Goal: Task Accomplishment & Management: Manage account settings

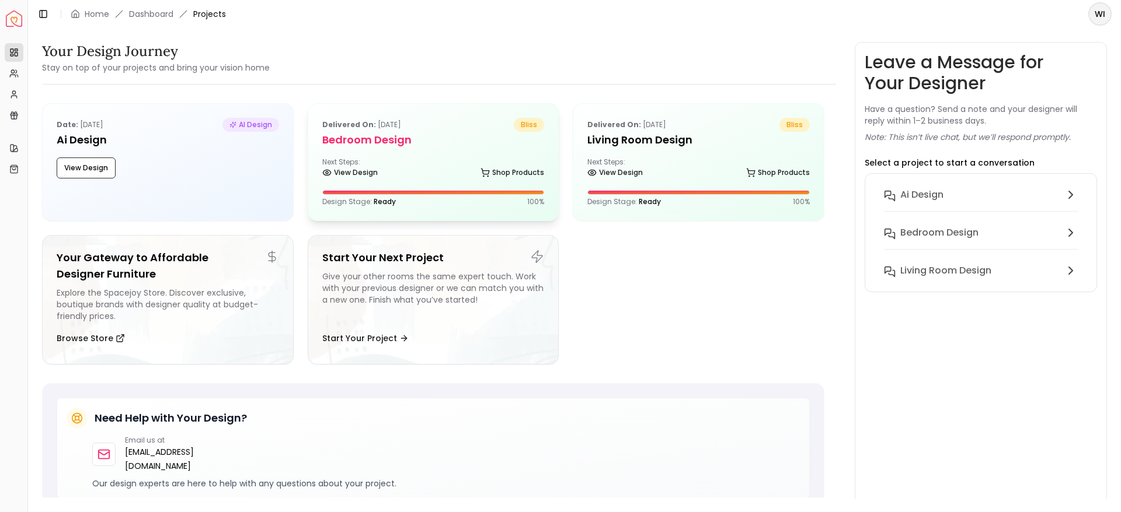
click at [427, 175] on div "View Design Shop Products" at bounding box center [433, 175] width 222 height 12
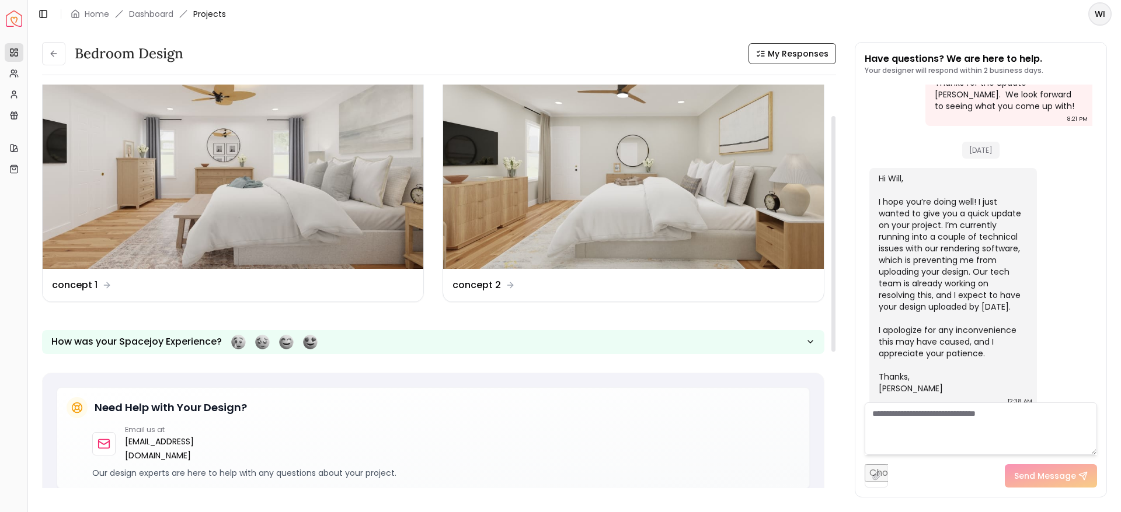
scroll to position [58, 0]
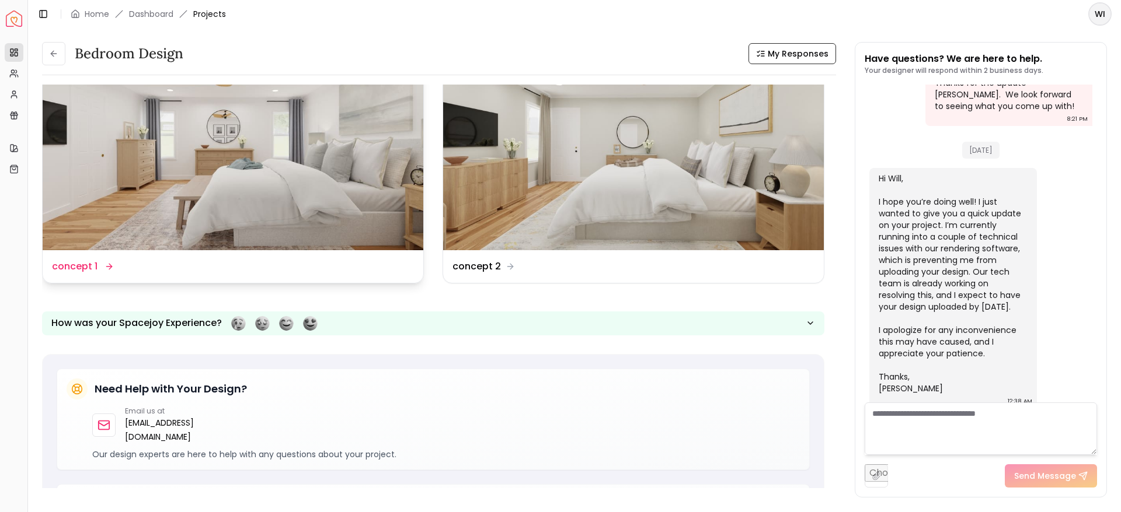
click at [163, 191] on img at bounding box center [233, 143] width 381 height 214
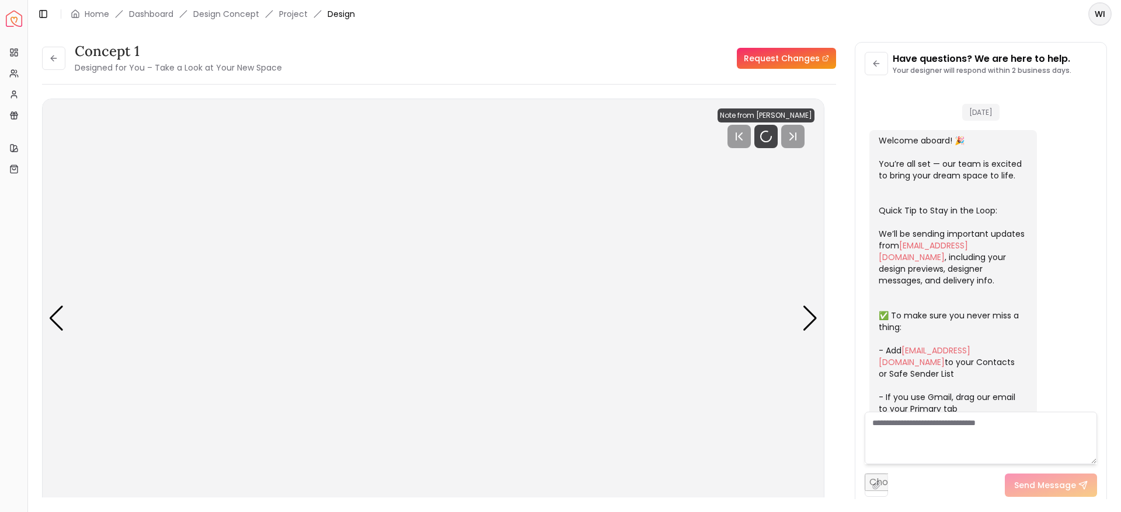
scroll to position [880, 0]
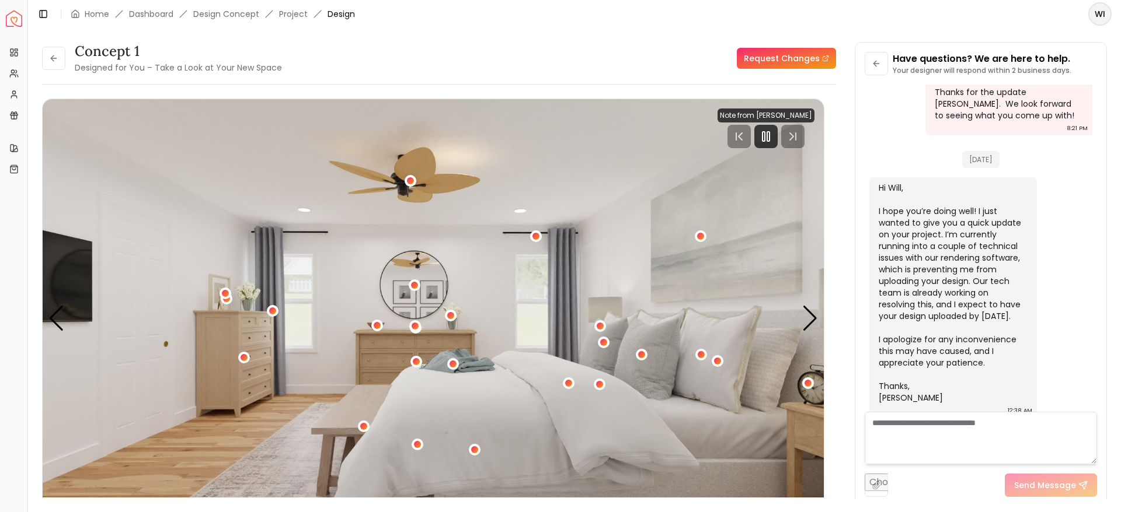
click at [576, 54] on div "concept 1 Designed for You – Take a Look at Your New Space Request Changes" at bounding box center [439, 58] width 794 height 33
click at [769, 138] on rect "Pause" at bounding box center [768, 136] width 2 height 9
click at [769, 138] on polygon "Play" at bounding box center [766, 136] width 8 height 11
click at [803, 319] on div "Next slide" at bounding box center [810, 319] width 16 height 26
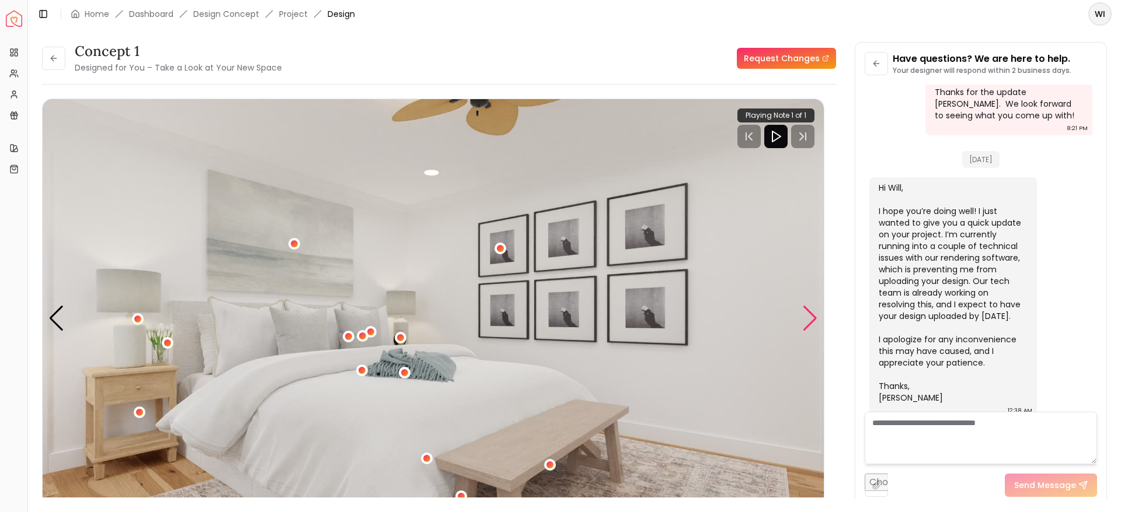
click at [810, 318] on div "Next slide" at bounding box center [810, 319] width 16 height 26
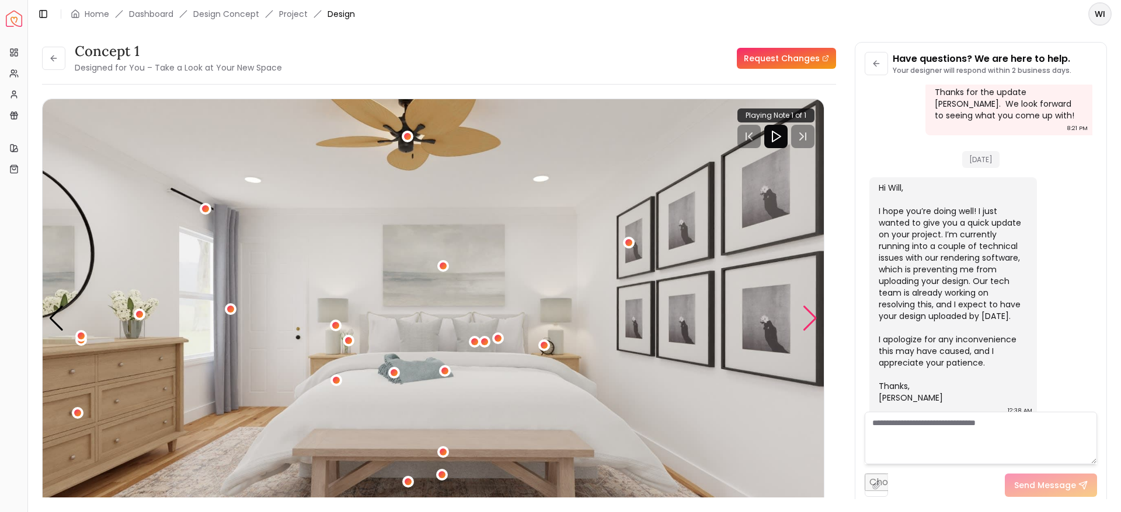
click at [810, 318] on div "Next slide" at bounding box center [810, 319] width 16 height 26
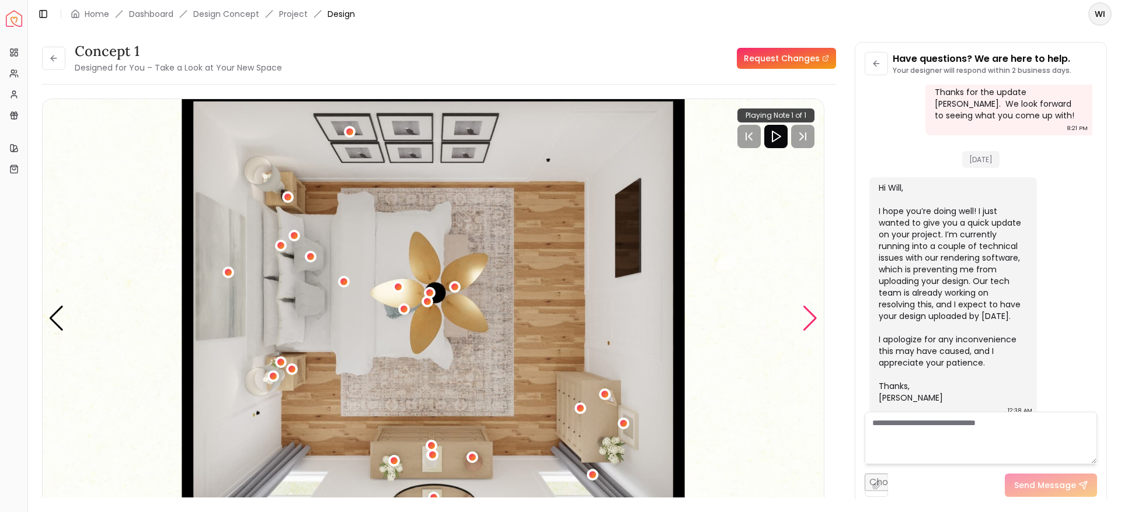
click at [810, 320] on div "Next slide" at bounding box center [810, 319] width 16 height 26
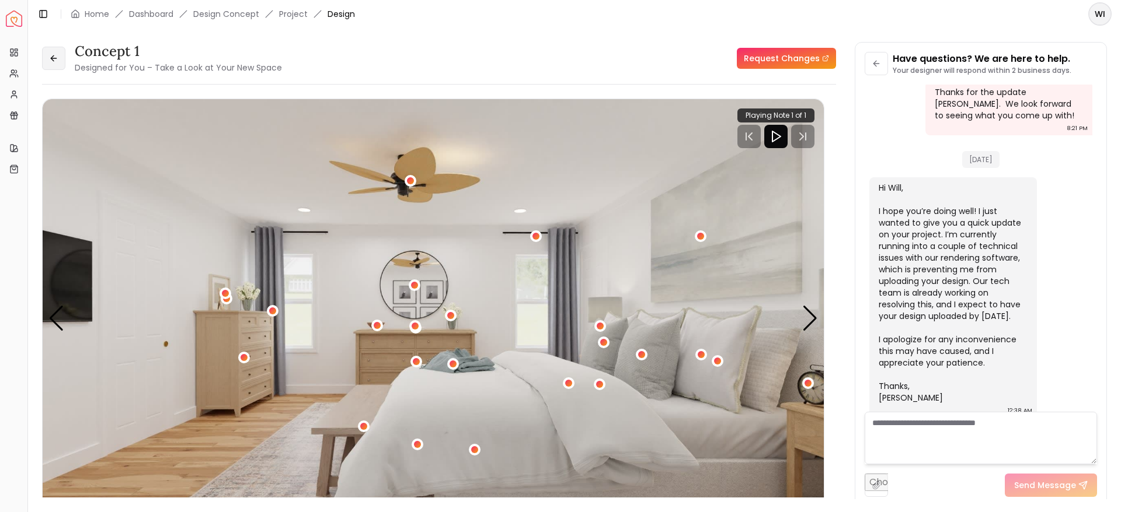
click at [54, 58] on icon at bounding box center [53, 58] width 5 height 0
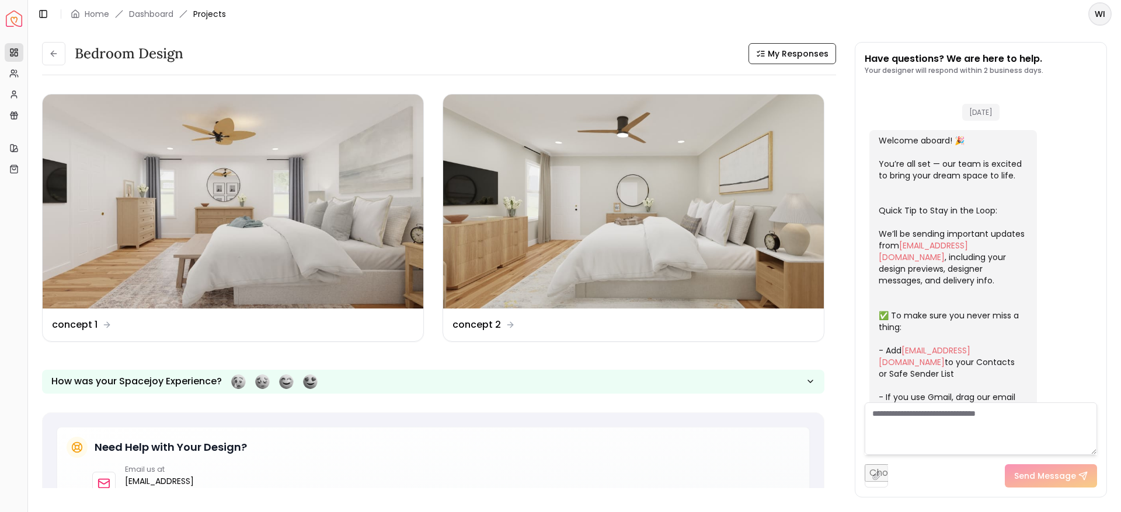
scroll to position [889, 0]
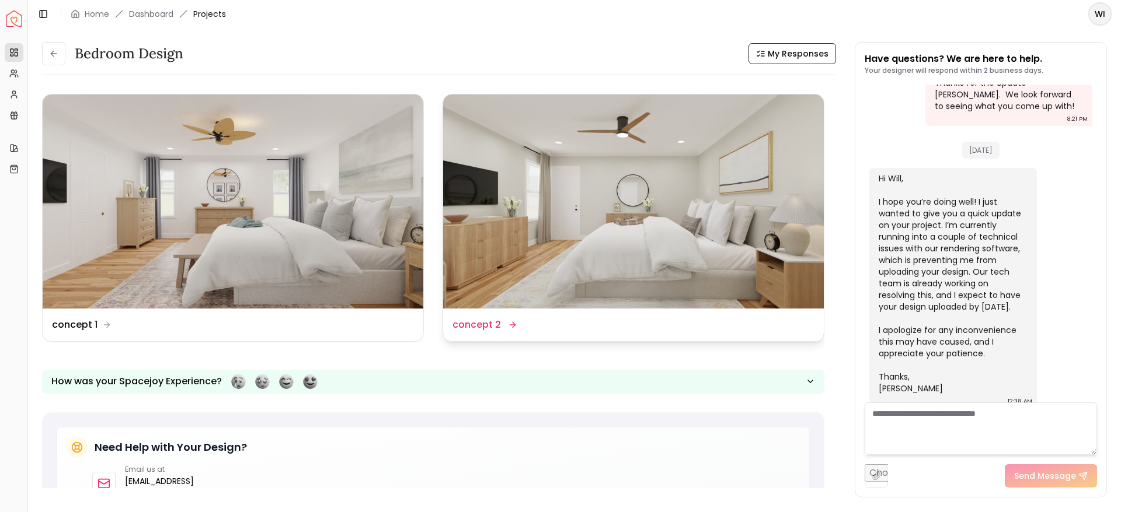
click at [501, 222] on img at bounding box center [633, 202] width 381 height 214
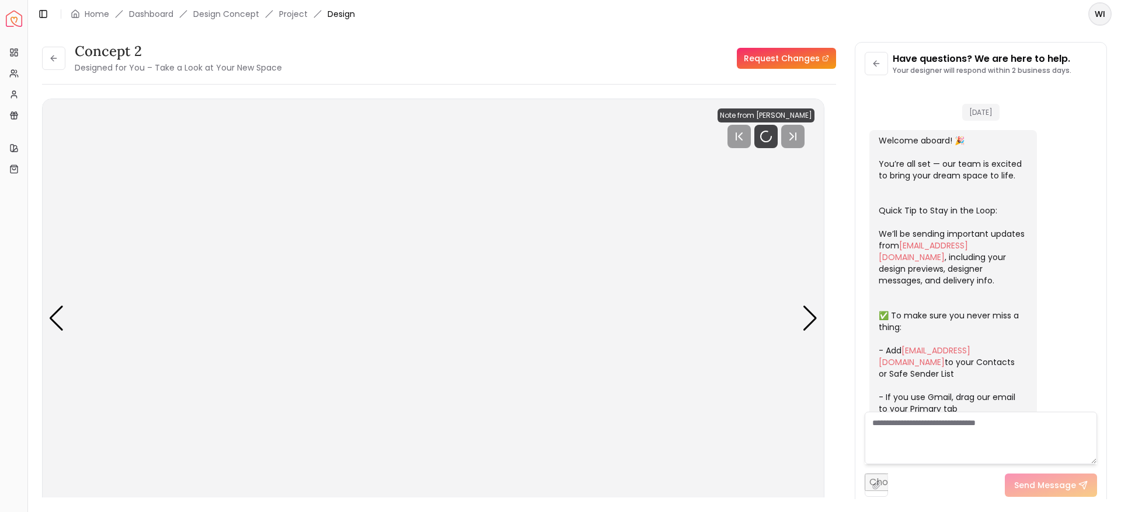
scroll to position [880, 0]
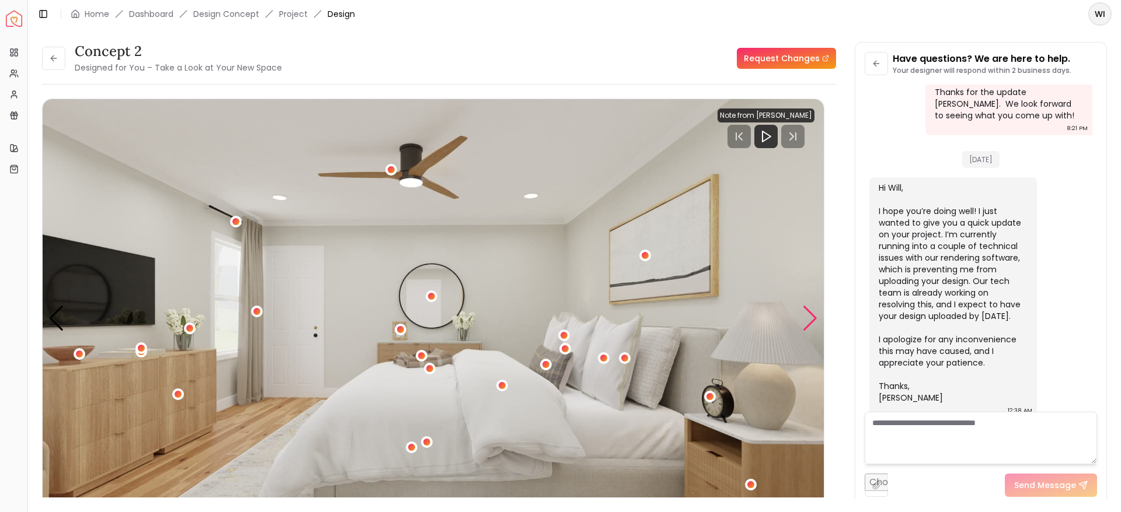
click at [807, 319] on div "Next slide" at bounding box center [810, 319] width 16 height 26
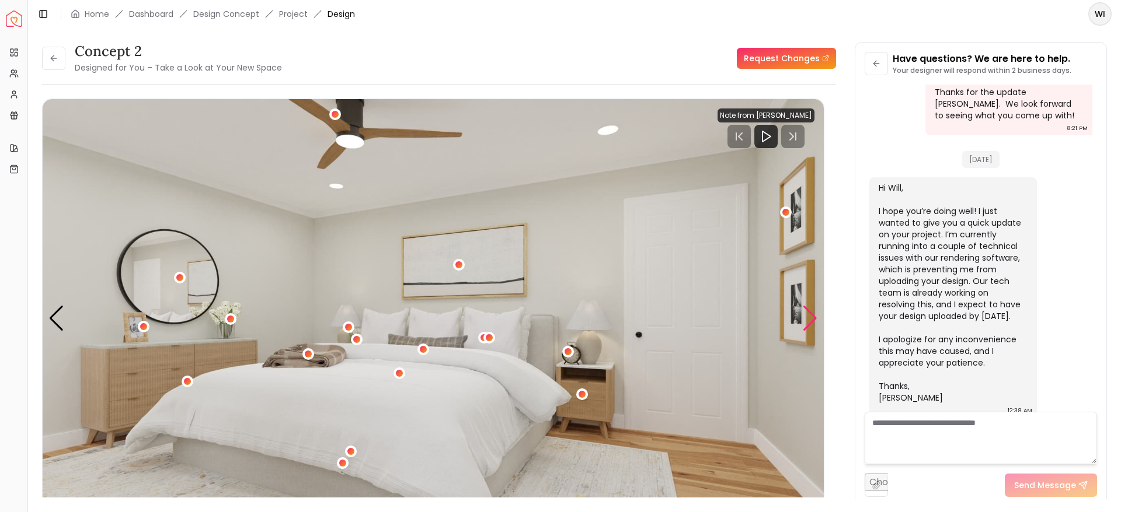
click at [805, 328] on div "Next slide" at bounding box center [810, 319] width 16 height 26
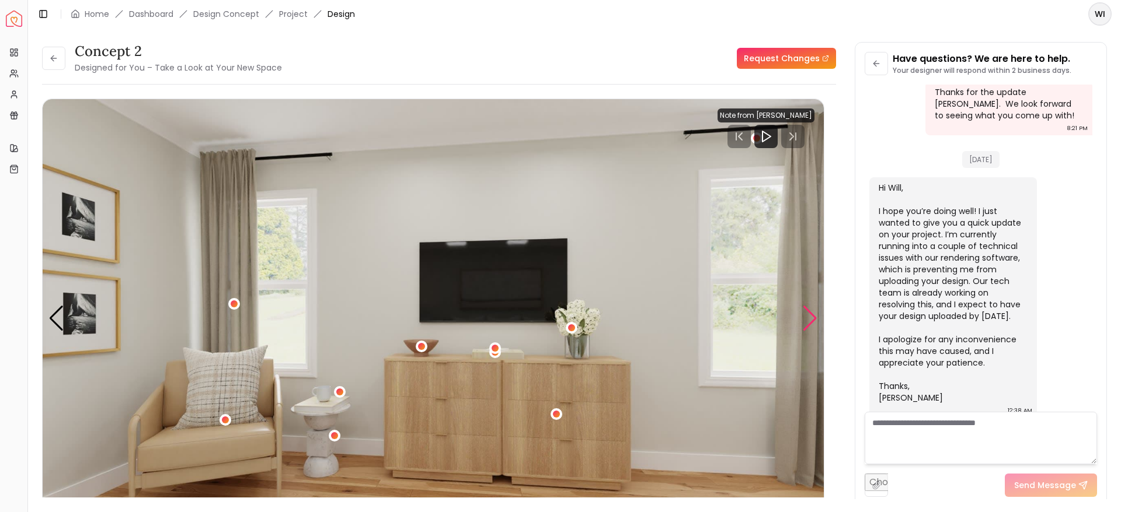
click at [805, 320] on div "Next slide" at bounding box center [810, 319] width 16 height 26
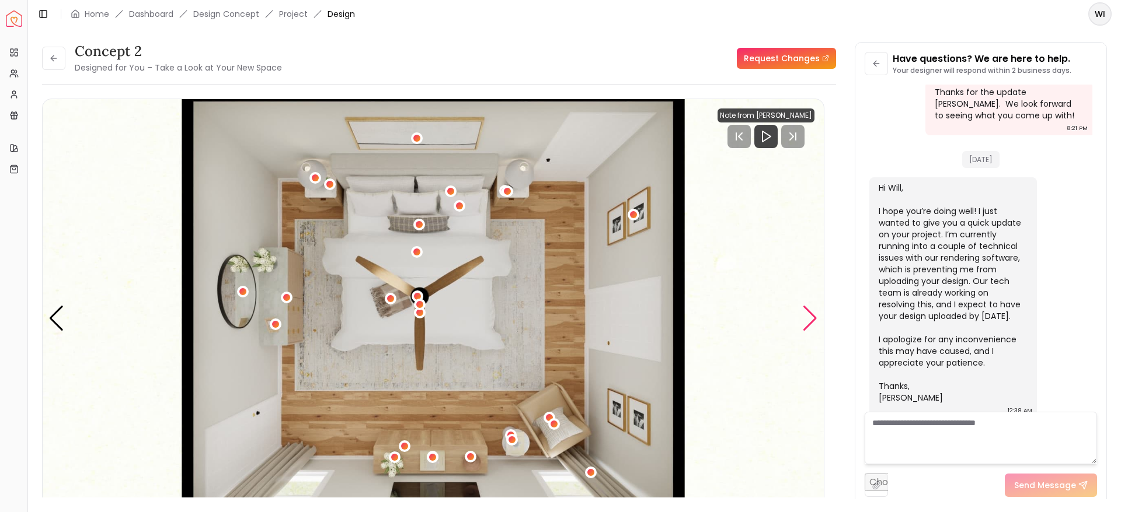
click at [810, 328] on div "Next slide" at bounding box center [810, 319] width 16 height 26
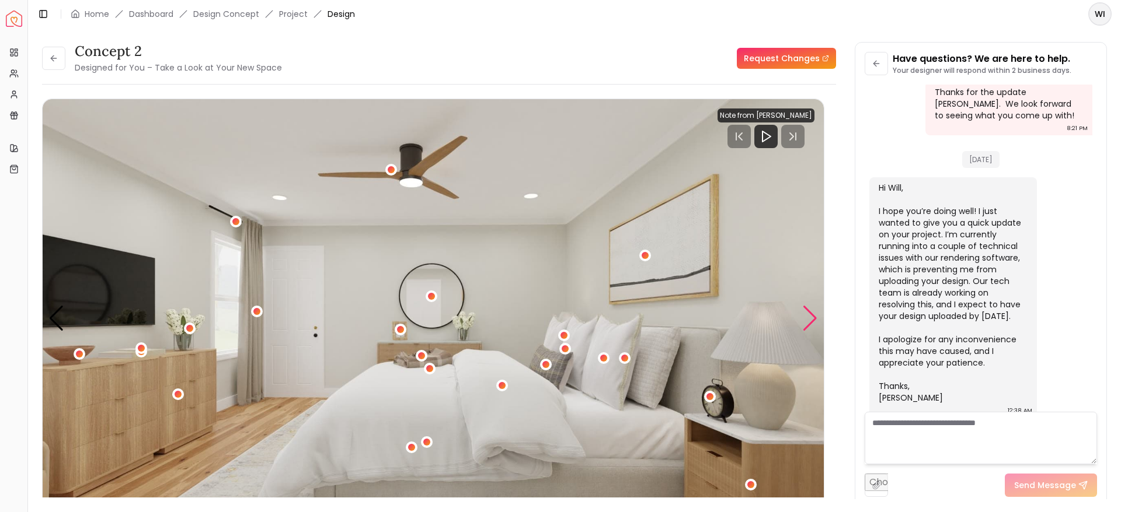
click at [804, 325] on div "Next slide" at bounding box center [810, 319] width 16 height 26
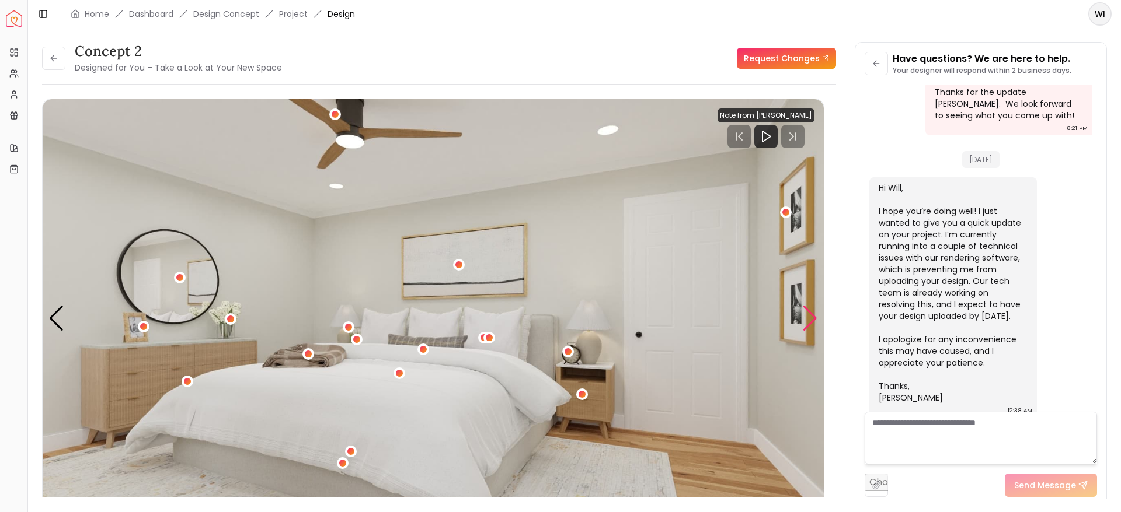
click at [804, 316] on div "Next slide" at bounding box center [810, 319] width 16 height 26
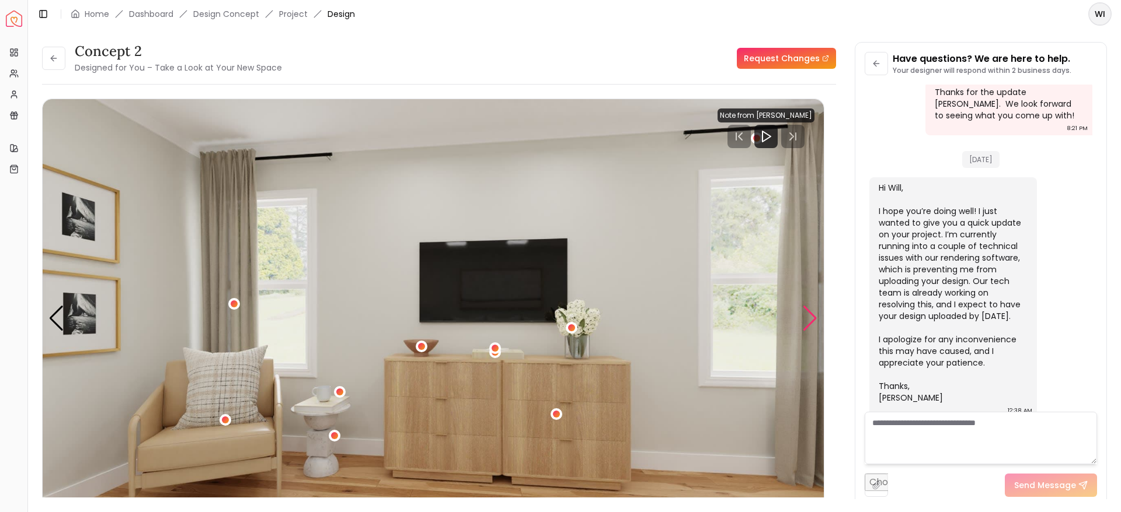
click at [806, 322] on div "Next slide" at bounding box center [810, 319] width 16 height 26
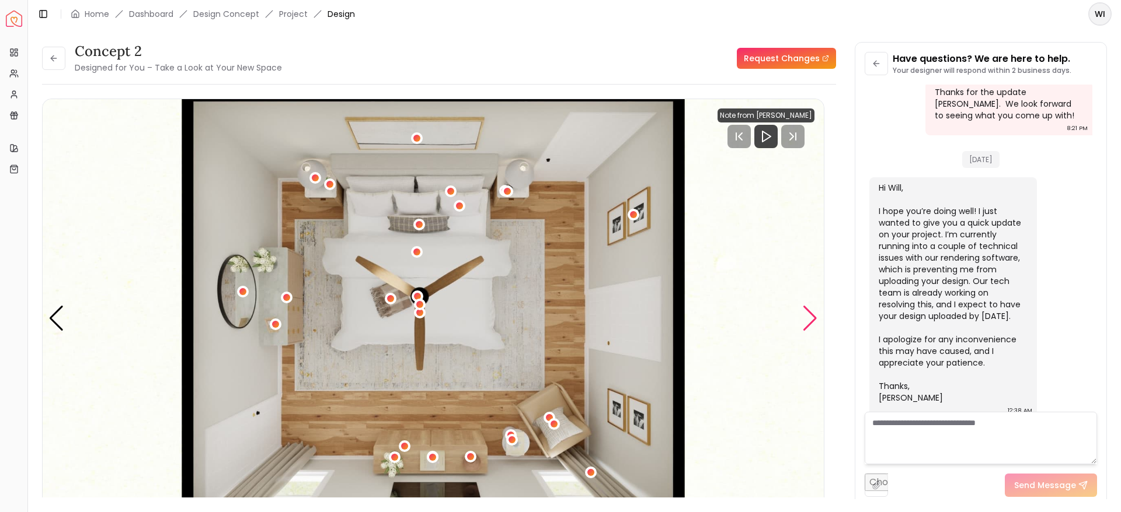
click at [803, 324] on div "Next slide" at bounding box center [810, 319] width 16 height 26
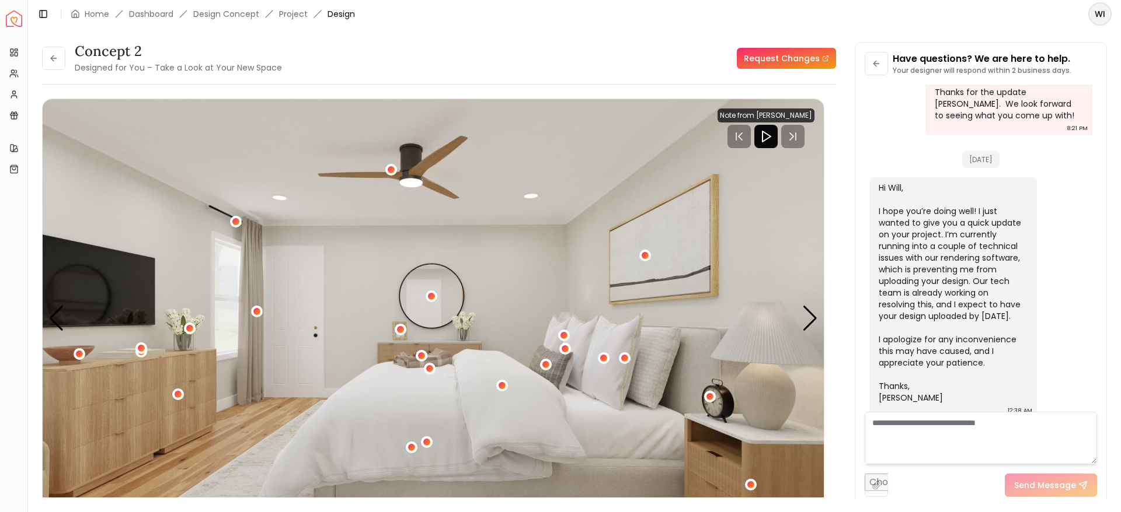
click at [763, 135] on icon "Play" at bounding box center [766, 137] width 14 height 14
click at [769, 135] on icon "Play" at bounding box center [776, 137] width 14 height 14
click at [769, 137] on icon "Play" at bounding box center [776, 137] width 14 height 14
click at [740, 128] on div at bounding box center [775, 136] width 77 height 23
click at [805, 320] on div "Next slide" at bounding box center [810, 319] width 16 height 26
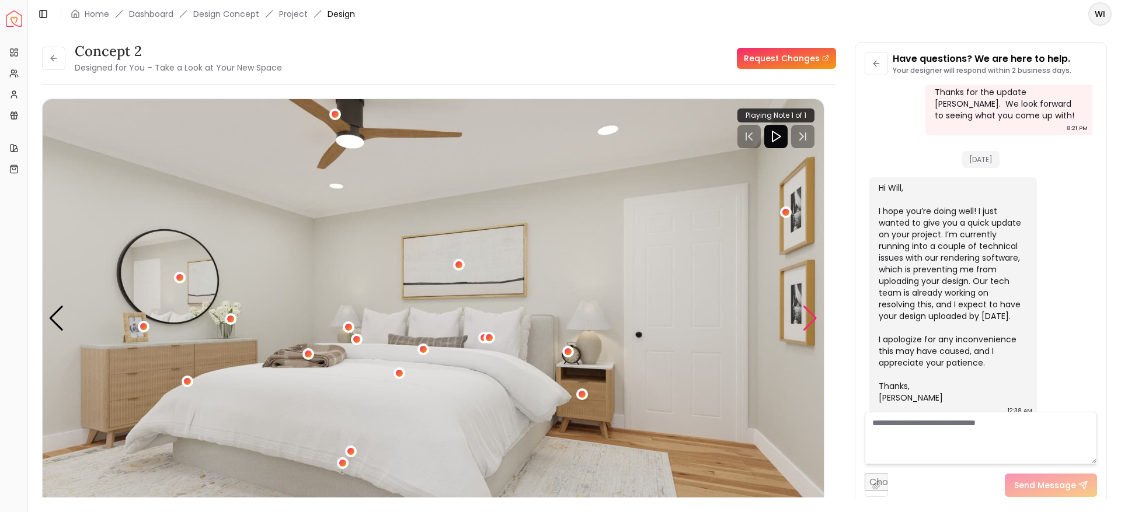
click at [806, 323] on div "Next slide" at bounding box center [810, 319] width 16 height 26
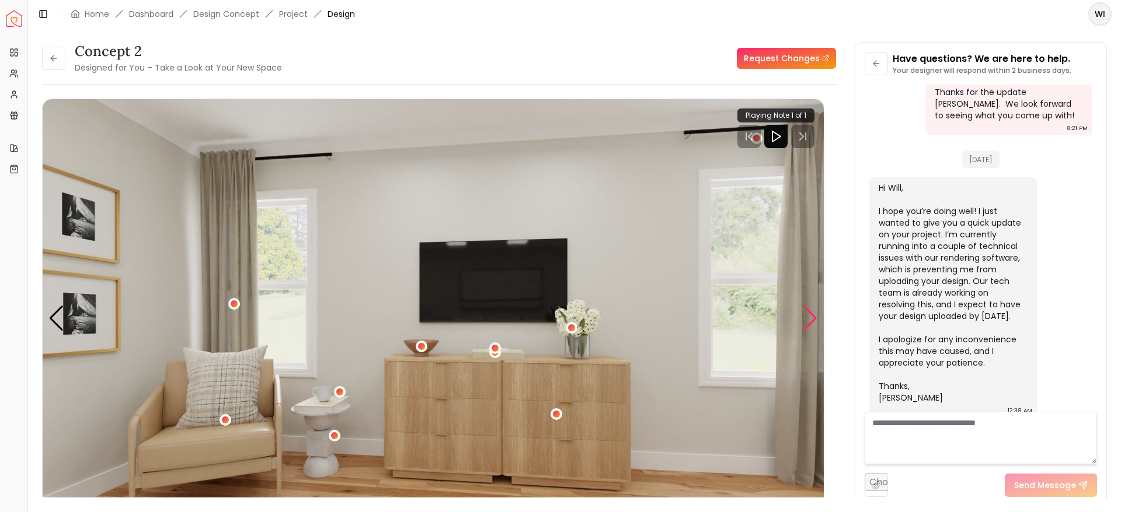
click at [805, 319] on div "Next slide" at bounding box center [810, 319] width 16 height 26
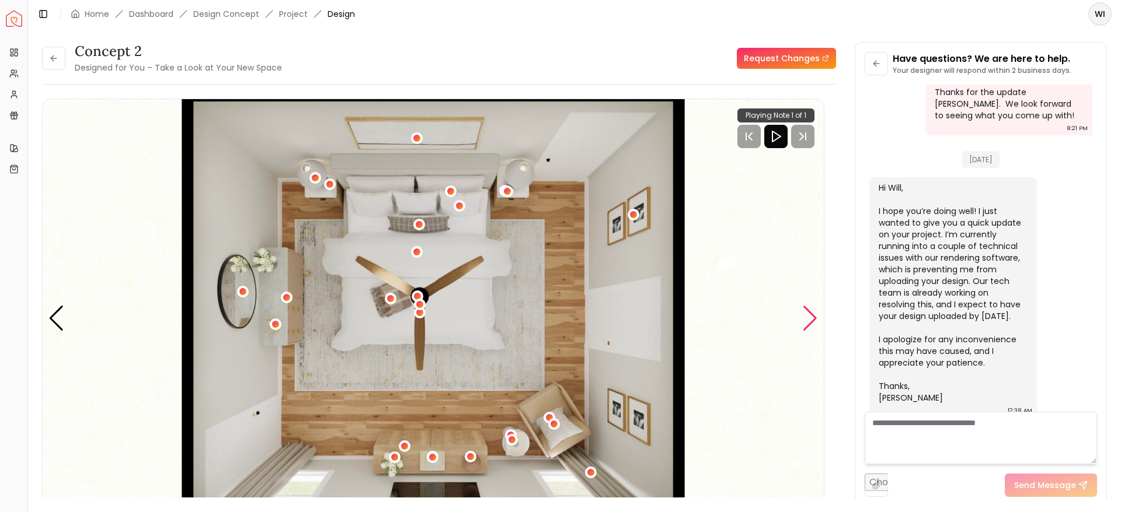
click at [807, 323] on div "Next slide" at bounding box center [810, 319] width 16 height 26
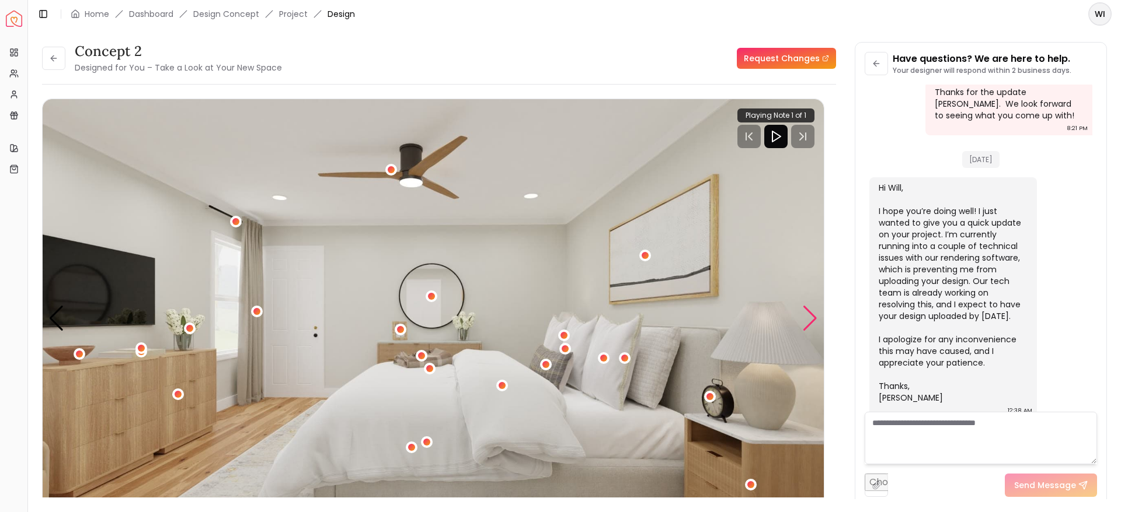
click at [803, 322] on div "Next slide" at bounding box center [810, 319] width 16 height 26
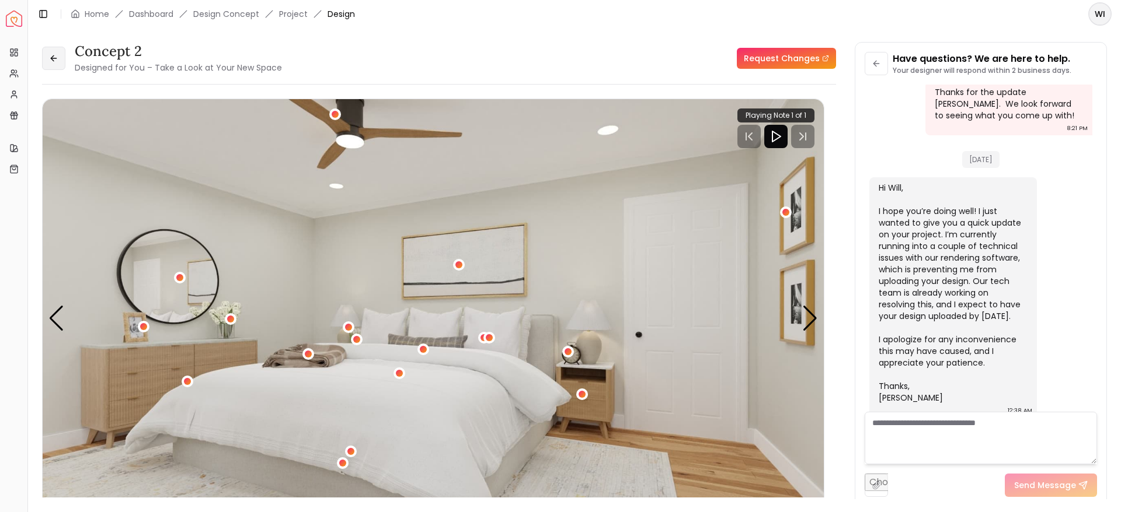
click at [58, 57] on icon at bounding box center [53, 58] width 9 height 9
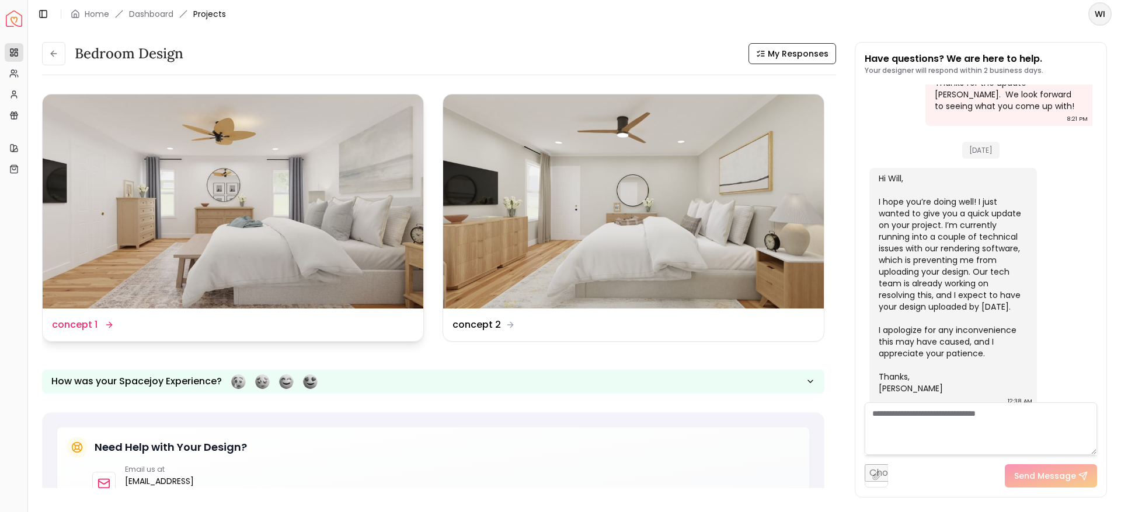
click at [118, 226] on img at bounding box center [233, 202] width 381 height 214
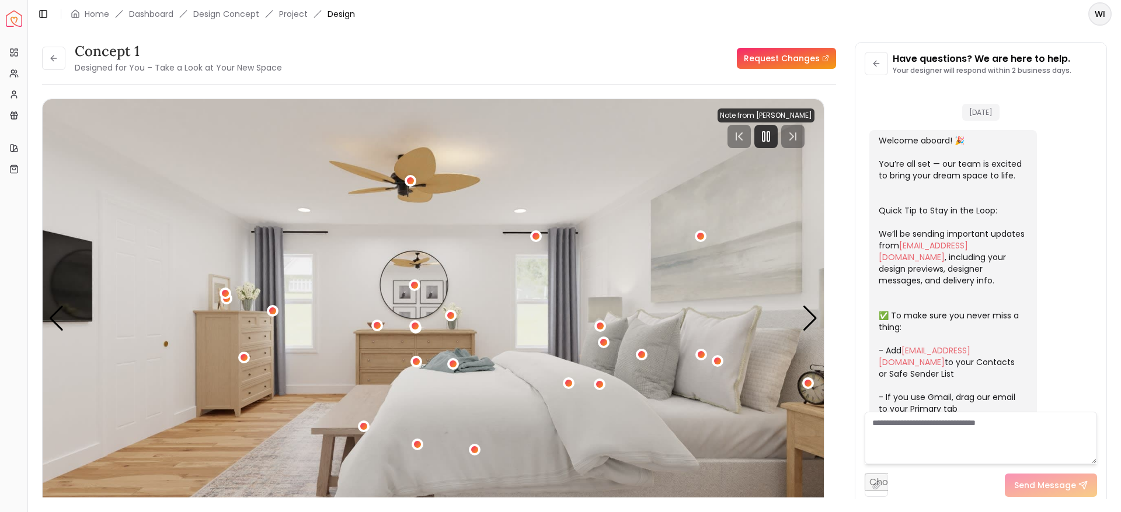
scroll to position [880, 0]
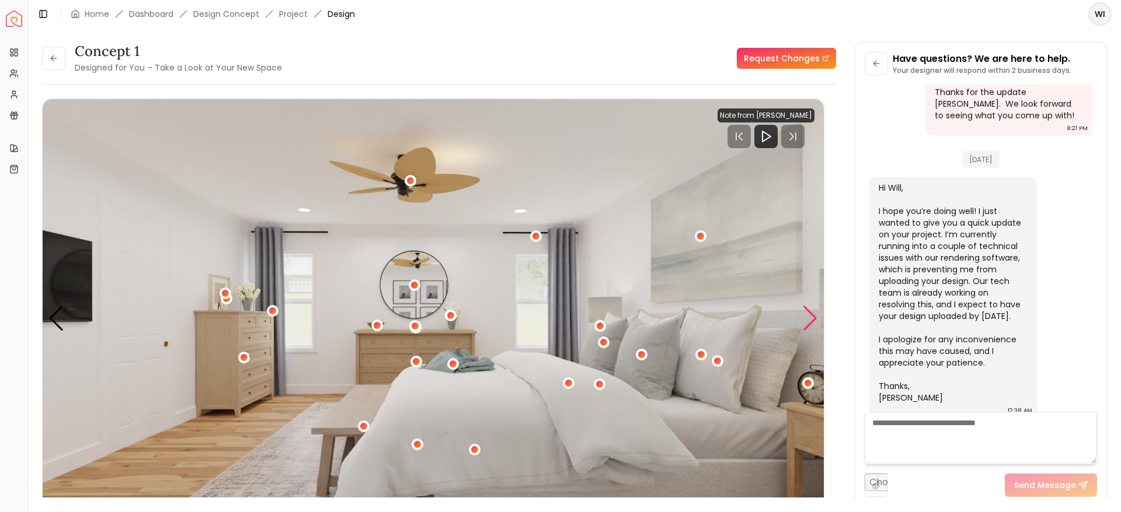
click at [811, 323] on div "Next slide" at bounding box center [810, 319] width 16 height 26
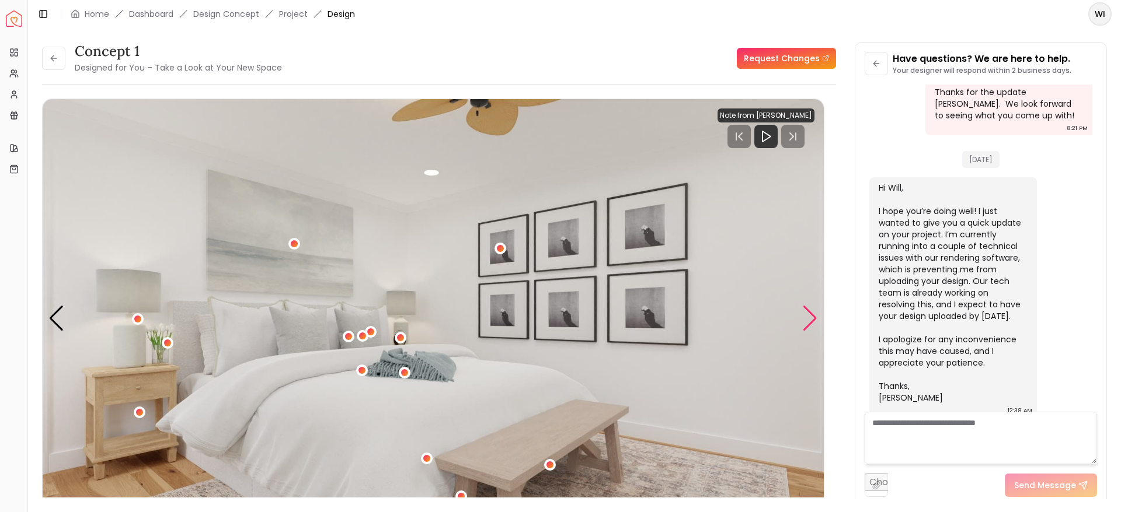
click at [805, 325] on div "Next slide" at bounding box center [810, 319] width 16 height 26
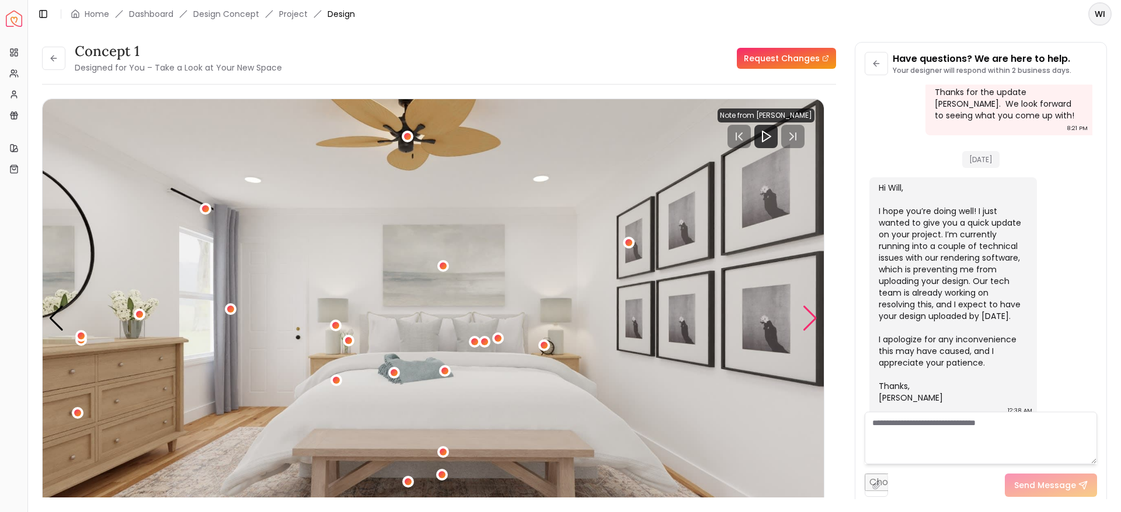
click at [803, 327] on div "Next slide" at bounding box center [810, 319] width 16 height 26
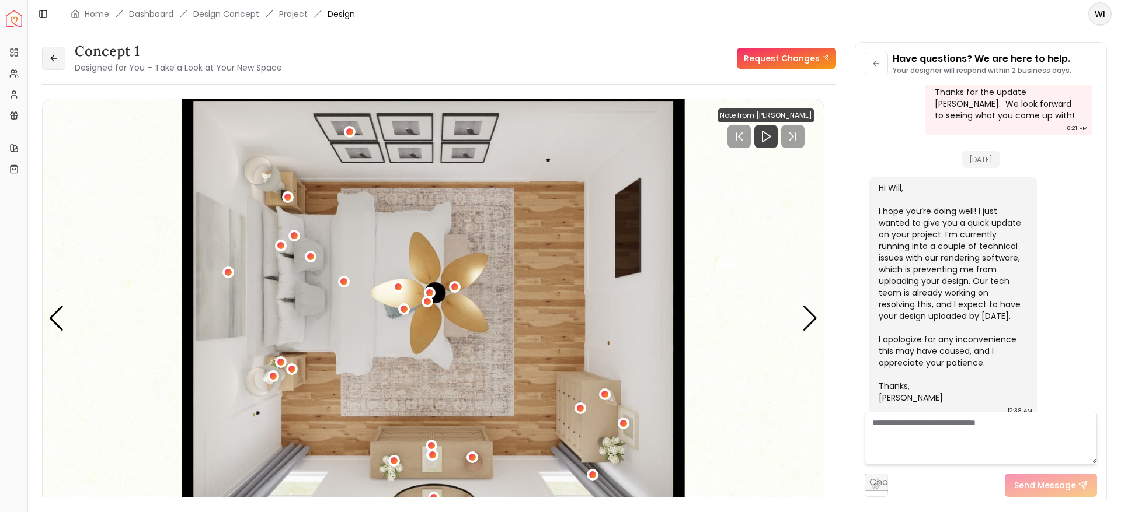
click at [52, 58] on icon at bounding box center [53, 58] width 5 height 0
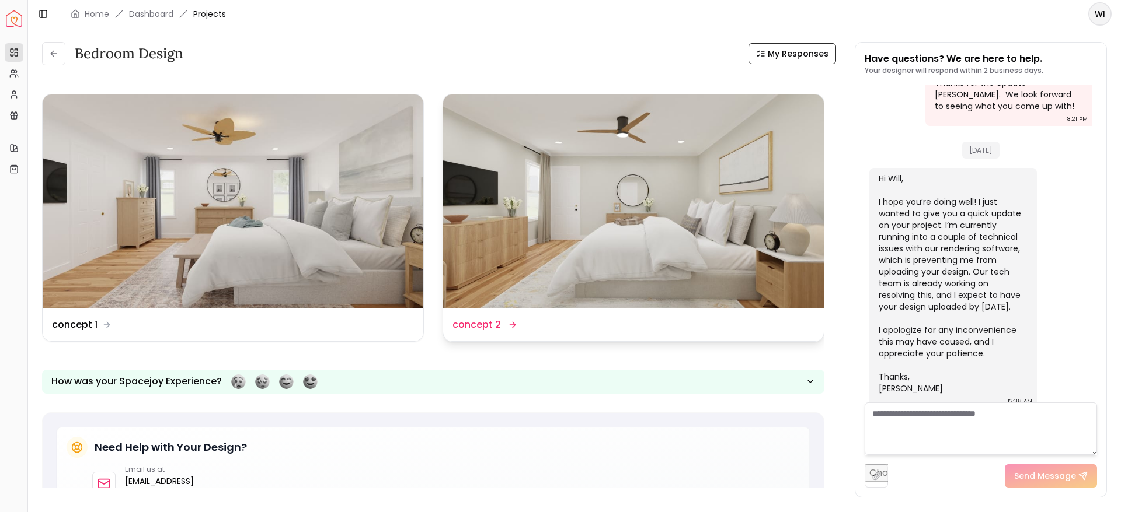
click at [505, 228] on img at bounding box center [633, 202] width 381 height 214
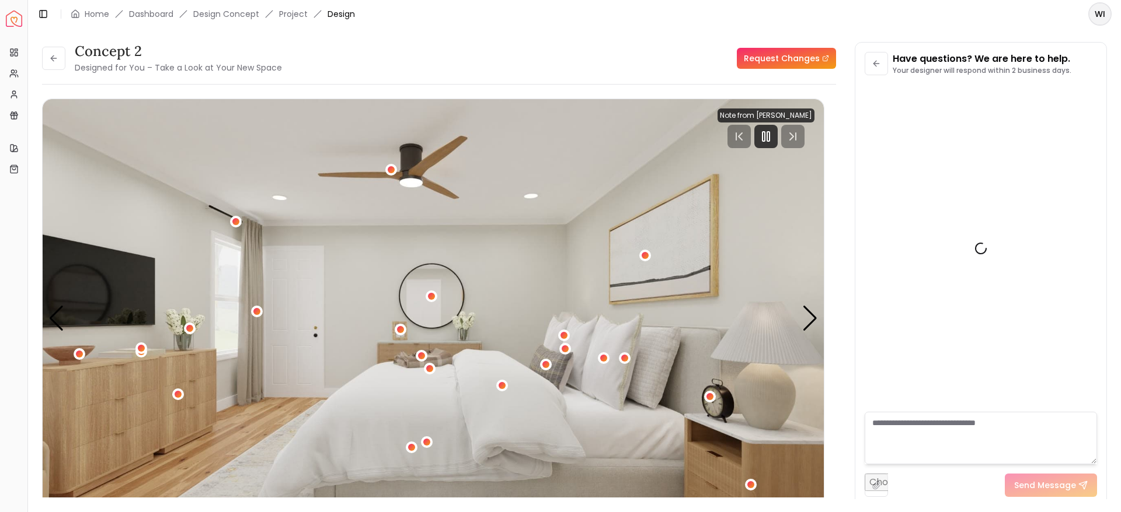
scroll to position [880, 0]
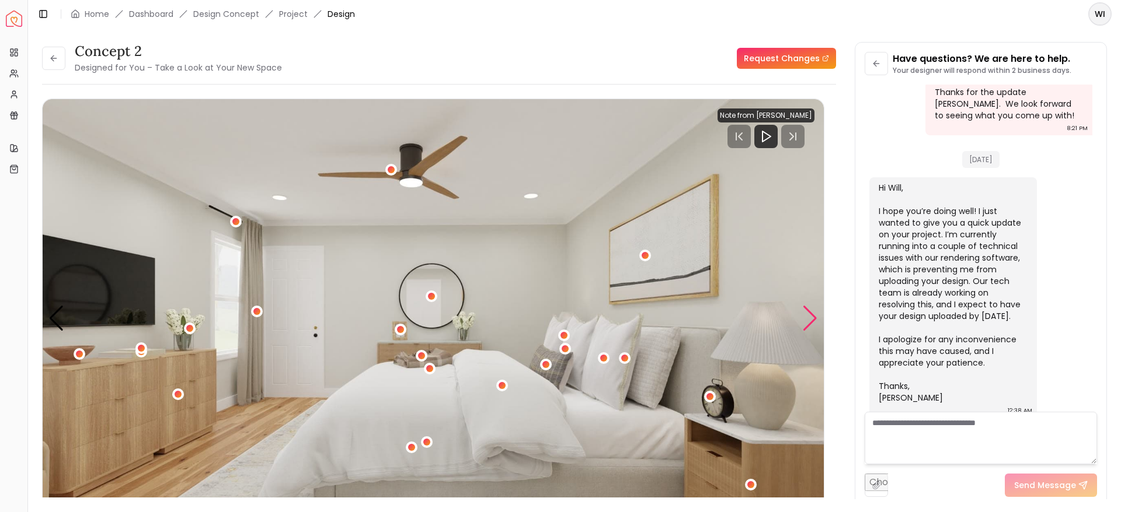
click at [803, 326] on div "Next slide" at bounding box center [810, 319] width 16 height 26
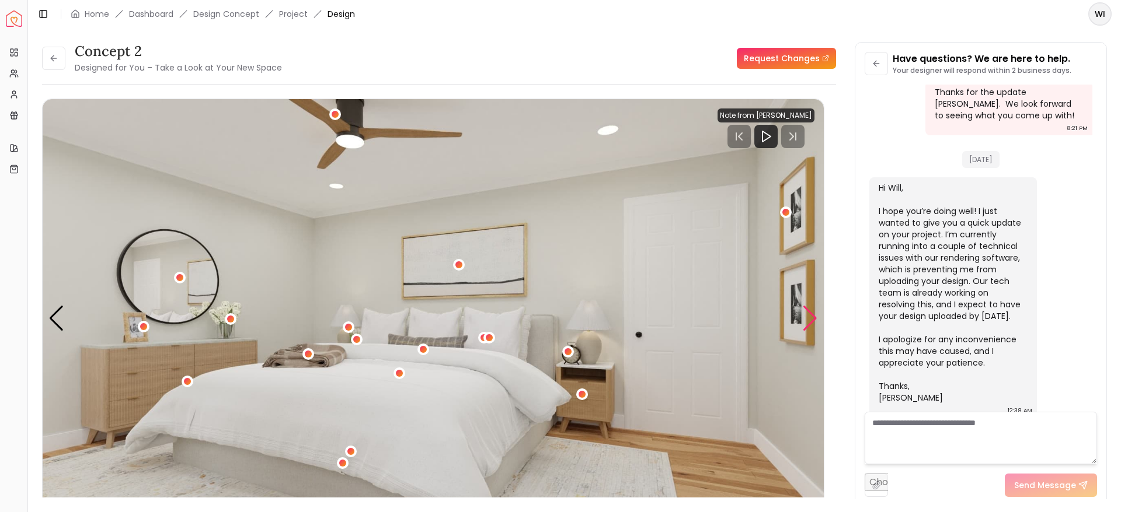
click at [815, 326] on div "Next slide" at bounding box center [810, 319] width 16 height 26
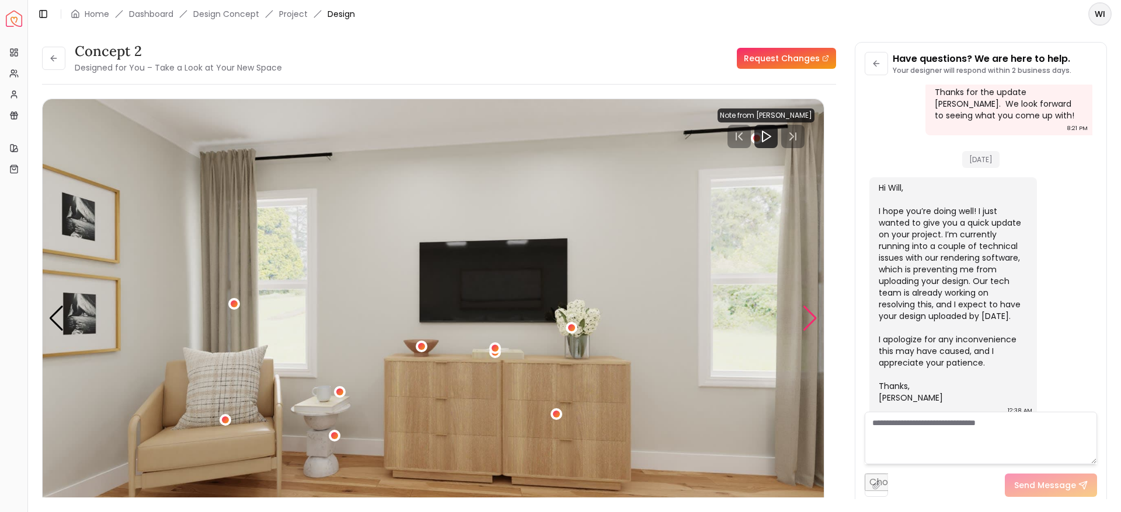
click at [807, 327] on div "Next slide" at bounding box center [810, 319] width 16 height 26
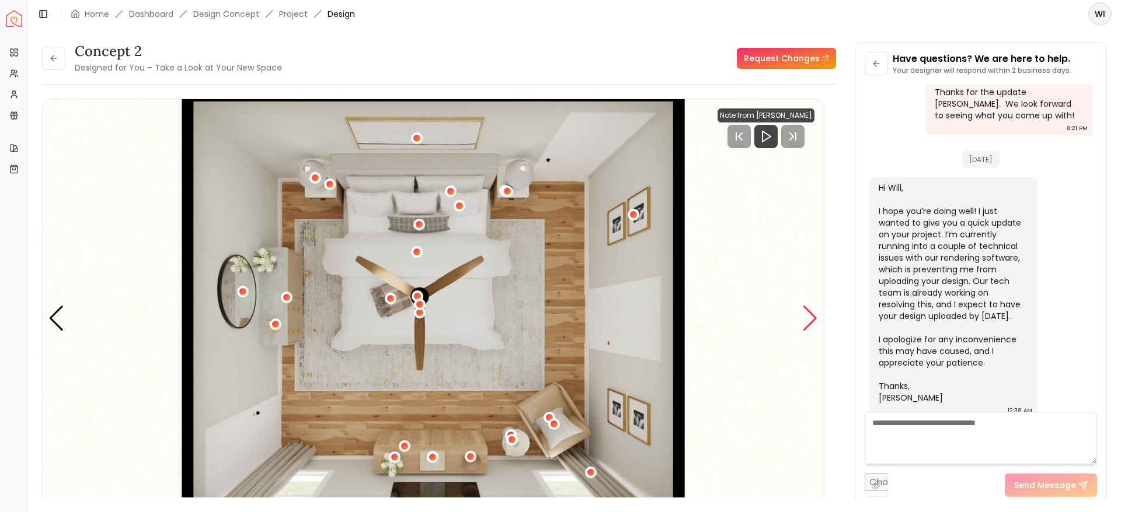
click at [807, 322] on div "Next slide" at bounding box center [810, 319] width 16 height 26
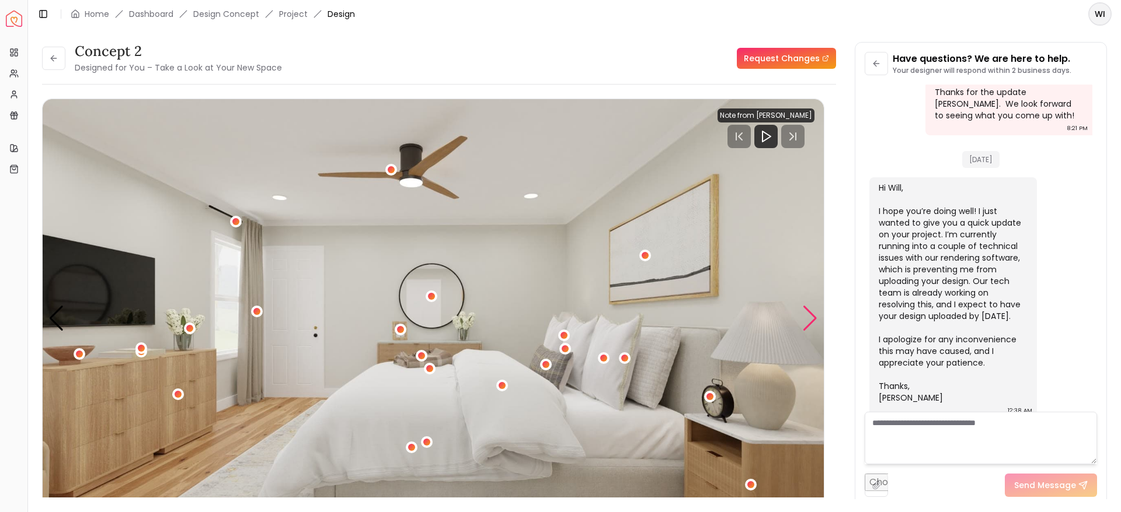
click at [805, 323] on div "Next slide" at bounding box center [810, 319] width 16 height 26
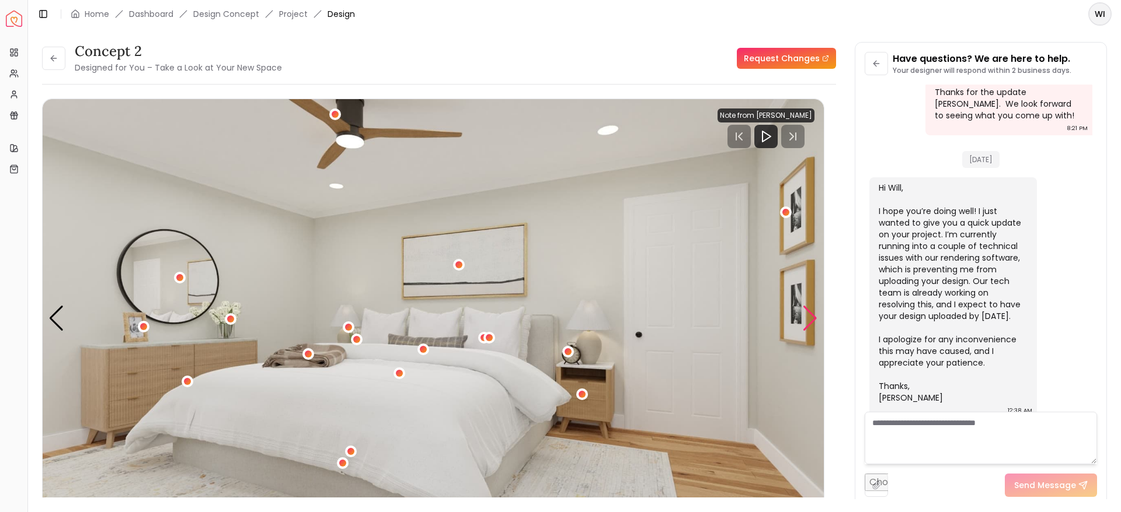
click at [803, 322] on div "Next slide" at bounding box center [810, 319] width 16 height 26
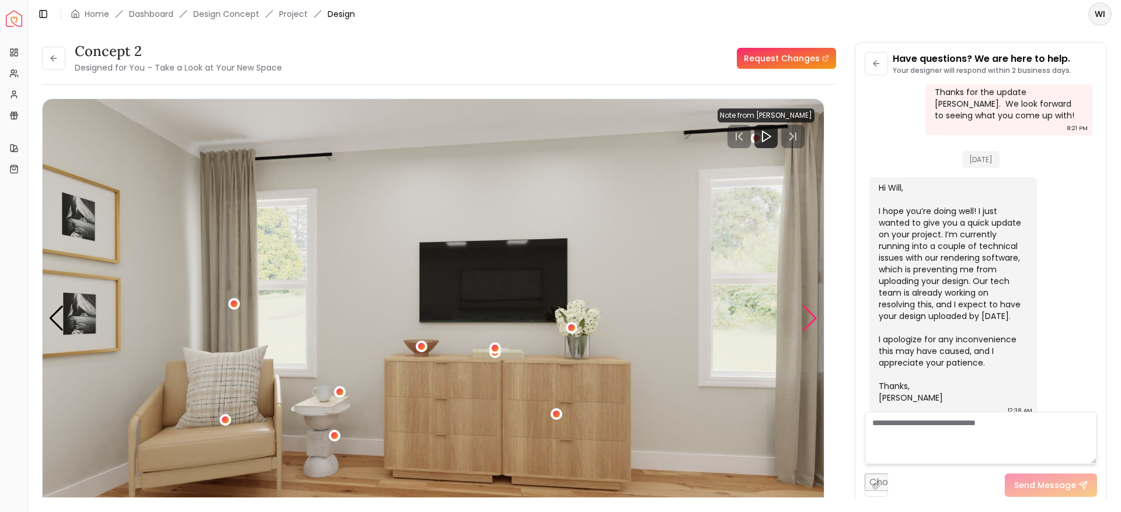
click at [811, 323] on div "Next slide" at bounding box center [810, 319] width 16 height 26
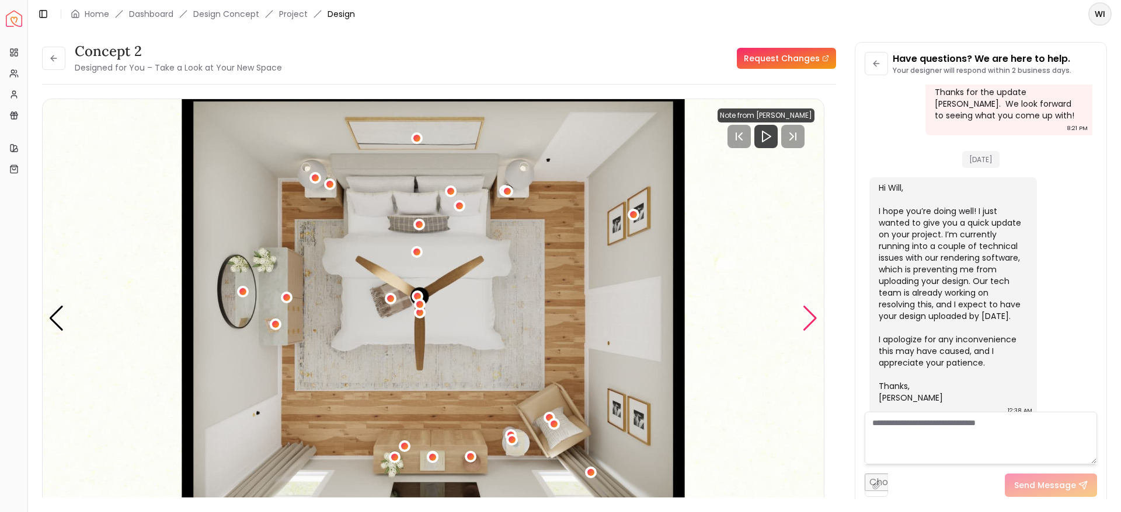
click at [805, 314] on div "Next slide" at bounding box center [810, 319] width 16 height 26
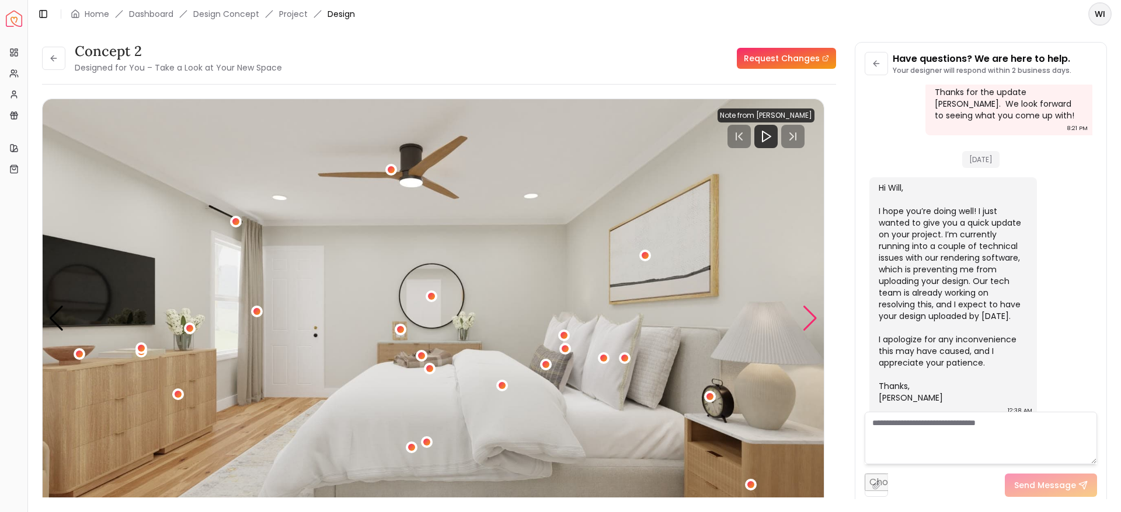
click at [805, 320] on div "Next slide" at bounding box center [810, 319] width 16 height 26
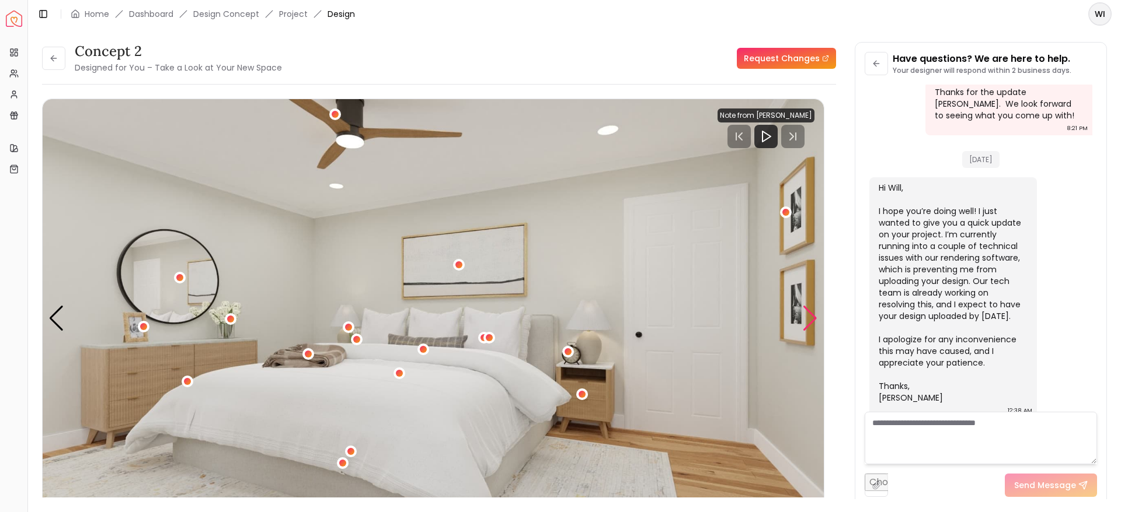
click at [807, 323] on div "Next slide" at bounding box center [810, 319] width 16 height 26
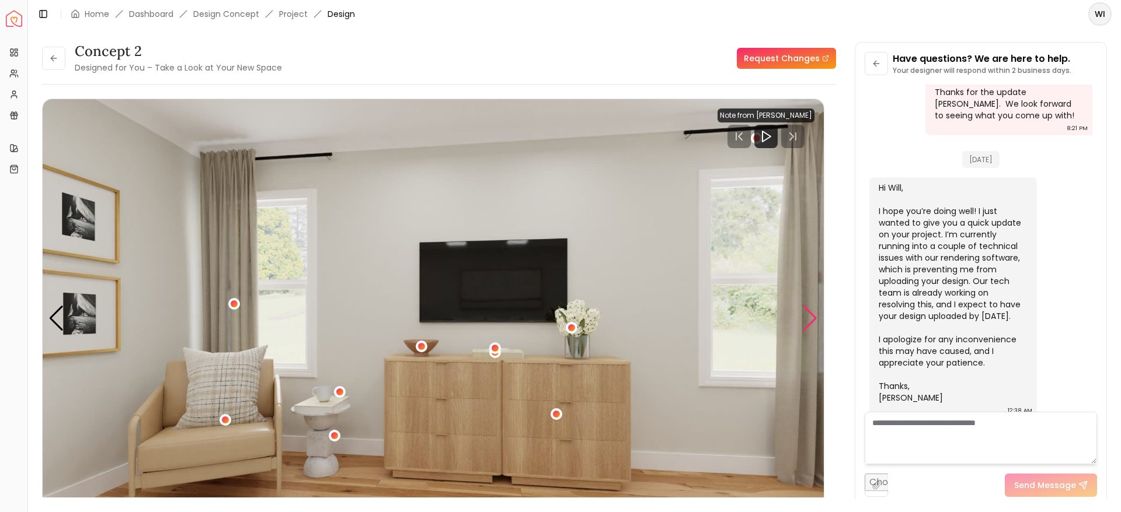
click at [805, 319] on div "Next slide" at bounding box center [810, 319] width 16 height 26
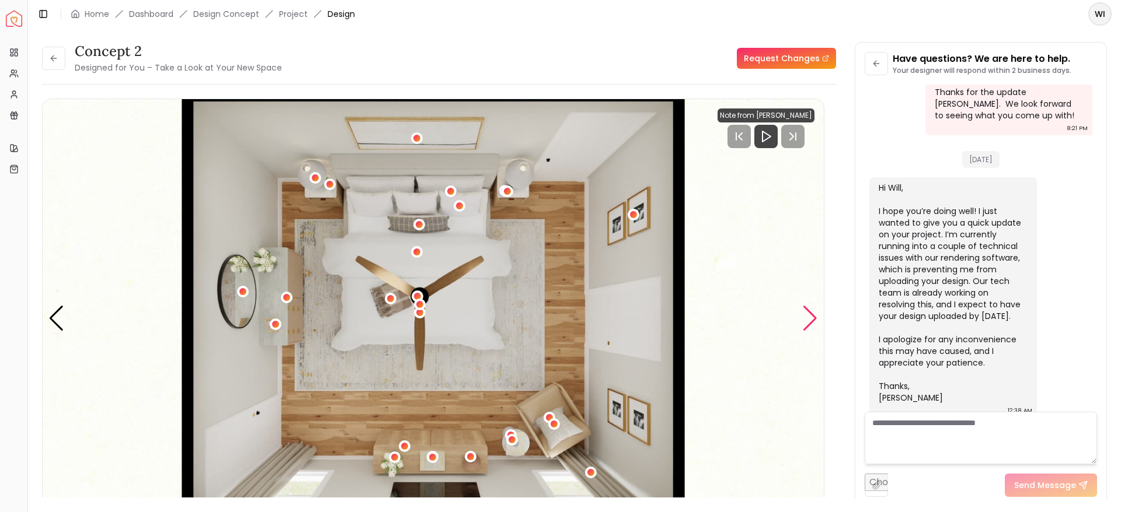
click at [808, 326] on div "Next slide" at bounding box center [810, 319] width 16 height 26
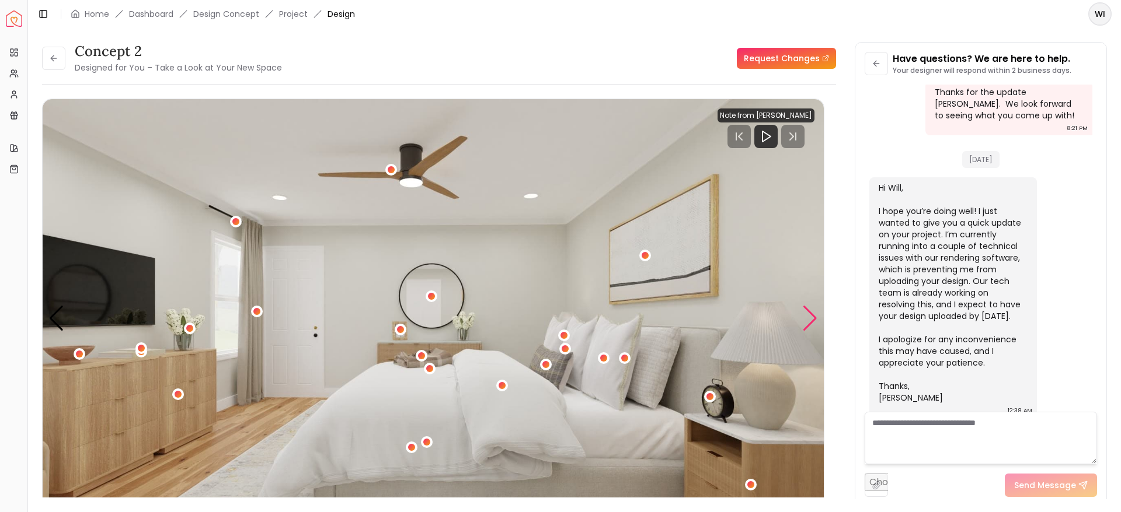
click at [805, 316] on div "Next slide" at bounding box center [810, 319] width 16 height 26
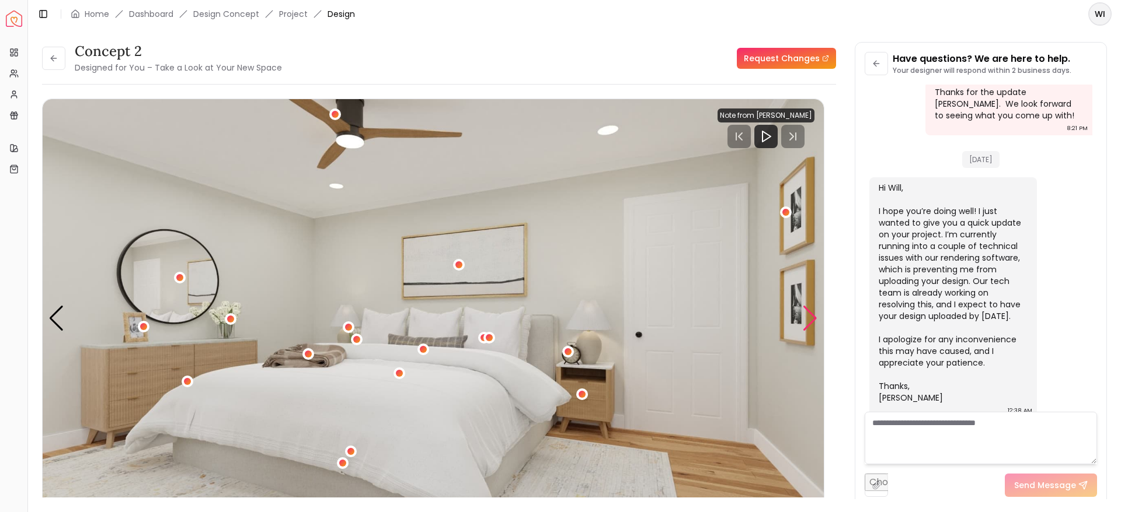
click at [803, 326] on div "Next slide" at bounding box center [810, 319] width 16 height 26
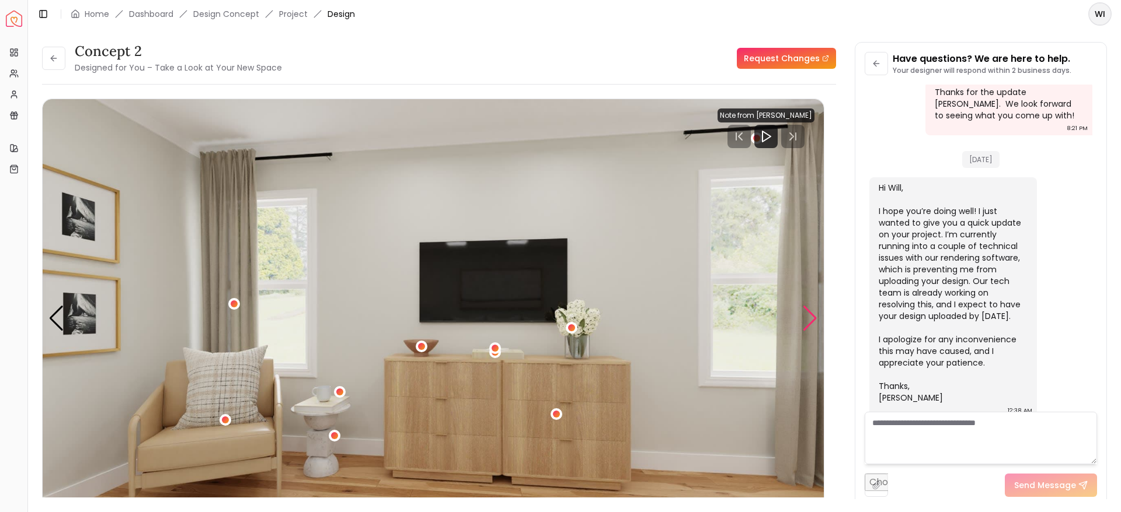
click at [805, 317] on div "Next slide" at bounding box center [810, 319] width 16 height 26
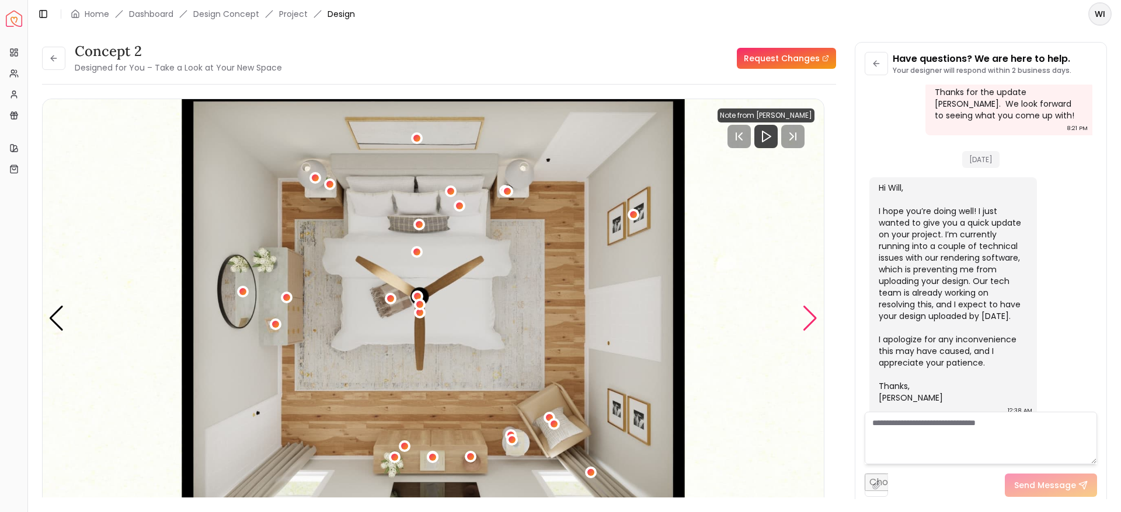
click at [808, 313] on div "Next slide" at bounding box center [810, 319] width 16 height 26
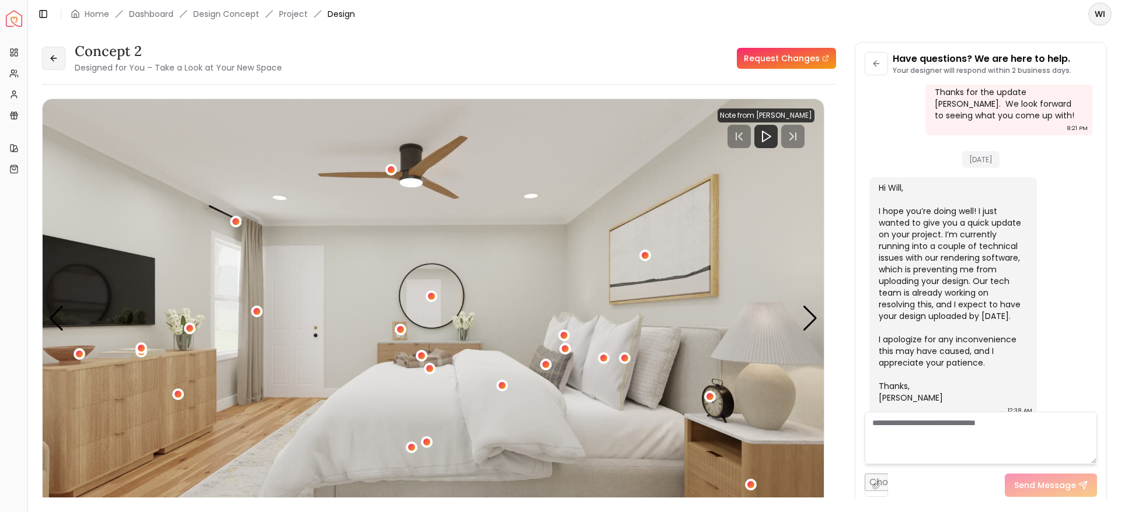
click at [54, 58] on icon at bounding box center [53, 58] width 5 height 0
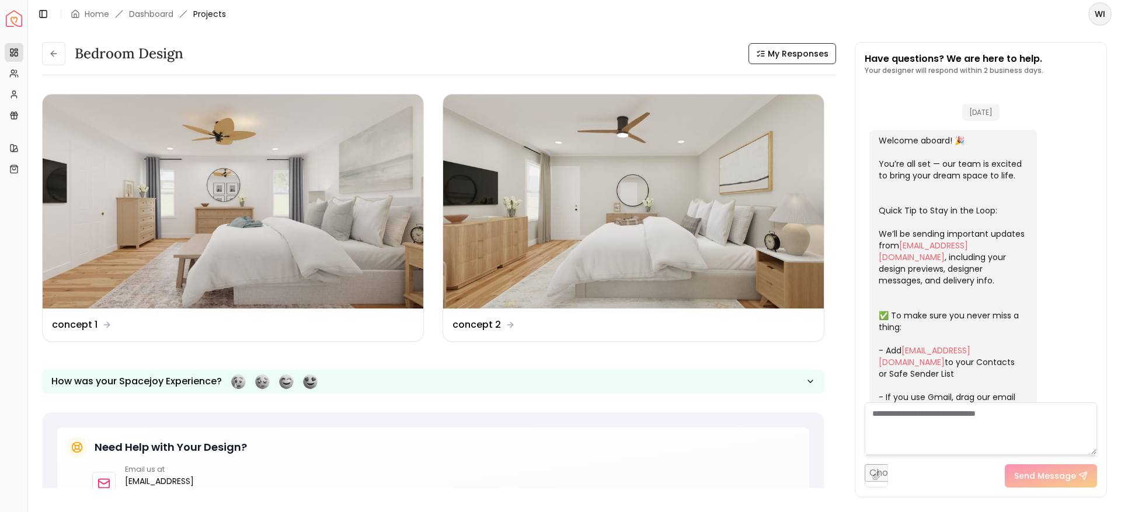
scroll to position [889, 0]
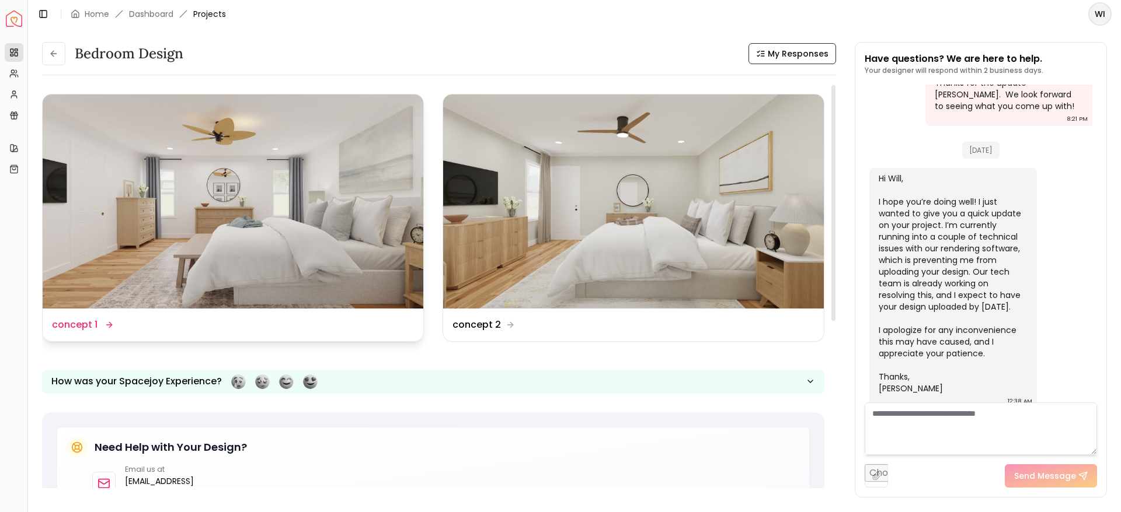
click at [291, 222] on img at bounding box center [233, 202] width 381 height 214
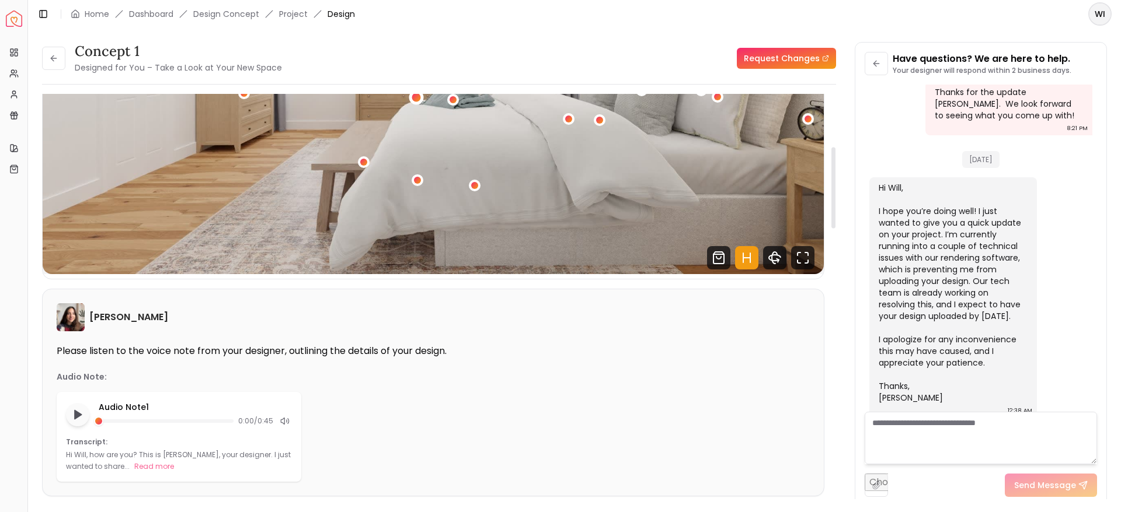
scroll to position [266, 0]
click at [134, 467] on button "Read more" at bounding box center [154, 466] width 40 height 12
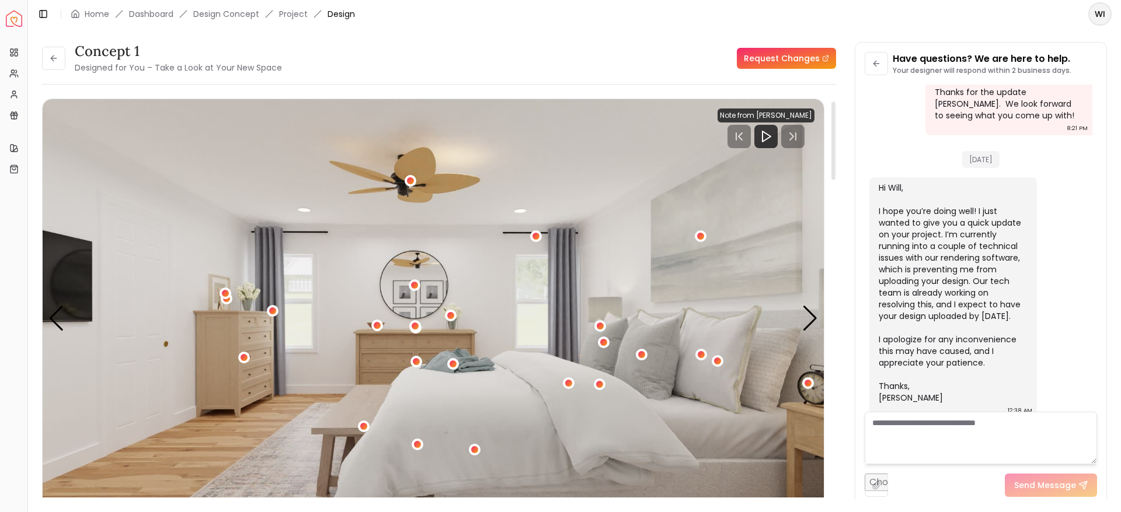
scroll to position [46, 0]
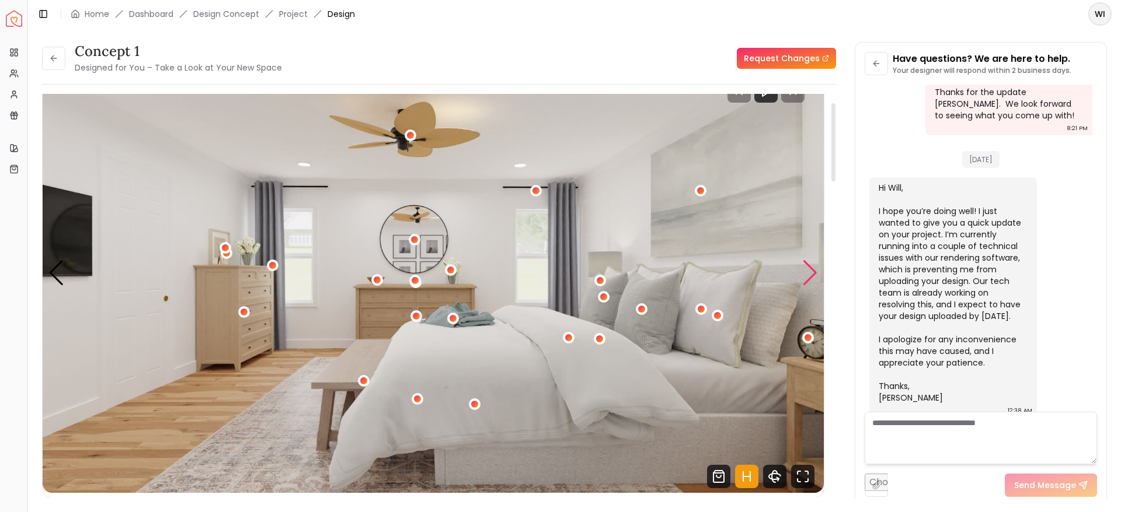
click at [807, 275] on div "Next slide" at bounding box center [810, 273] width 16 height 26
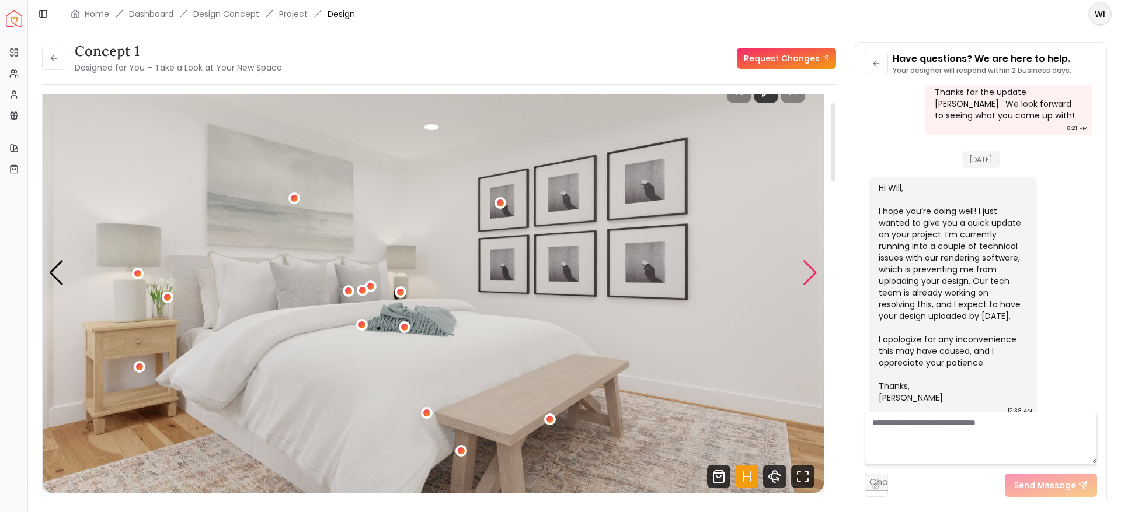
click at [807, 275] on div "Next slide" at bounding box center [810, 273] width 16 height 26
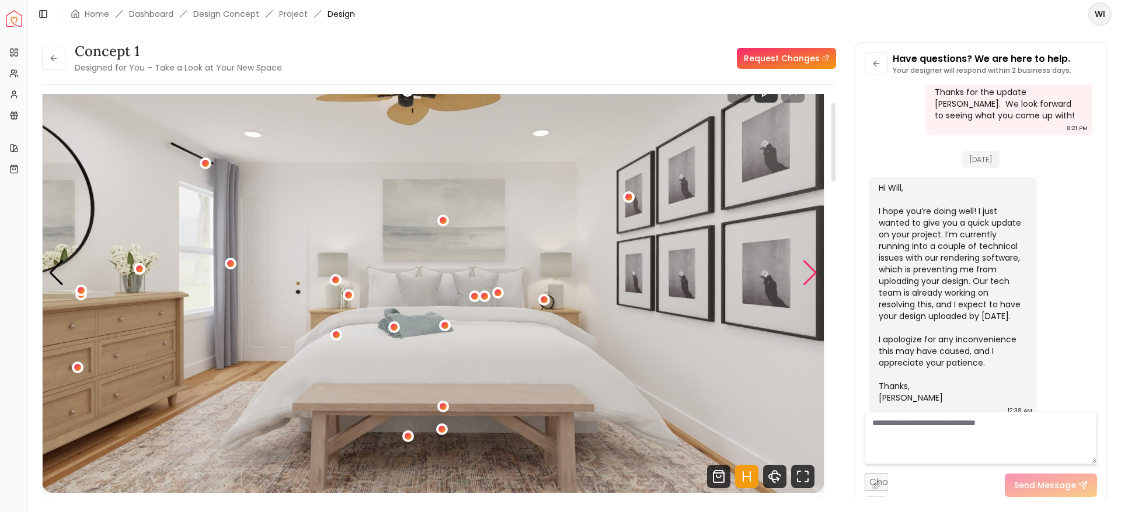
click at [805, 274] on div "Next slide" at bounding box center [810, 273] width 16 height 26
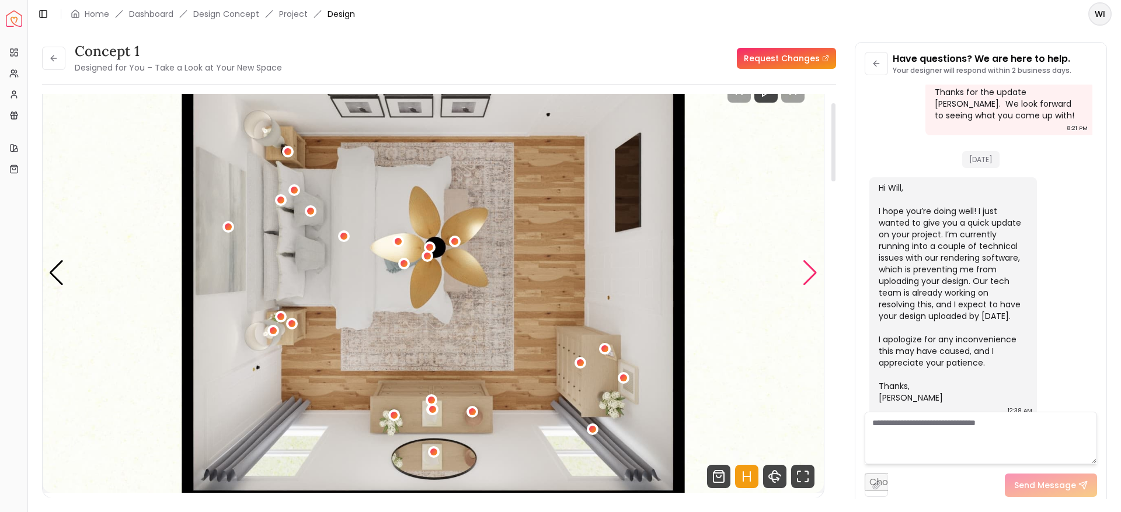
click at [808, 277] on div "Next slide" at bounding box center [810, 273] width 16 height 26
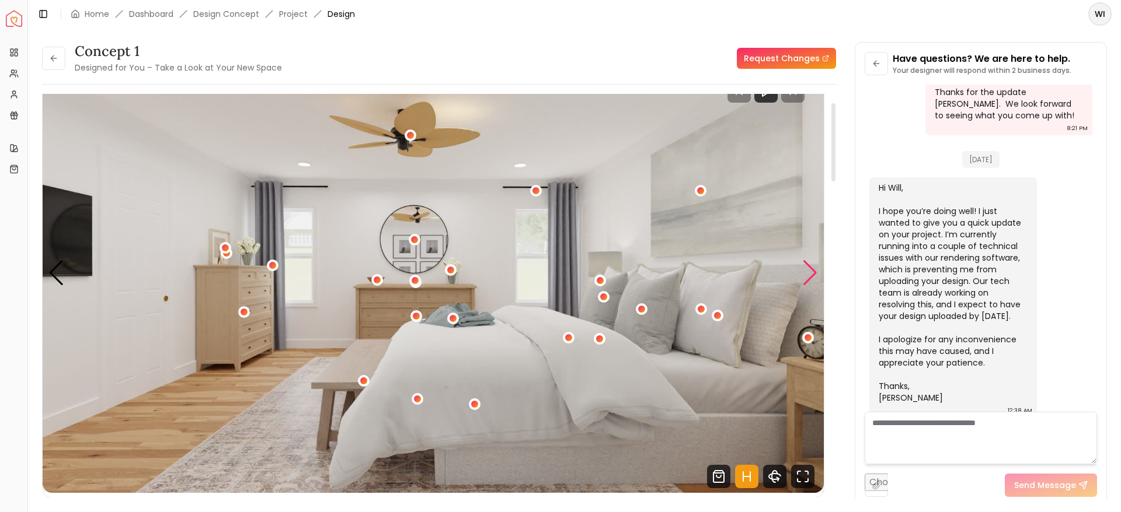
click at [808, 277] on div "Next slide" at bounding box center [810, 273] width 16 height 26
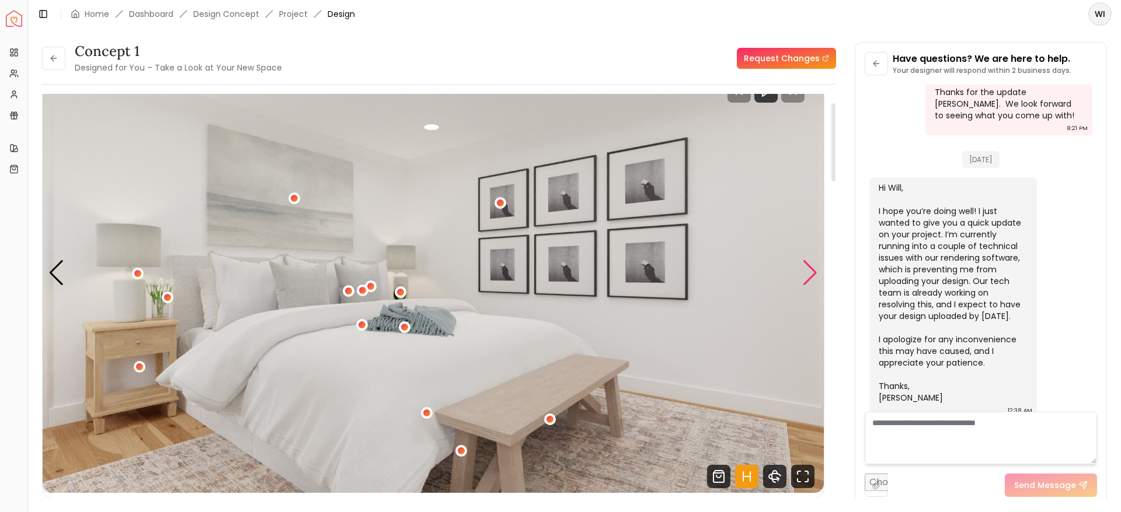
click at [808, 277] on div "Next slide" at bounding box center [810, 273] width 16 height 26
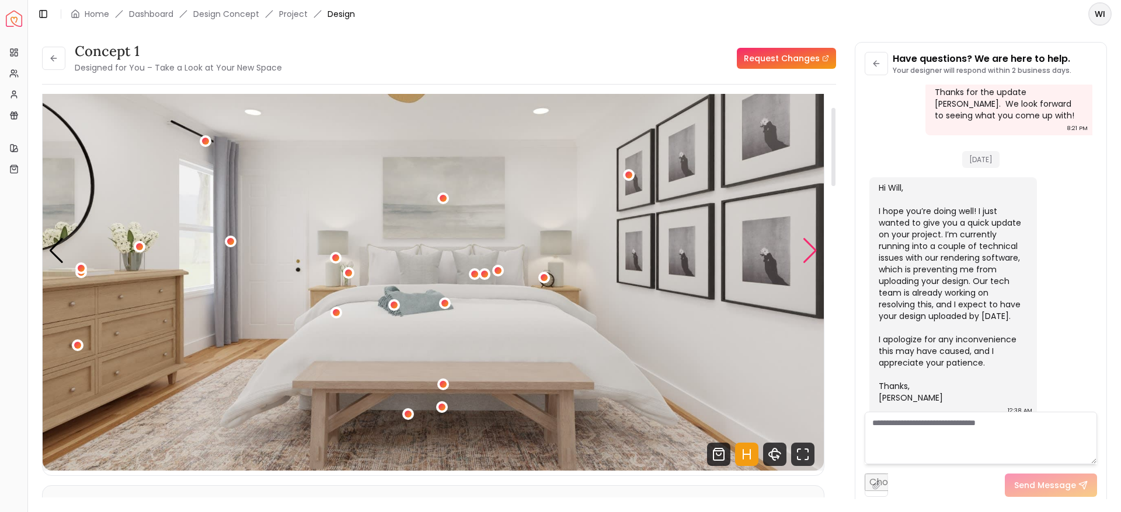
scroll to position [69, 0]
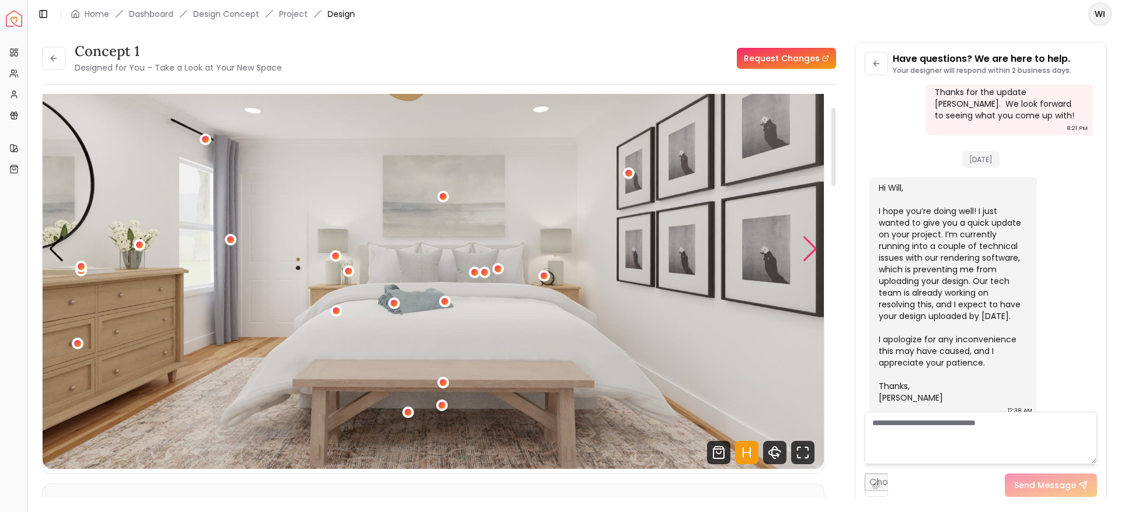
click at [811, 242] on div "Next slide" at bounding box center [810, 249] width 16 height 26
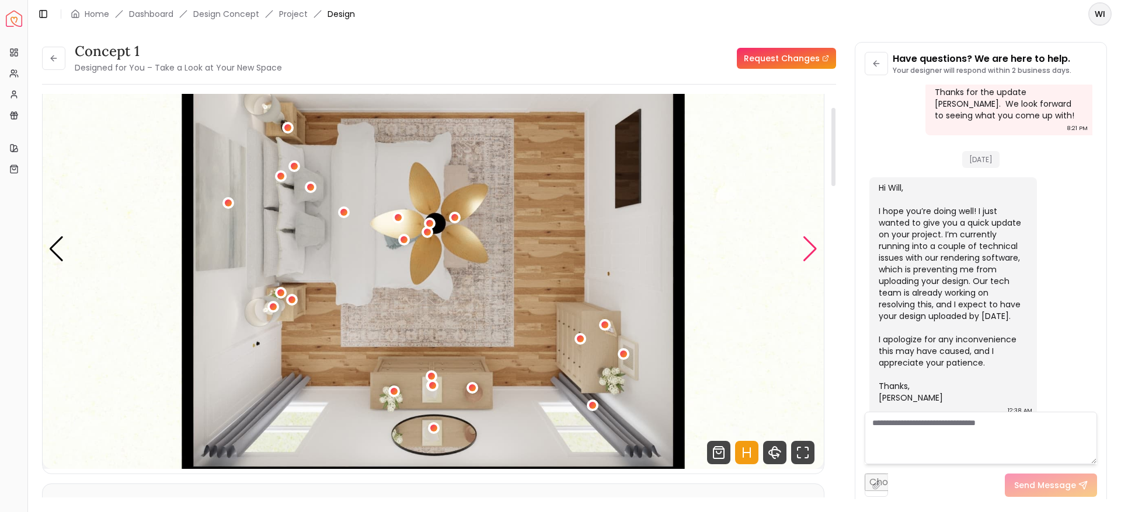
click at [811, 242] on div "Next slide" at bounding box center [810, 249] width 16 height 26
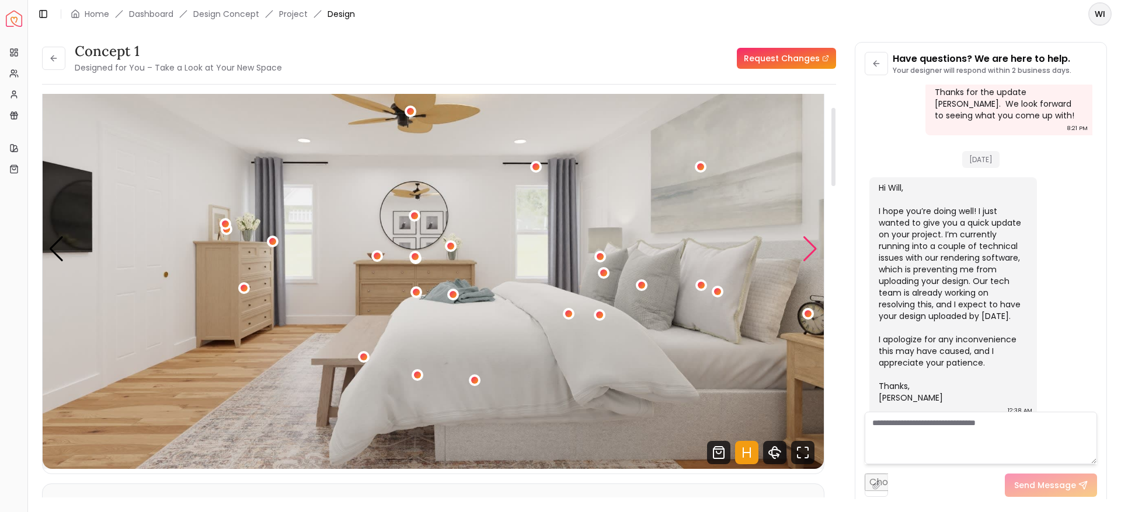
click at [807, 246] on div "Next slide" at bounding box center [810, 249] width 16 height 26
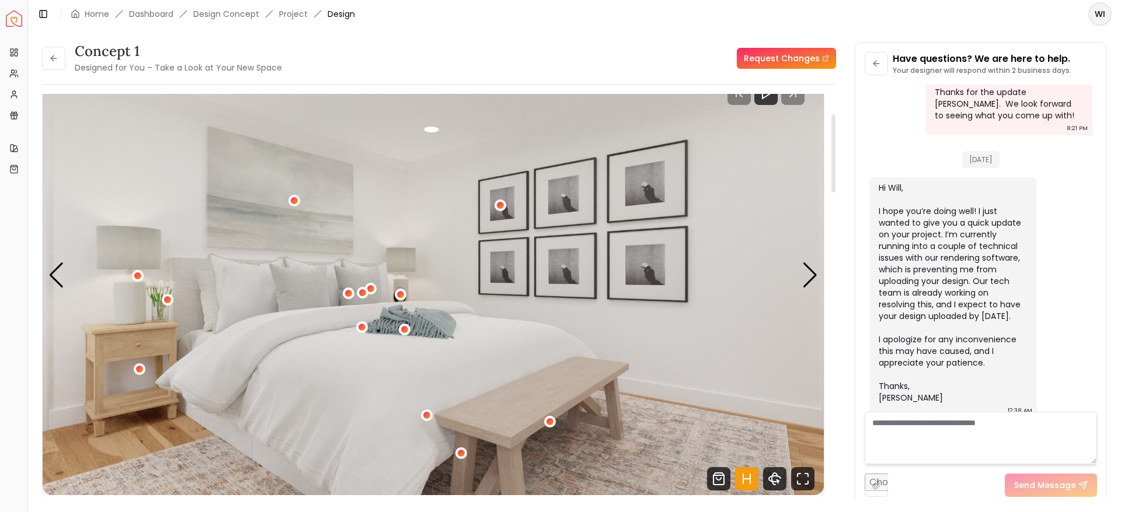
scroll to position [0, 0]
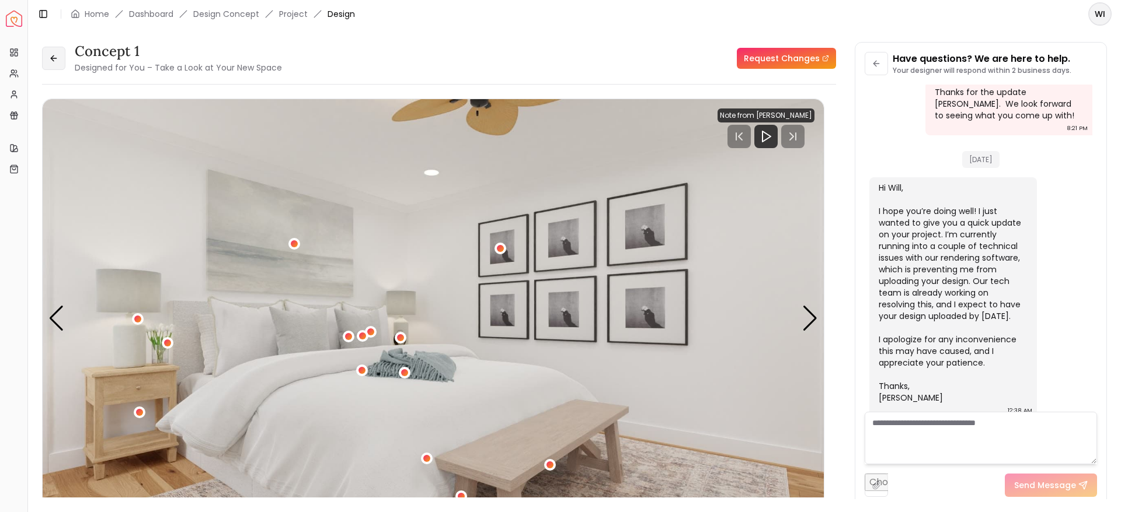
click at [50, 50] on button at bounding box center [53, 58] width 23 height 23
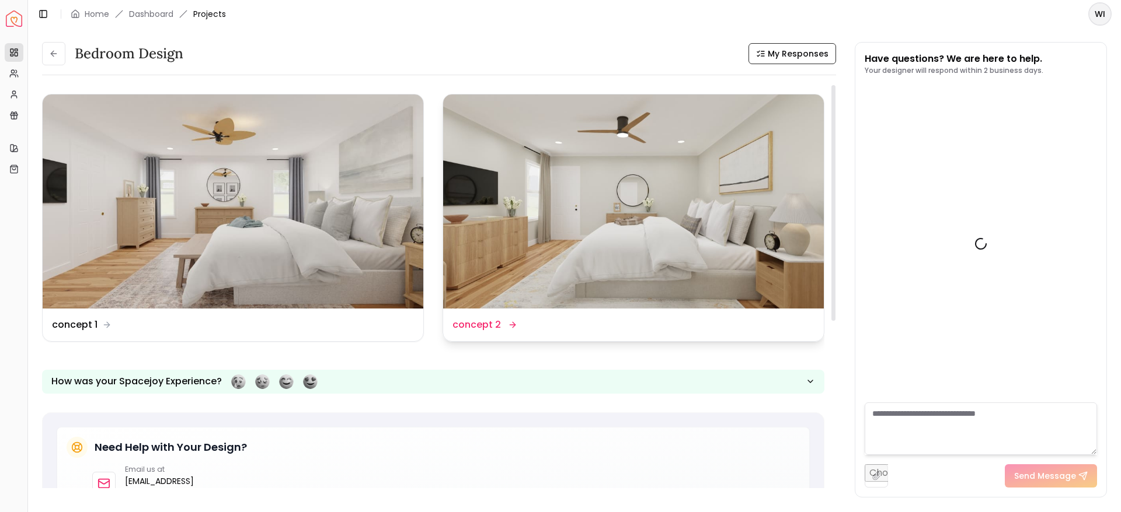
click at [597, 159] on img at bounding box center [633, 202] width 381 height 214
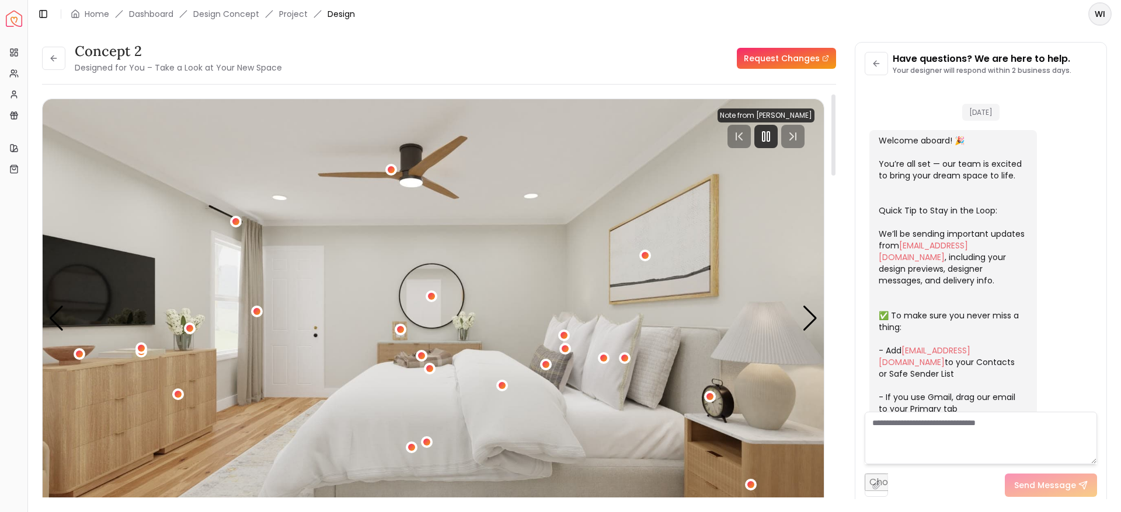
scroll to position [880, 0]
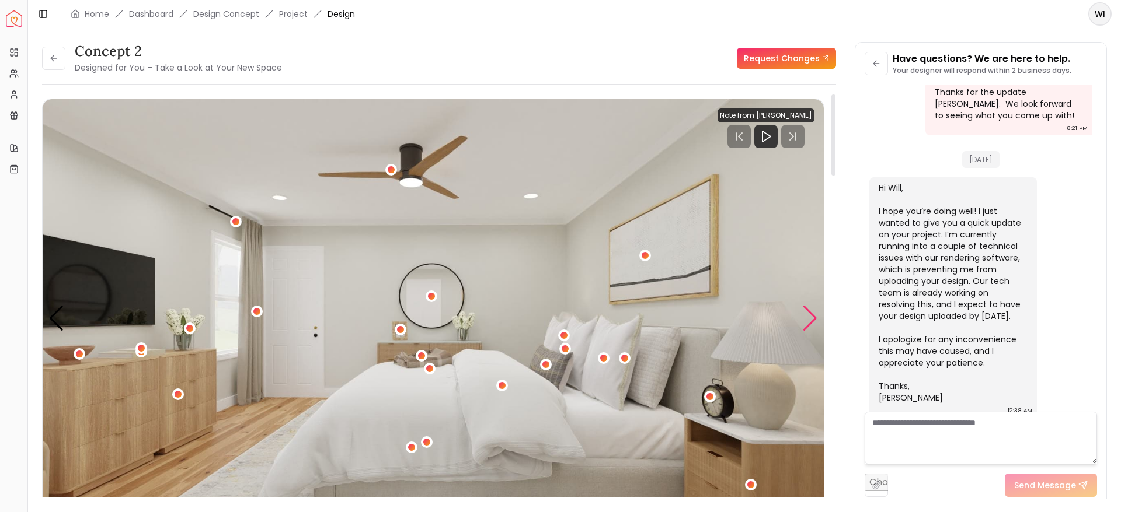
click at [813, 319] on div "Next slide" at bounding box center [810, 319] width 16 height 26
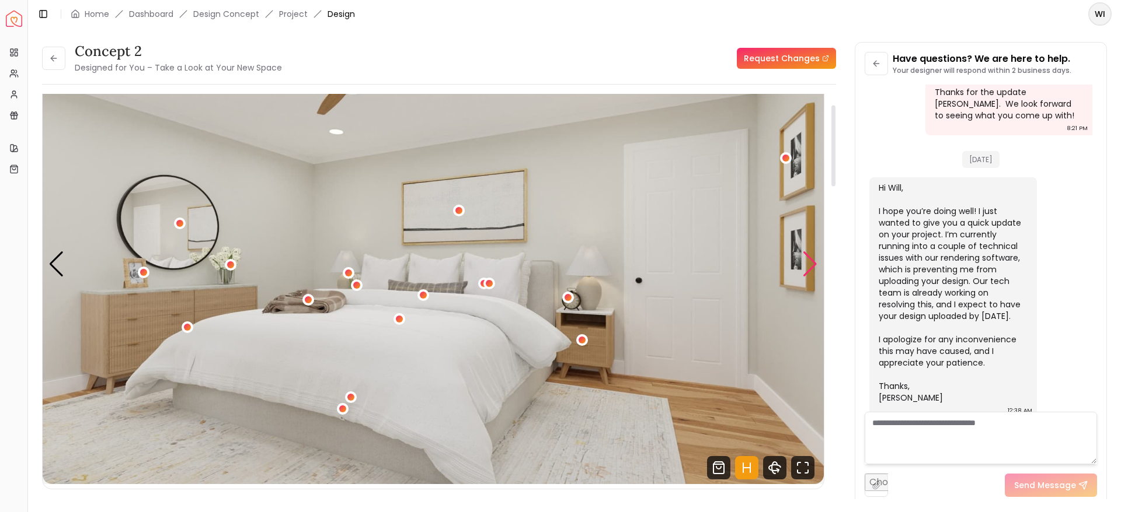
scroll to position [54, 0]
click at [810, 263] on div "Next slide" at bounding box center [810, 265] width 16 height 26
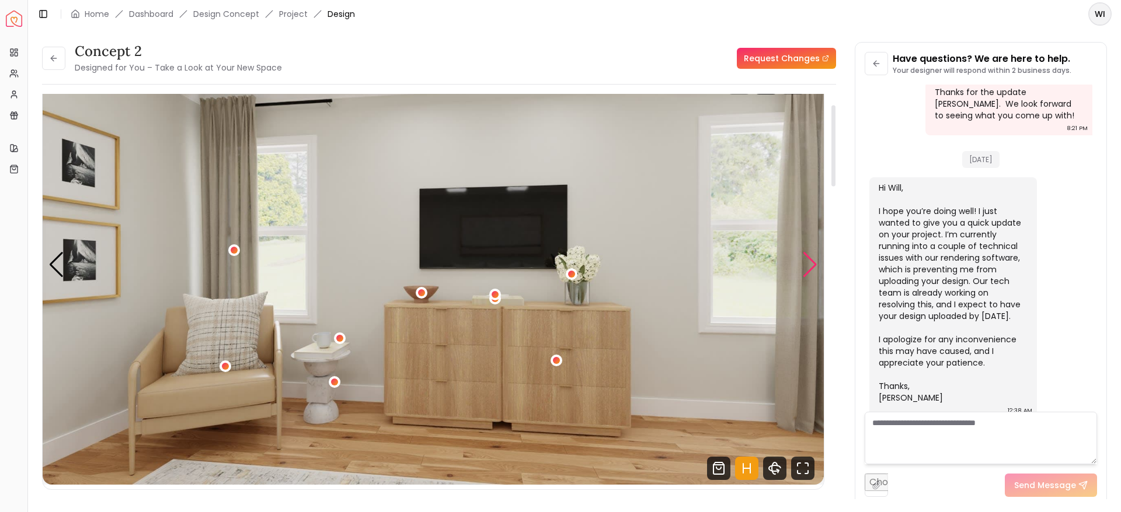
click at [810, 263] on div "Next slide" at bounding box center [810, 265] width 16 height 26
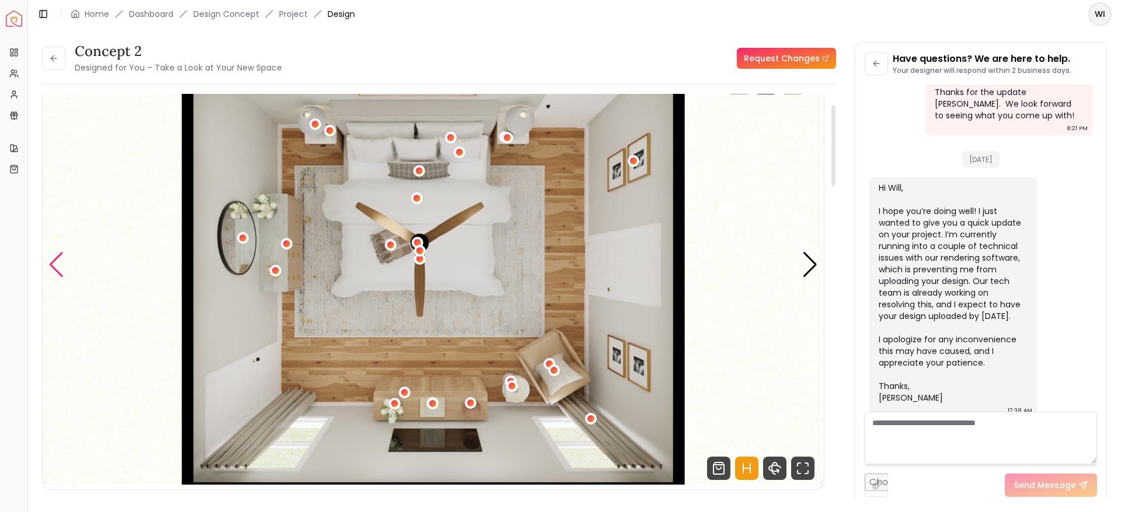
click at [57, 271] on div "Previous slide" at bounding box center [56, 265] width 16 height 26
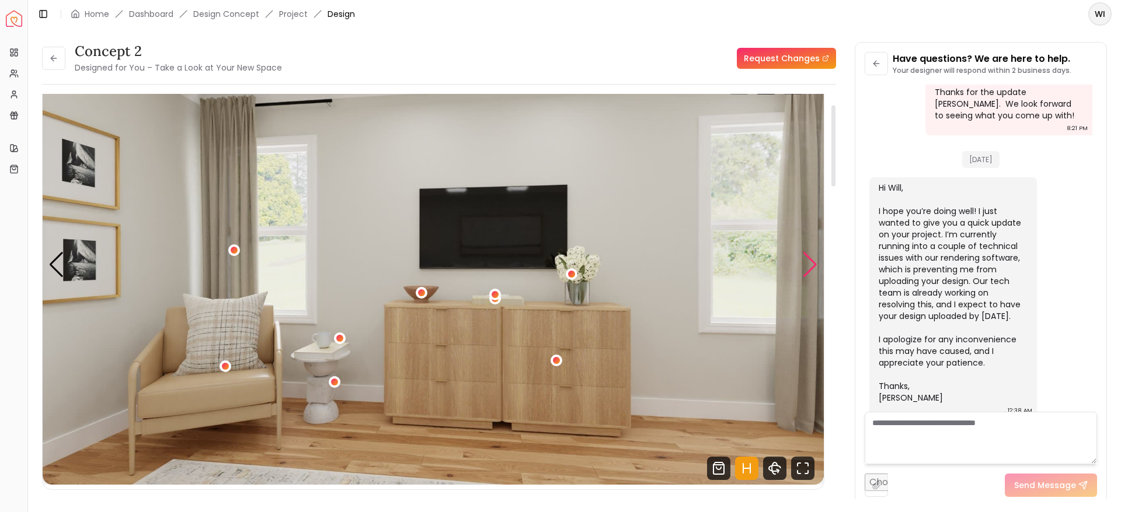
click at [816, 263] on div "Next slide" at bounding box center [810, 265] width 16 height 26
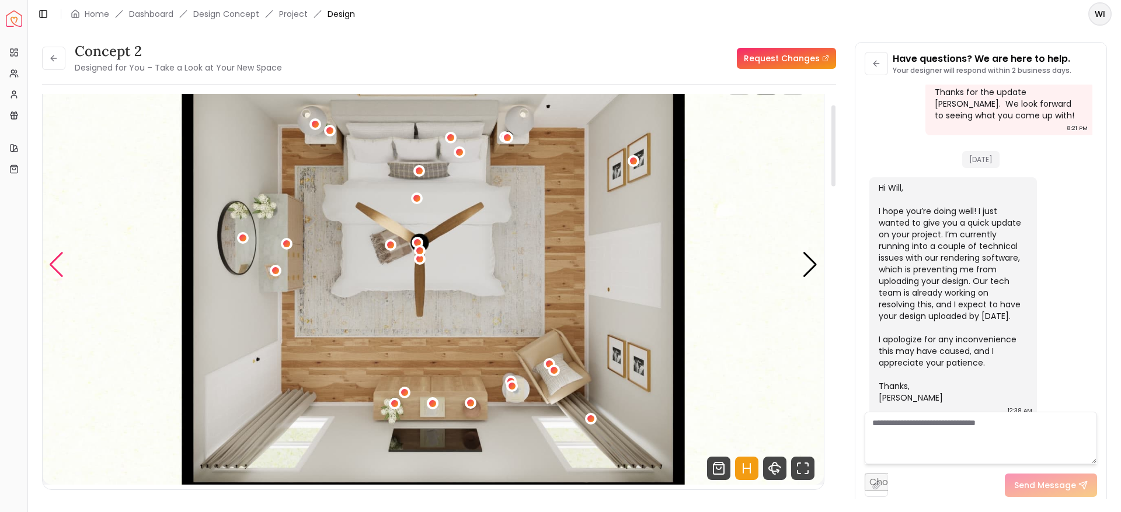
click at [54, 258] on div "Previous slide" at bounding box center [56, 265] width 16 height 26
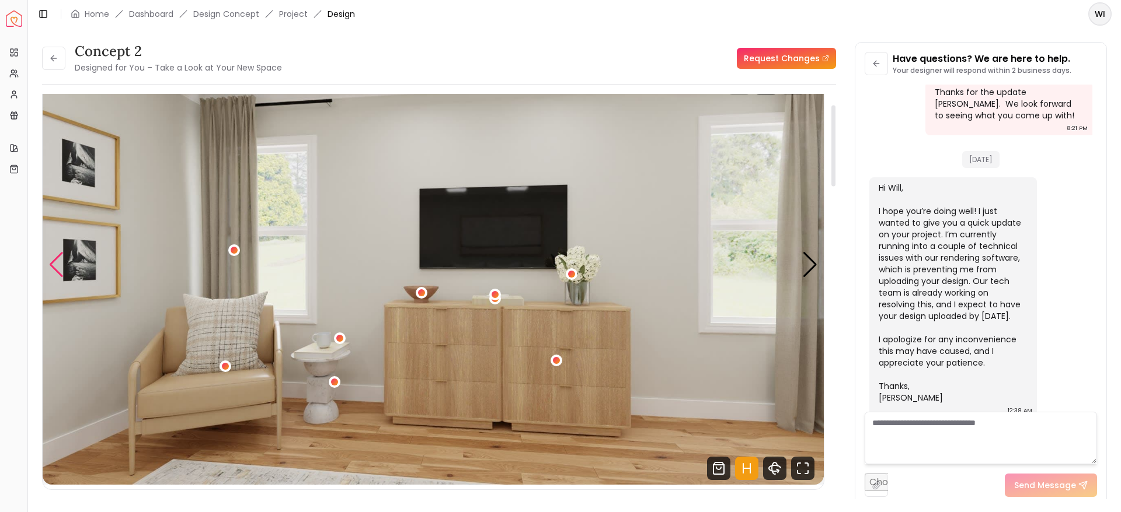
click at [54, 258] on div "Previous slide" at bounding box center [56, 265] width 16 height 26
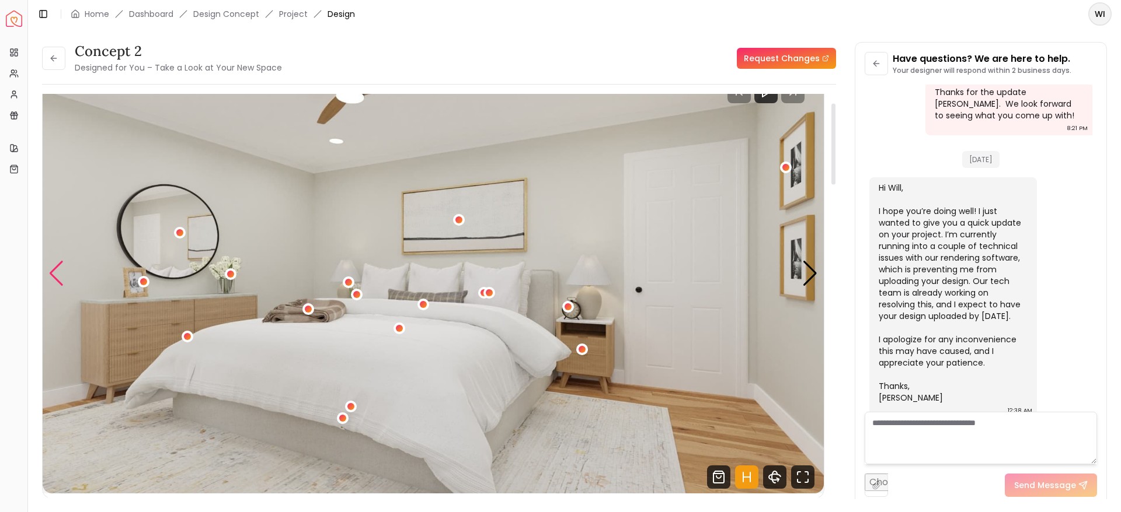
scroll to position [44, 0]
click at [807, 271] on div "Next slide" at bounding box center [810, 275] width 16 height 26
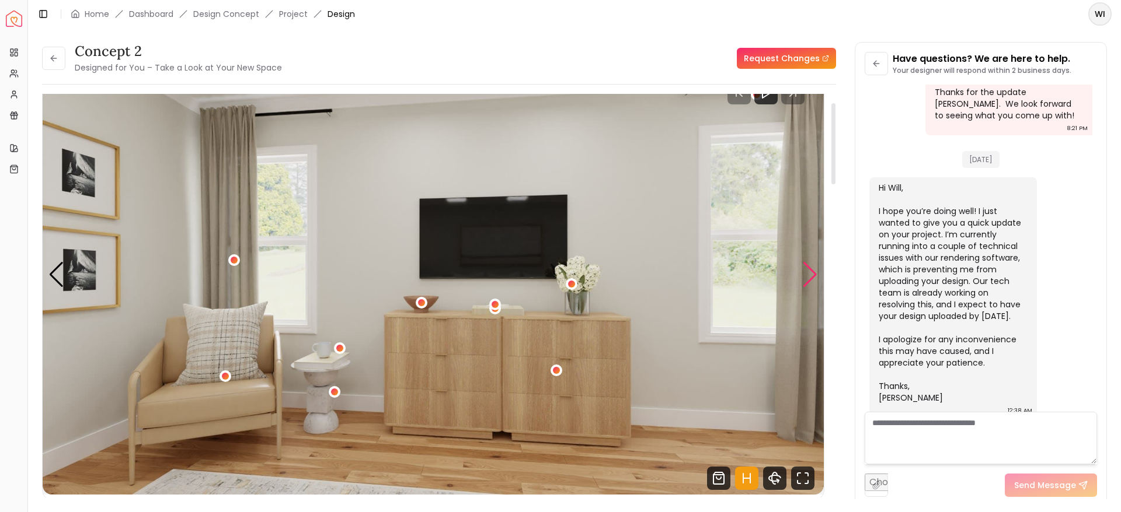
click at [807, 271] on div "Next slide" at bounding box center [810, 275] width 16 height 26
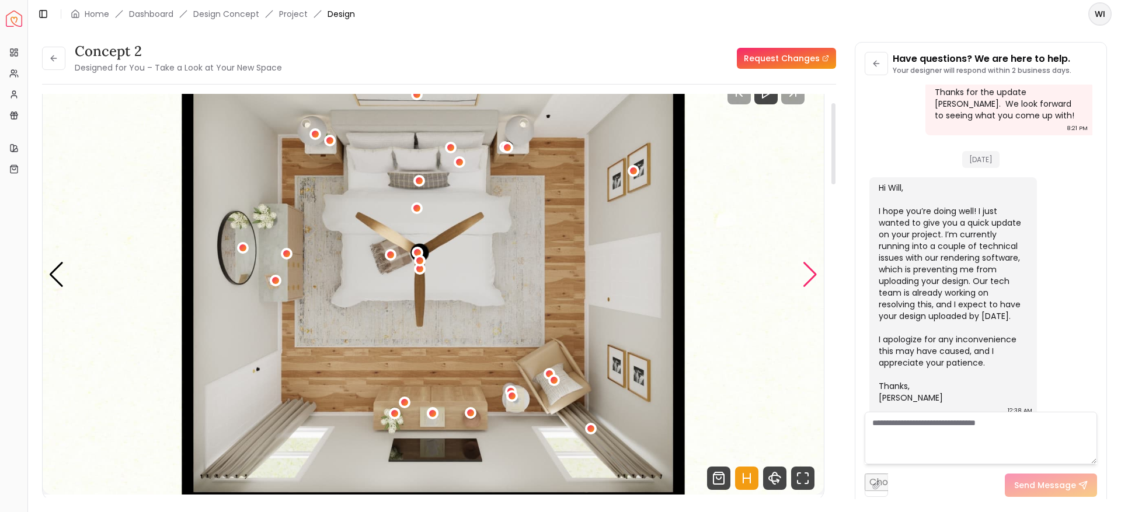
click at [809, 269] on div "Next slide" at bounding box center [810, 275] width 16 height 26
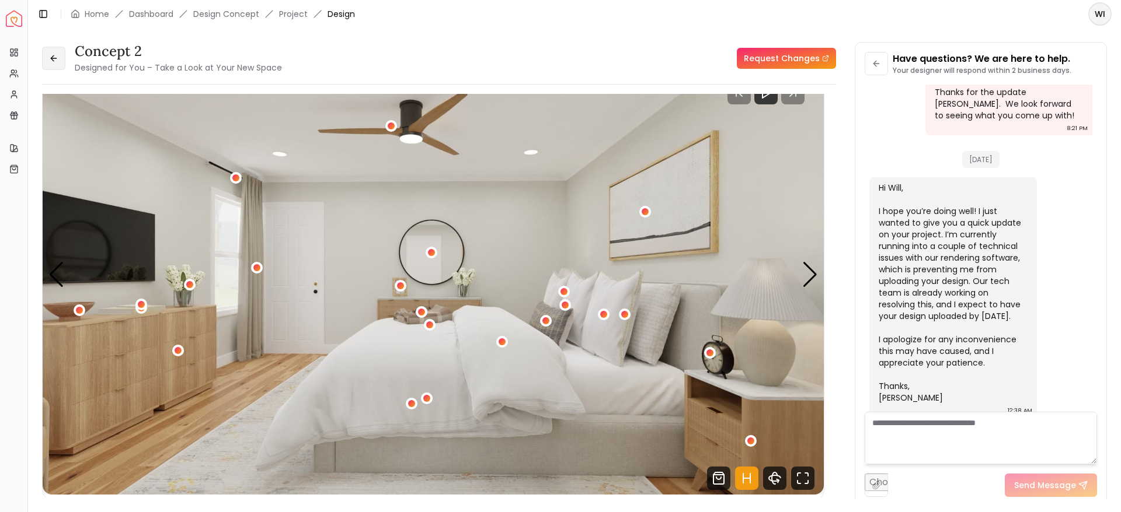
click at [54, 50] on button at bounding box center [53, 58] width 23 height 23
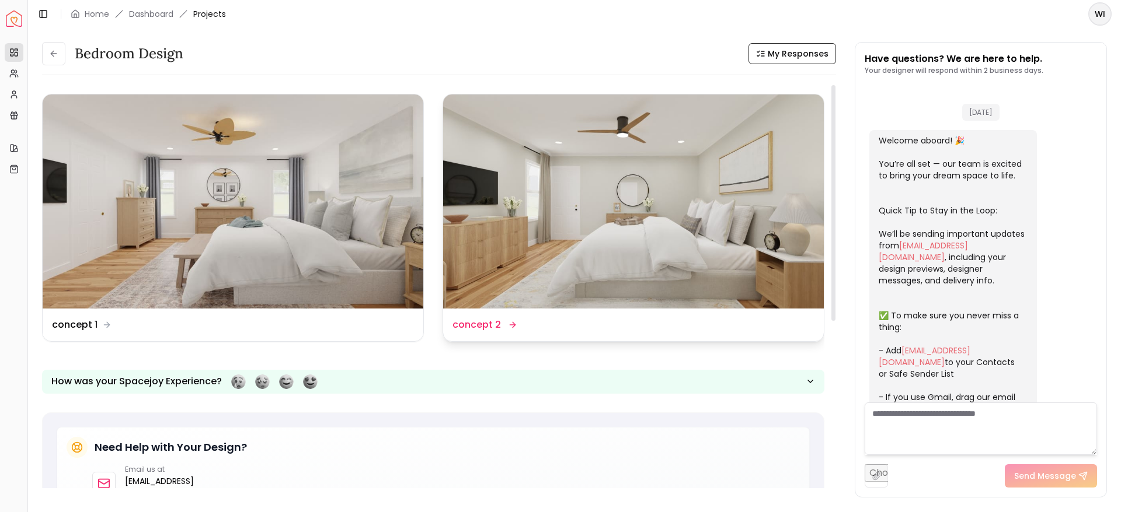
scroll to position [889, 0]
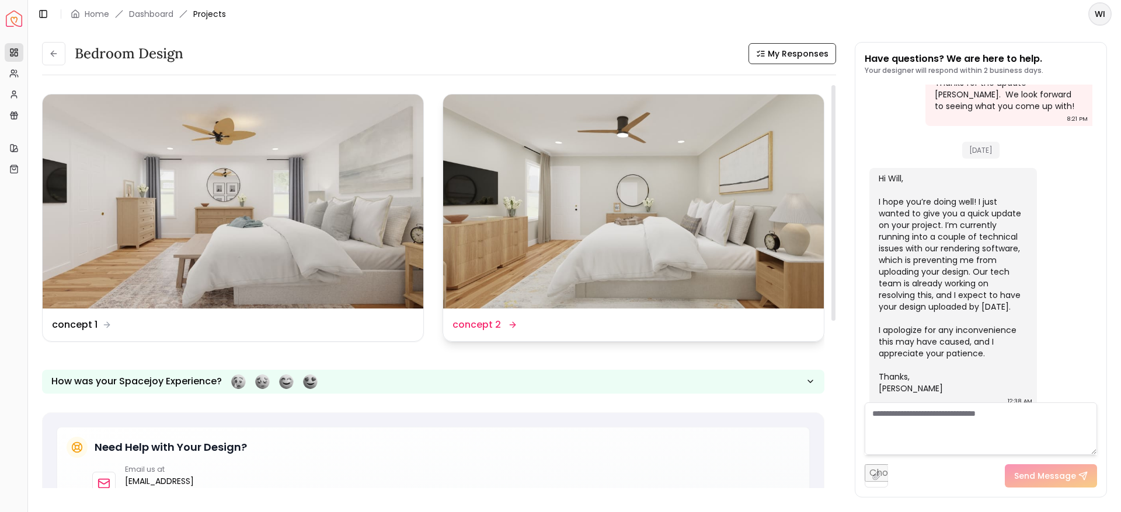
click at [580, 253] on img at bounding box center [633, 202] width 381 height 214
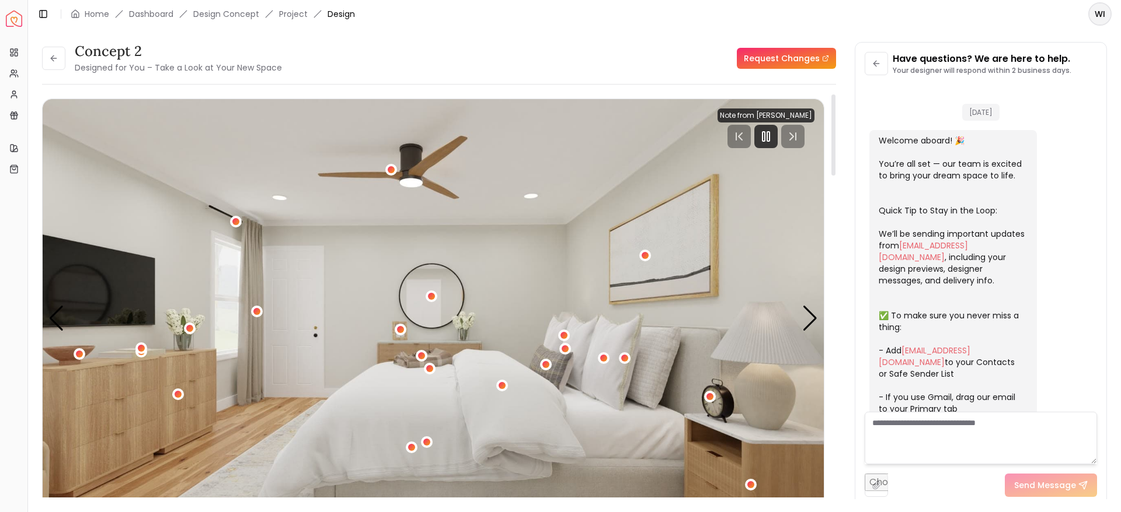
scroll to position [880, 0]
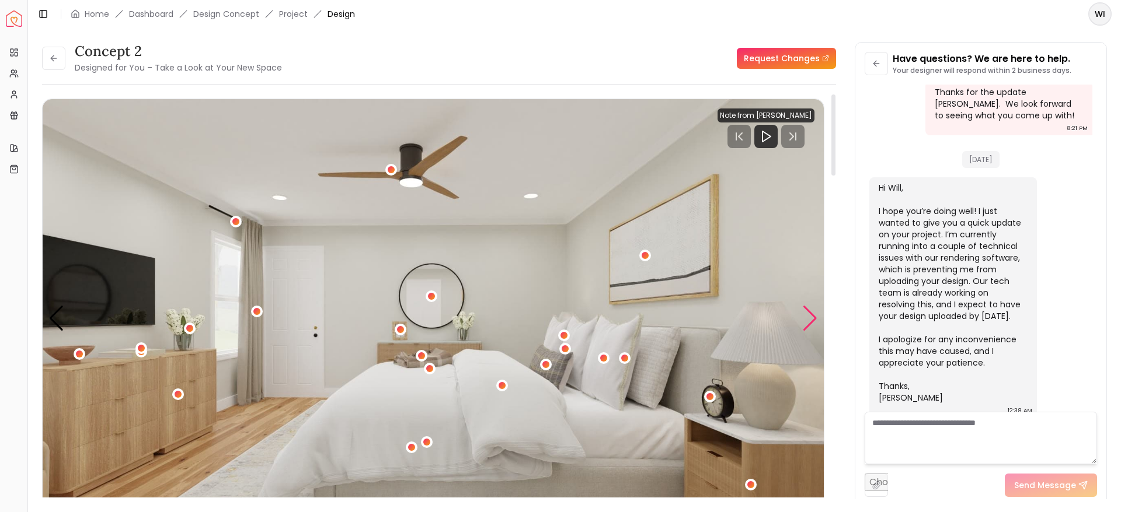
click at [805, 320] on div "Next slide" at bounding box center [810, 319] width 16 height 26
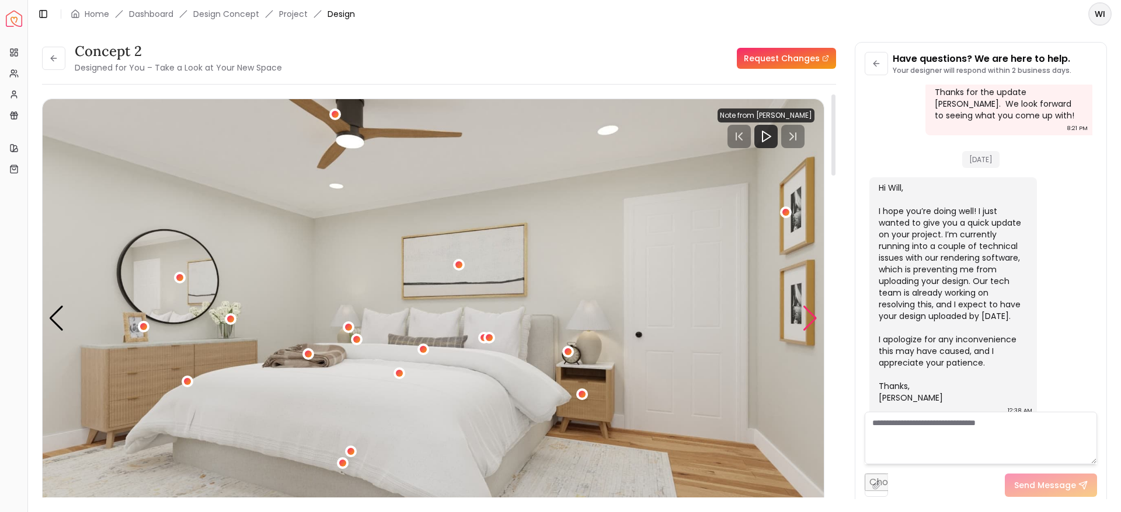
click at [806, 322] on div "Next slide" at bounding box center [810, 319] width 16 height 26
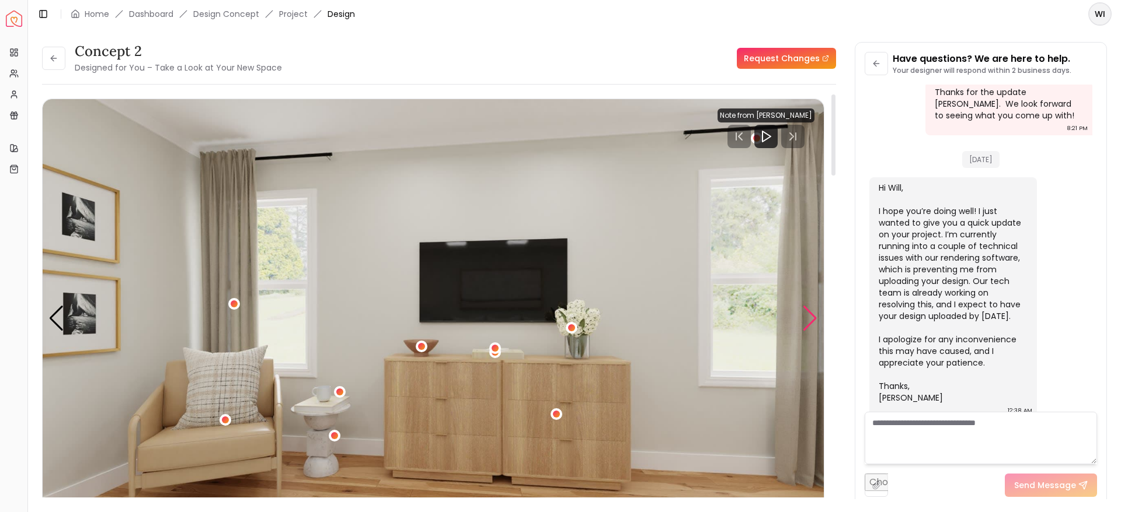
click at [810, 325] on div "Next slide" at bounding box center [810, 319] width 16 height 26
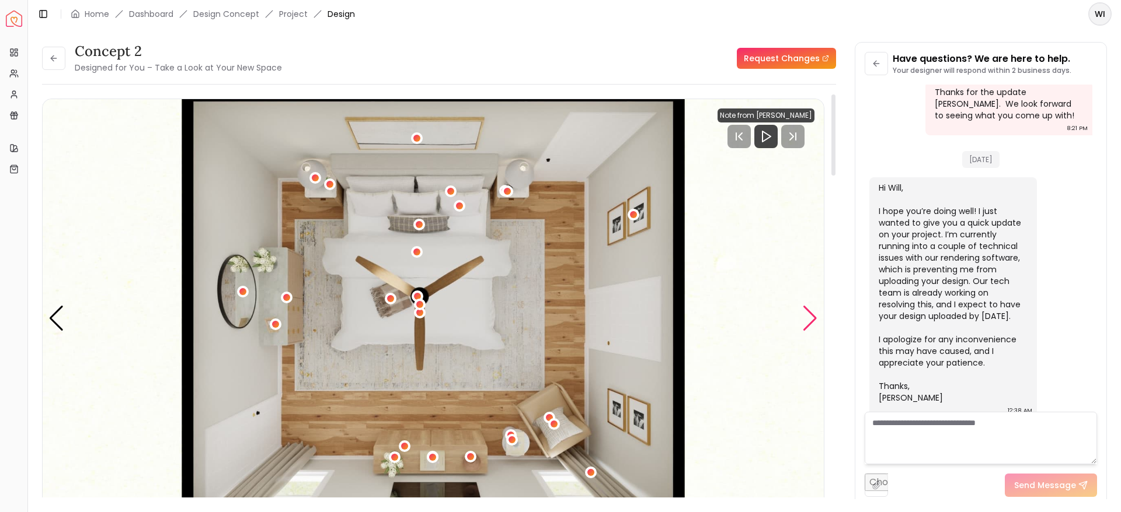
click at [802, 316] on div "Next slide" at bounding box center [810, 319] width 16 height 26
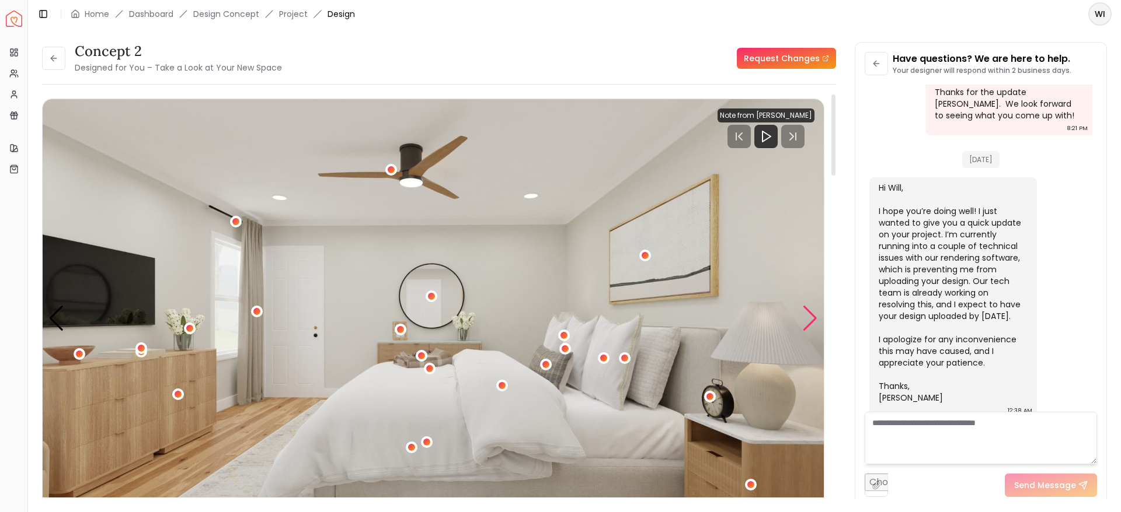
click at [802, 316] on div "Next slide" at bounding box center [810, 319] width 16 height 26
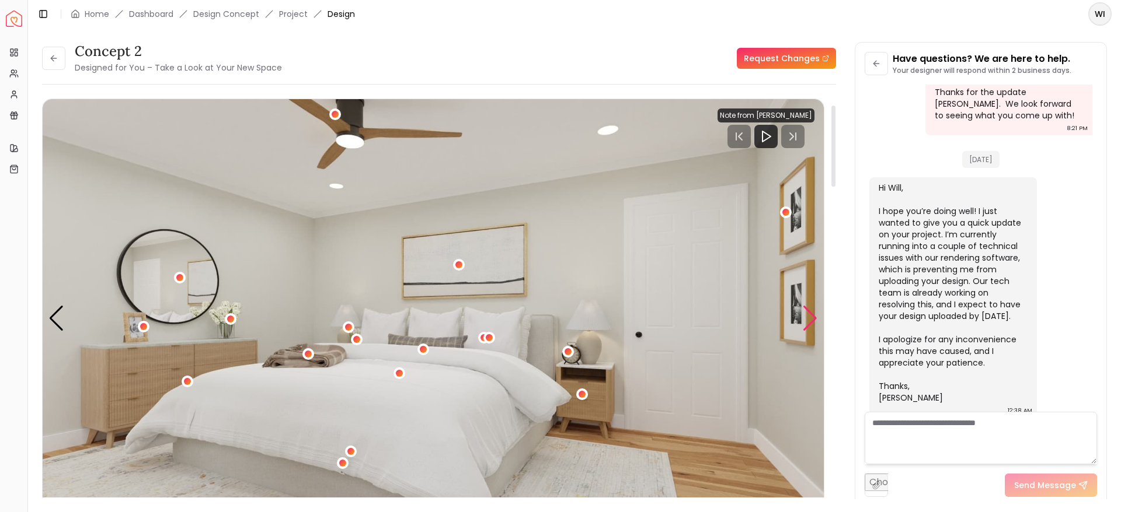
scroll to position [86, 0]
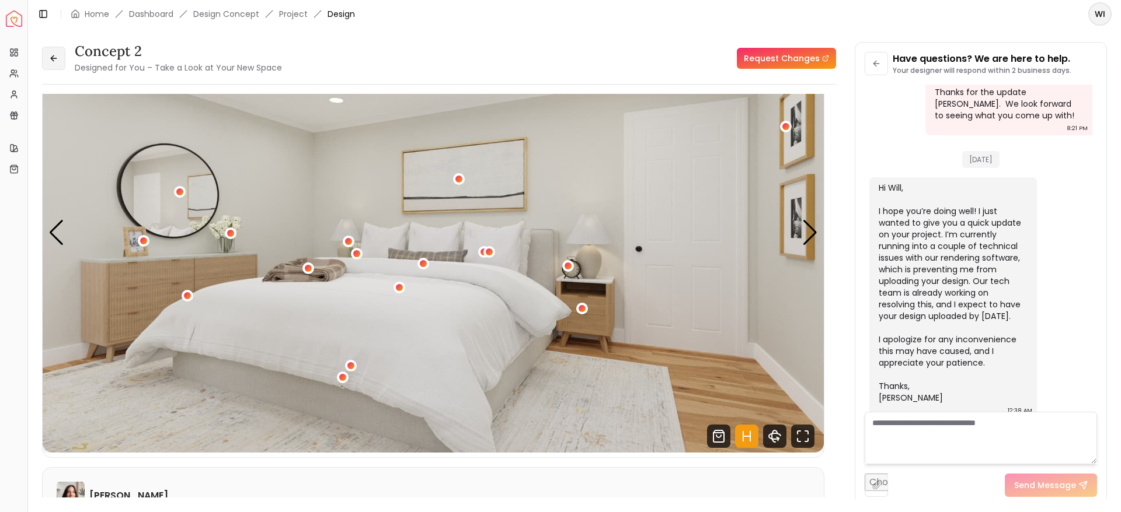
click at [62, 54] on button at bounding box center [53, 58] width 23 height 23
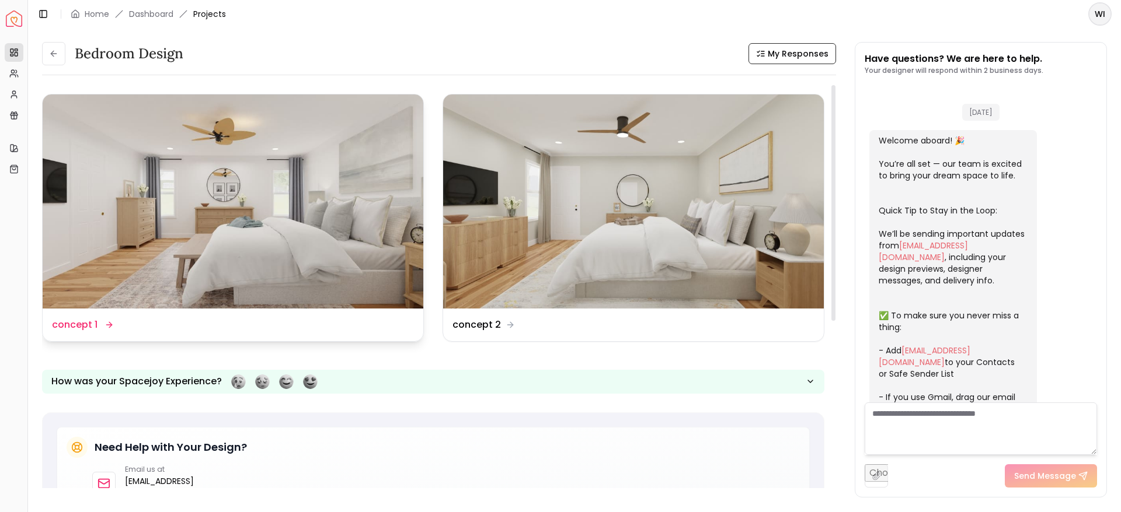
scroll to position [889, 0]
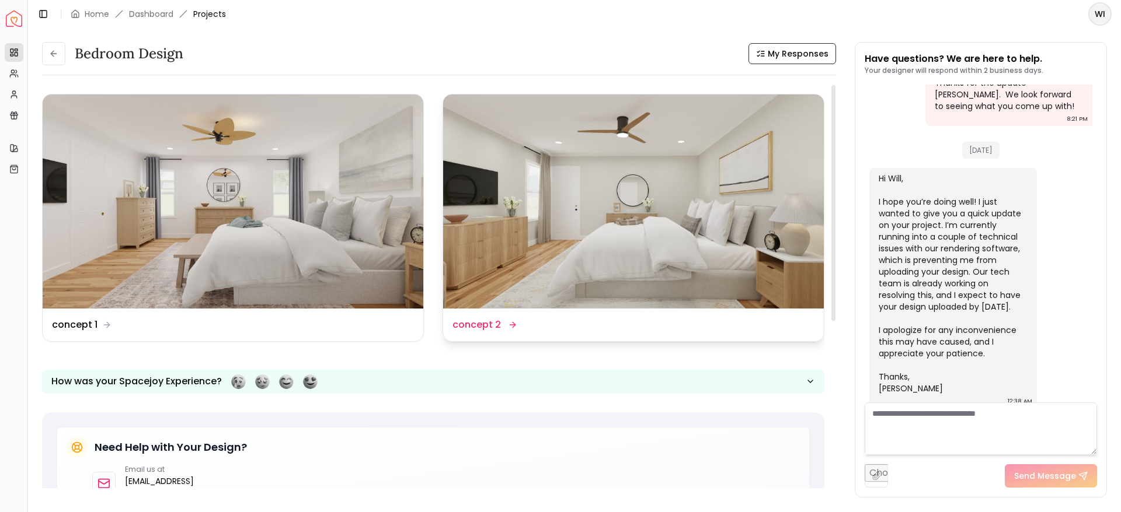
click at [500, 244] on img at bounding box center [633, 202] width 381 height 214
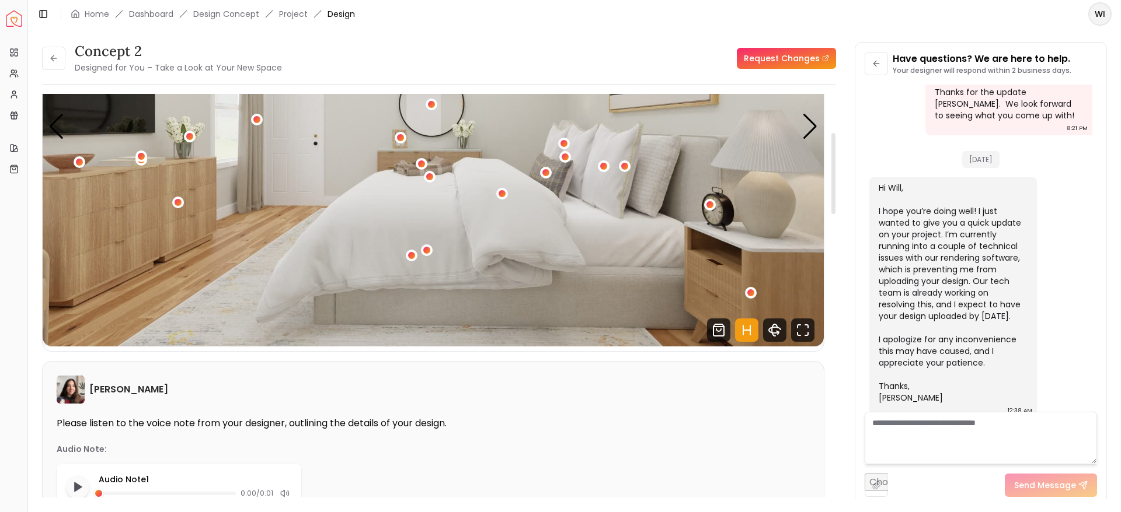
scroll to position [94, 0]
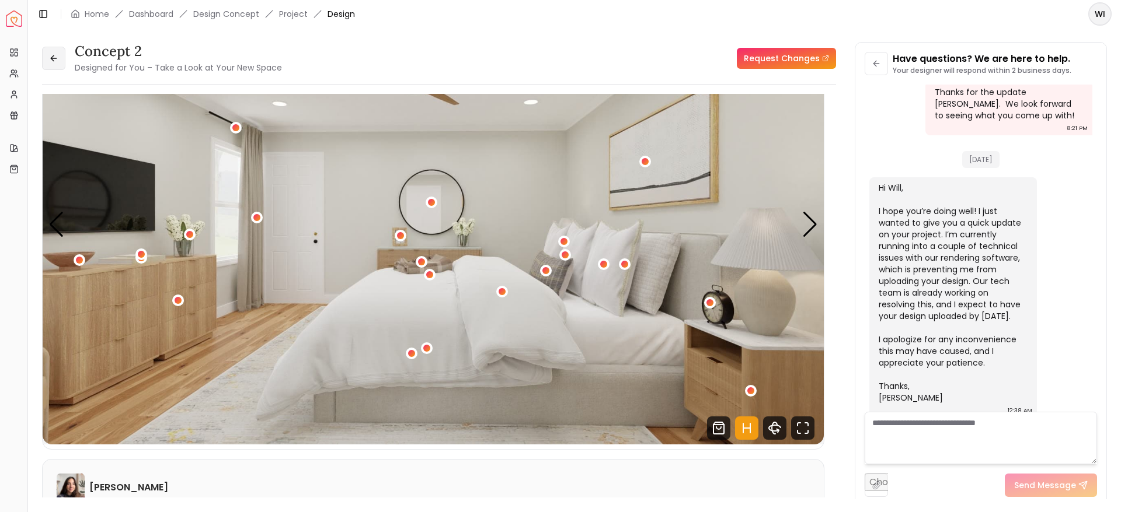
click at [49, 52] on button at bounding box center [53, 58] width 23 height 23
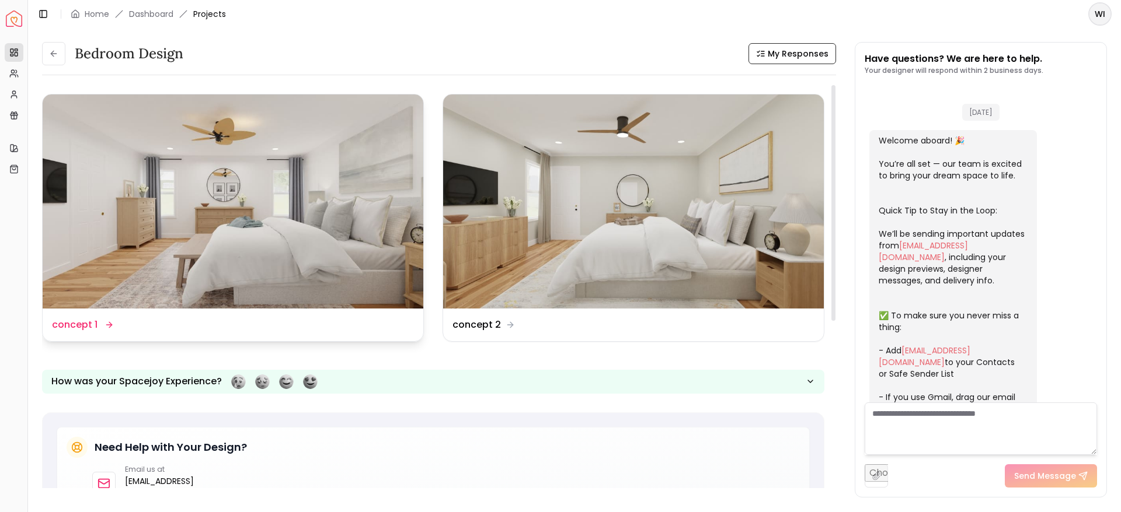
scroll to position [889, 0]
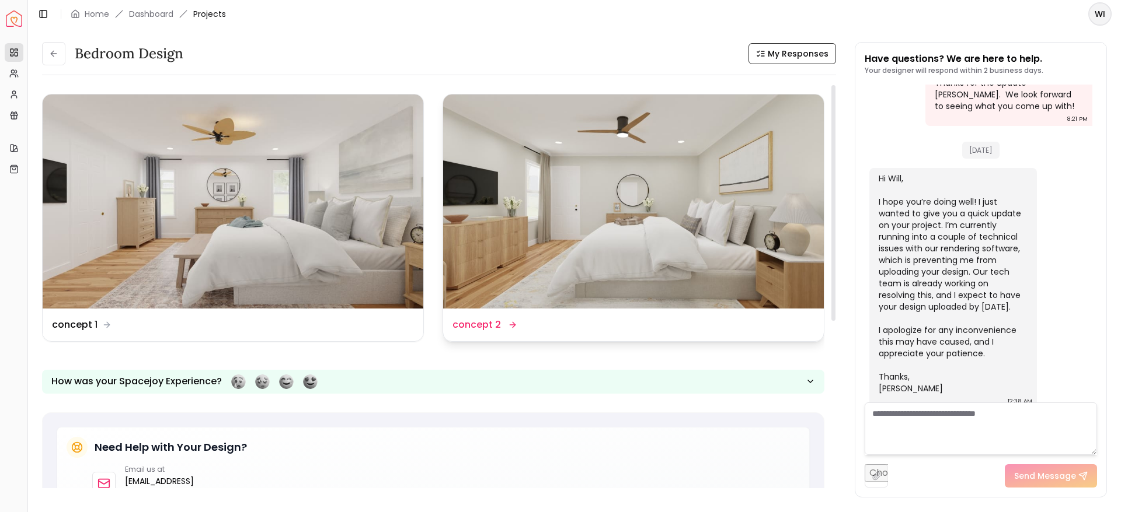
click at [580, 260] on img at bounding box center [633, 202] width 381 height 214
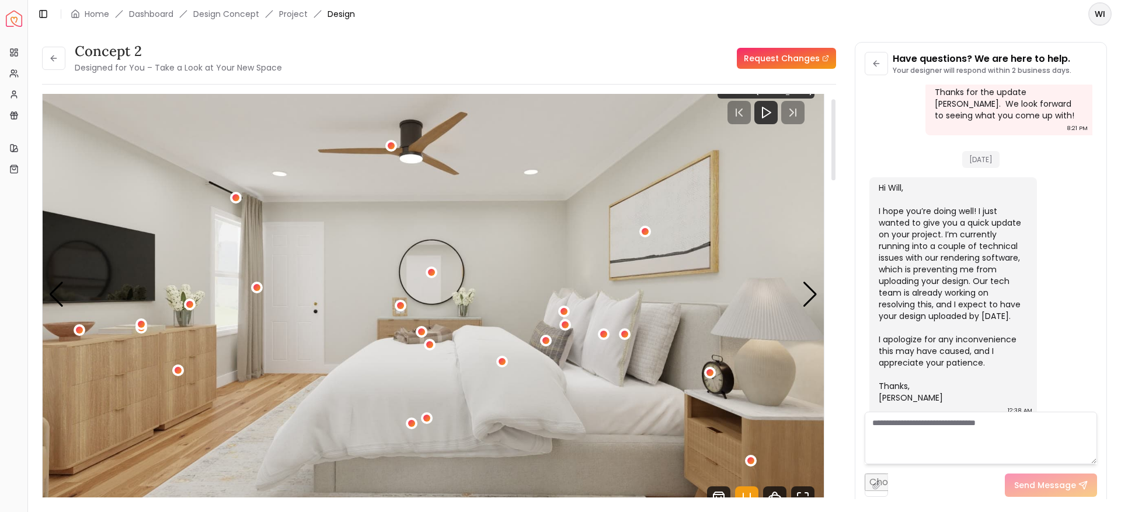
scroll to position [19, 0]
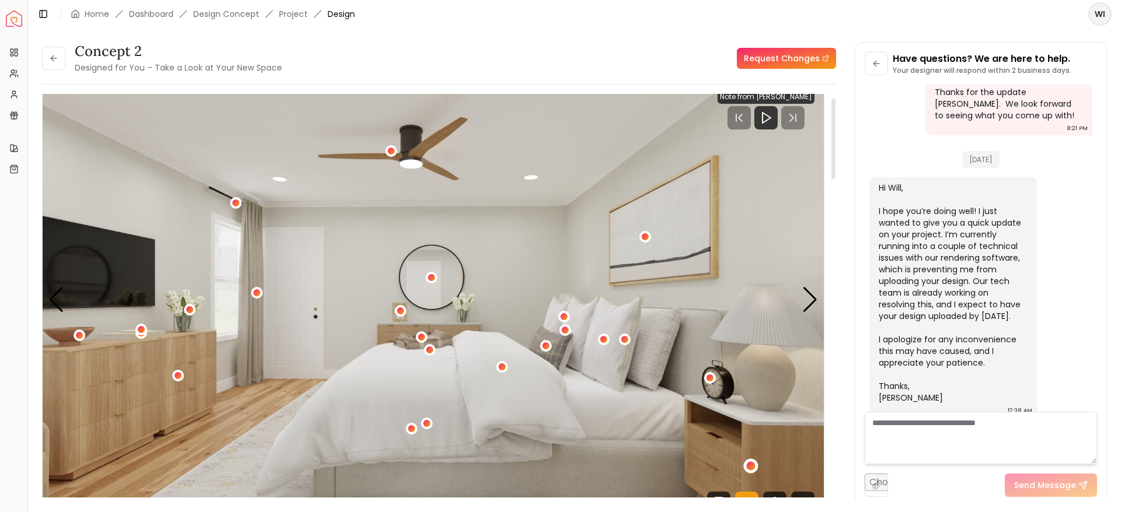
click at [747, 469] on div "1 / 4" at bounding box center [750, 466] width 9 height 9
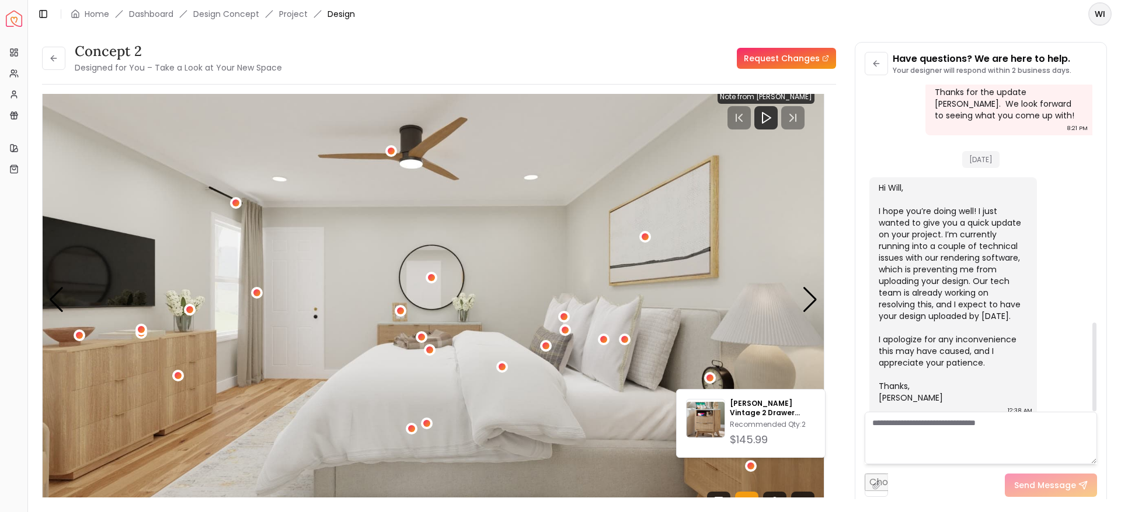
click at [851, 314] on div "concept 2 Designed for You – Take a Look at Your New Space Request Changes conc…" at bounding box center [574, 264] width 1065 height 444
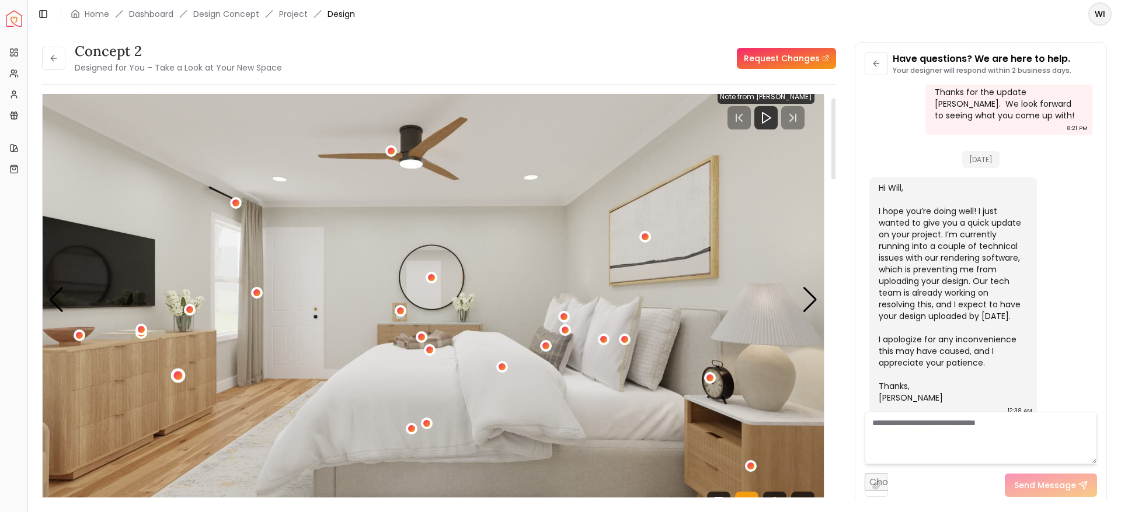
click at [179, 373] on div "1 / 4" at bounding box center [178, 375] width 9 height 9
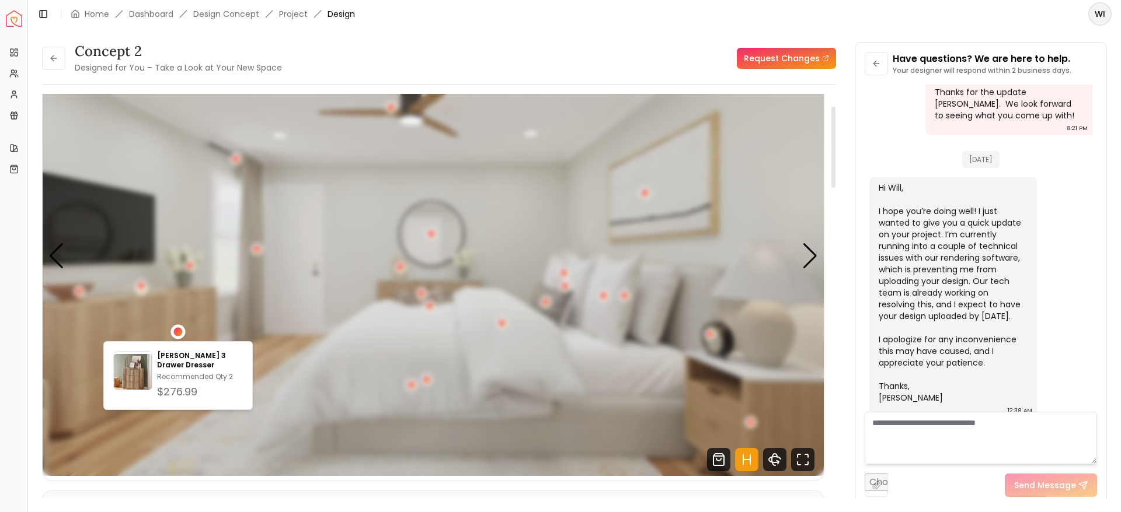
scroll to position [61, 0]
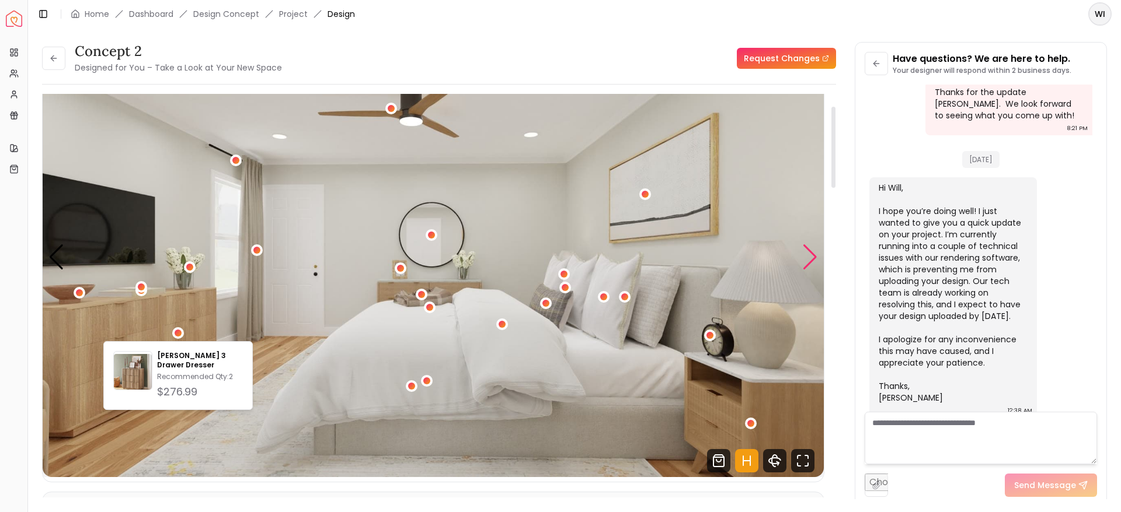
click at [808, 260] on div "Next slide" at bounding box center [810, 258] width 16 height 26
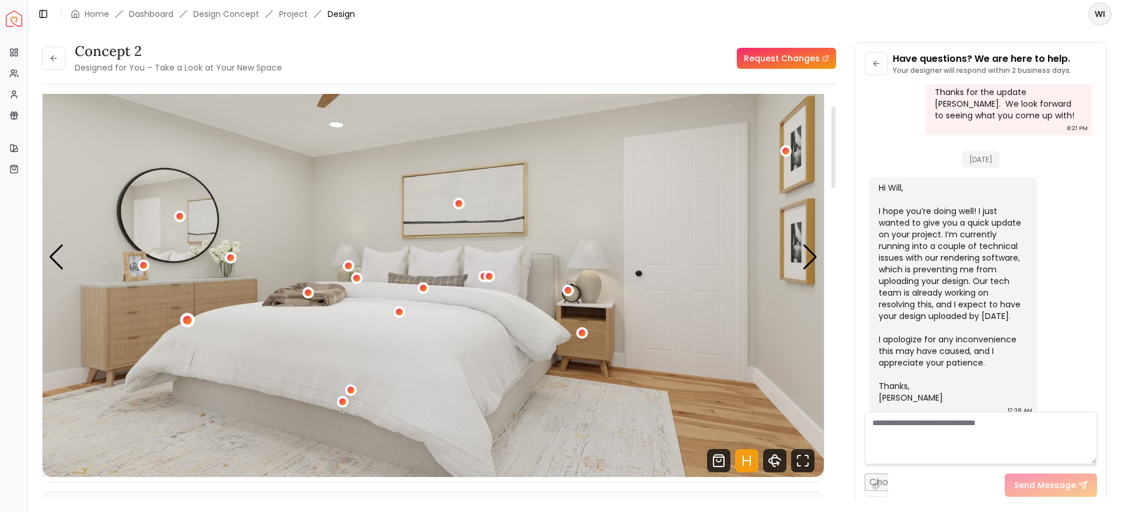
click at [187, 322] on div "2 / 4" at bounding box center [187, 320] width 9 height 9
click at [639, 354] on img "2 / 4" at bounding box center [433, 258] width 781 height 440
click at [340, 404] on div "2 / 4" at bounding box center [342, 402] width 9 height 9
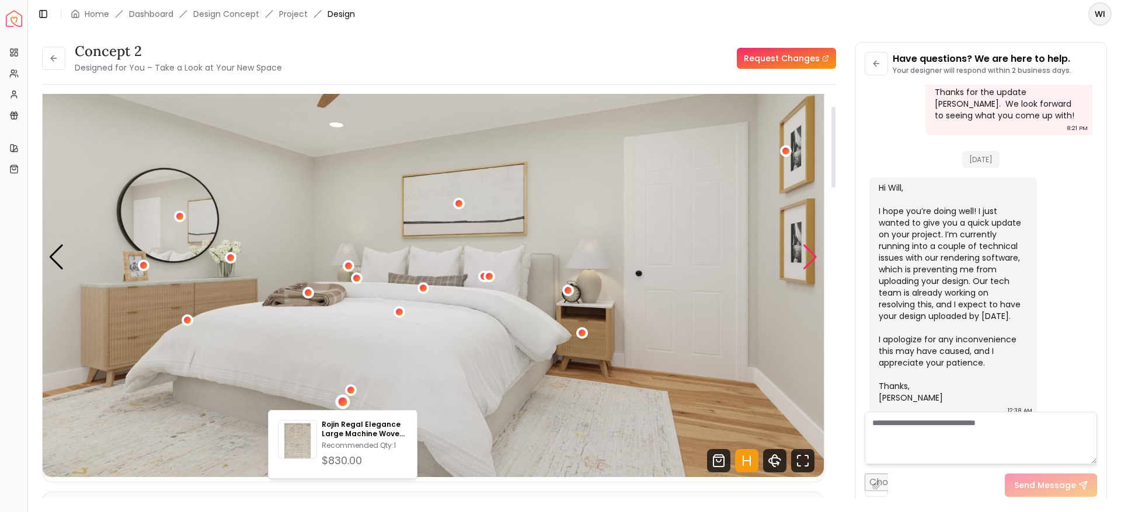
click at [807, 252] on div "Next slide" at bounding box center [810, 258] width 16 height 26
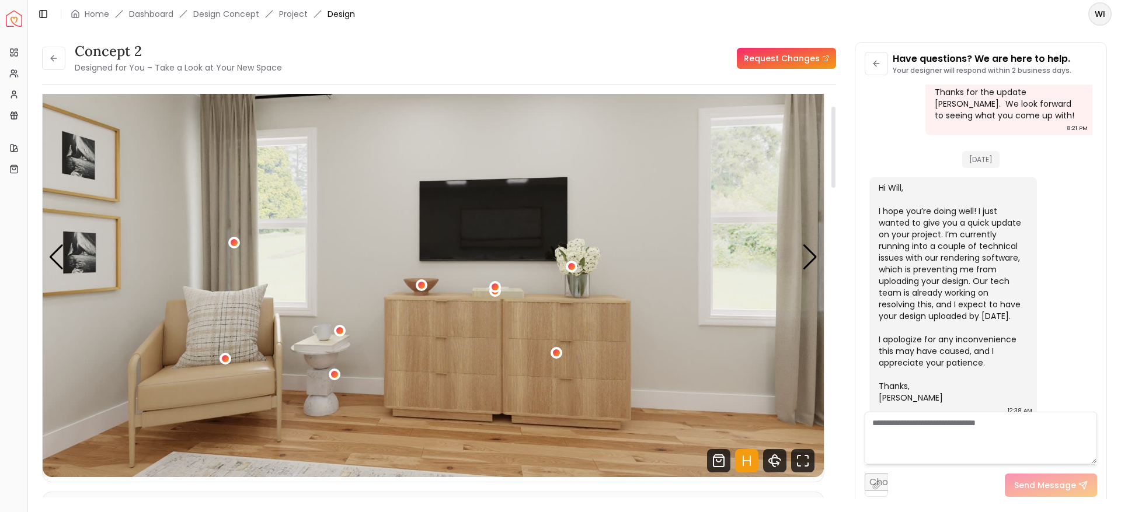
click at [550, 355] on button "3 / 4" at bounding box center [556, 353] width 12 height 12
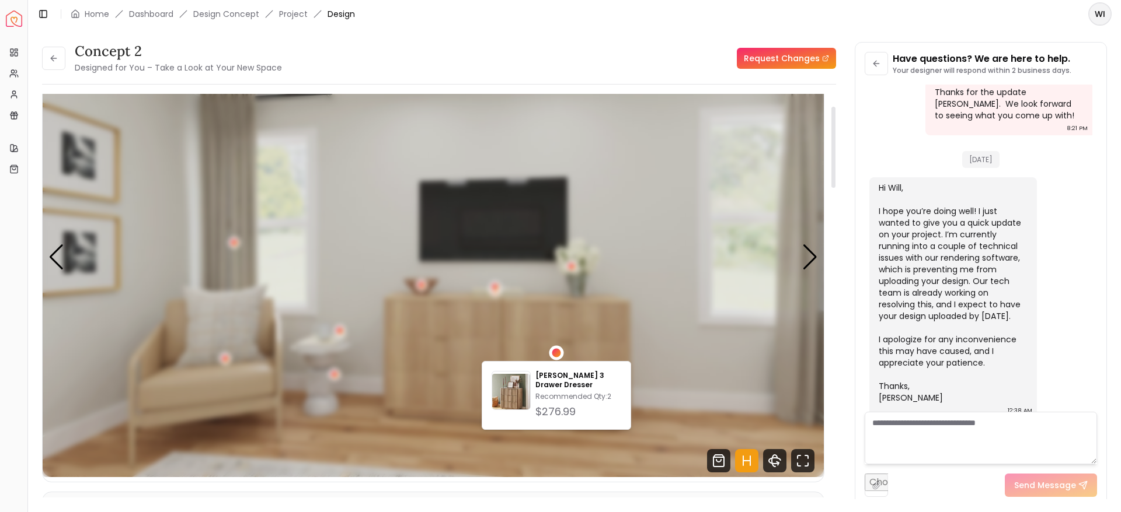
click at [550, 355] on div "3 / 4" at bounding box center [556, 353] width 15 height 15
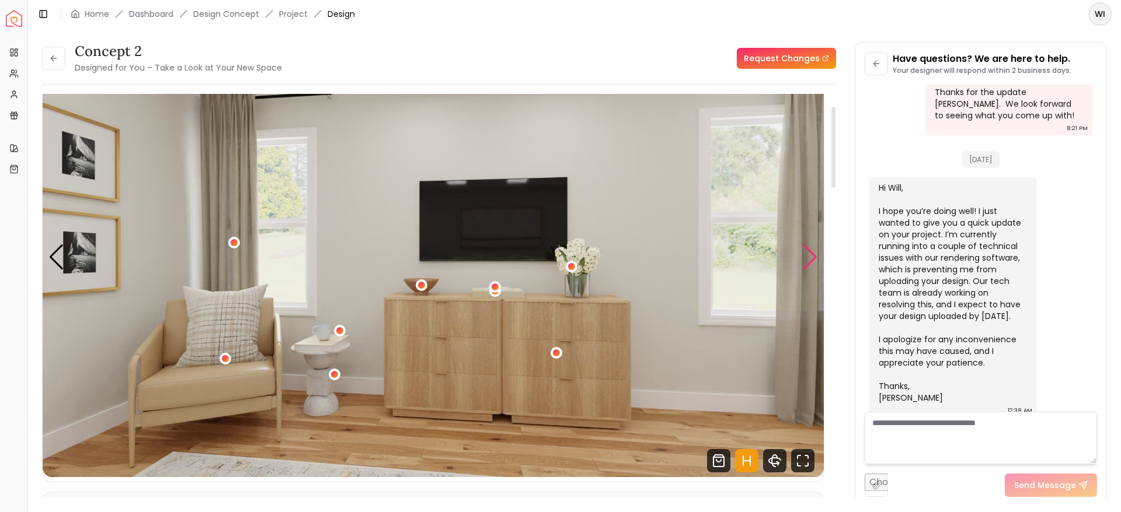
click at [803, 260] on div "Next slide" at bounding box center [810, 258] width 16 height 26
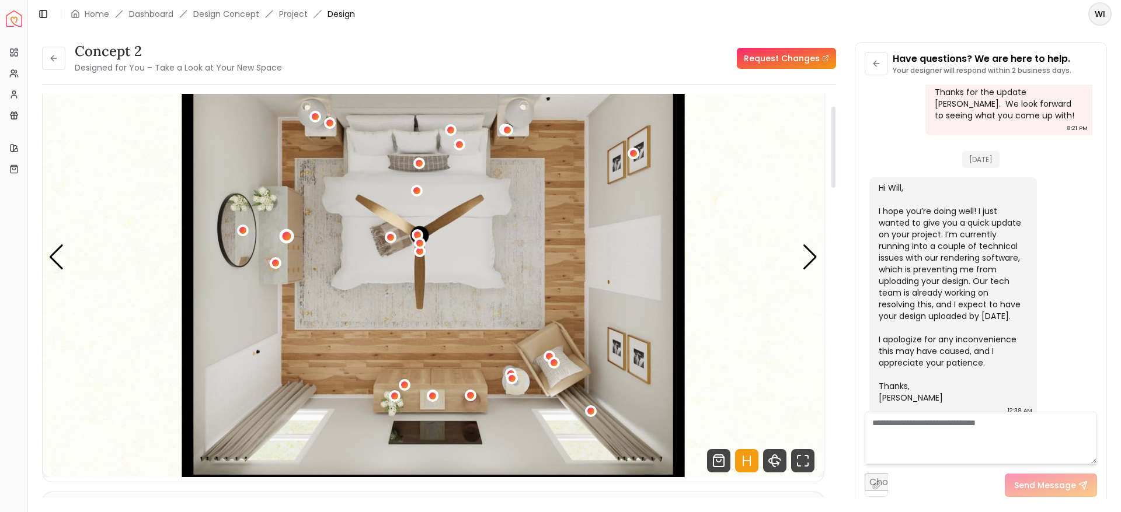
click at [290, 236] on div "4 / 4" at bounding box center [286, 236] width 9 height 9
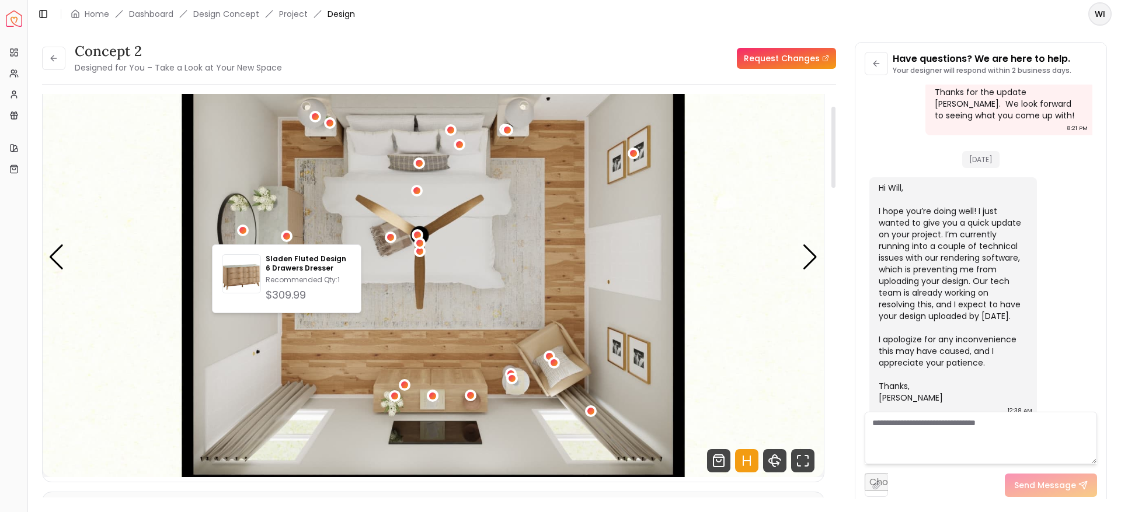
click at [709, 274] on img "4 / 4" at bounding box center [433, 258] width 781 height 440
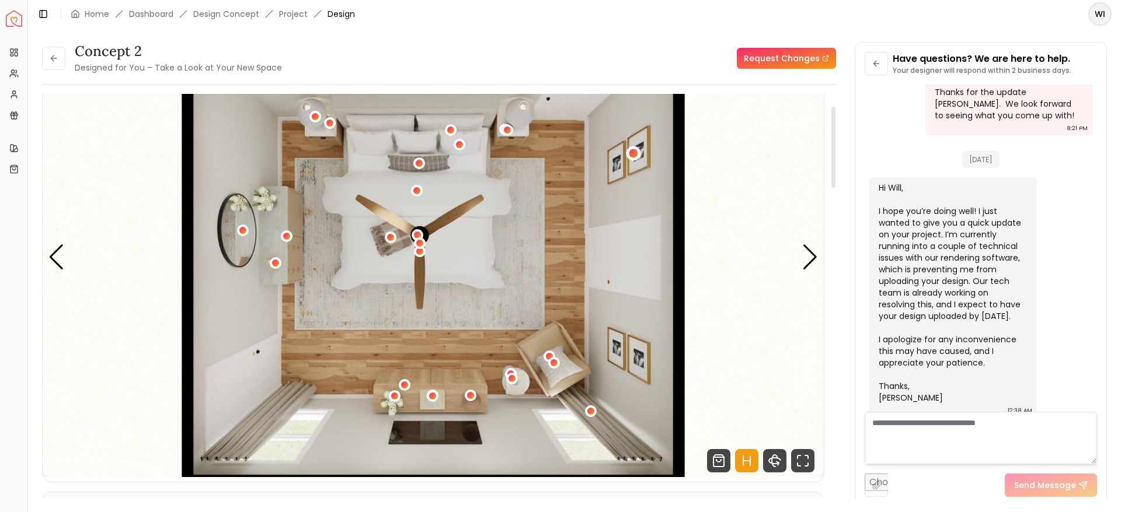
click at [630, 152] on div "4 / 4" at bounding box center [633, 153] width 9 height 9
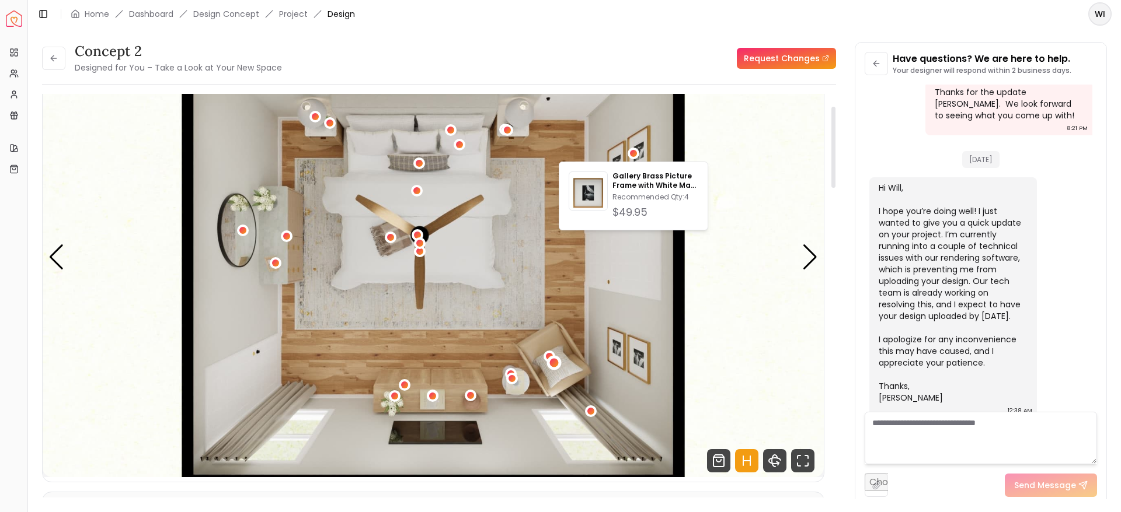
click at [558, 365] on div "4 / 4" at bounding box center [554, 363] width 15 height 15
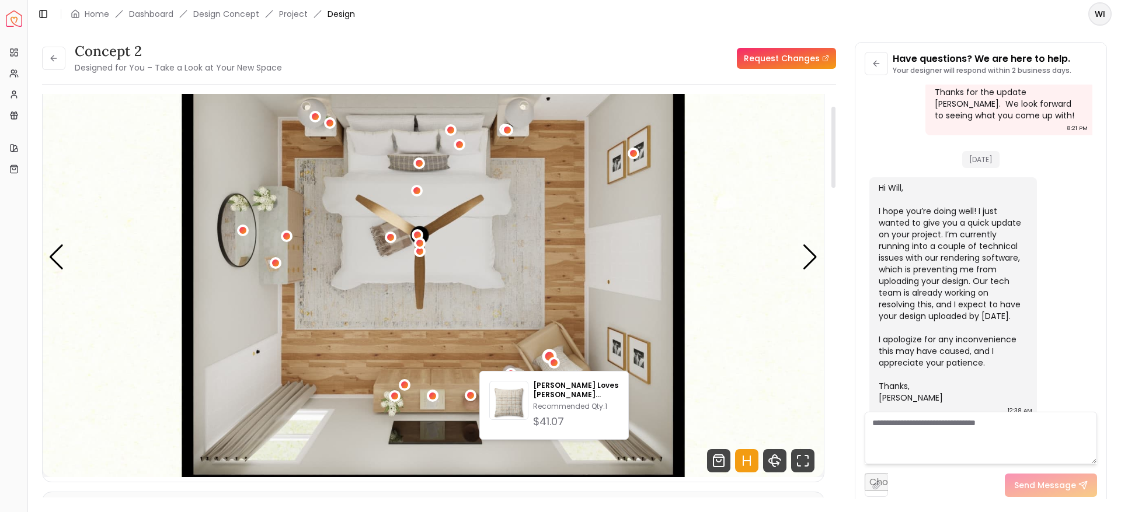
click at [549, 355] on div "4 / 4" at bounding box center [549, 357] width 9 height 9
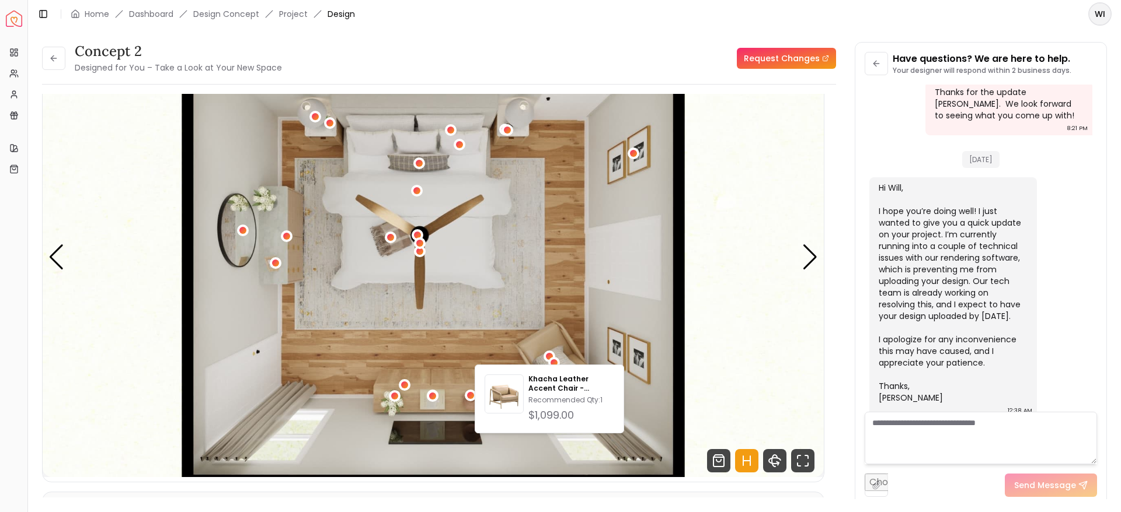
click at [469, 53] on div "concept 2 Designed for You – Take a Look at Your New Space Request Changes" at bounding box center [439, 58] width 794 height 33
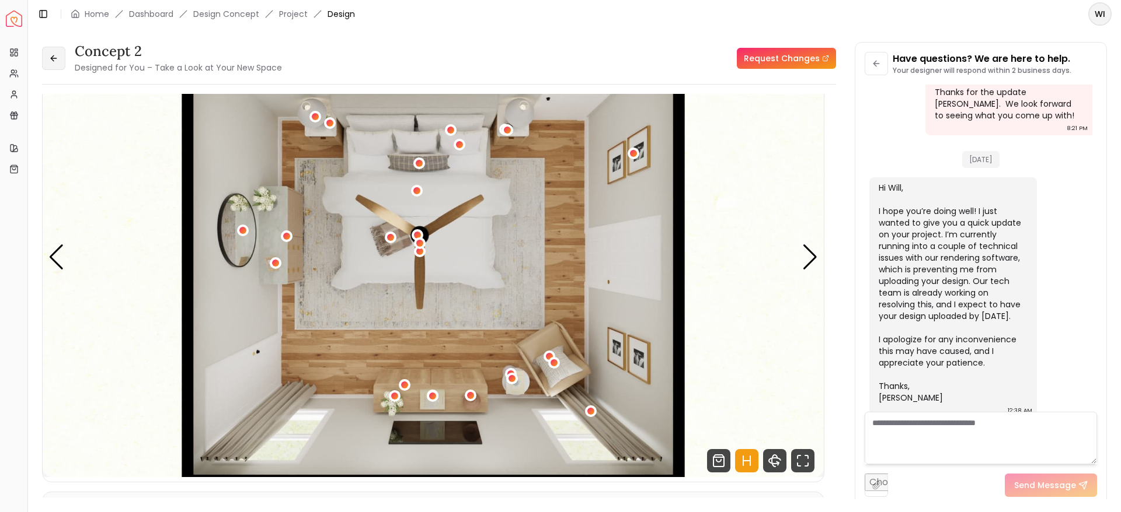
click at [53, 52] on button at bounding box center [53, 58] width 23 height 23
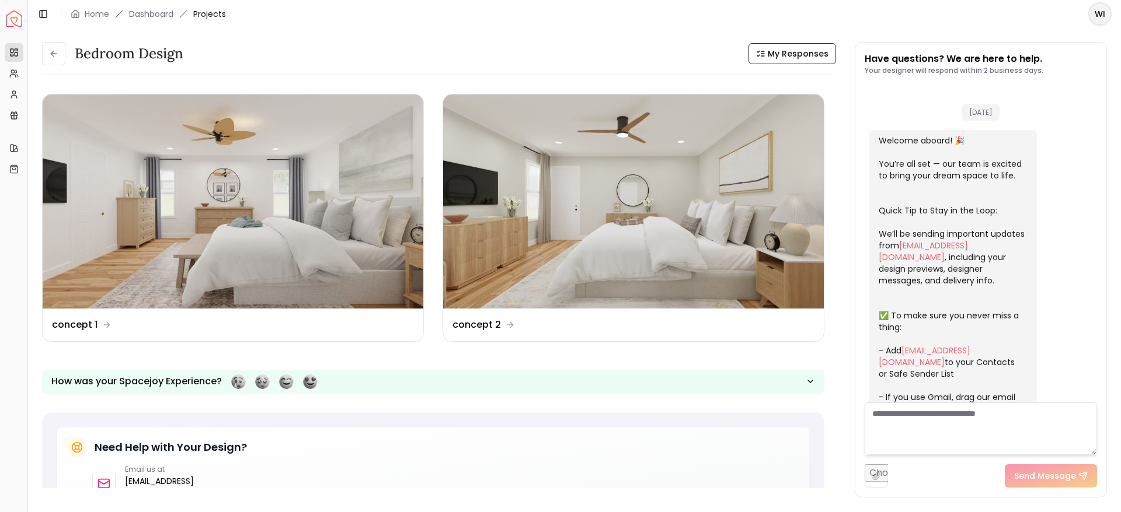
scroll to position [889, 0]
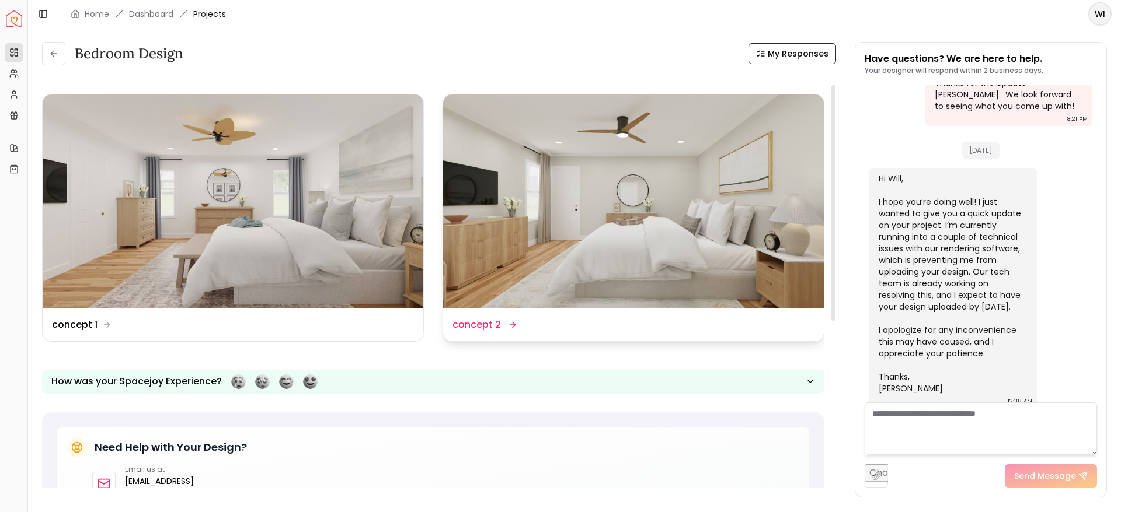
click at [602, 219] on img at bounding box center [633, 202] width 381 height 214
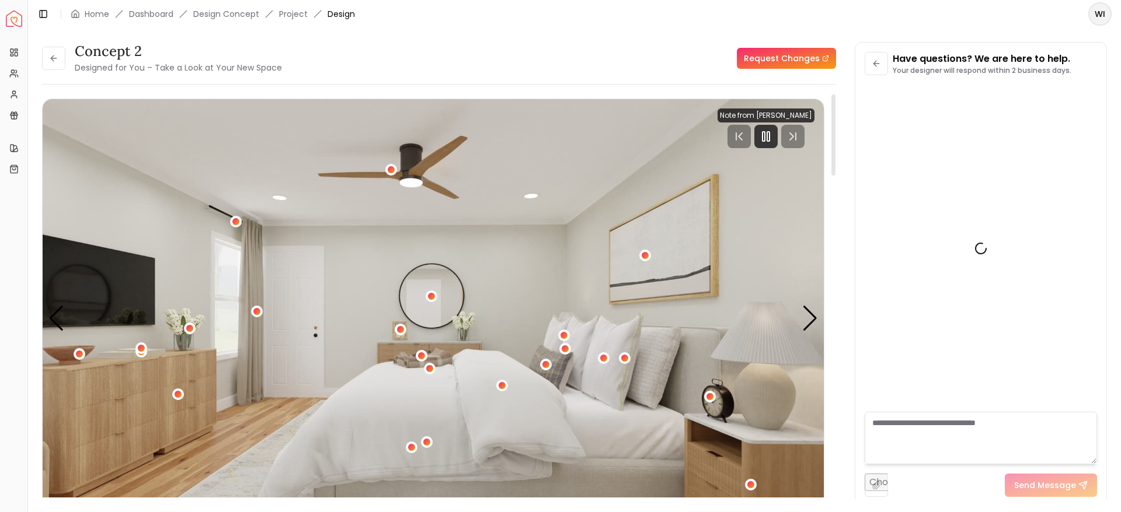
scroll to position [880, 0]
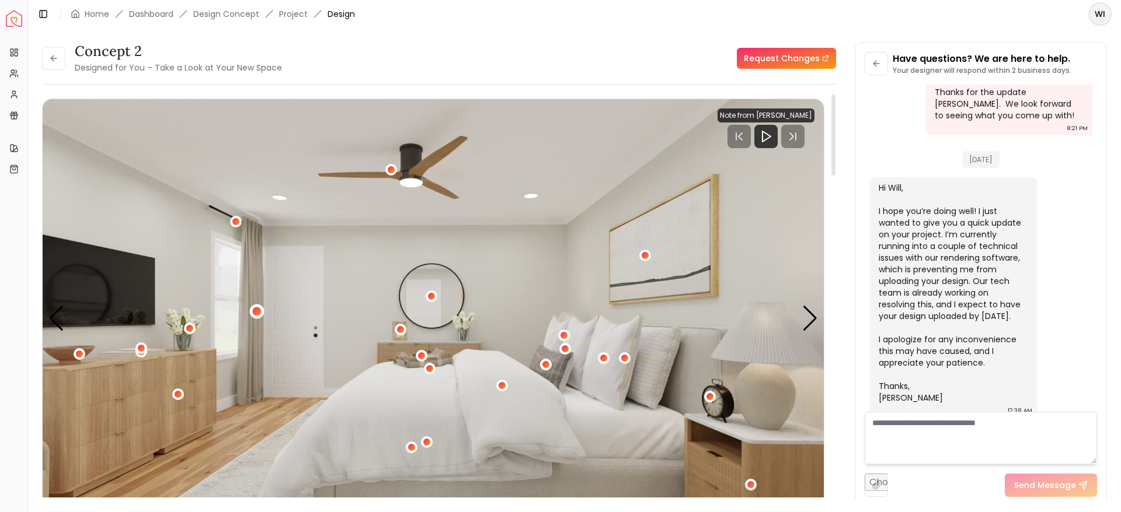
click at [256, 316] on div "1 / 4" at bounding box center [257, 312] width 15 height 15
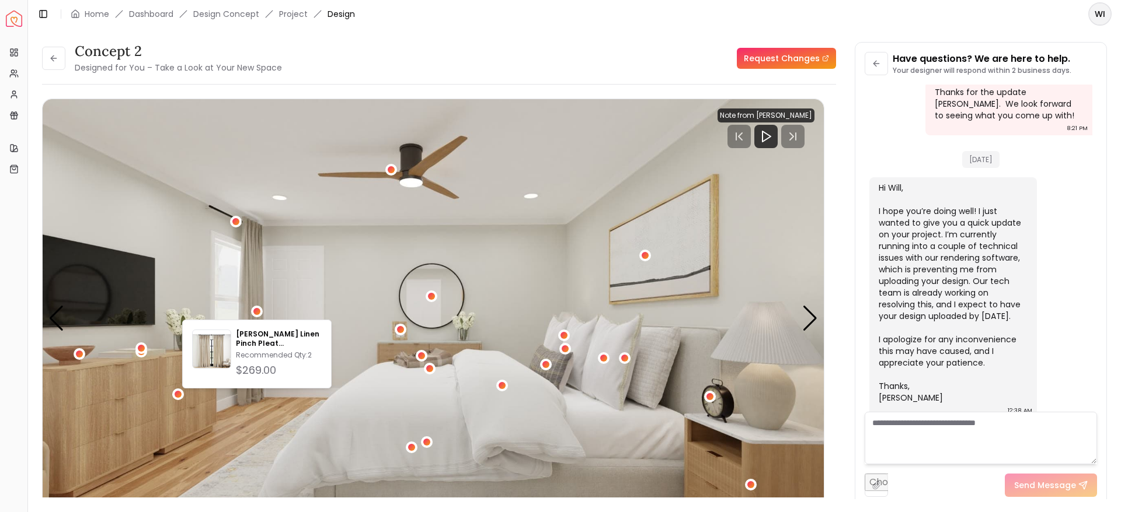
click at [630, 31] on div "concept 2 Designed for You – Take a Look at Your New Space Request Changes conc…" at bounding box center [574, 264] width 1093 height 472
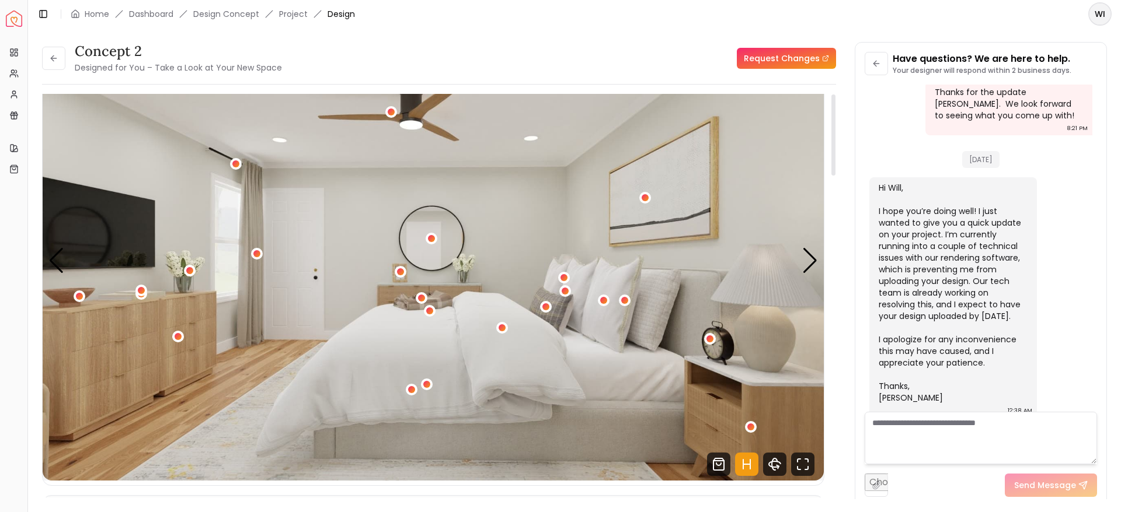
scroll to position [0, 0]
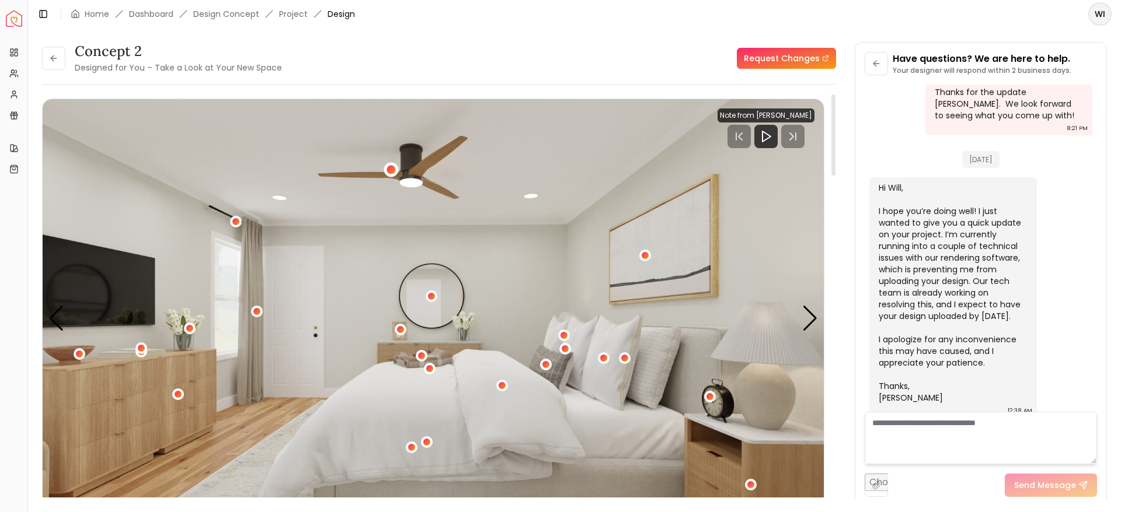
click at [392, 170] on div "1 / 4" at bounding box center [391, 169] width 9 height 9
click at [489, 60] on div "concept 2 Designed for You – Take a Look at Your New Space Request Changes" at bounding box center [439, 58] width 794 height 33
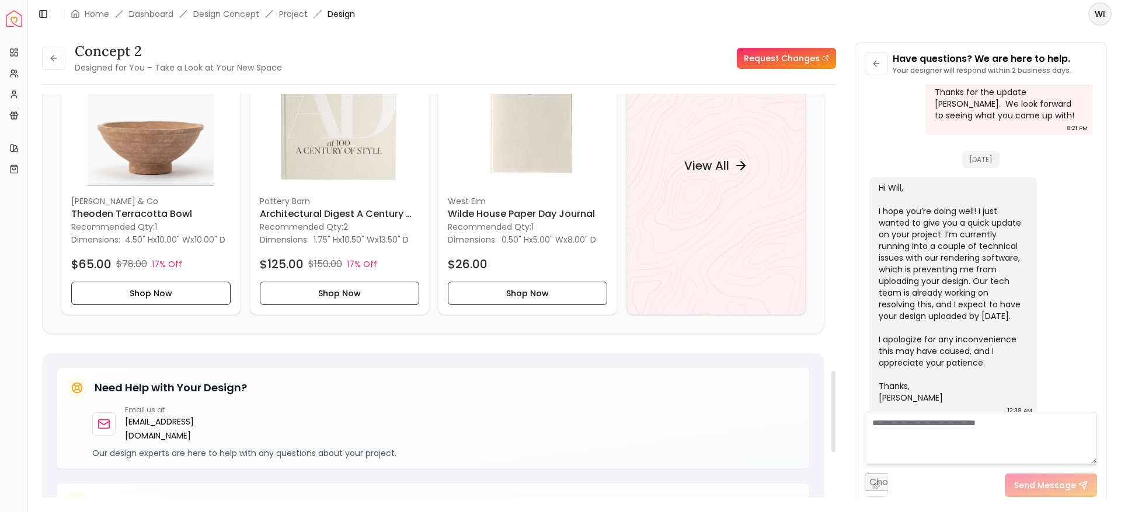
scroll to position [1372, 0]
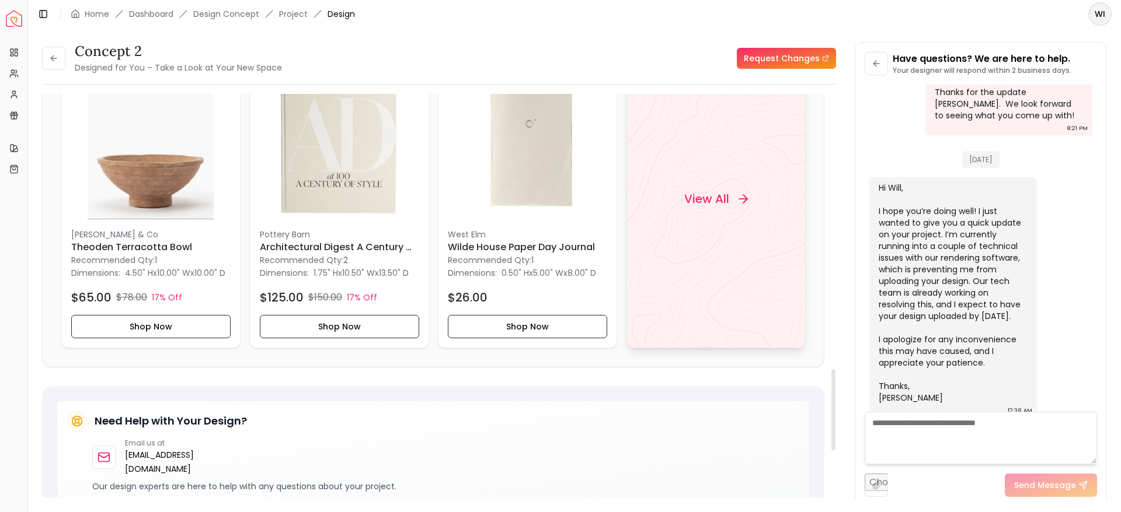
click at [710, 147] on div "View All" at bounding box center [715, 199] width 179 height 298
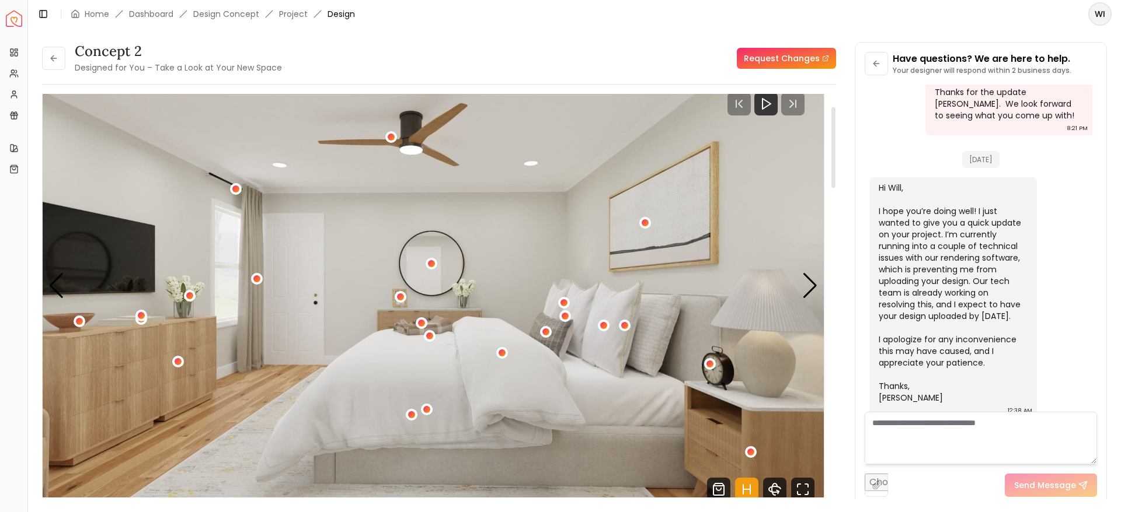
scroll to position [0, 0]
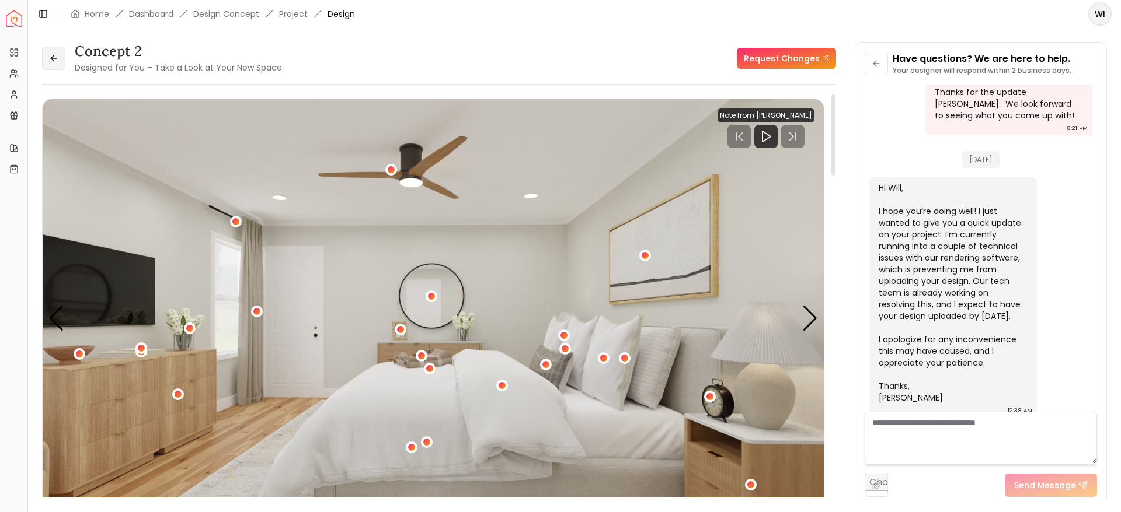
click at [49, 54] on icon at bounding box center [53, 58] width 9 height 9
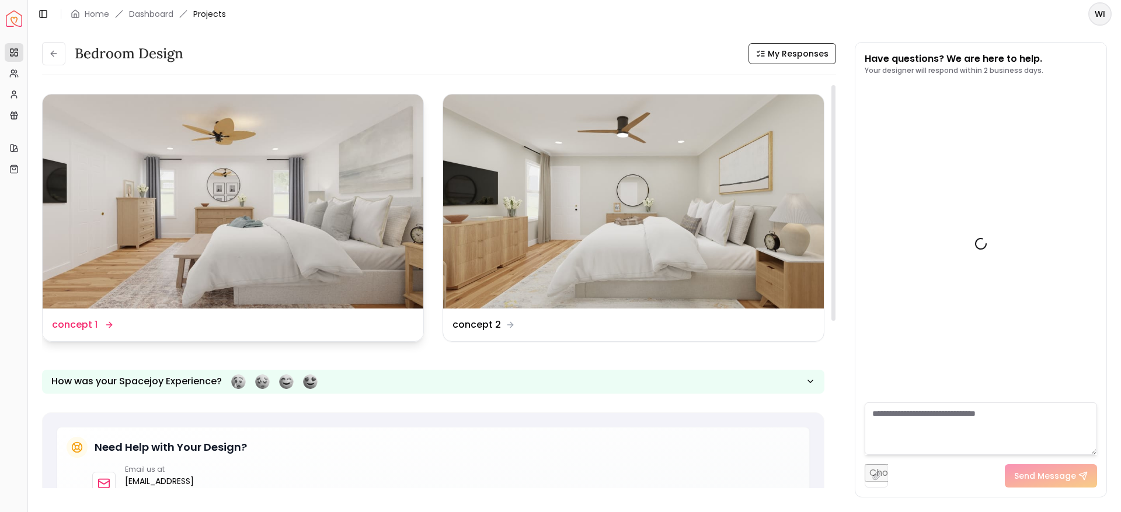
click at [322, 200] on img at bounding box center [233, 202] width 381 height 214
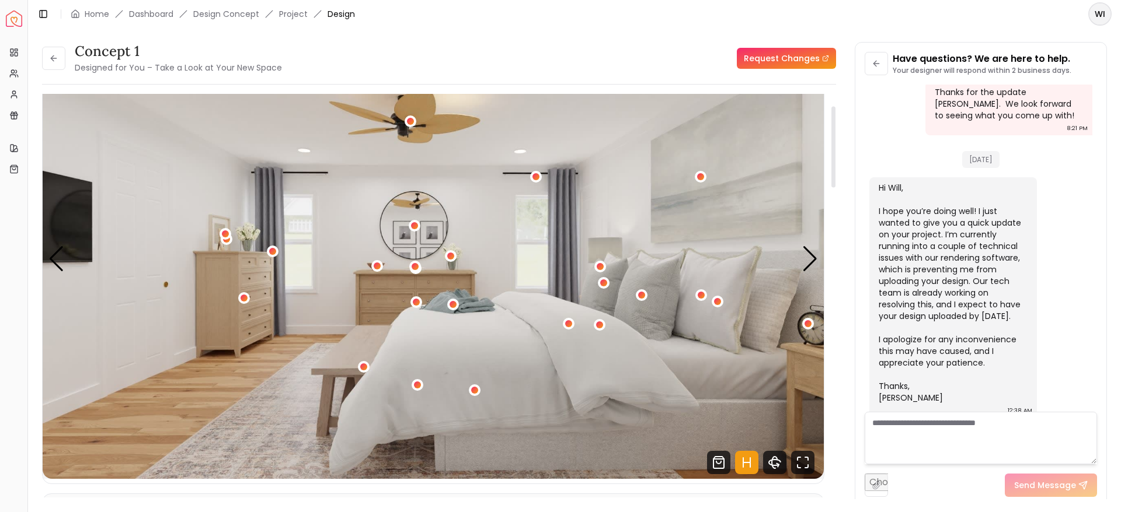
scroll to position [61, 0]
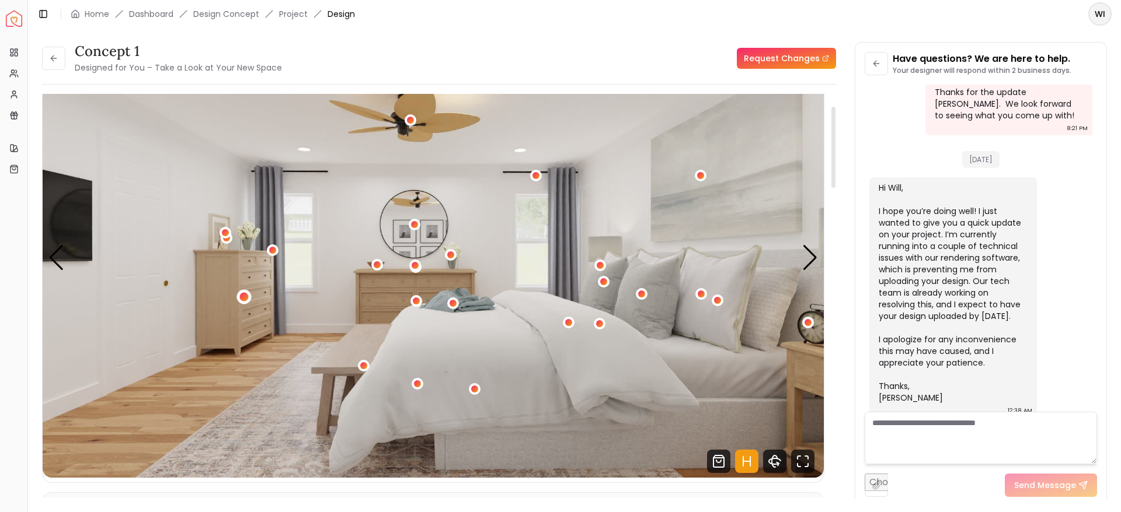
click at [241, 296] on div "1 / 4" at bounding box center [243, 296] width 9 height 9
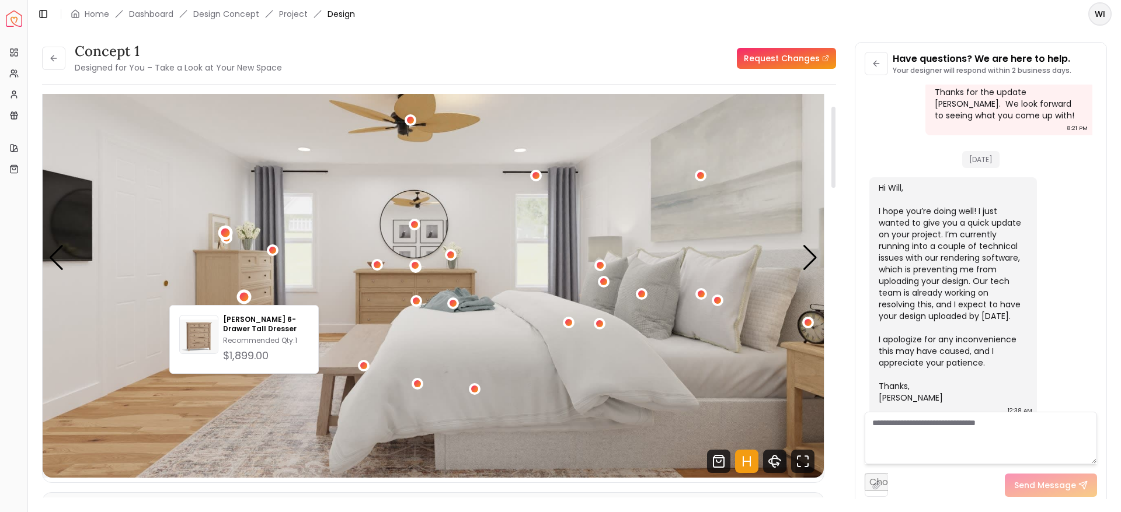
click at [224, 226] on div "1 / 4" at bounding box center [225, 232] width 15 height 15
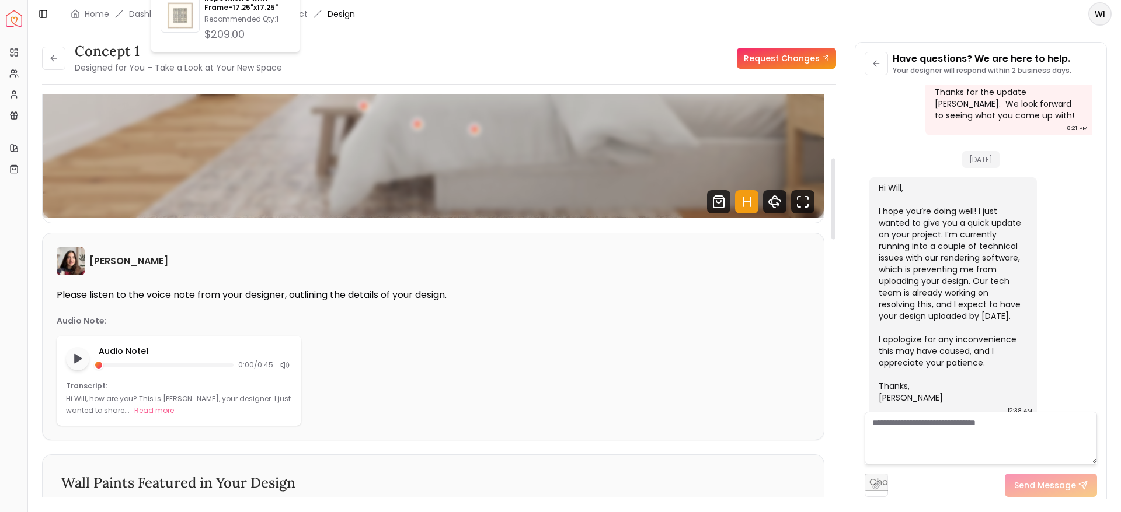
scroll to position [327, 0]
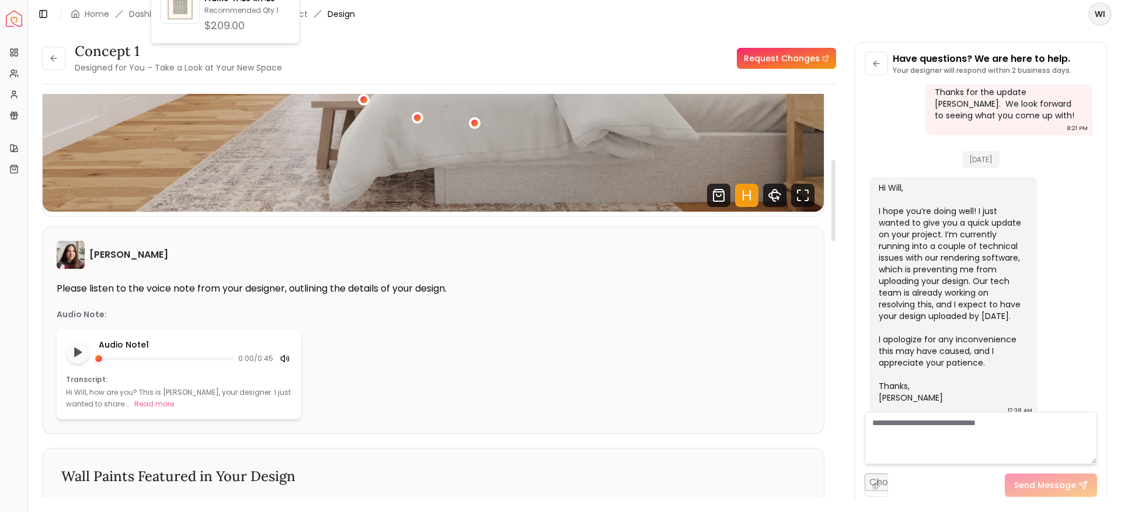
click at [286, 355] on icon at bounding box center [284, 358] width 9 height 9
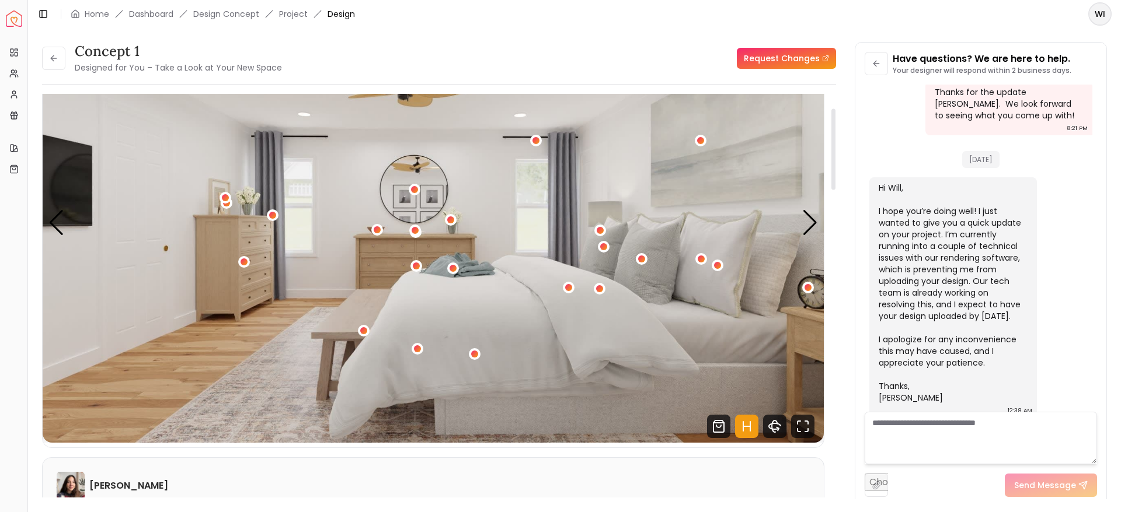
scroll to position [52, 0]
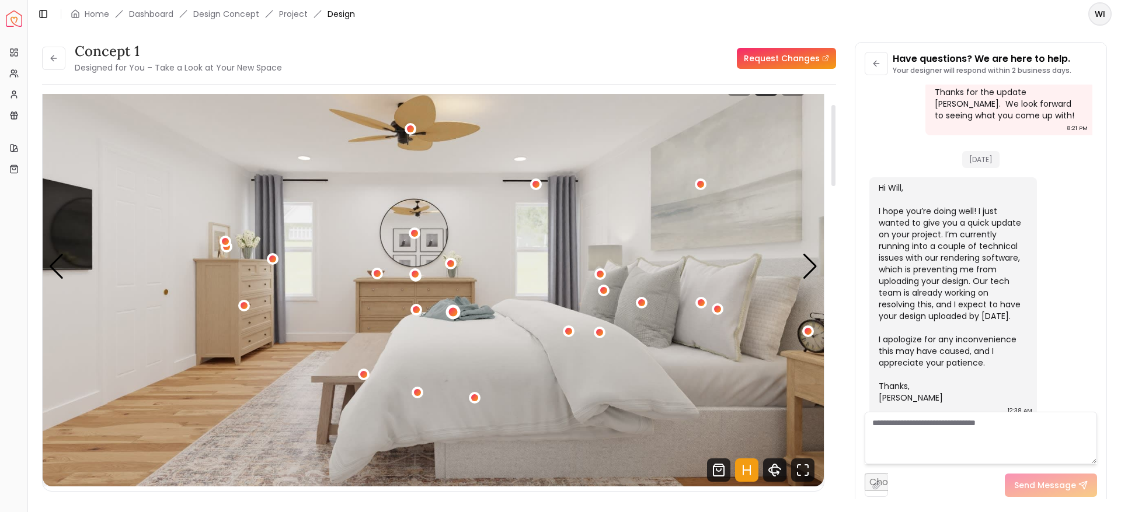
click at [450, 310] on div "1 / 4" at bounding box center [453, 312] width 9 height 9
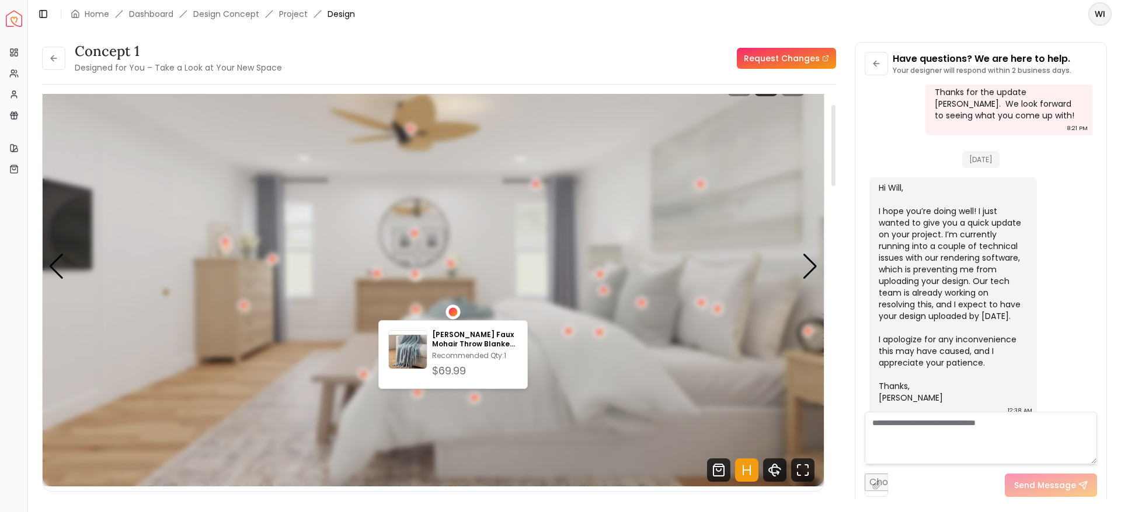
click at [450, 310] on div "1 / 4" at bounding box center [453, 312] width 9 height 9
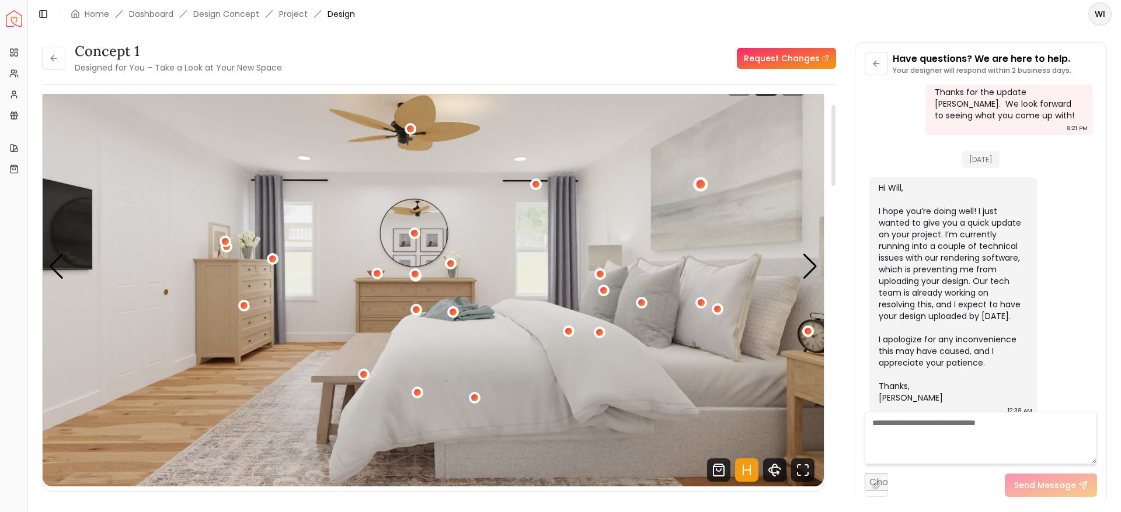
click at [698, 183] on div "1 / 4" at bounding box center [700, 184] width 9 height 9
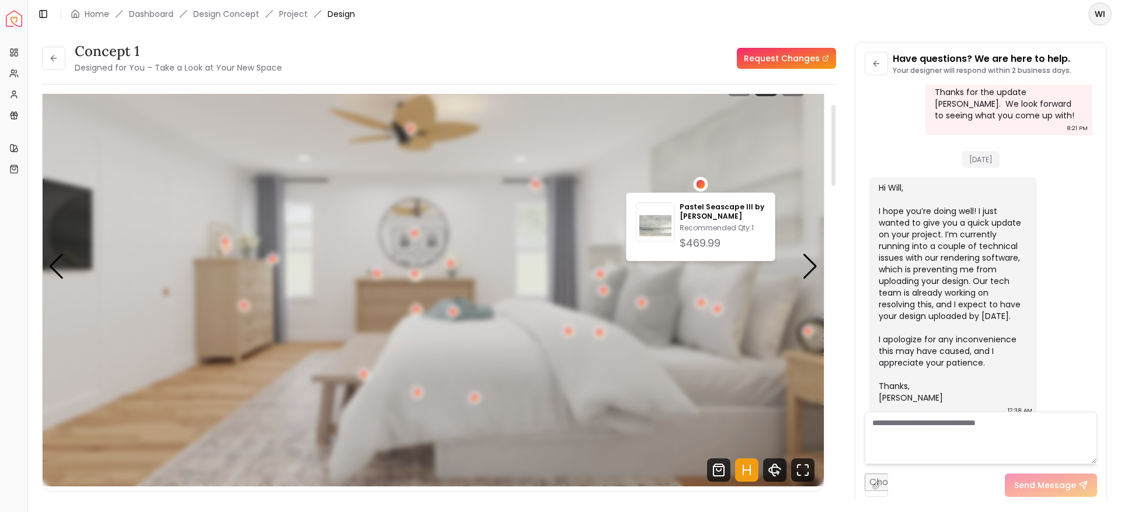
click at [698, 183] on div "1 / 4" at bounding box center [700, 184] width 9 height 9
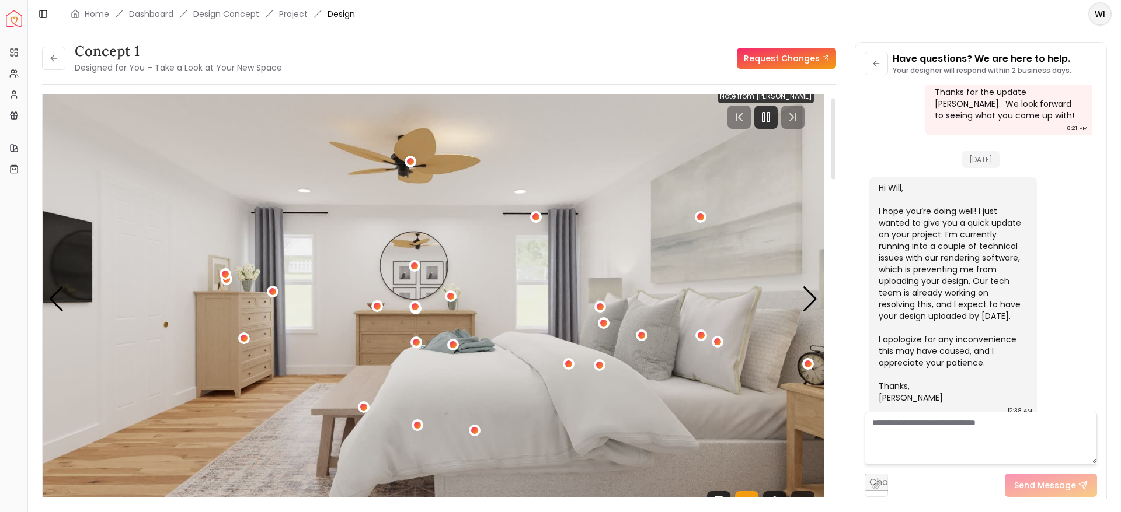
scroll to position [19, 0]
click at [419, 341] on div "1 / 4" at bounding box center [415, 343] width 9 height 9
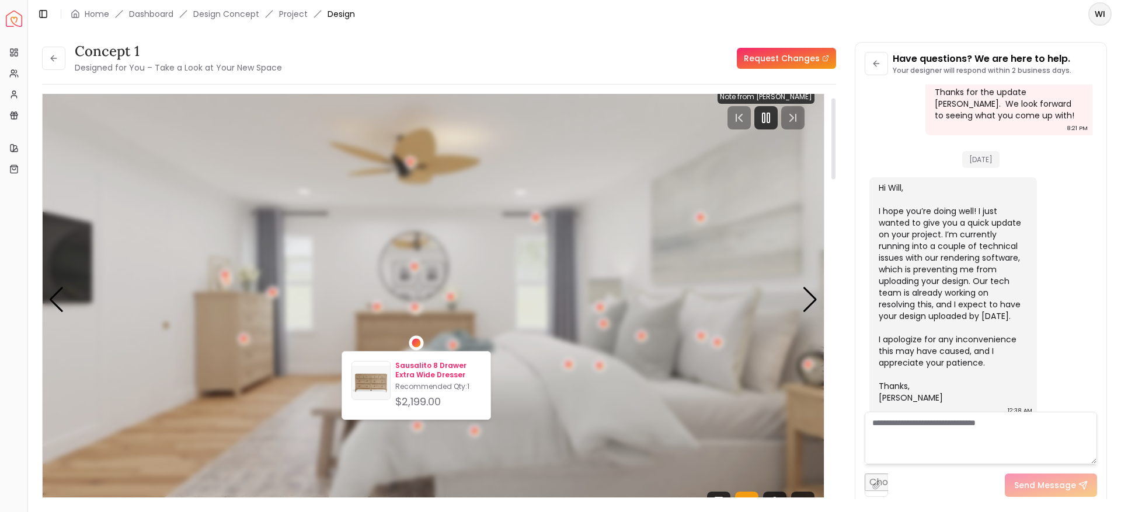
click at [431, 371] on p "Sausalito 8 Drawer Extra Wide Dresser" at bounding box center [438, 370] width 86 height 19
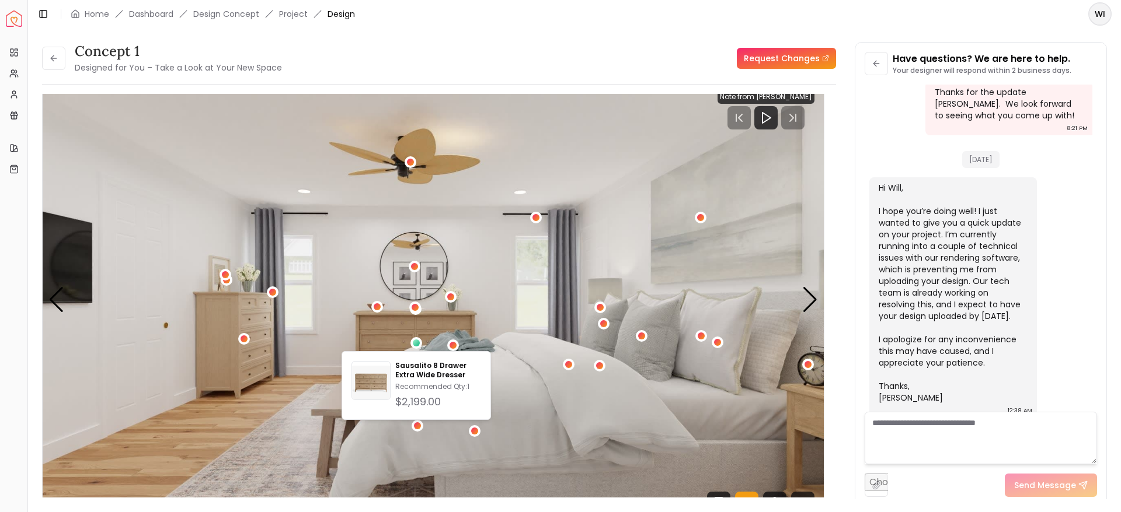
click at [712, 20] on header "Toggle Sidebar Home Dashboard Design Concept Project Design WI" at bounding box center [574, 14] width 1093 height 28
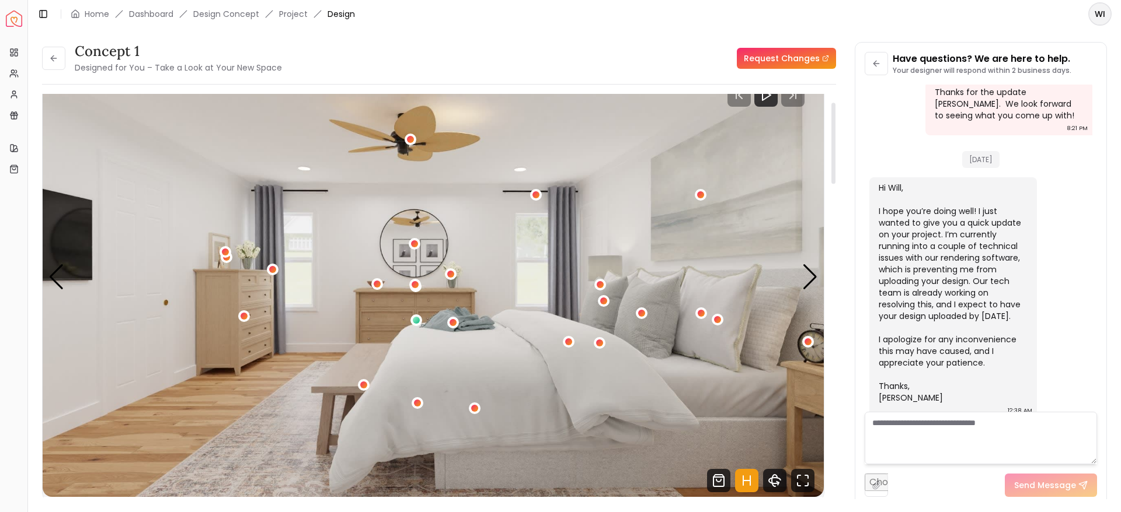
scroll to position [42, 0]
click at [808, 273] on div "Next slide" at bounding box center [810, 277] width 16 height 26
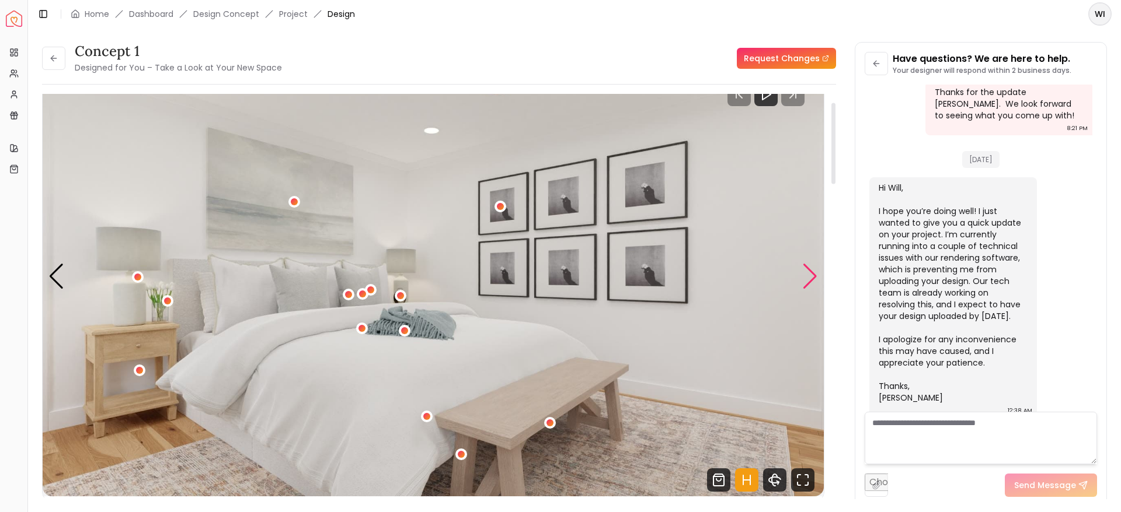
click at [808, 273] on div "Next slide" at bounding box center [810, 277] width 16 height 26
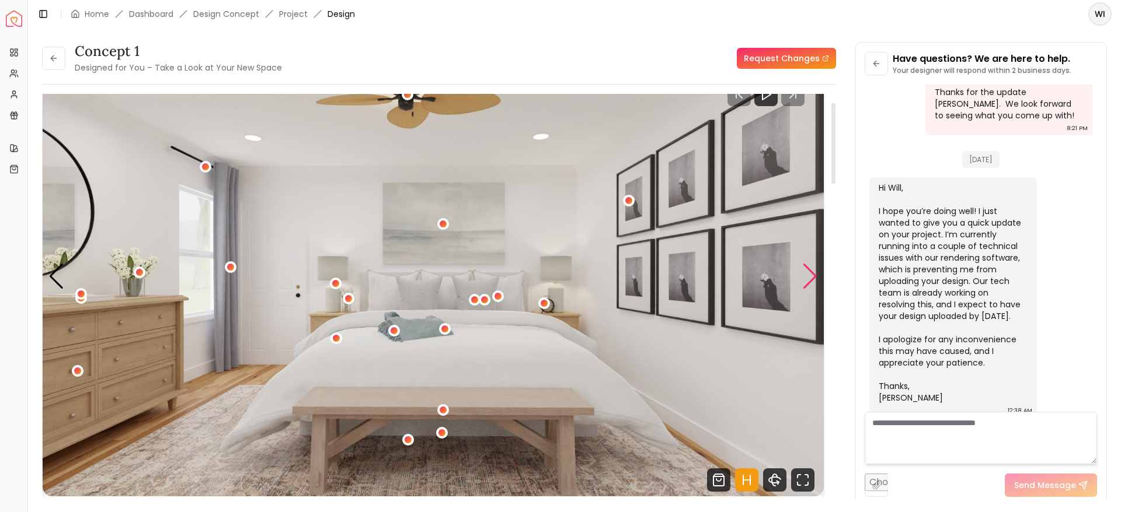
click at [808, 273] on div "Next slide" at bounding box center [810, 277] width 16 height 26
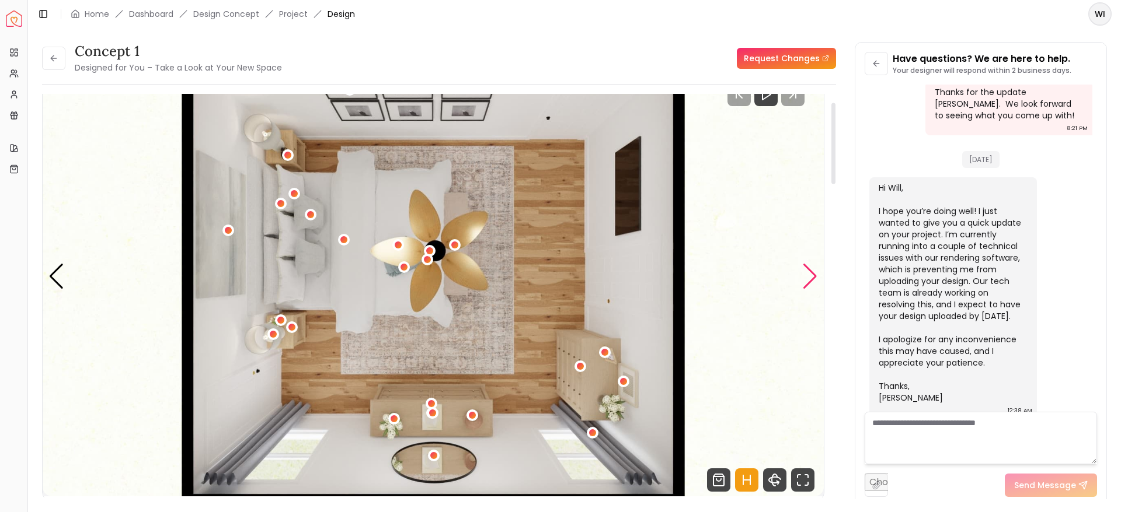
click at [808, 273] on div "Next slide" at bounding box center [810, 277] width 16 height 26
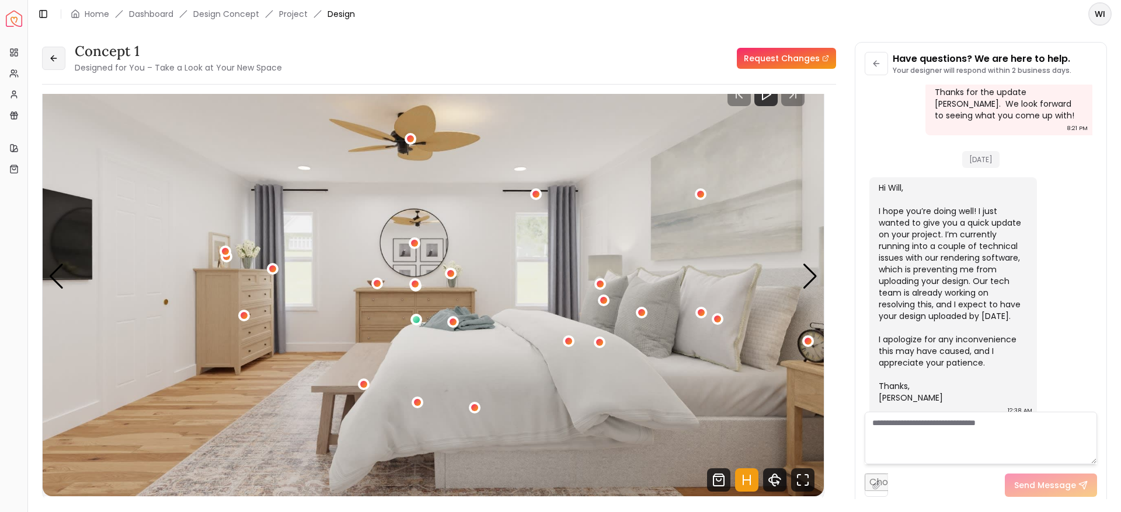
click at [47, 64] on button at bounding box center [53, 58] width 23 height 23
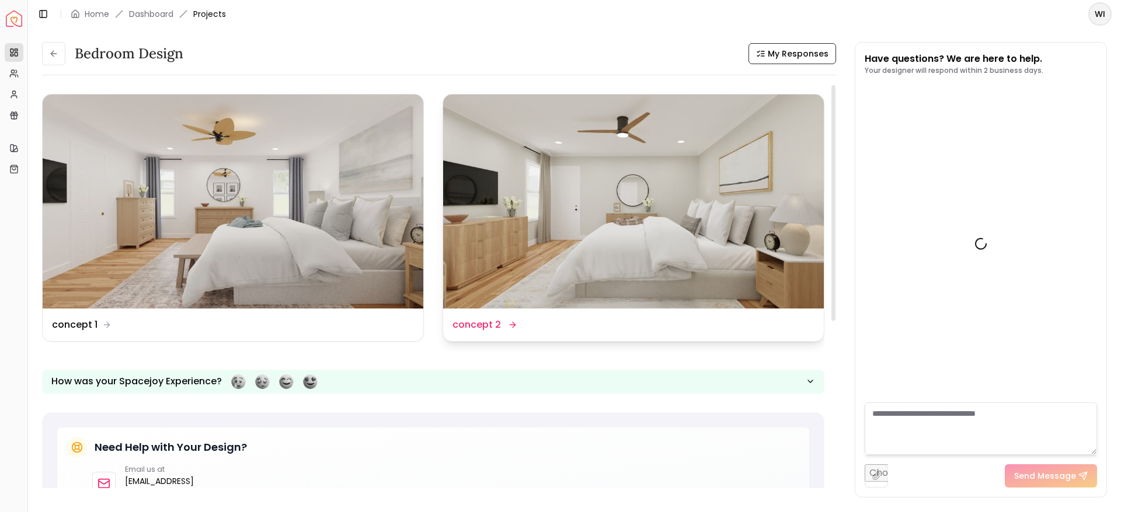
click at [610, 189] on img at bounding box center [633, 202] width 381 height 214
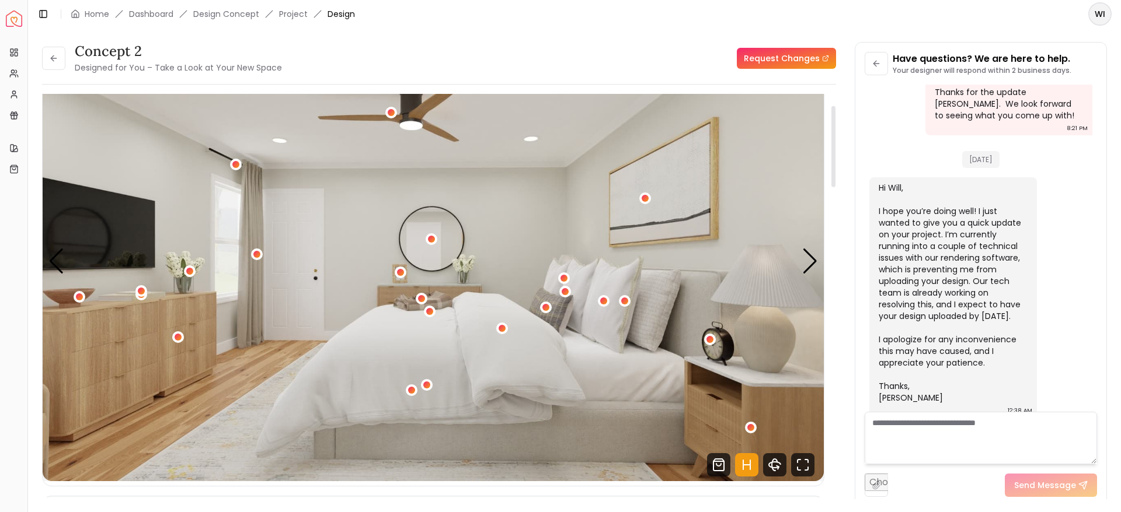
scroll to position [56, 0]
click at [815, 269] on div "Next slide" at bounding box center [810, 263] width 16 height 26
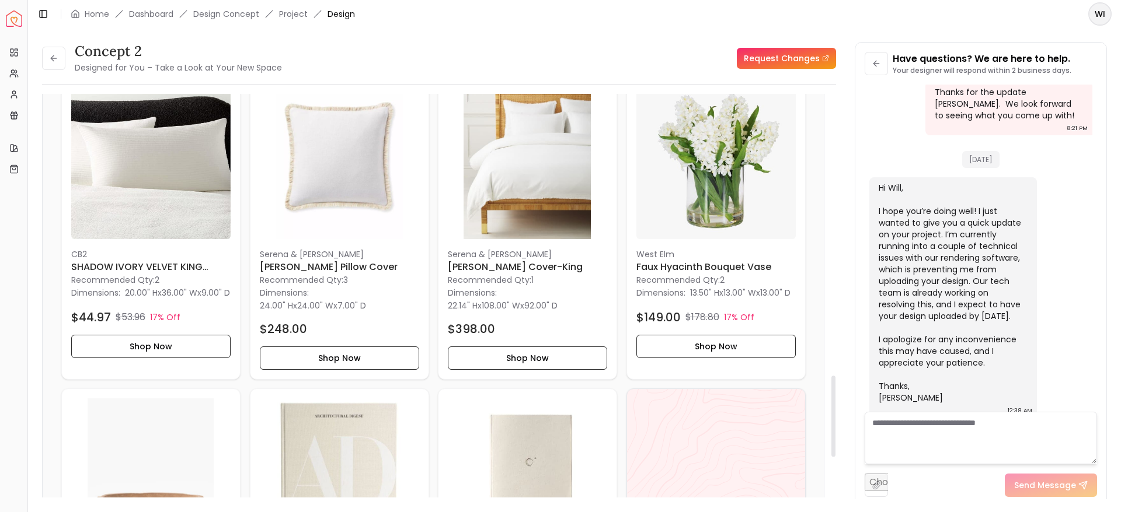
scroll to position [1432, 0]
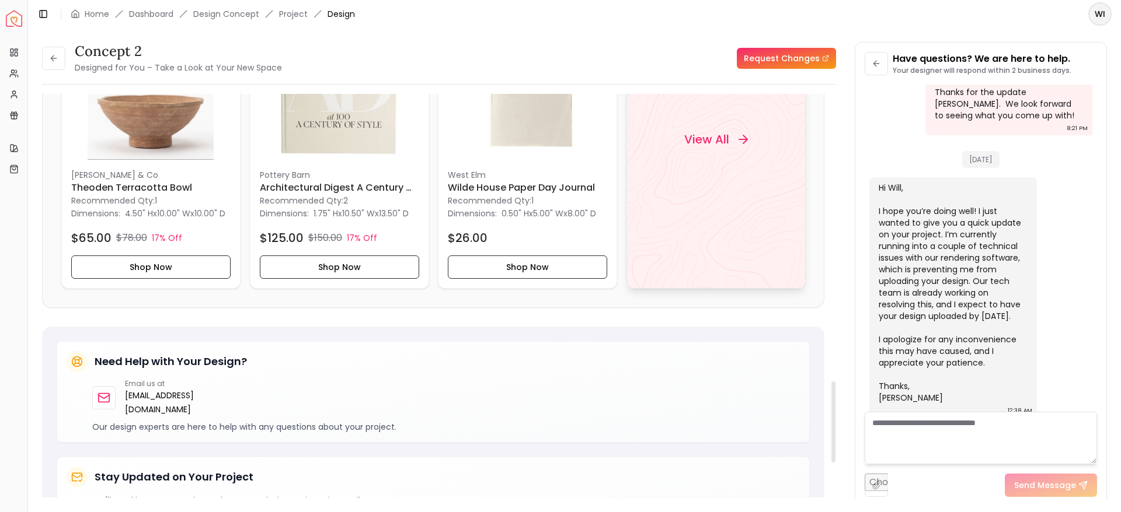
click at [663, 177] on div "View All" at bounding box center [715, 140] width 179 height 298
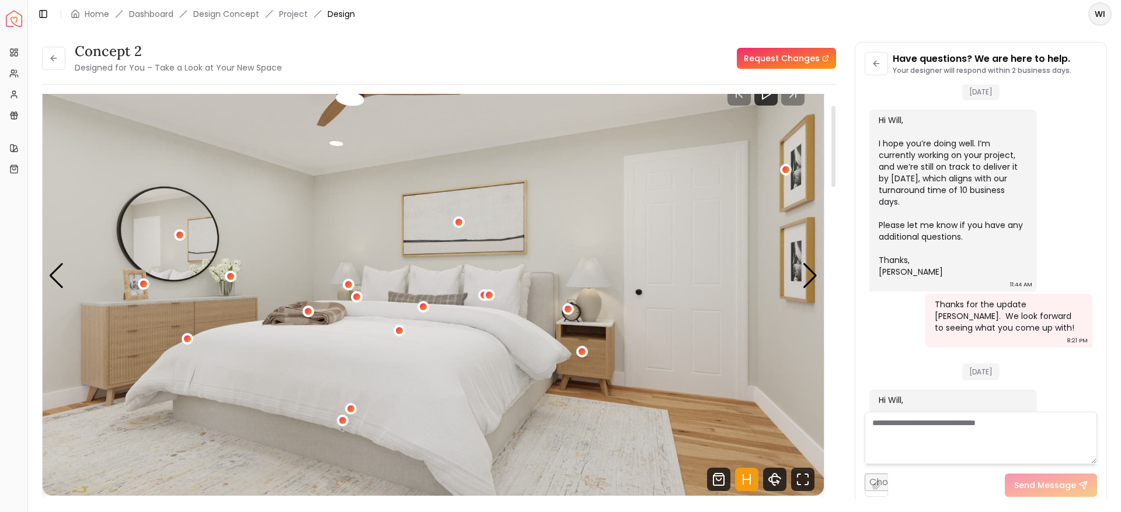
scroll to position [24, 0]
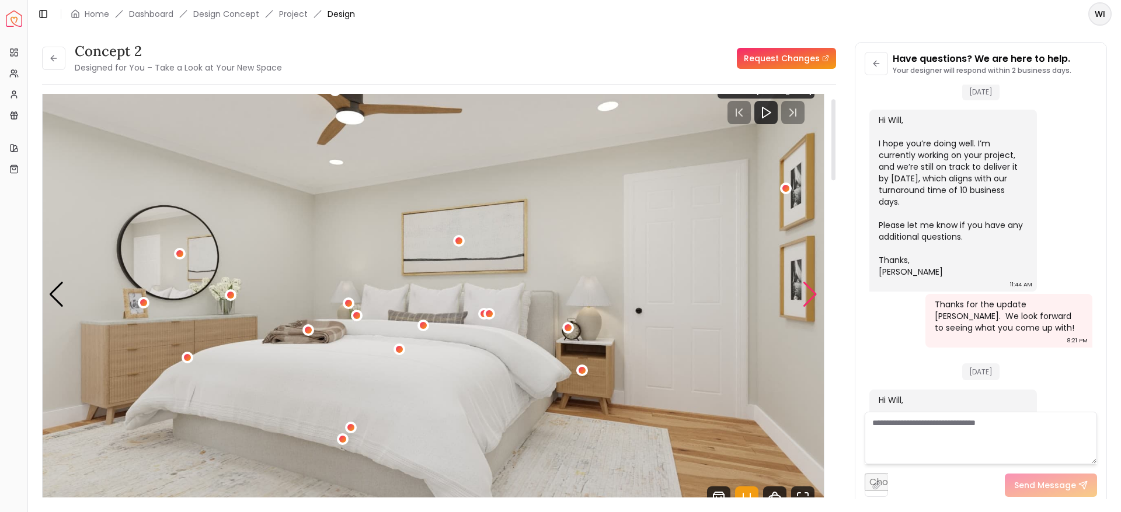
click at [808, 302] on div "Next slide" at bounding box center [810, 295] width 16 height 26
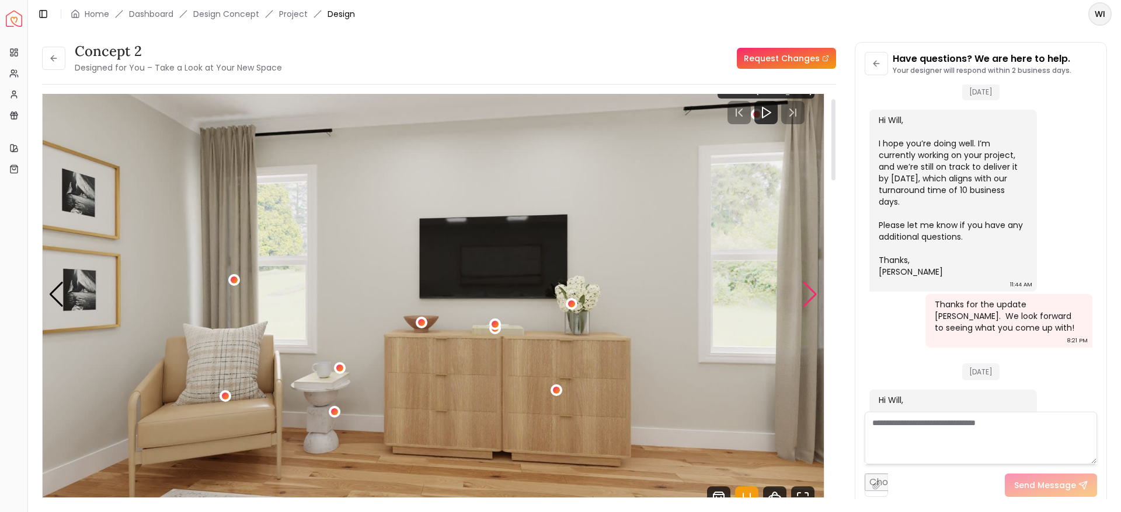
click at [808, 295] on div "Next slide" at bounding box center [810, 295] width 16 height 26
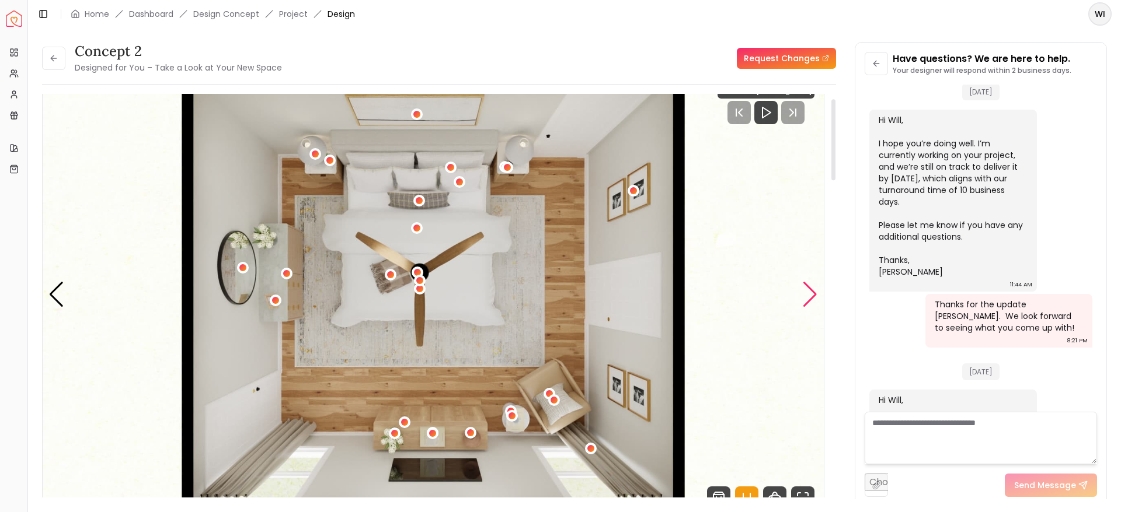
click at [808, 295] on div "Next slide" at bounding box center [810, 295] width 16 height 26
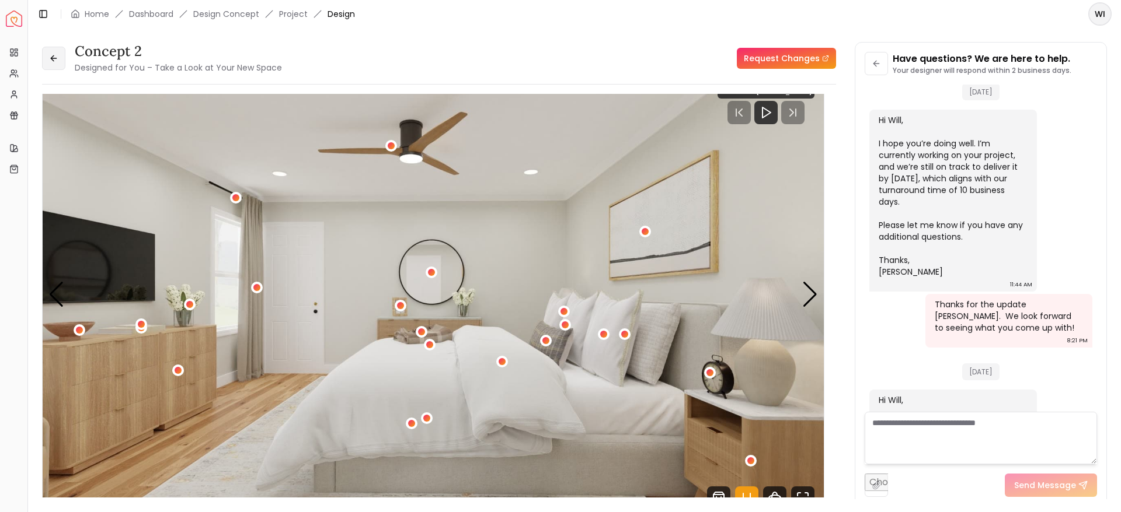
click at [53, 63] on button at bounding box center [53, 58] width 23 height 23
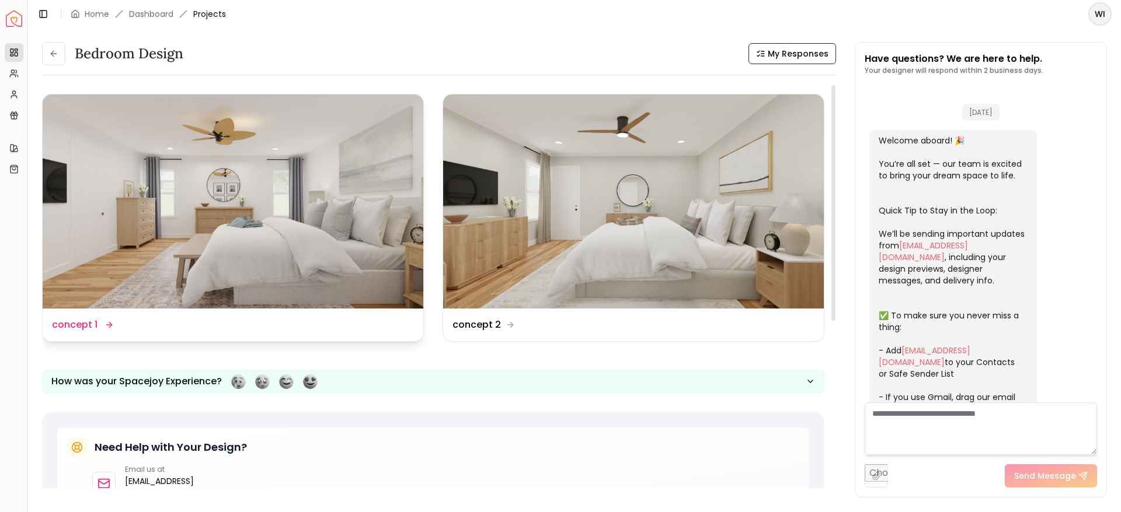
scroll to position [889, 0]
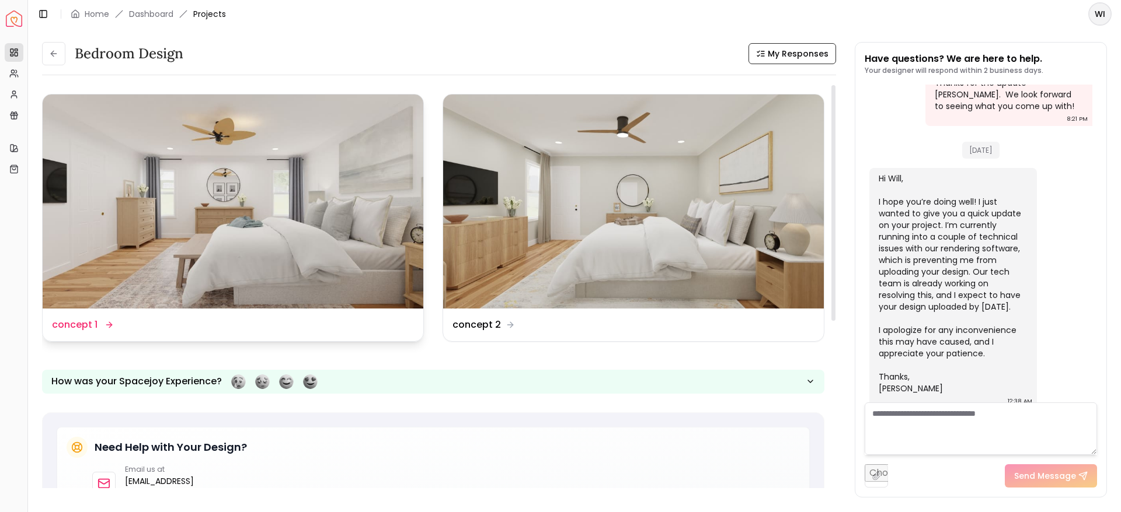
click at [189, 208] on img at bounding box center [233, 202] width 381 height 214
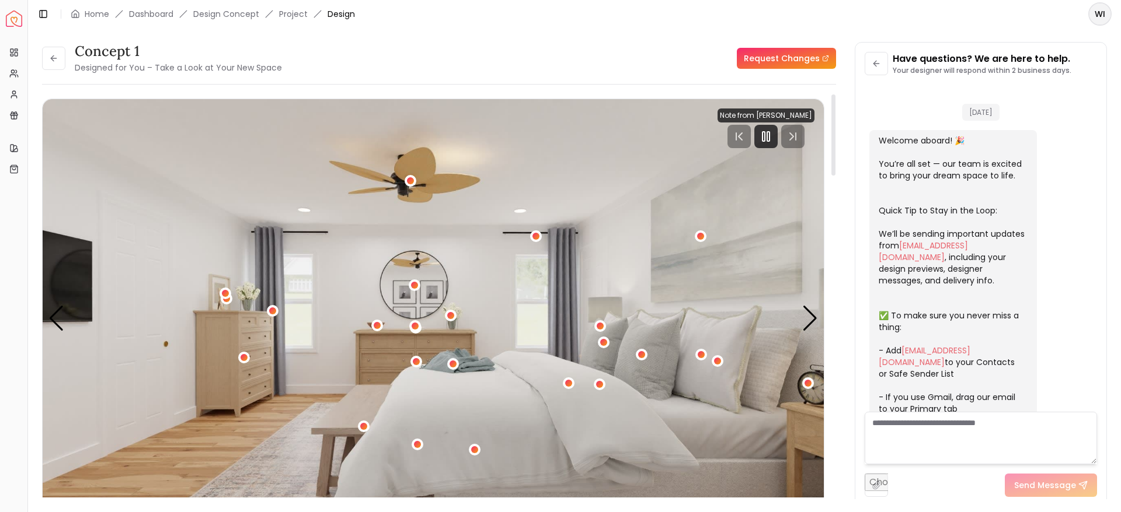
scroll to position [880, 0]
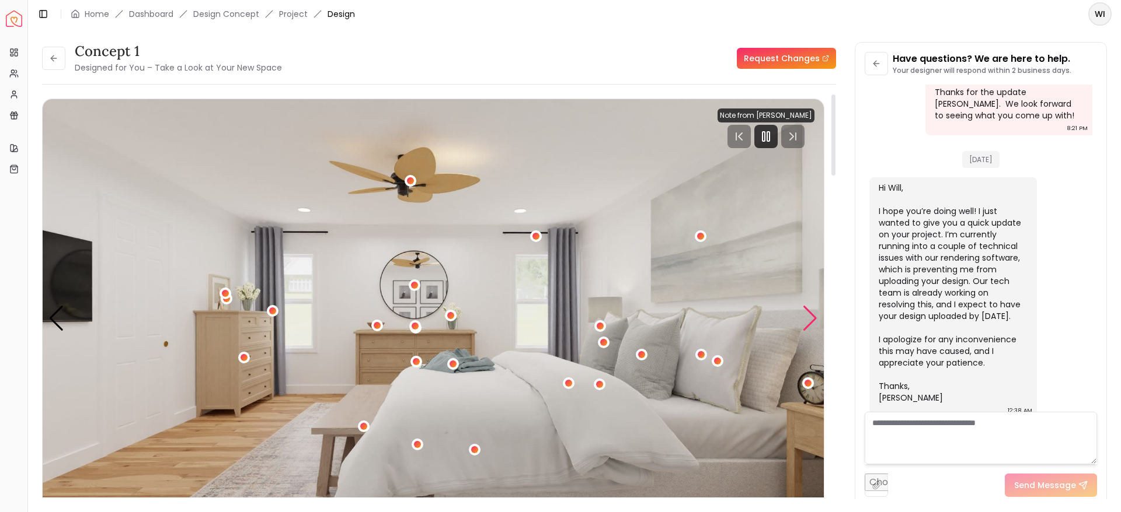
click at [810, 317] on div "Next slide" at bounding box center [810, 319] width 16 height 26
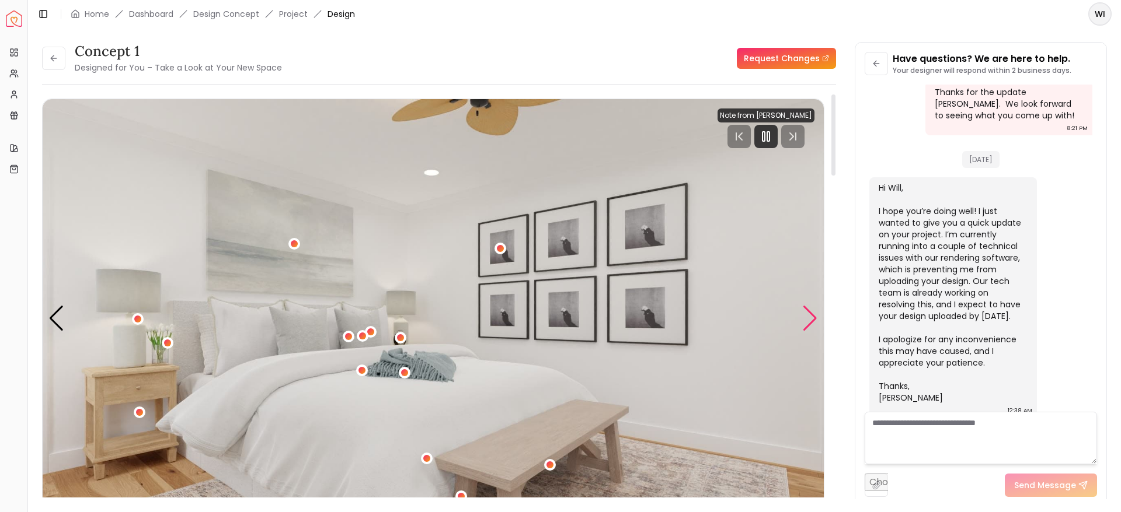
click at [810, 317] on div "Next slide" at bounding box center [810, 319] width 16 height 26
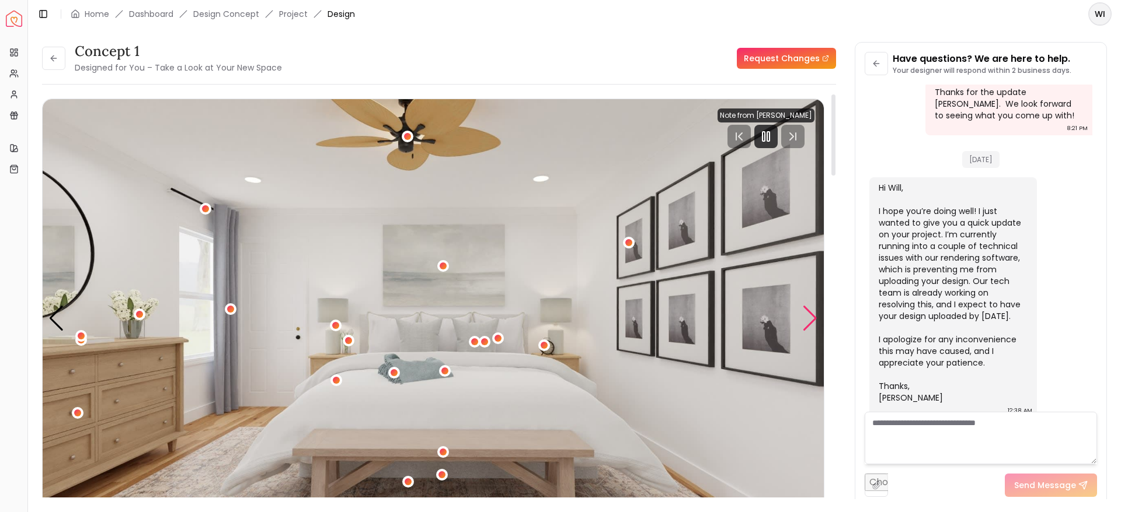
click at [810, 317] on div "Next slide" at bounding box center [810, 319] width 16 height 26
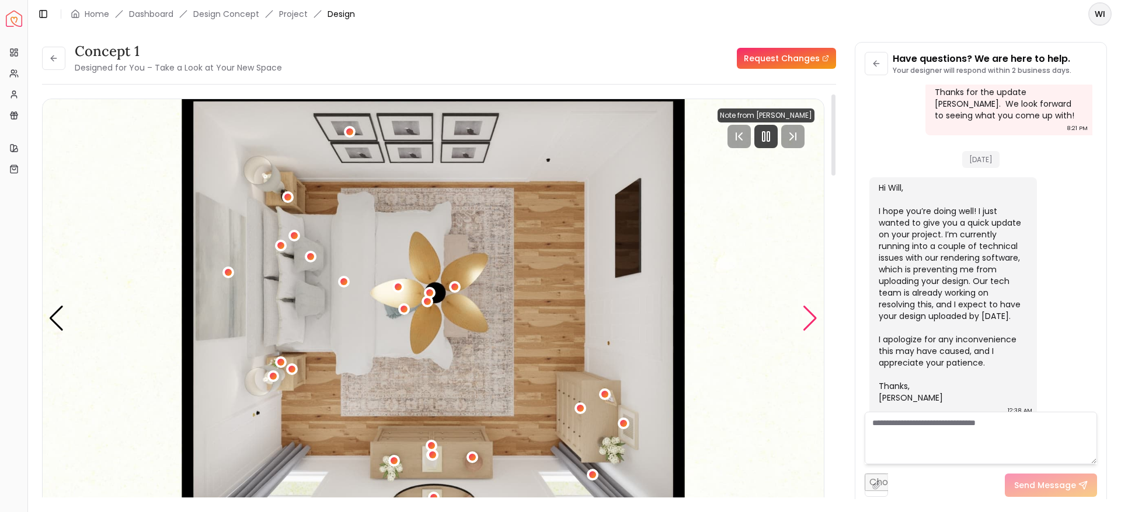
click at [810, 317] on div "Next slide" at bounding box center [810, 319] width 16 height 26
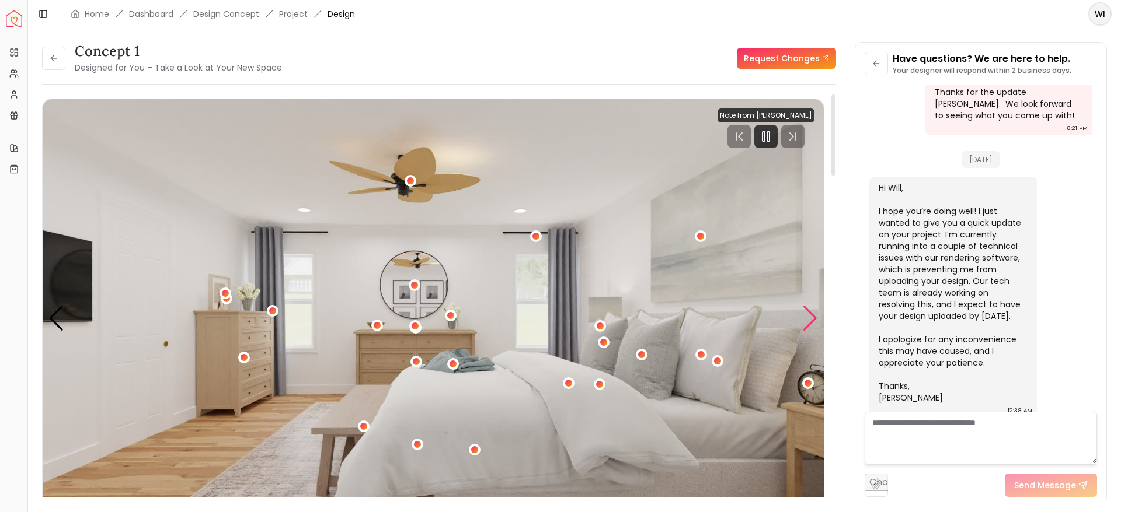
click at [810, 317] on div "Next slide" at bounding box center [810, 319] width 16 height 26
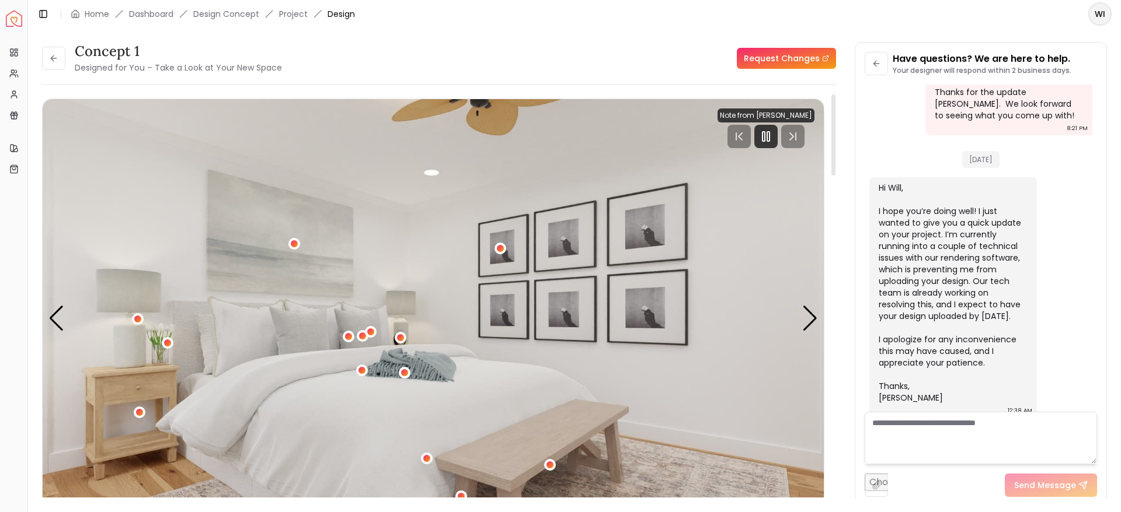
click at [801, 396] on img "2 / 4" at bounding box center [433, 319] width 781 height 440
click at [808, 317] on div "Next slide" at bounding box center [810, 319] width 16 height 26
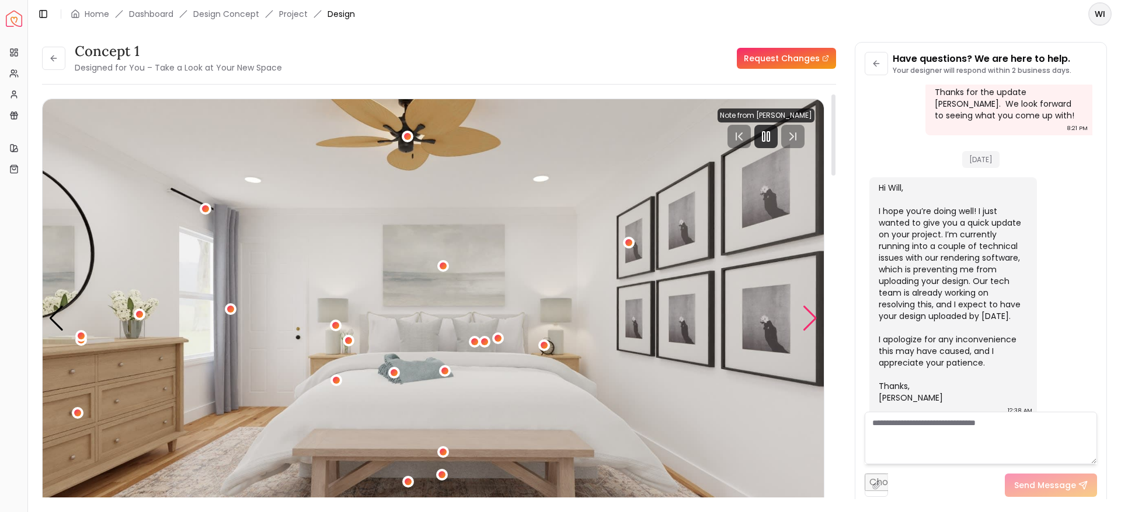
click at [808, 317] on div "Next slide" at bounding box center [810, 319] width 16 height 26
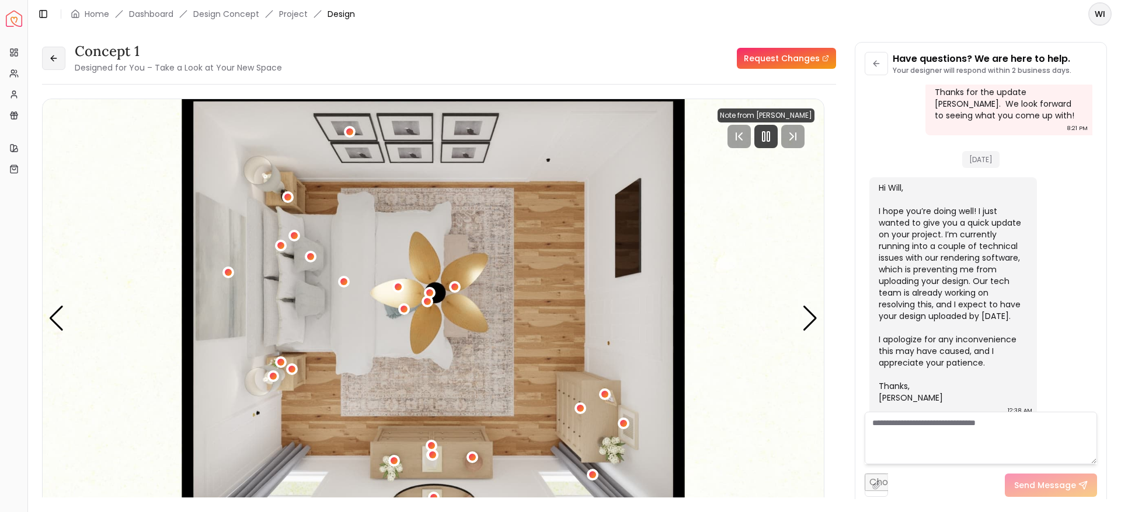
click at [52, 65] on button at bounding box center [53, 58] width 23 height 23
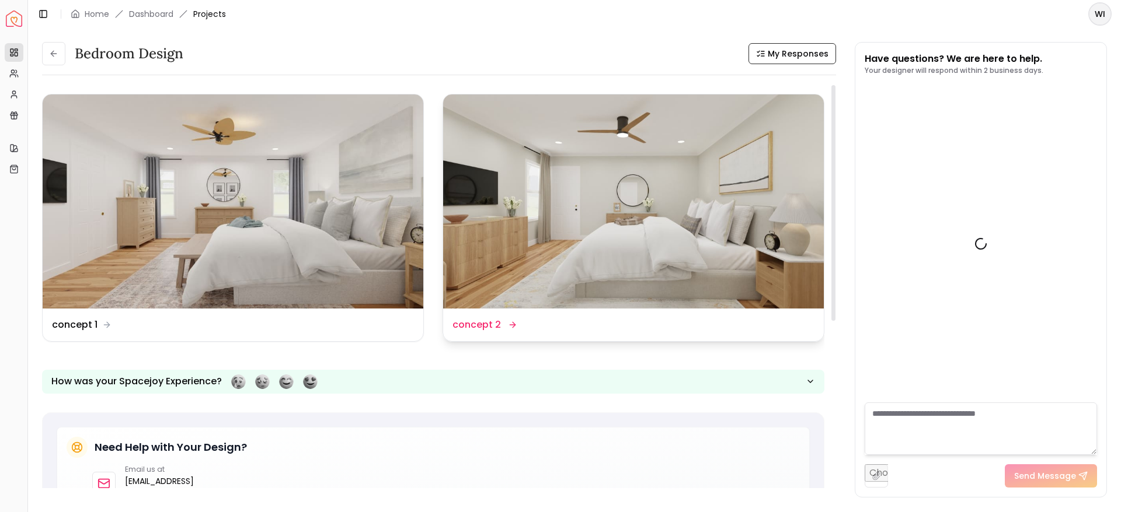
click at [547, 214] on img at bounding box center [633, 202] width 381 height 214
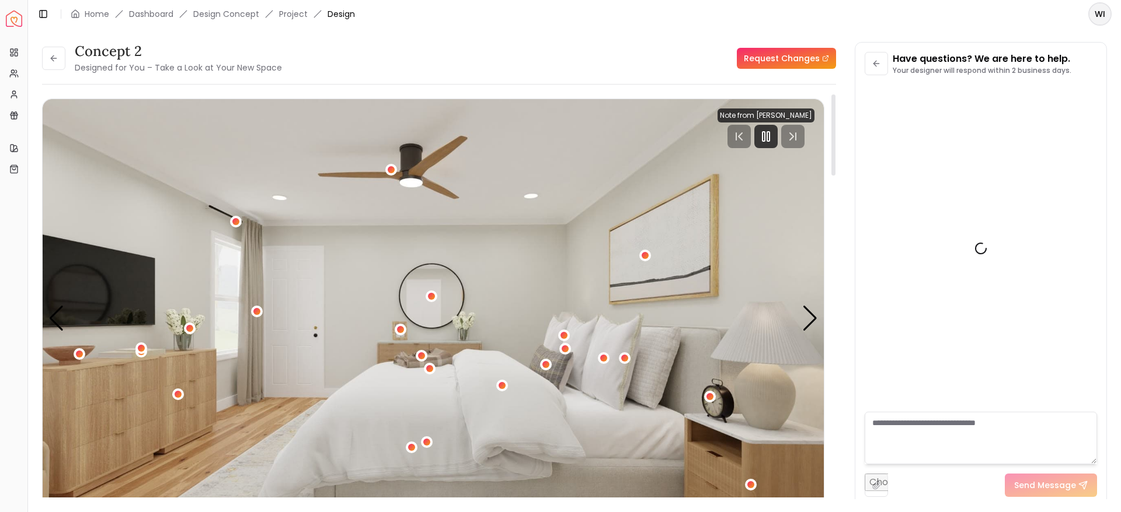
click at [136, 385] on img "1 / 4" at bounding box center [433, 319] width 781 height 440
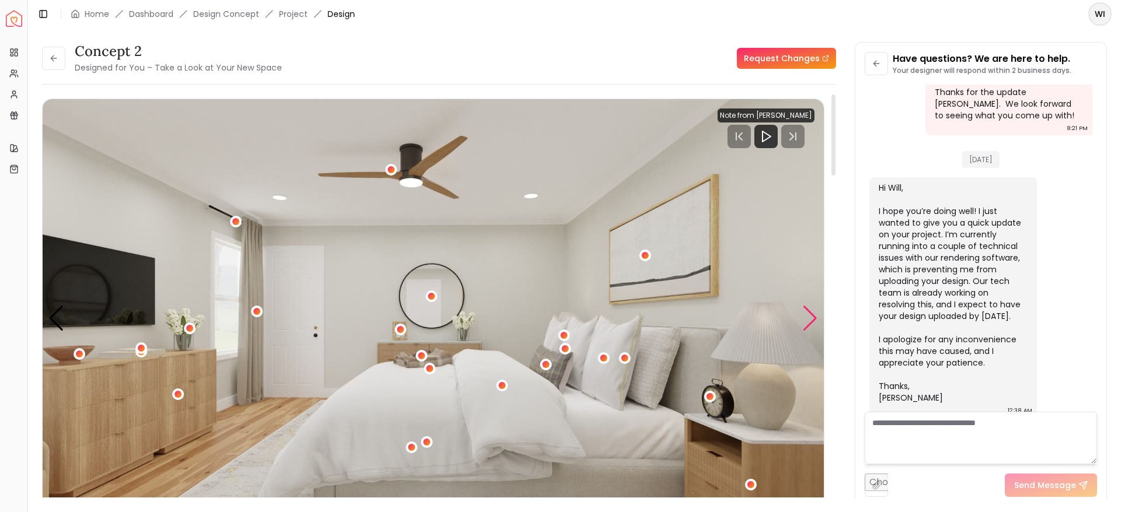
click at [806, 325] on div "Next slide" at bounding box center [810, 319] width 16 height 26
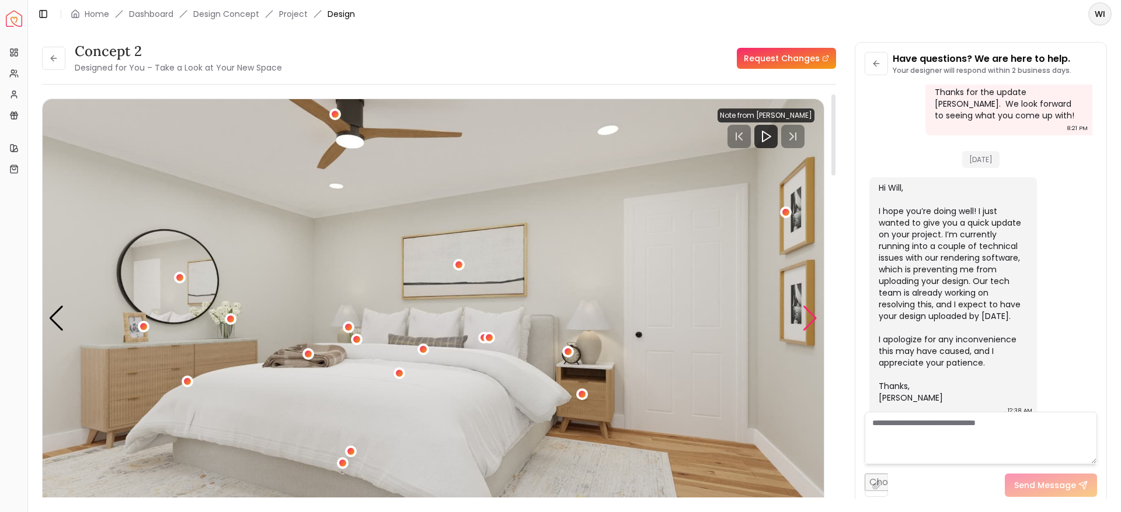
click at [806, 325] on div "Next slide" at bounding box center [810, 319] width 16 height 26
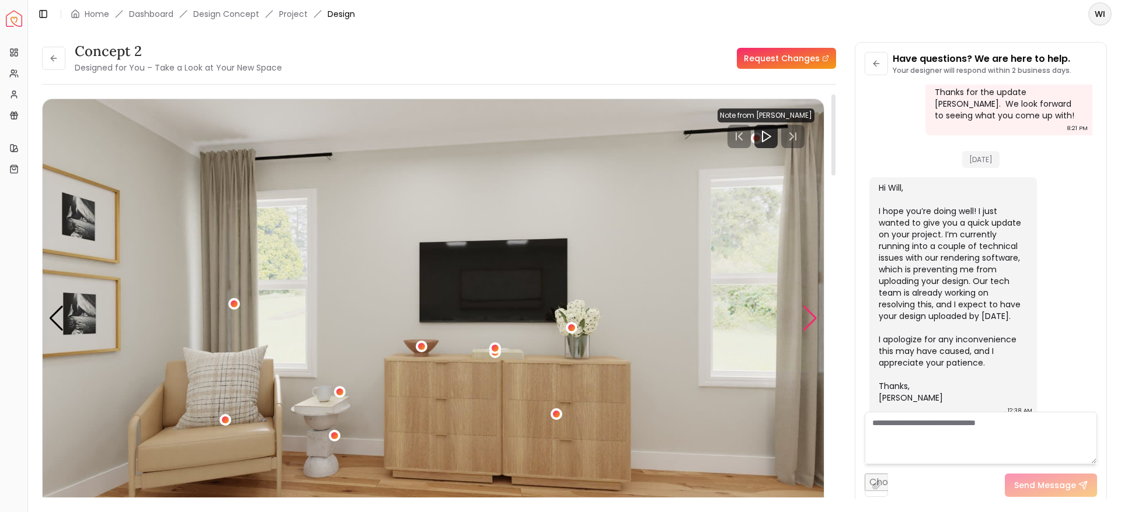
click at [806, 325] on div "Next slide" at bounding box center [810, 319] width 16 height 26
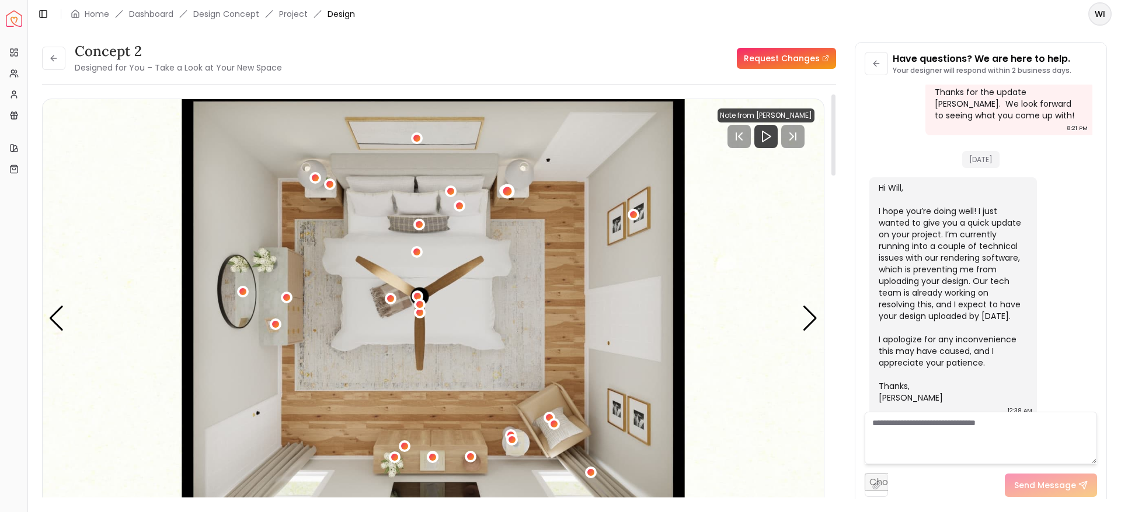
click at [501, 190] on div "4 / 4" at bounding box center [507, 191] width 15 height 15
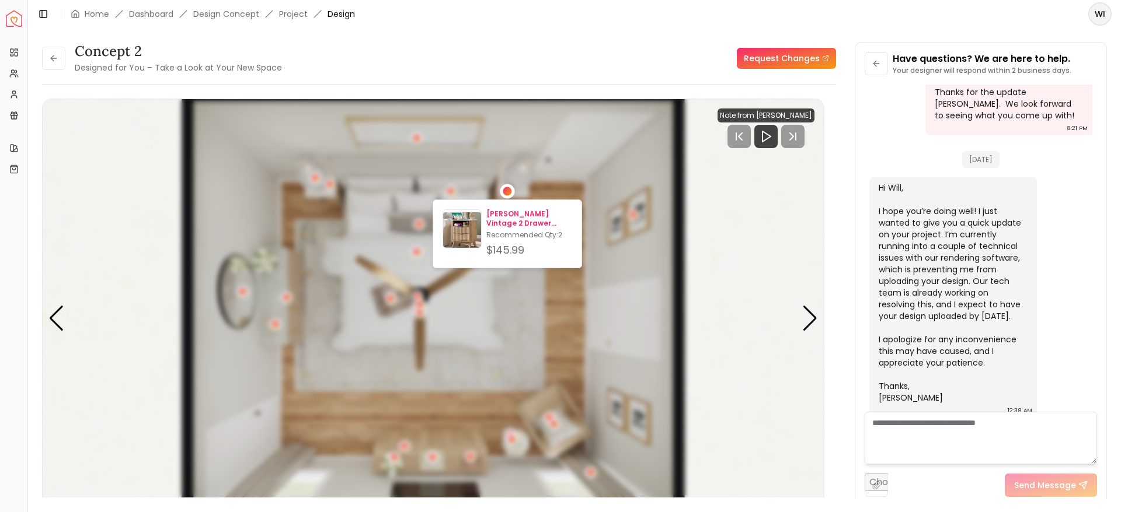
click at [469, 230] on img at bounding box center [462, 231] width 38 height 38
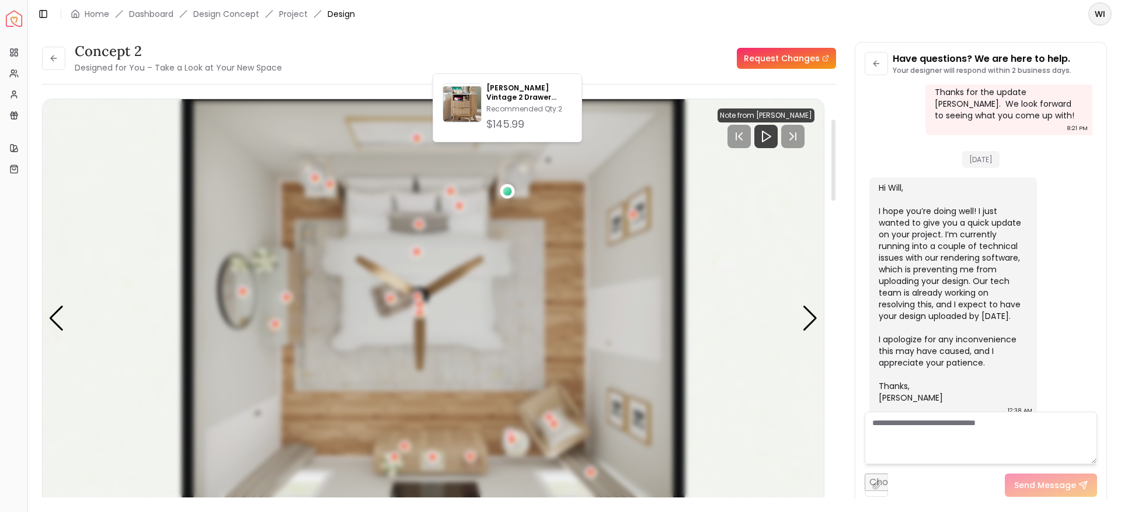
scroll to position [172, 0]
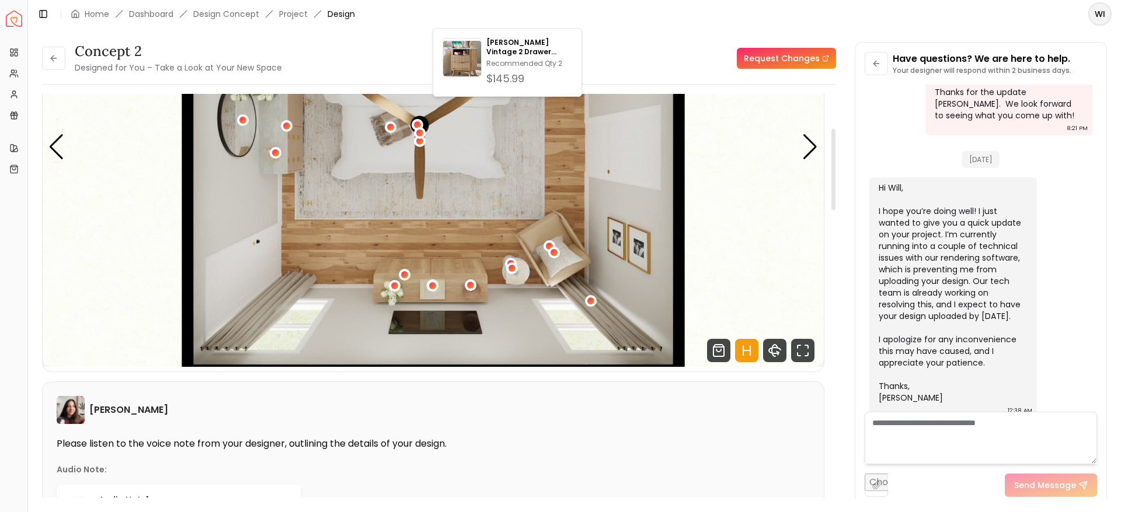
click at [165, 318] on img "4 / 4" at bounding box center [433, 148] width 781 height 440
click at [240, 121] on div "4 / 4" at bounding box center [243, 120] width 9 height 9
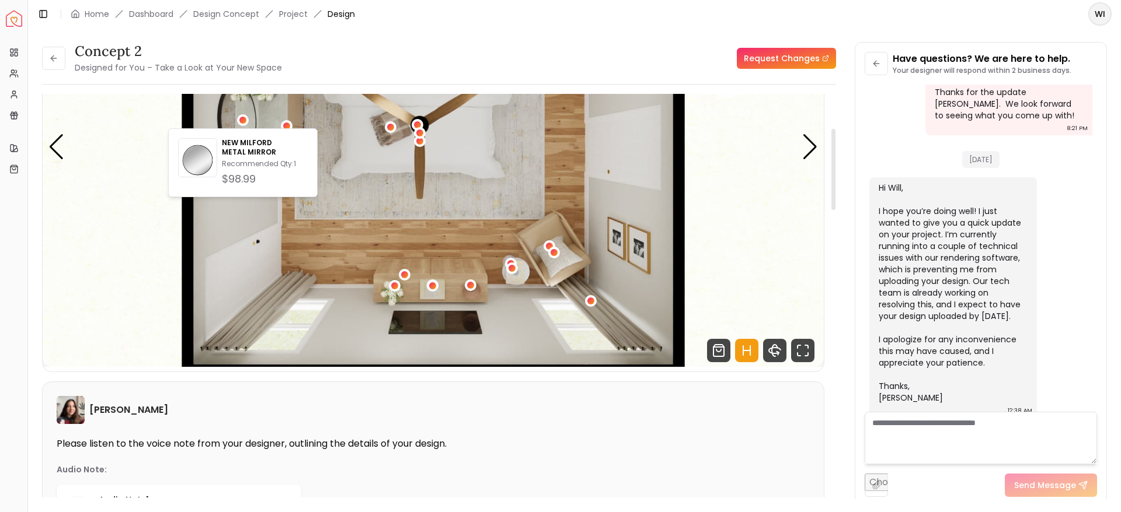
click at [201, 241] on img "4 / 4" at bounding box center [433, 148] width 781 height 440
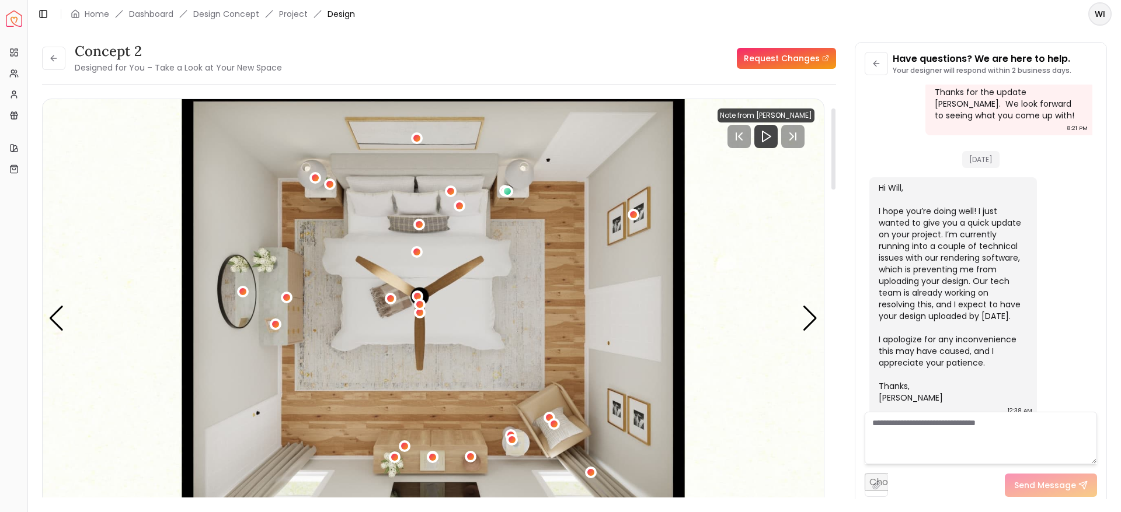
scroll to position [82, 0]
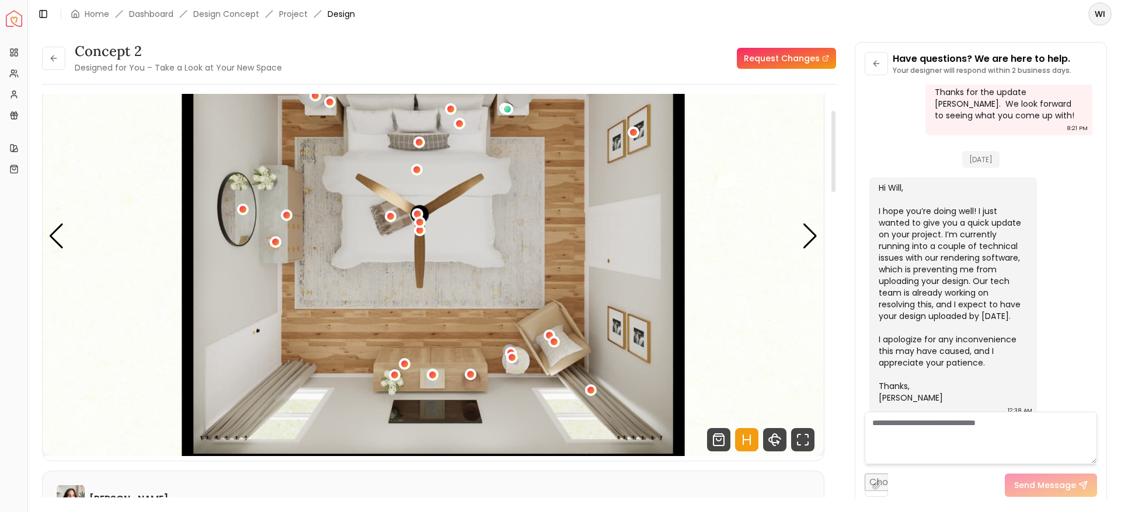
click at [800, 247] on img "4 / 4" at bounding box center [433, 237] width 781 height 440
click at [805, 243] on div "Next slide" at bounding box center [810, 237] width 16 height 26
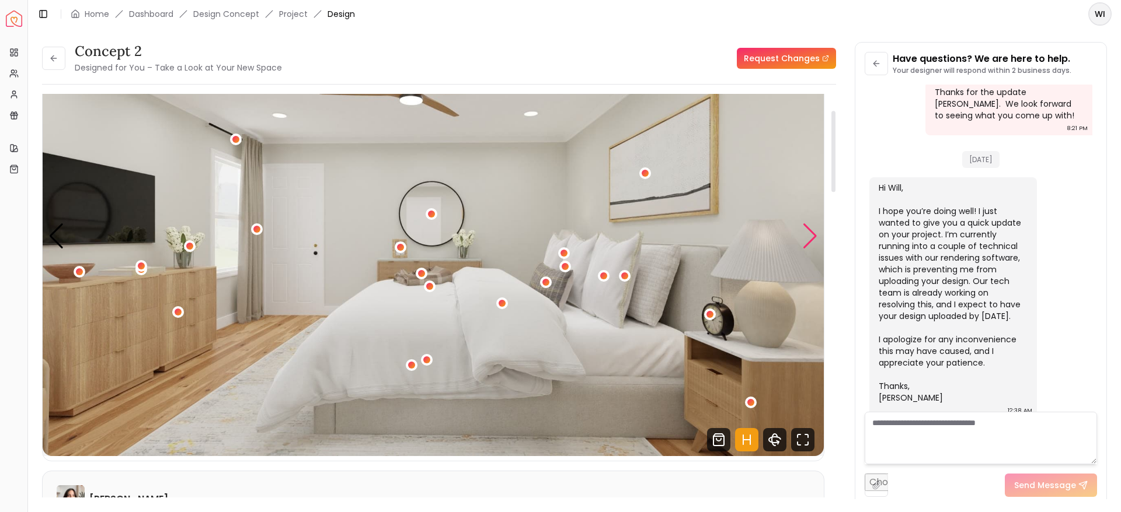
click at [805, 243] on div "Next slide" at bounding box center [810, 237] width 16 height 26
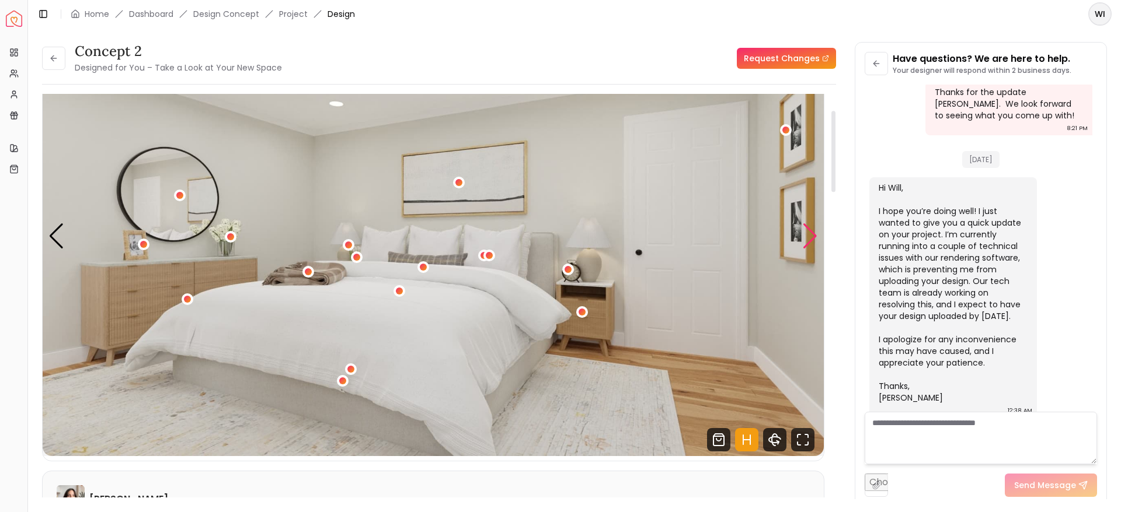
click at [805, 243] on div "Next slide" at bounding box center [810, 237] width 16 height 26
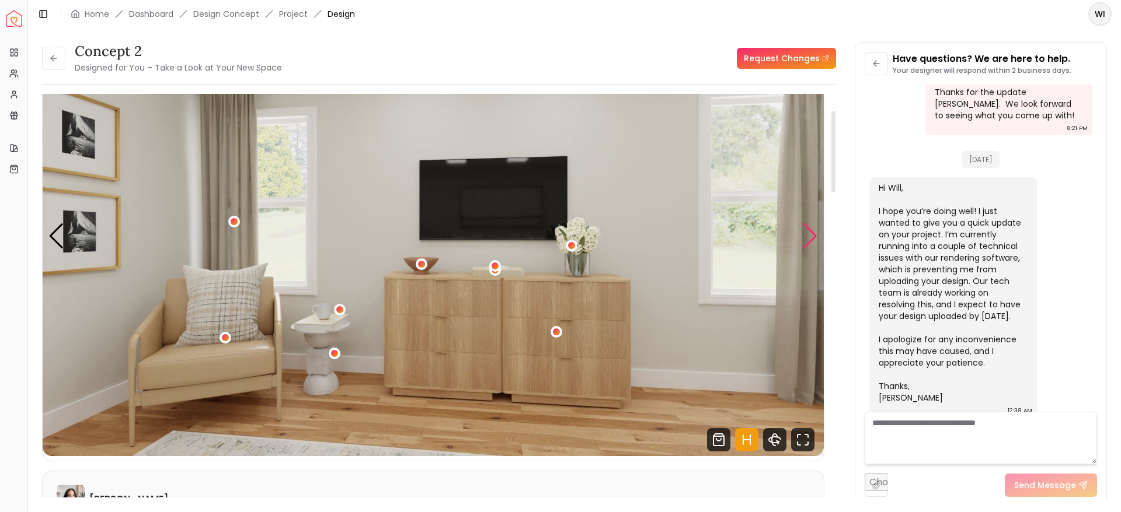
click at [805, 243] on div "Next slide" at bounding box center [810, 237] width 16 height 26
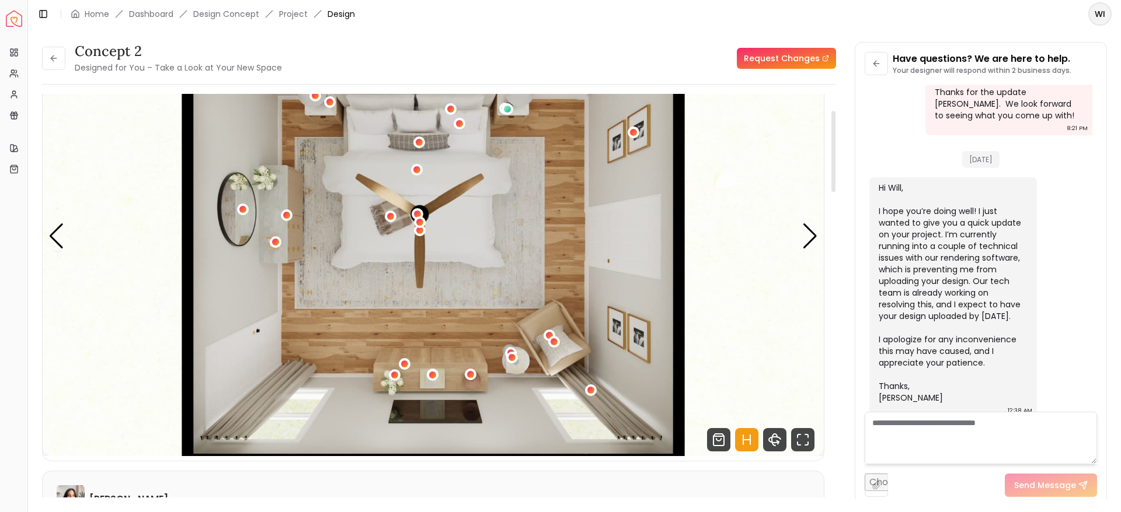
click at [502, 294] on img "4 / 4" at bounding box center [433, 237] width 781 height 440
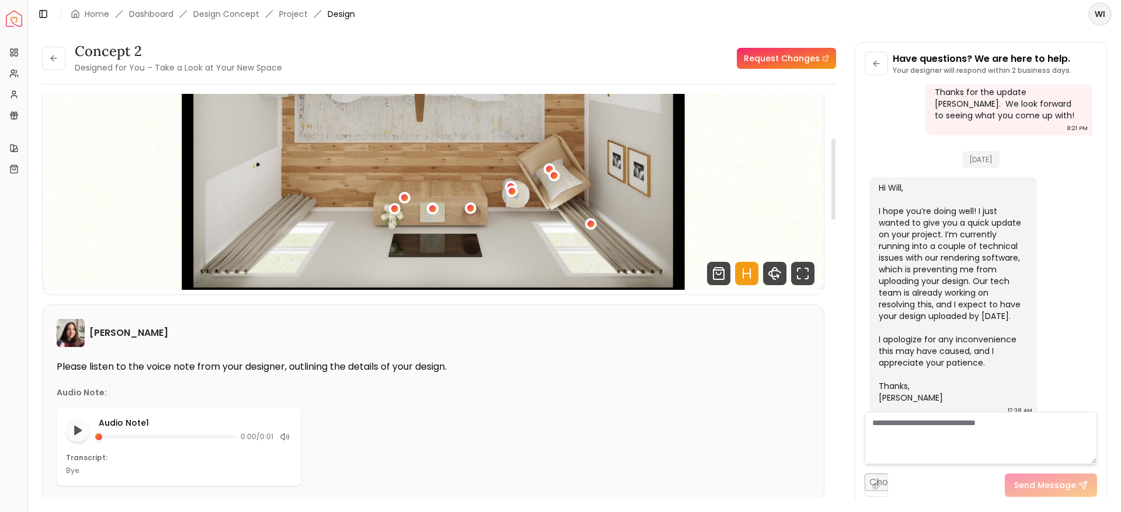
scroll to position [221, 0]
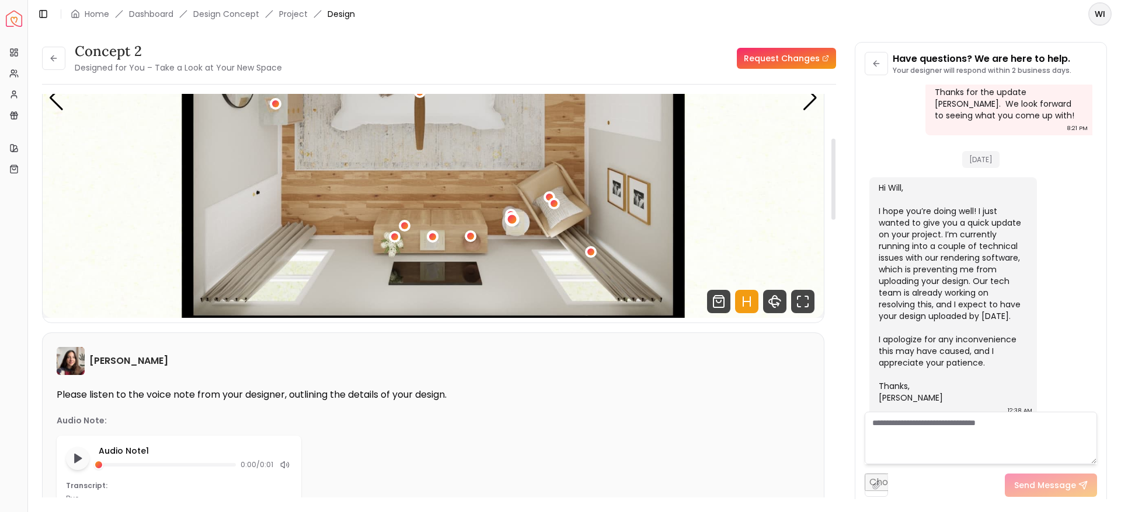
click at [511, 217] on div "4 / 4" at bounding box center [512, 219] width 9 height 9
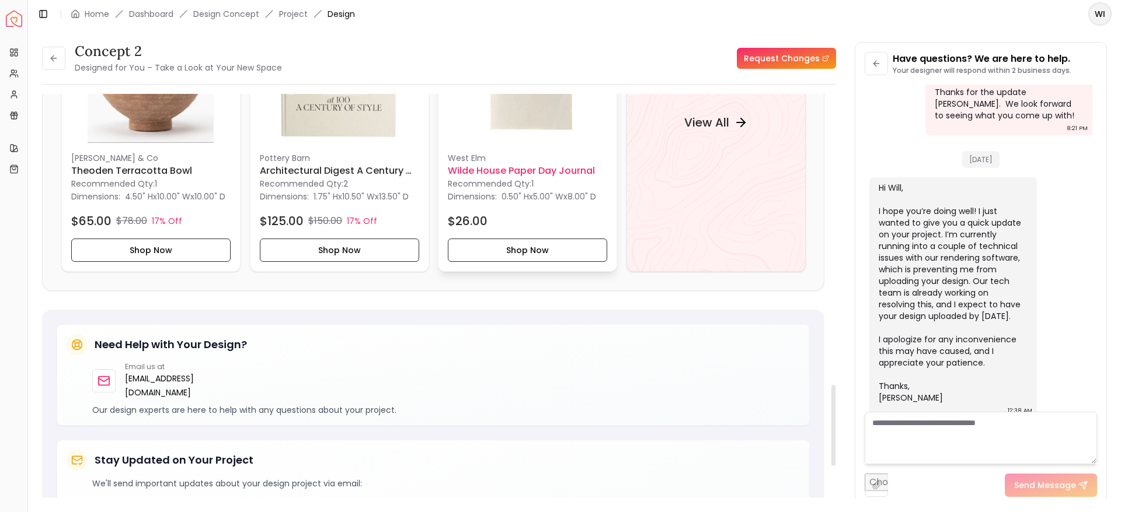
scroll to position [1449, 0]
click at [697, 173] on div "View All" at bounding box center [715, 123] width 179 height 298
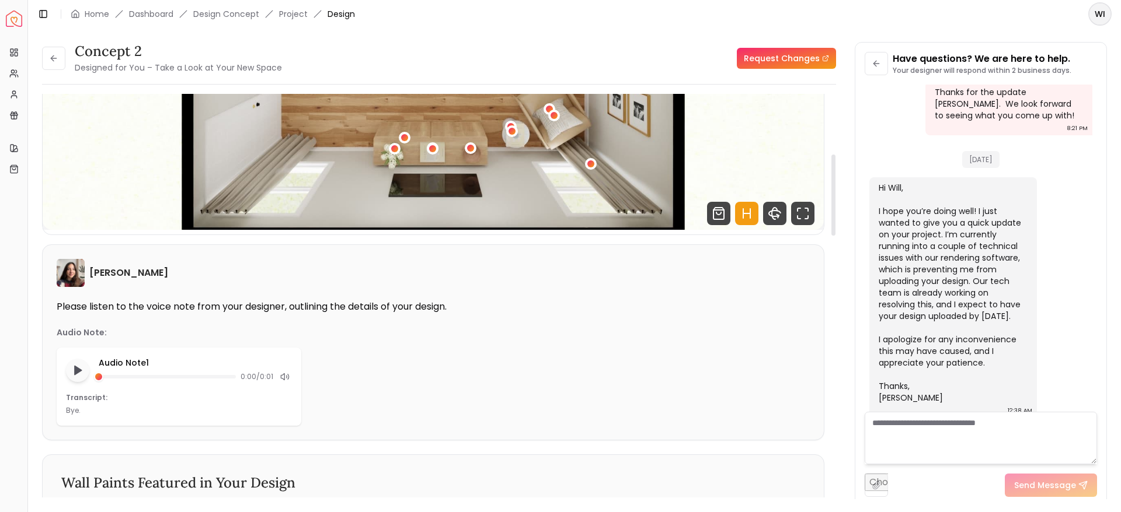
scroll to position [300, 0]
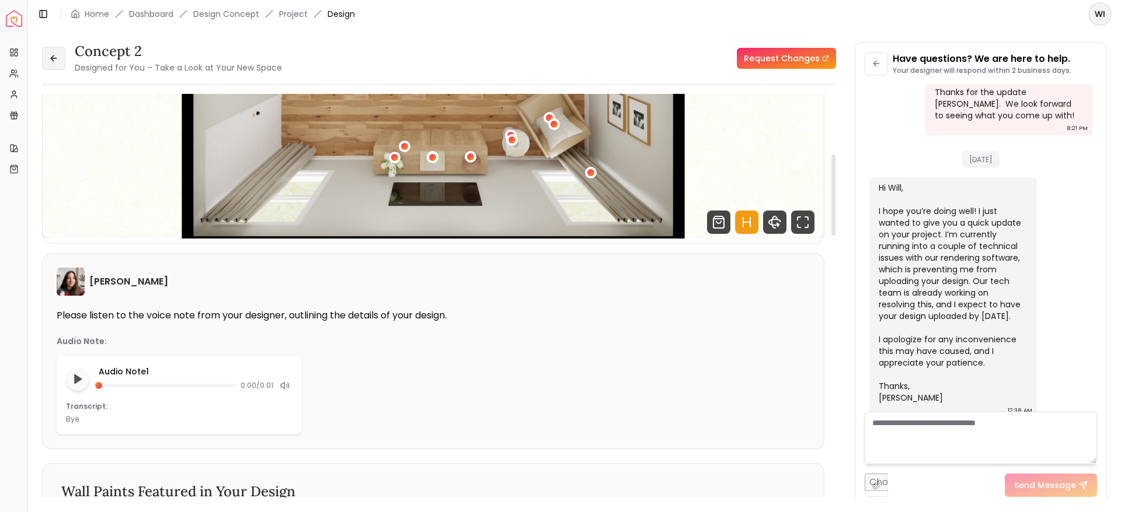
click at [57, 65] on button at bounding box center [53, 58] width 23 height 23
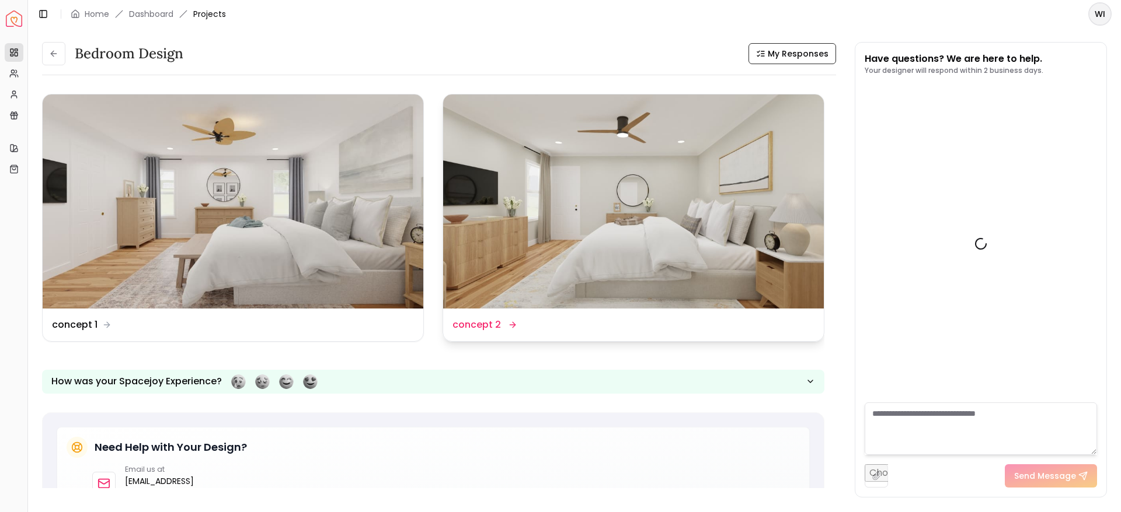
scroll to position [889, 0]
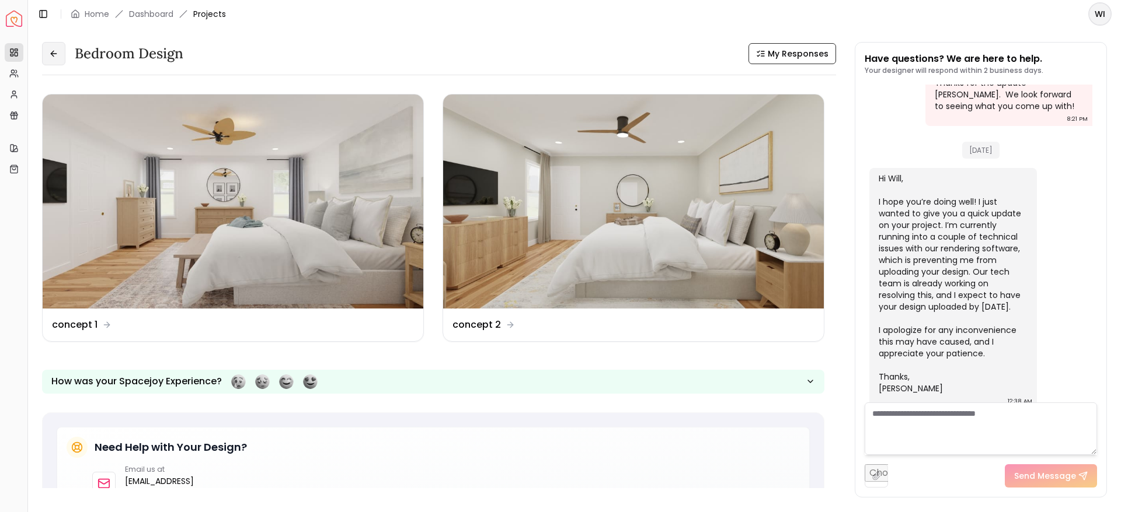
click at [60, 53] on button at bounding box center [53, 53] width 23 height 23
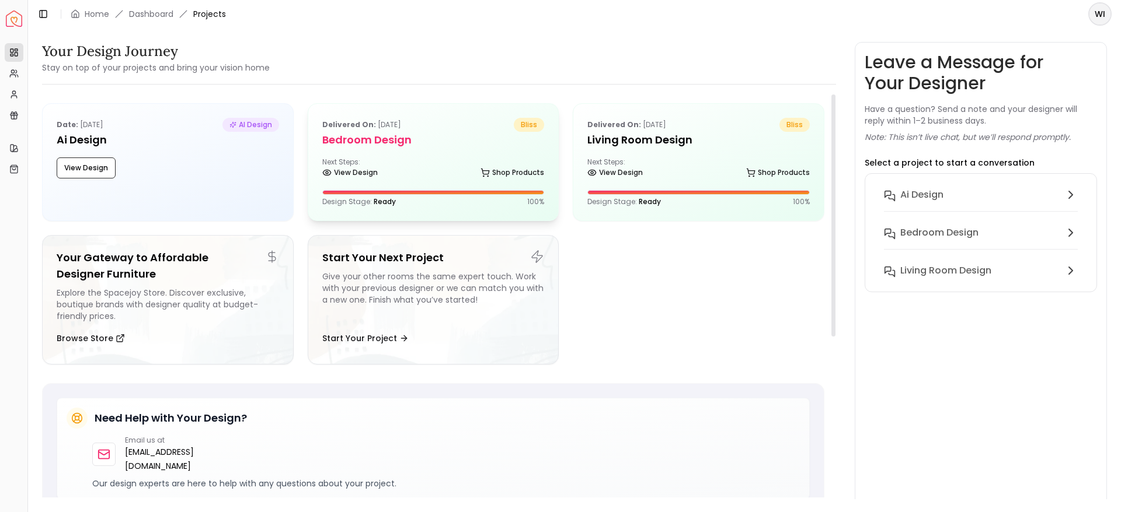
click at [400, 152] on div "Delivered on: Aug 14, 2025 bliss Bedroom design Next Steps: View Design Shop Pr…" at bounding box center [433, 162] width 250 height 117
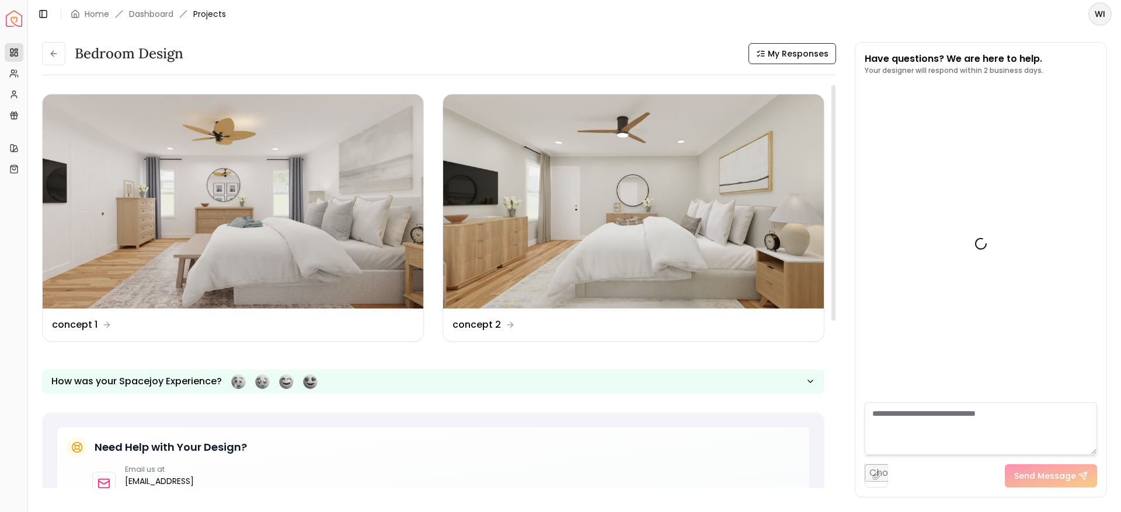
scroll to position [889, 0]
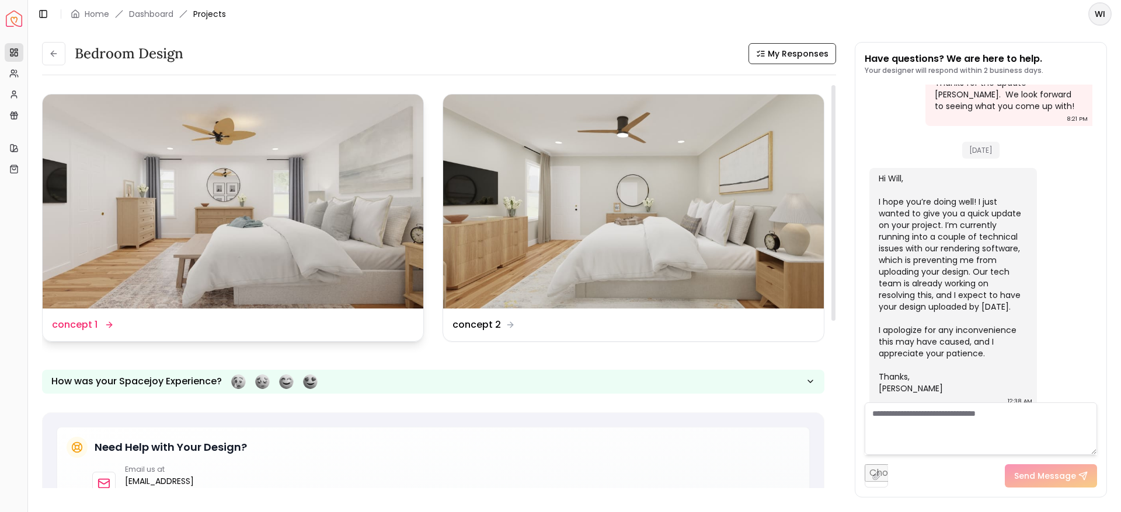
click at [301, 185] on img at bounding box center [233, 202] width 381 height 214
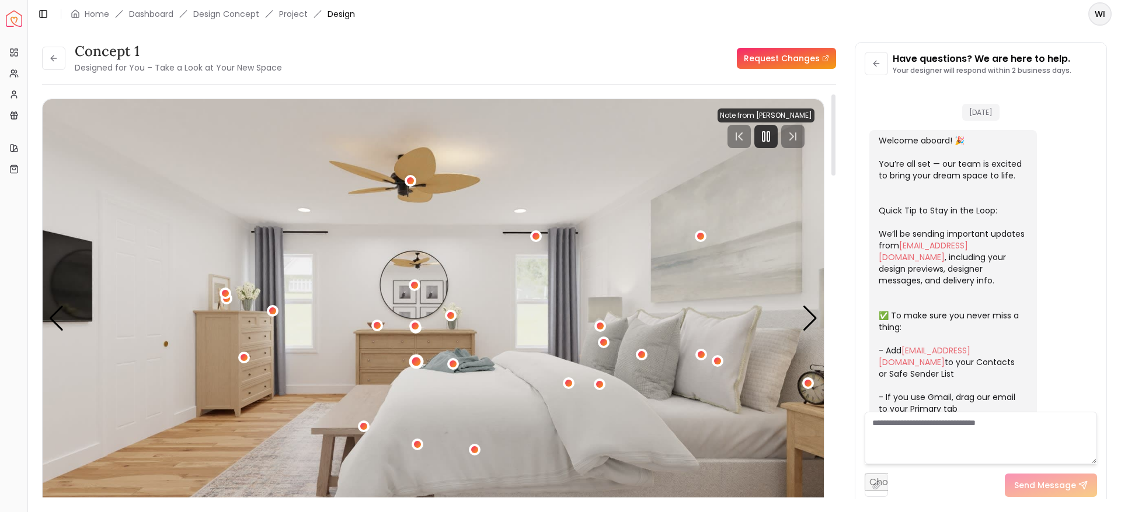
scroll to position [880, 0]
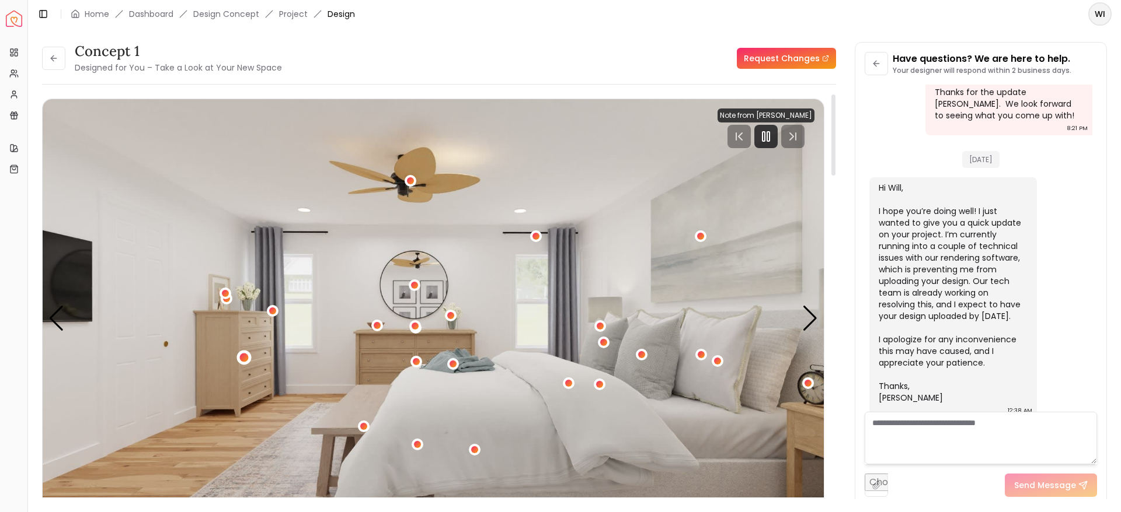
click at [244, 356] on div "1 / 4" at bounding box center [243, 357] width 9 height 9
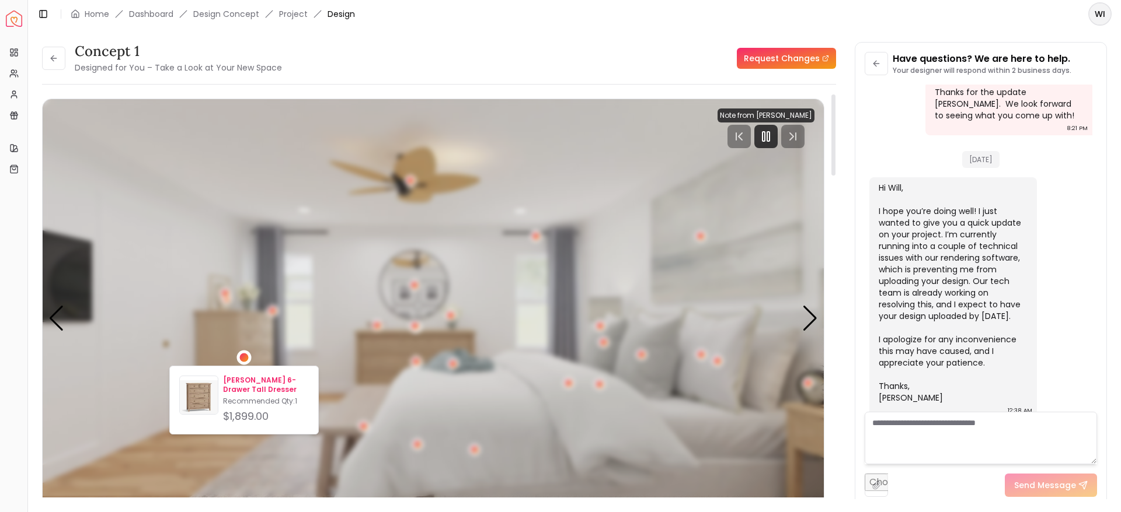
click at [239, 397] on p "Recommended Qty: 1" at bounding box center [266, 401] width 86 height 9
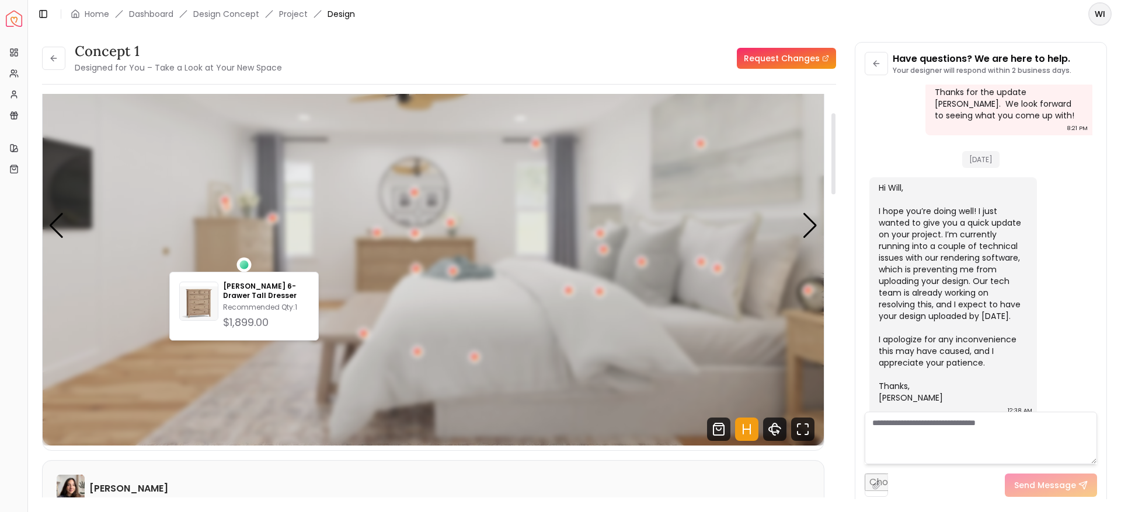
scroll to position [94, 0]
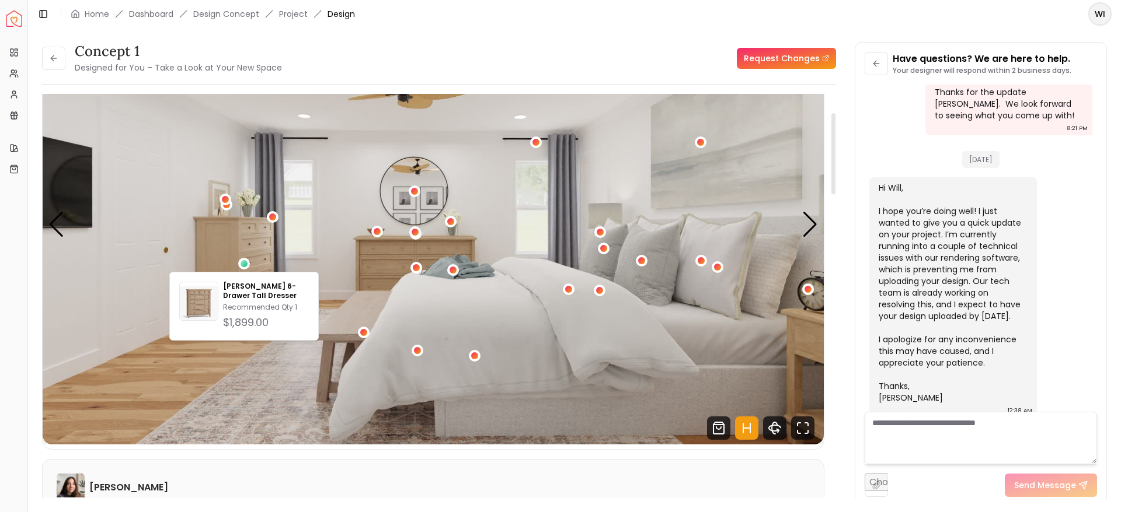
click at [378, 258] on img "1 / 4" at bounding box center [433, 225] width 781 height 440
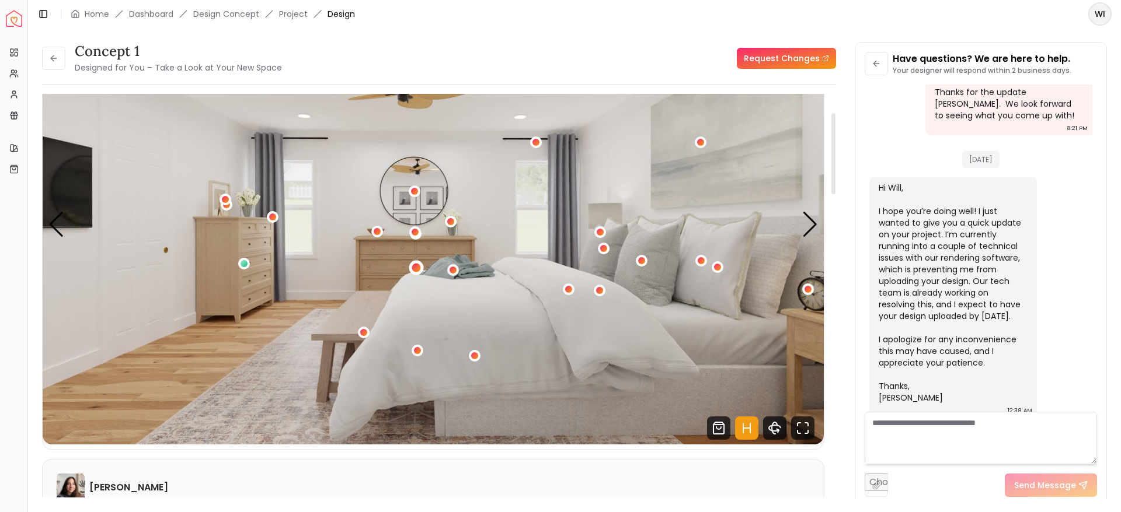
click at [416, 266] on div "1 / 4" at bounding box center [415, 267] width 9 height 9
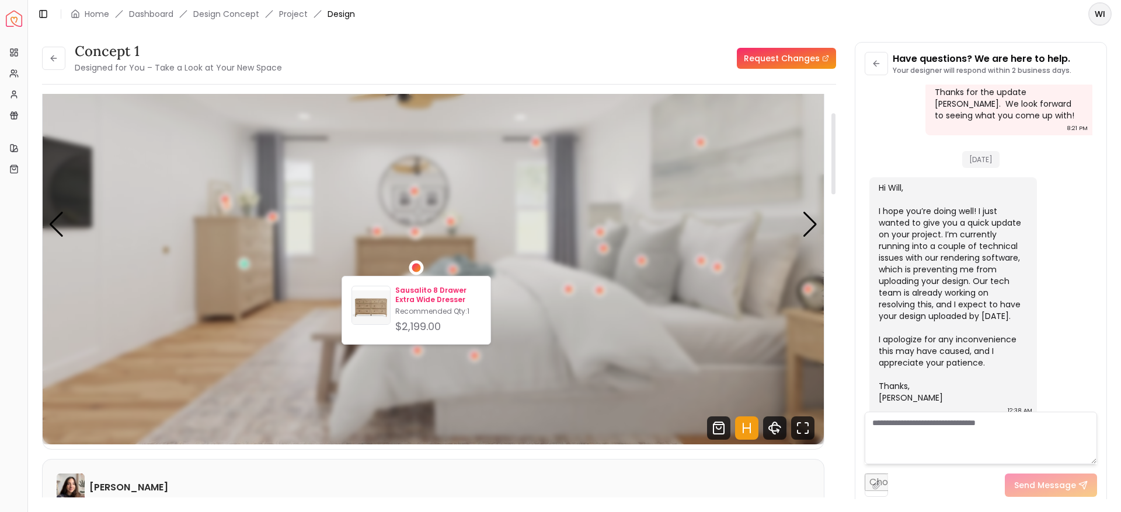
click at [412, 313] on p "Recommended Qty: 1" at bounding box center [438, 311] width 86 height 9
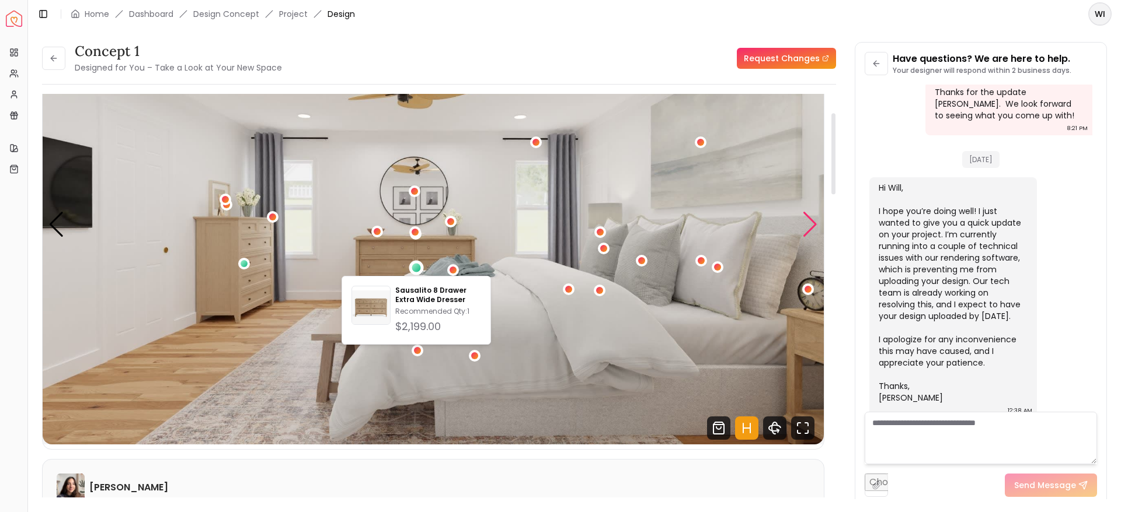
click at [813, 226] on div "Next slide" at bounding box center [810, 225] width 16 height 26
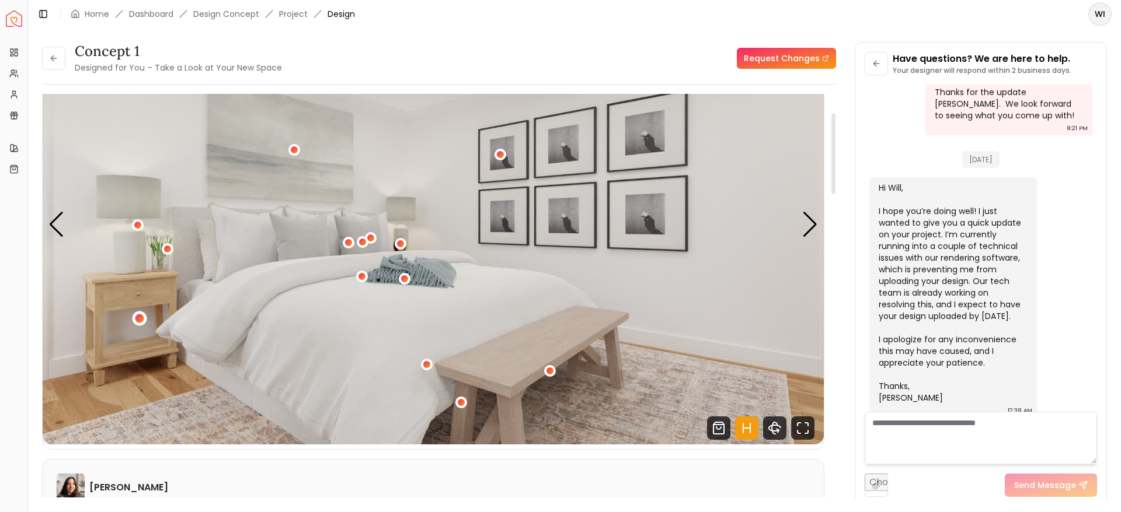
click at [141, 315] on div "2 / 4" at bounding box center [139, 319] width 9 height 9
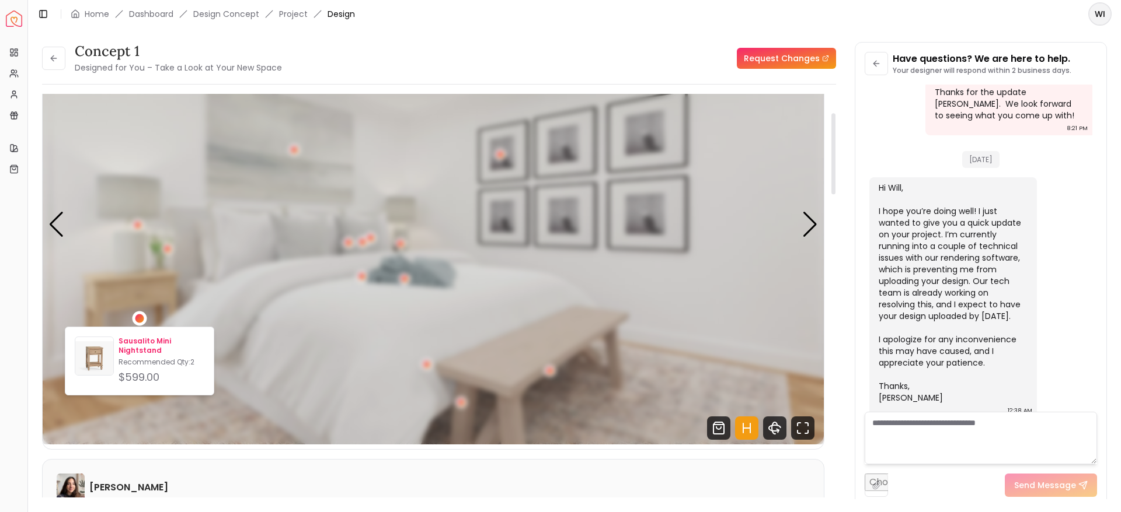
click at [141, 341] on p "Sausalito Mini Nightstand" at bounding box center [161, 346] width 86 height 19
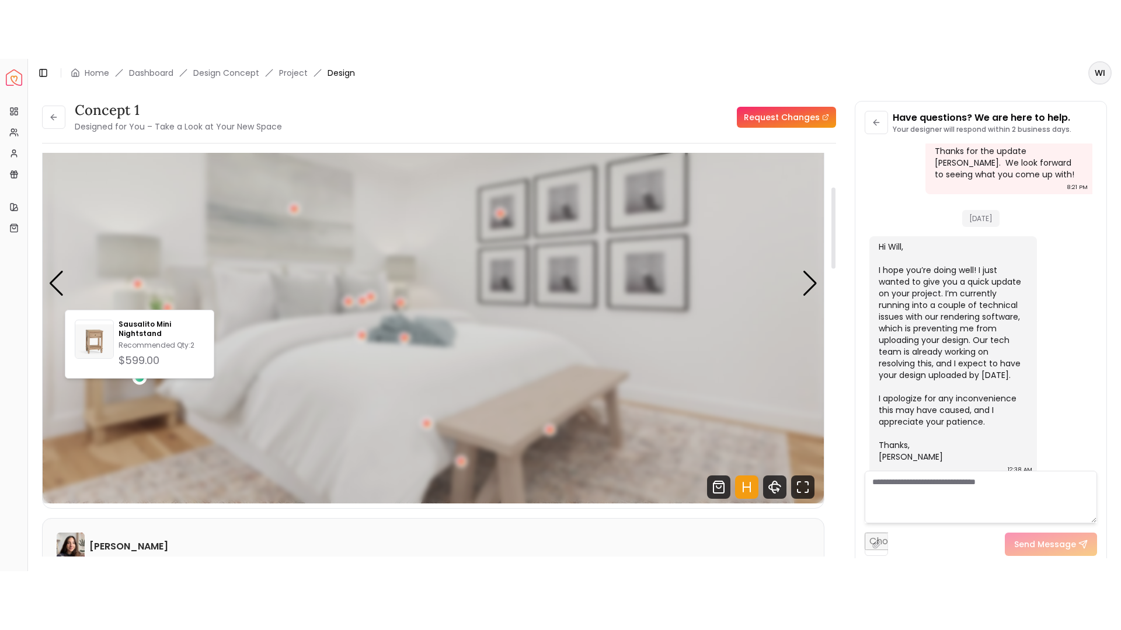
scroll to position [173, 0]
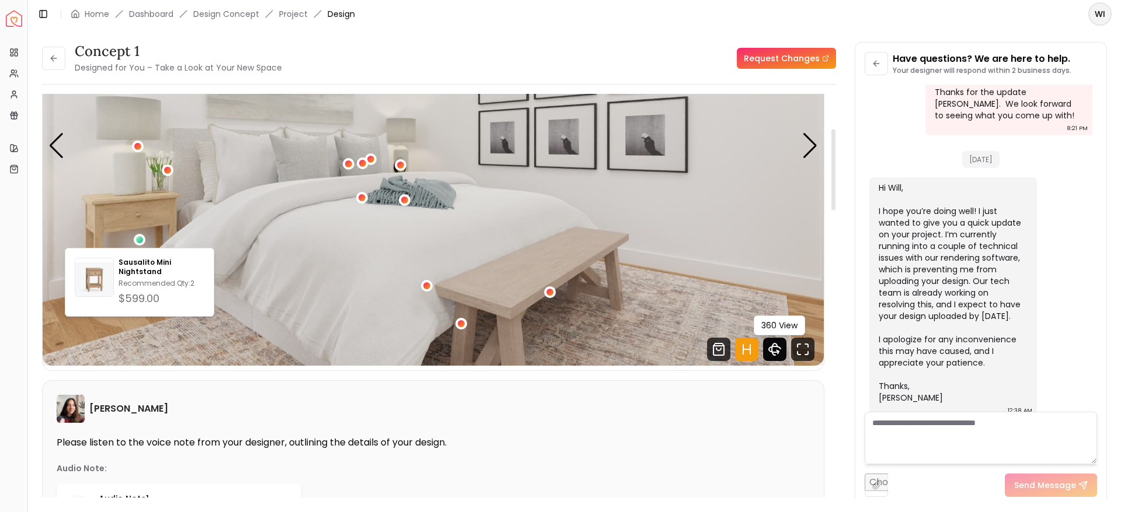
click at [769, 352] on icon "360 View" at bounding box center [774, 349] width 23 height 23
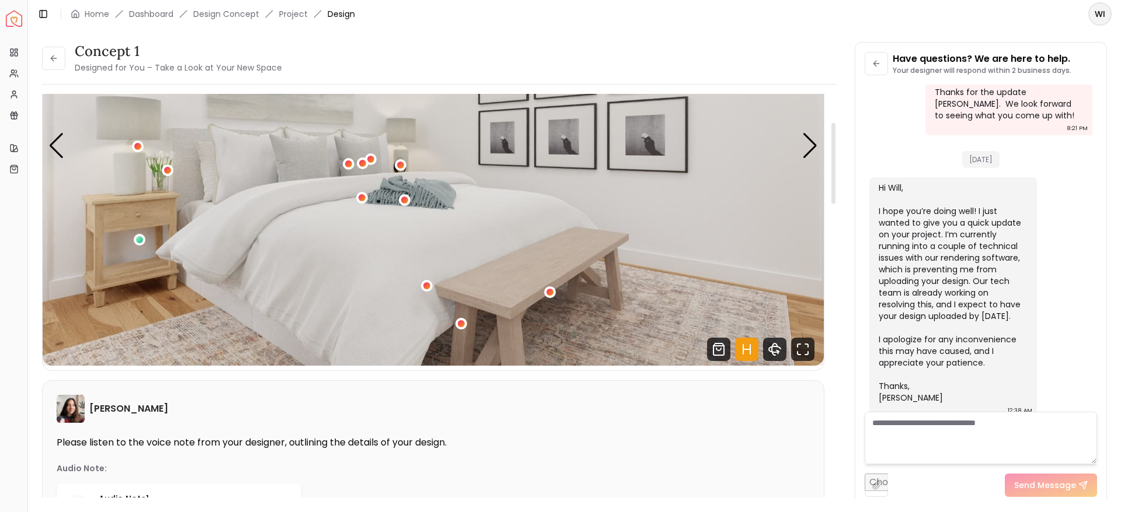
scroll to position [0, 0]
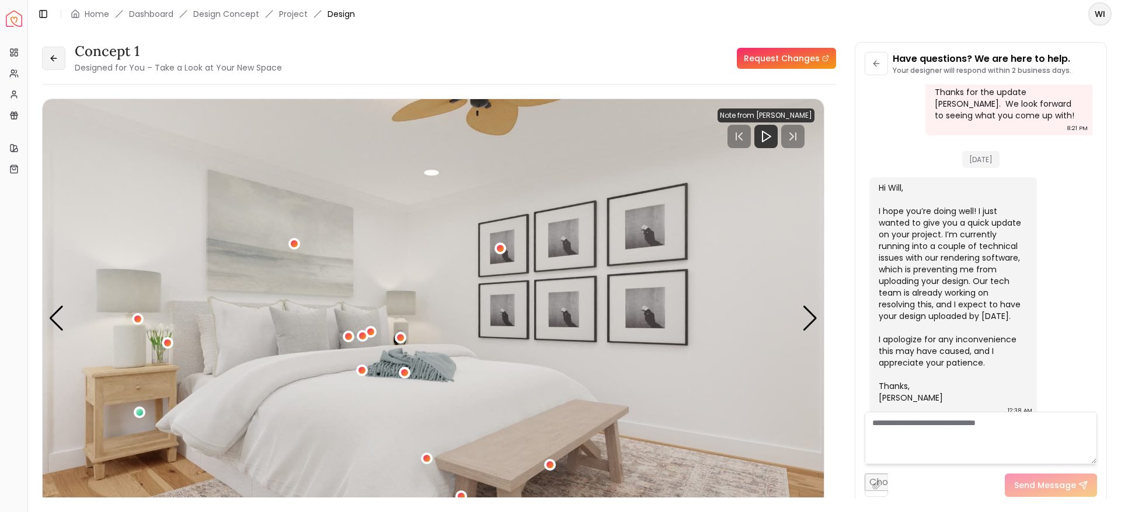
click at [61, 55] on button at bounding box center [53, 58] width 23 height 23
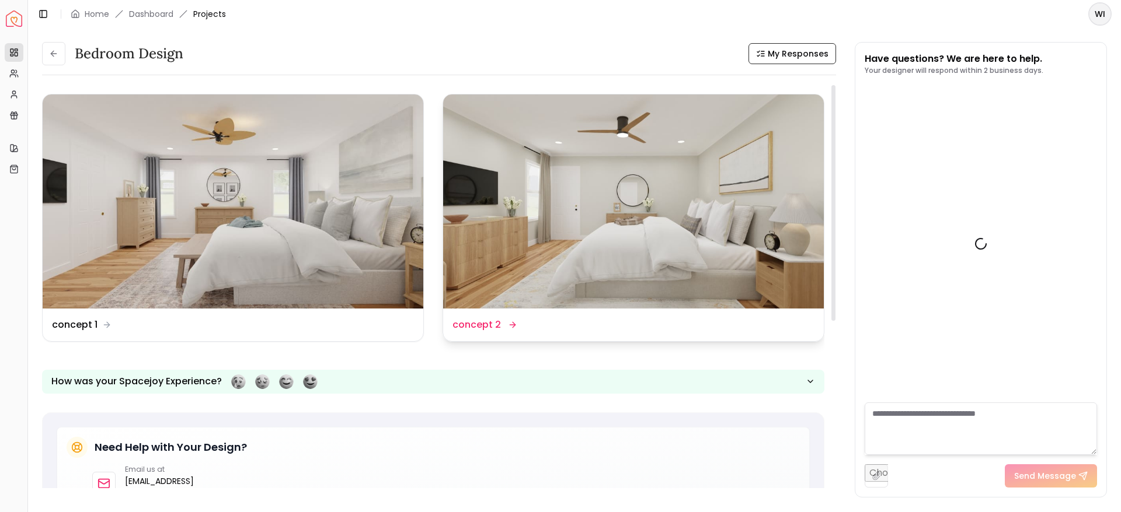
click at [576, 224] on img at bounding box center [633, 202] width 381 height 214
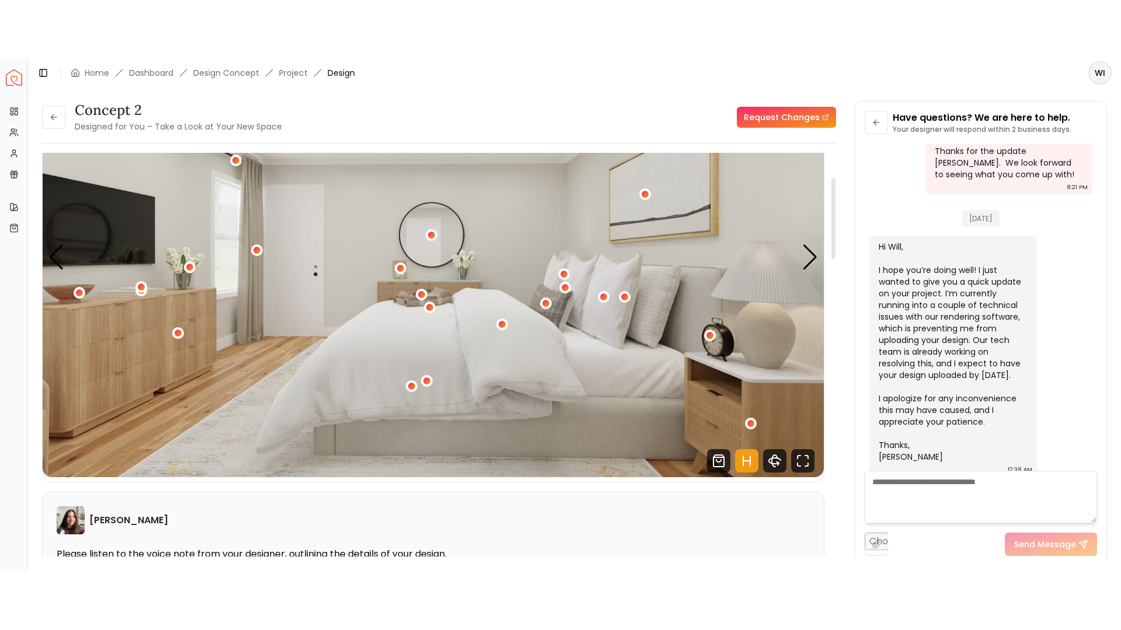
scroll to position [123, 0]
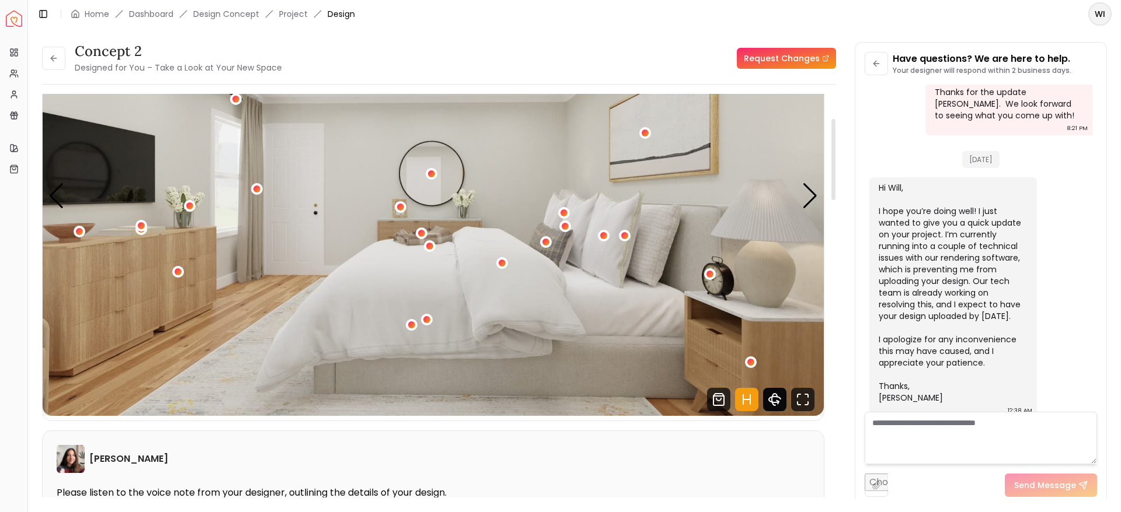
click at [770, 392] on icon "360 View" at bounding box center [774, 399] width 23 height 23
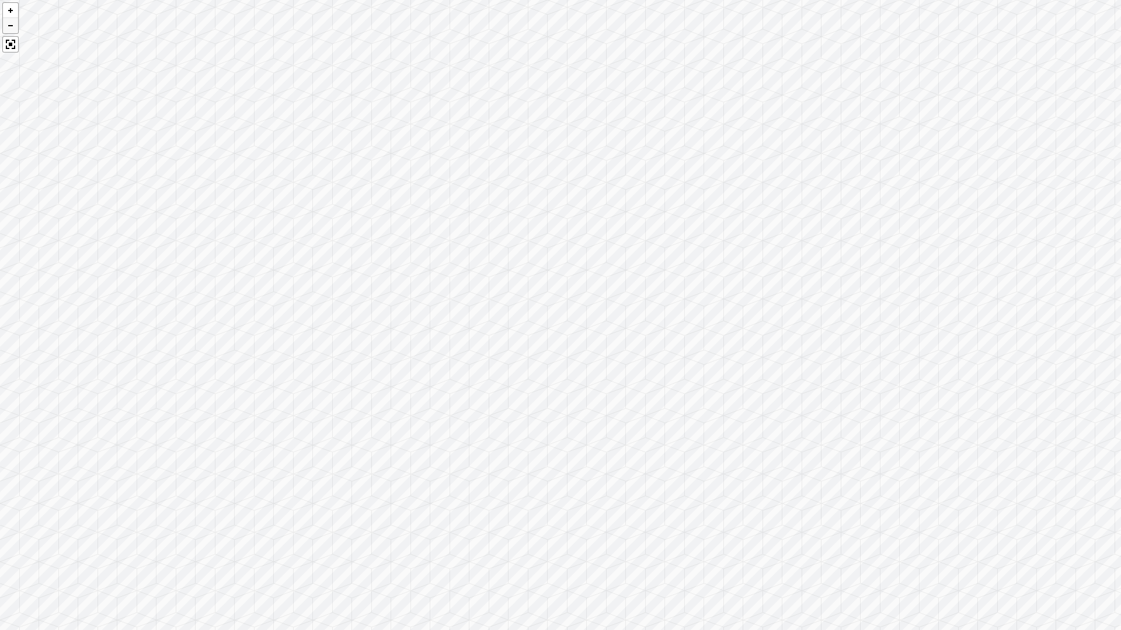
click at [12, 23] on div at bounding box center [10, 26] width 15 height 16
click at [284, 196] on div at bounding box center [560, 315] width 1121 height 630
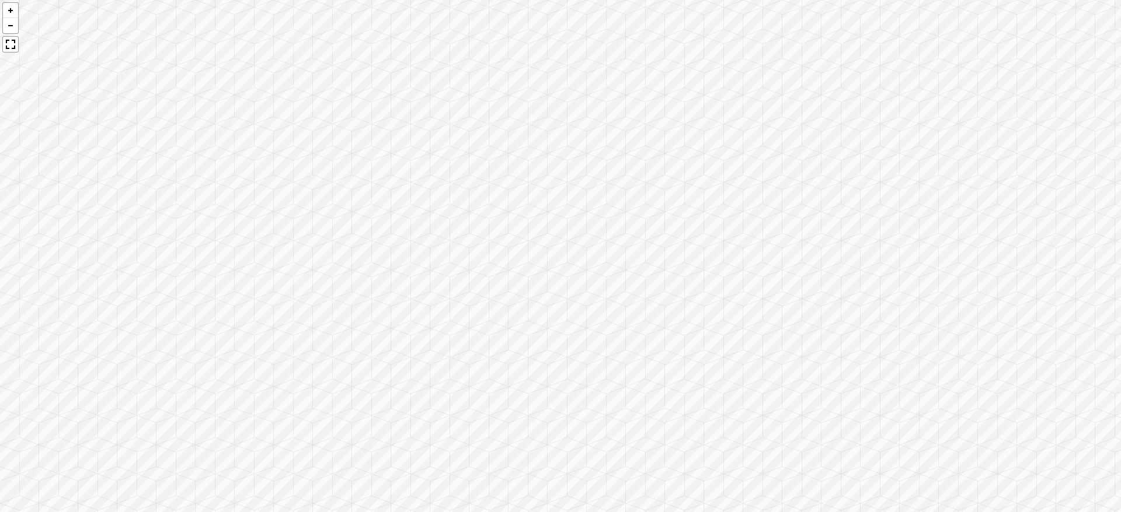
scroll to position [880, 0]
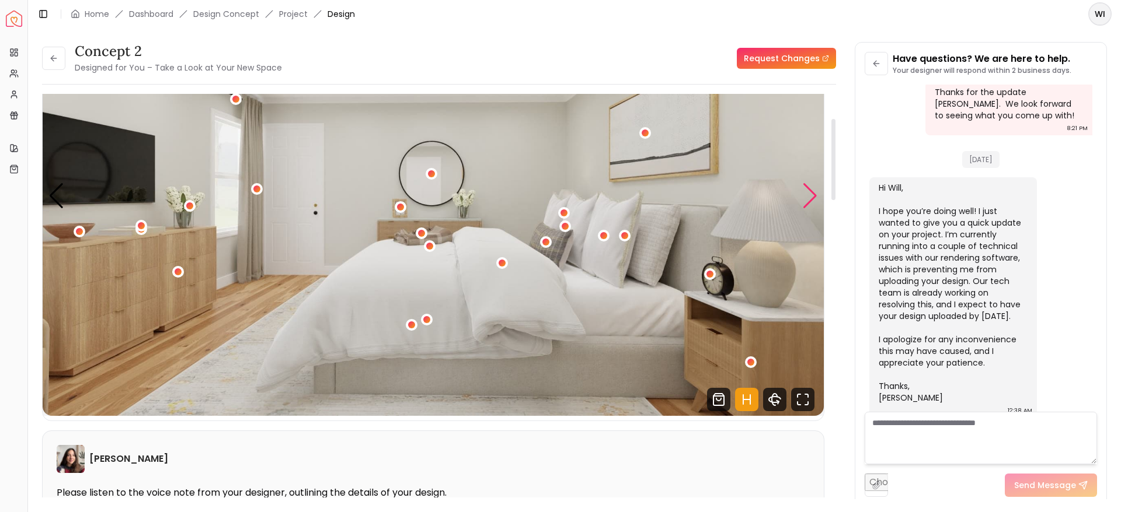
click at [813, 200] on div "Next slide" at bounding box center [810, 196] width 16 height 26
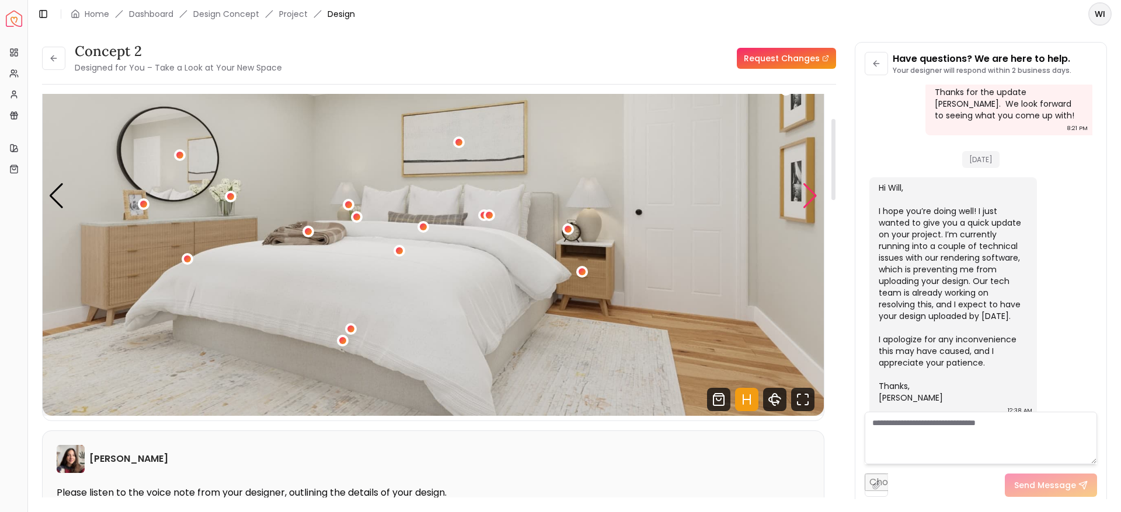
click at [813, 200] on div "Next slide" at bounding box center [810, 196] width 16 height 26
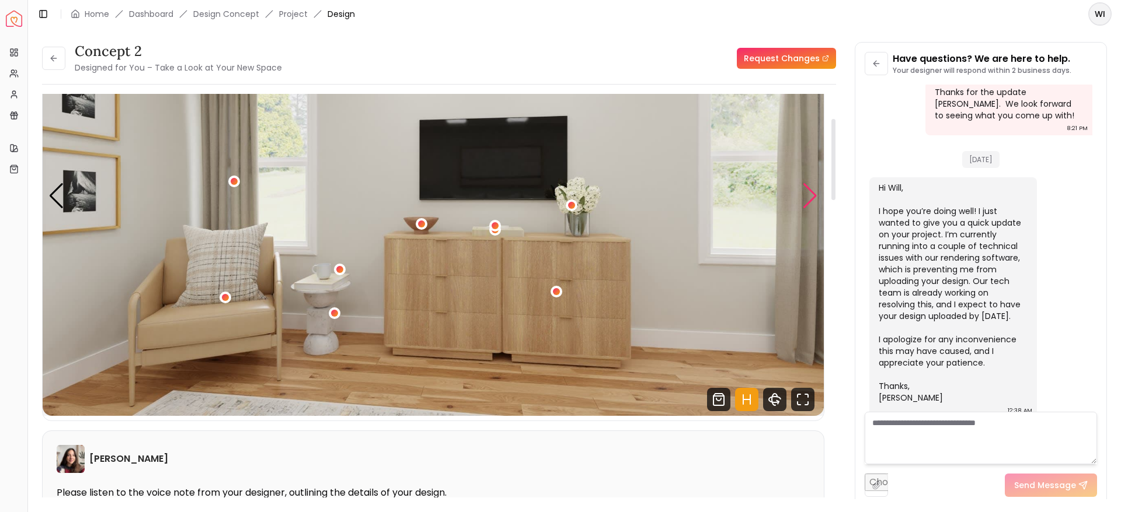
click at [813, 200] on div "Next slide" at bounding box center [810, 196] width 16 height 26
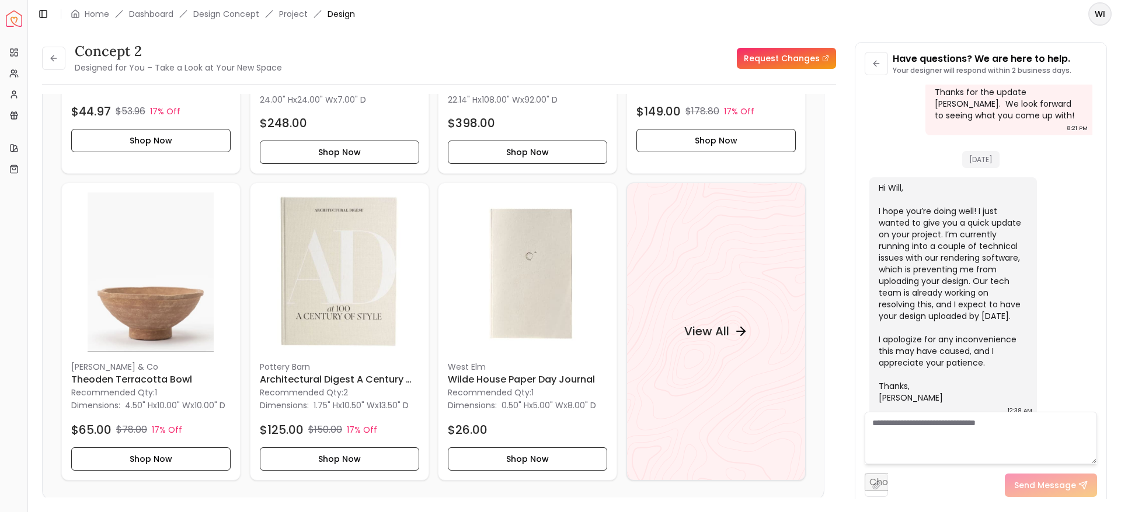
scroll to position [1239, 0]
click at [703, 317] on div "View All" at bounding box center [715, 332] width 179 height 298
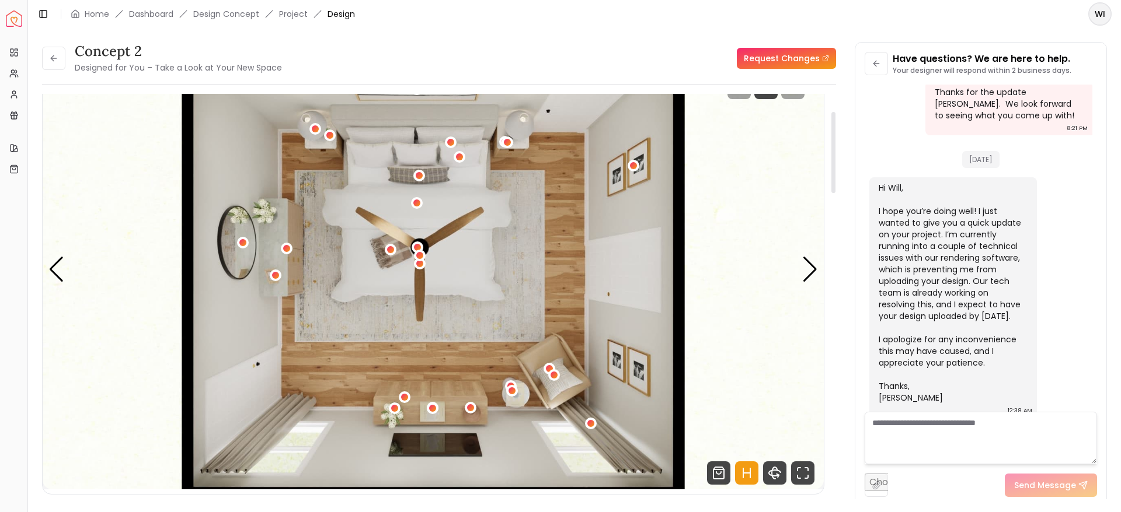
scroll to position [0, 0]
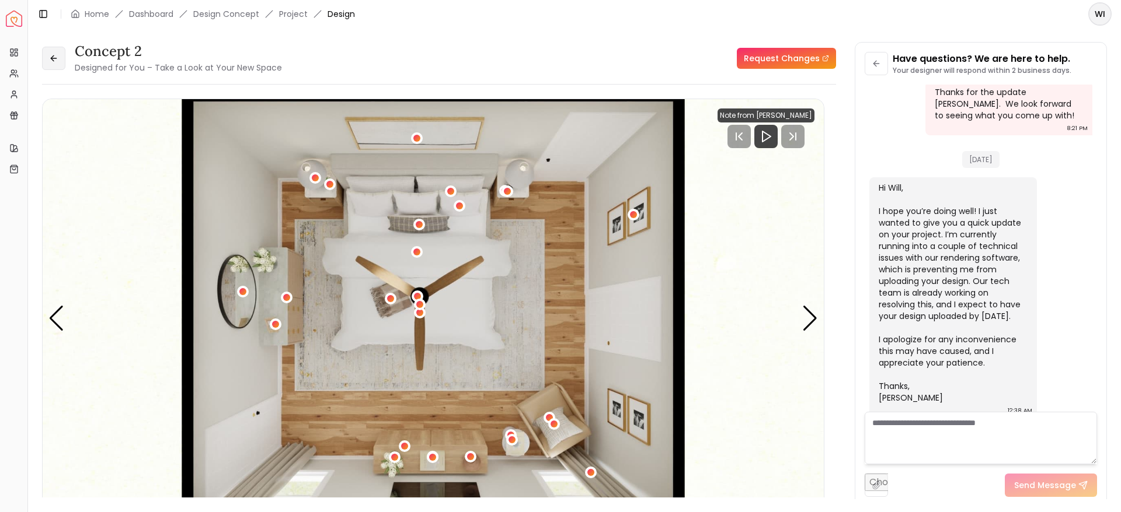
click at [54, 58] on icon at bounding box center [53, 58] width 5 height 0
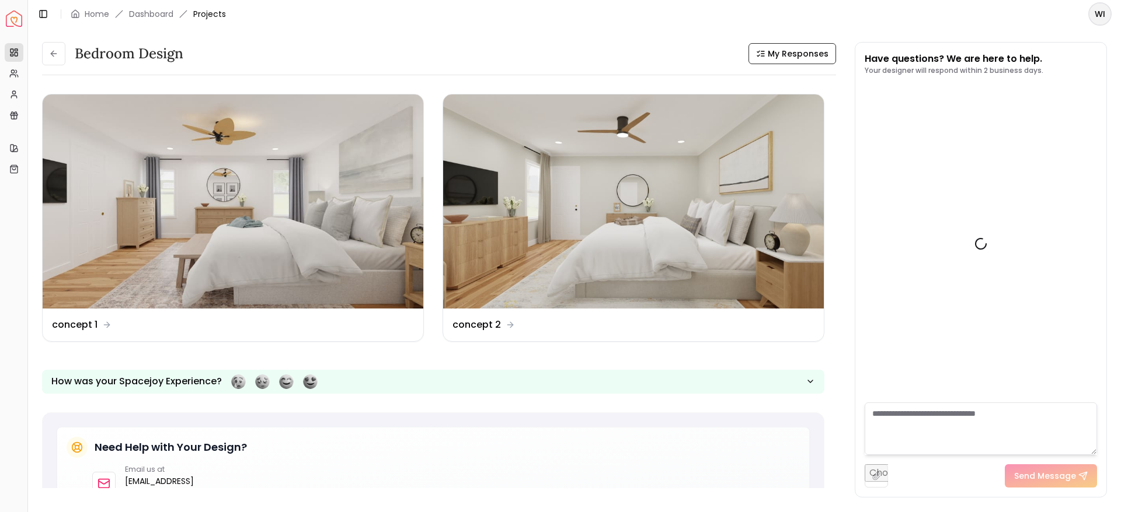
scroll to position [889, 0]
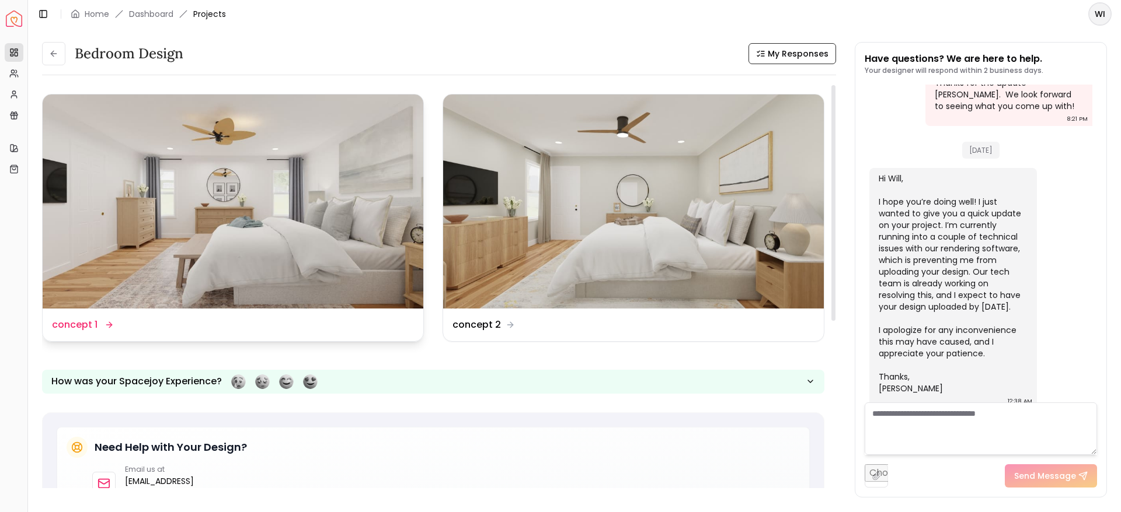
click at [226, 229] on img at bounding box center [233, 202] width 381 height 214
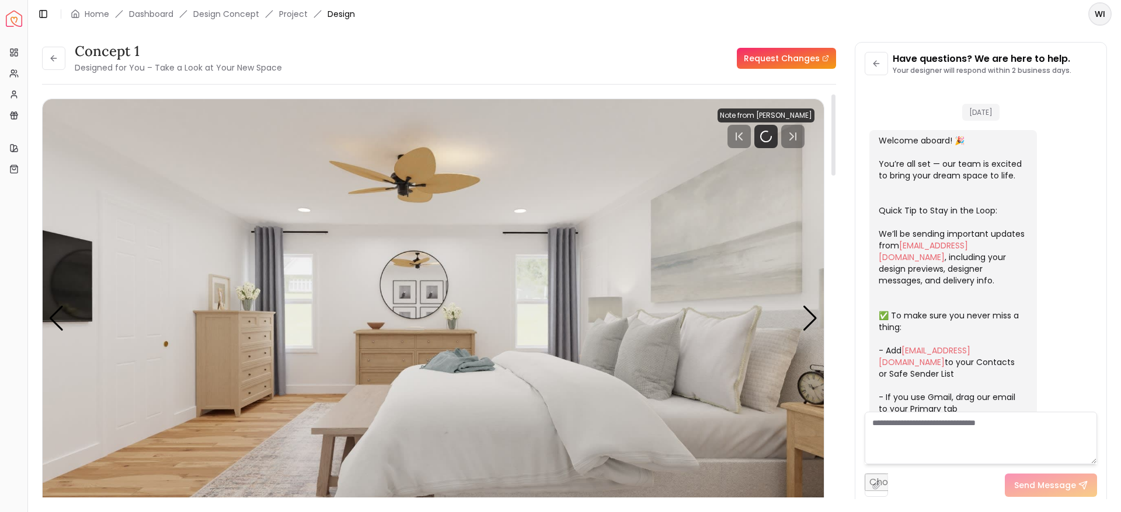
scroll to position [880, 0]
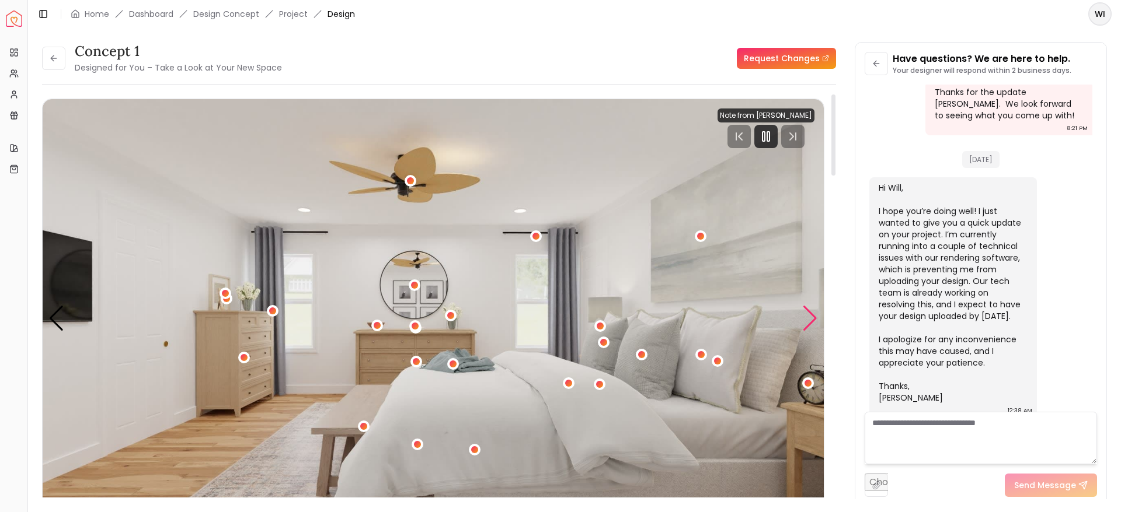
click at [810, 316] on div "Next slide" at bounding box center [810, 319] width 16 height 26
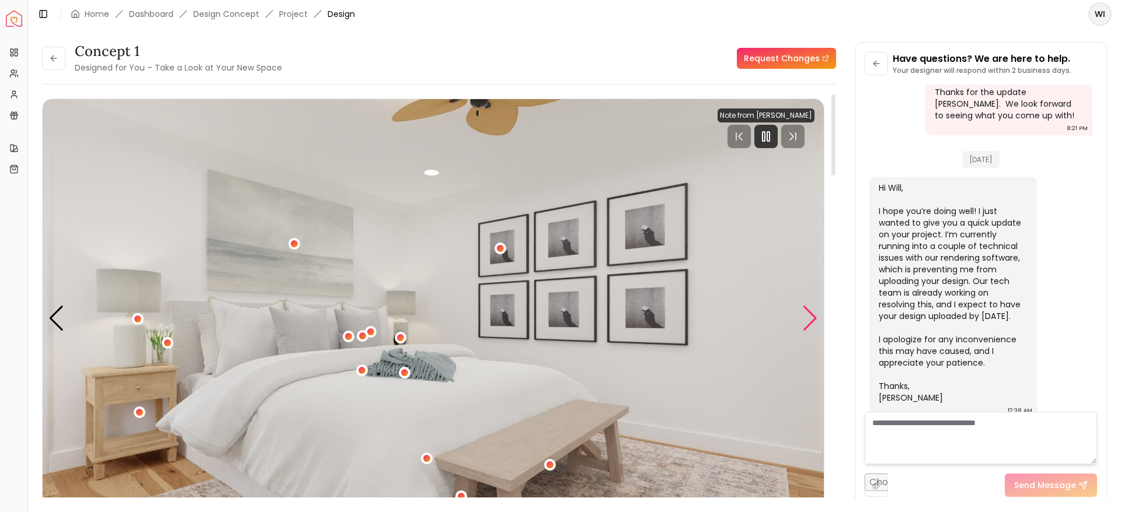
click at [810, 316] on div "Next slide" at bounding box center [810, 319] width 16 height 26
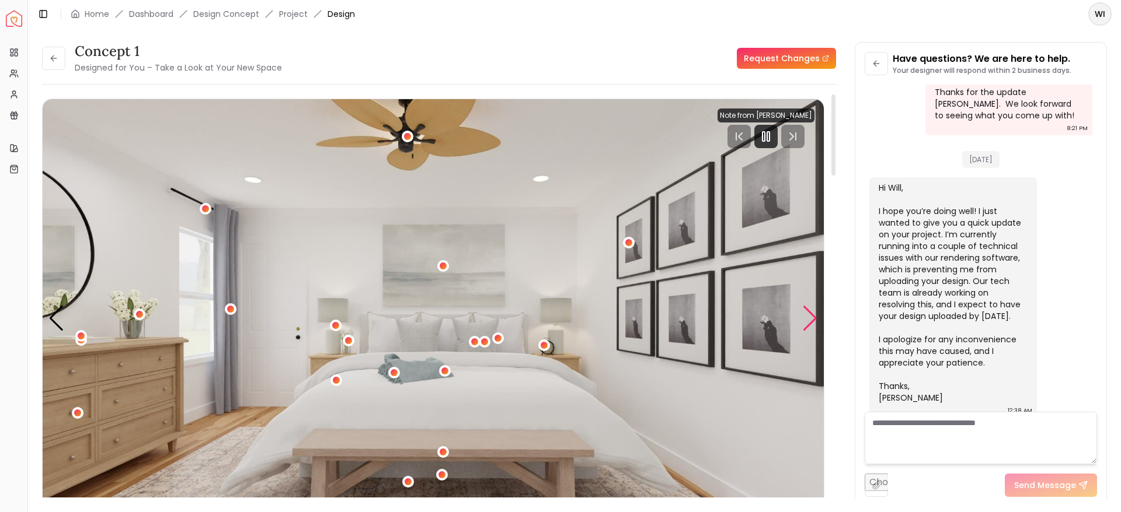
click at [810, 316] on div "Next slide" at bounding box center [810, 319] width 16 height 26
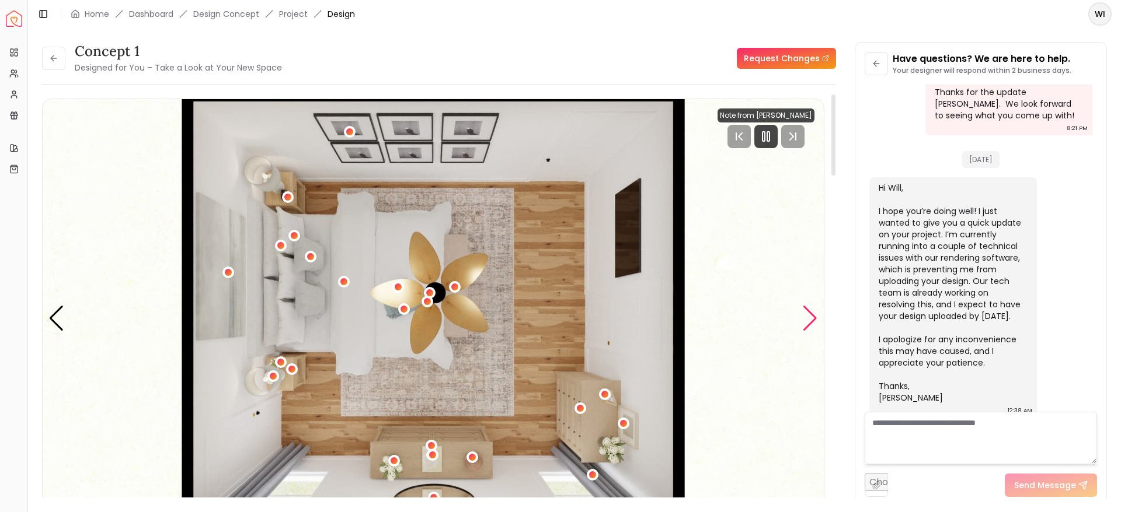
click at [810, 316] on div "Next slide" at bounding box center [810, 319] width 16 height 26
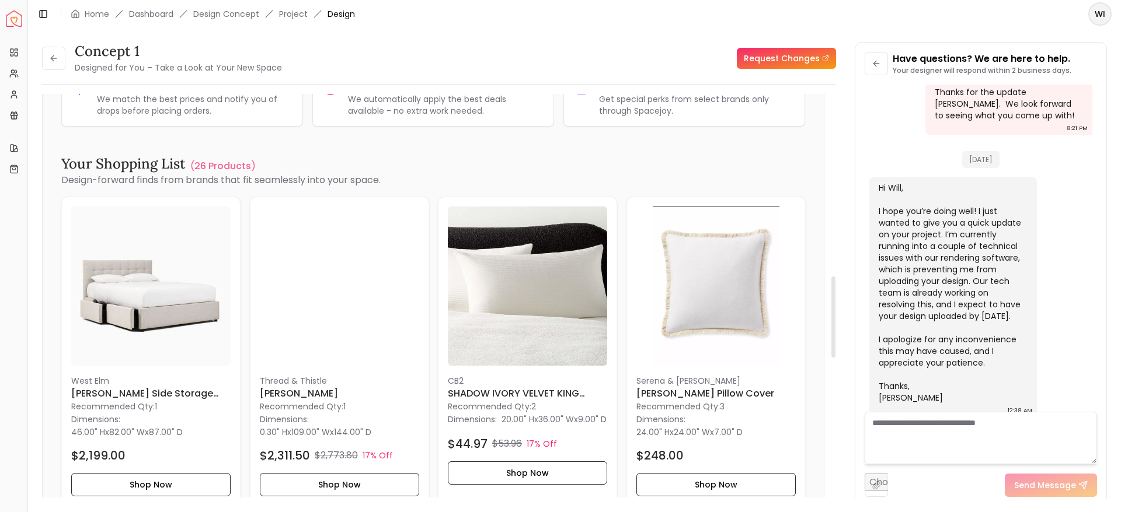
scroll to position [908, 0]
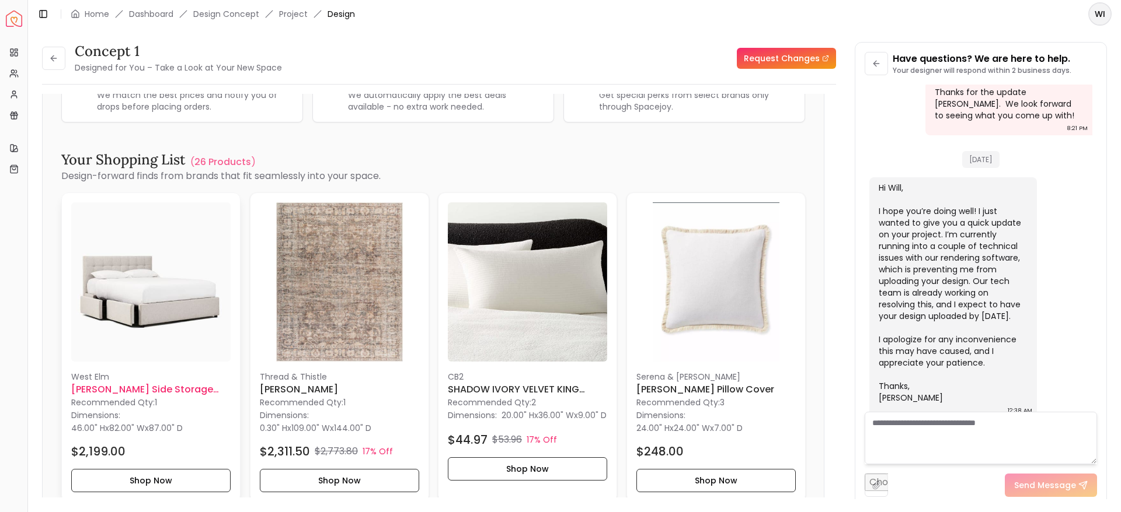
click at [178, 353] on img at bounding box center [150, 282] width 159 height 159
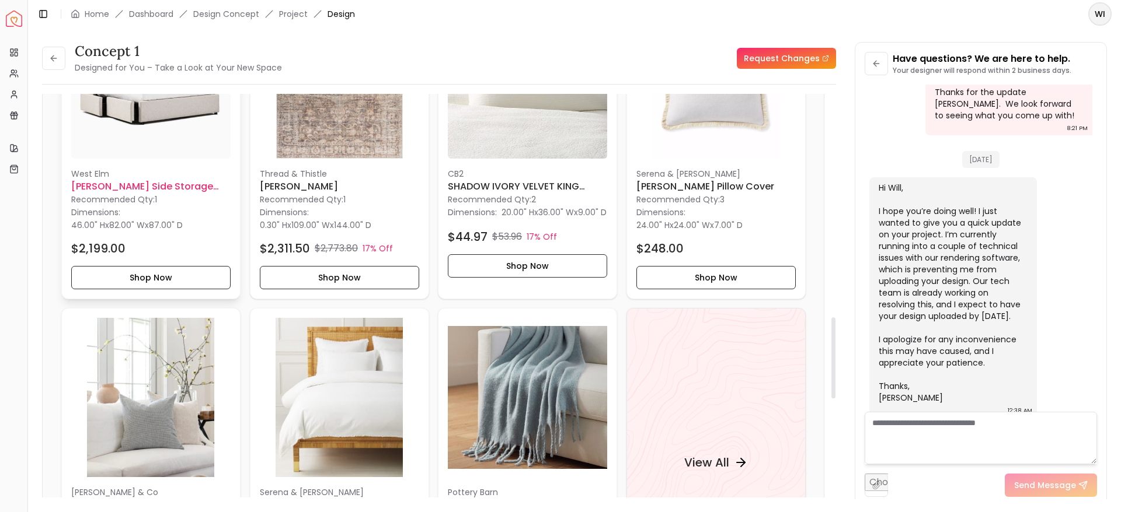
scroll to position [1134, 0]
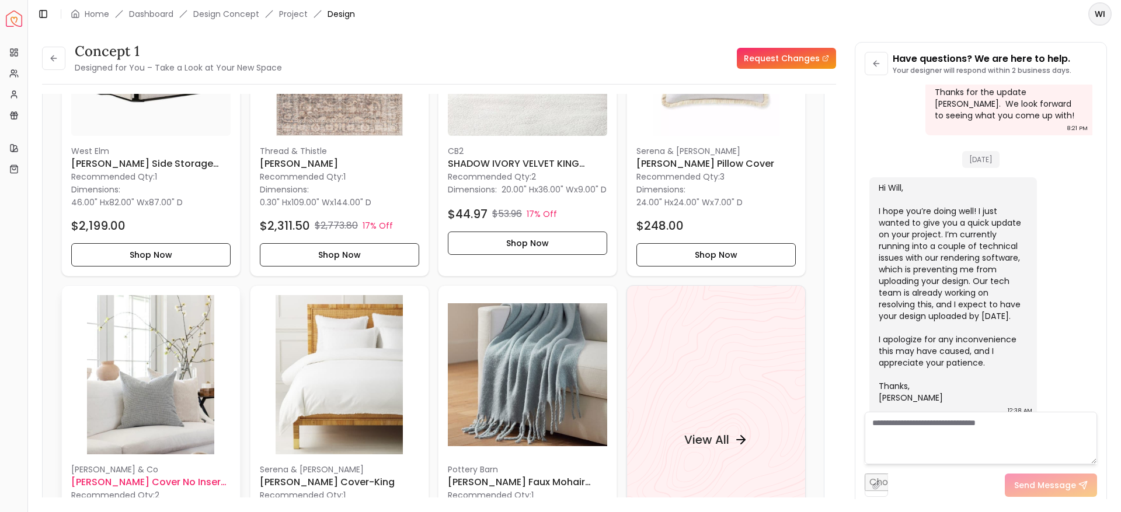
click at [64, 456] on div "McGee & Co Luther Pillow Cover No Insert-22"x22" Recommended Qty: 2 Dimensions:…" at bounding box center [151, 440] width 178 height 309
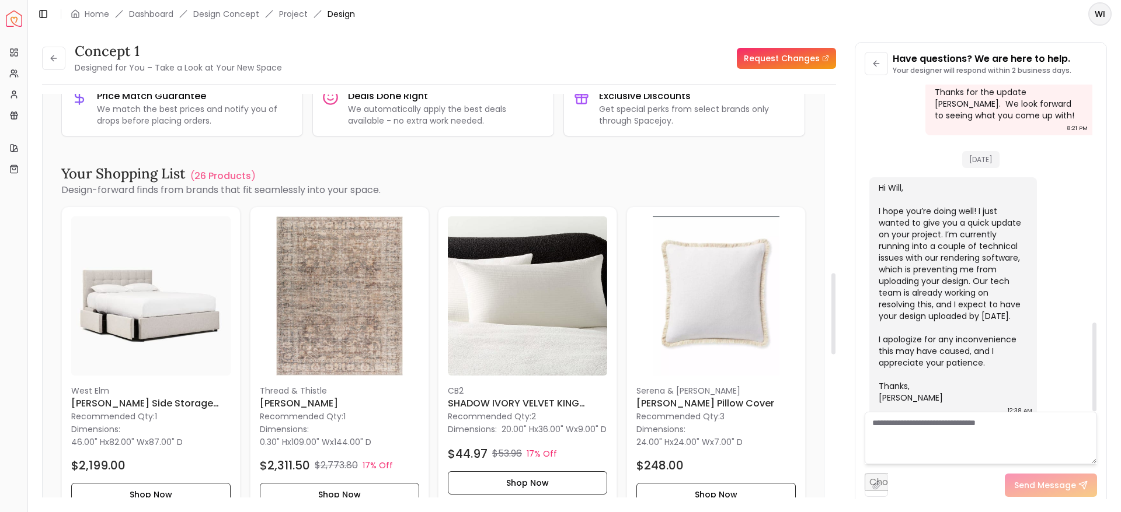
scroll to position [908, 0]
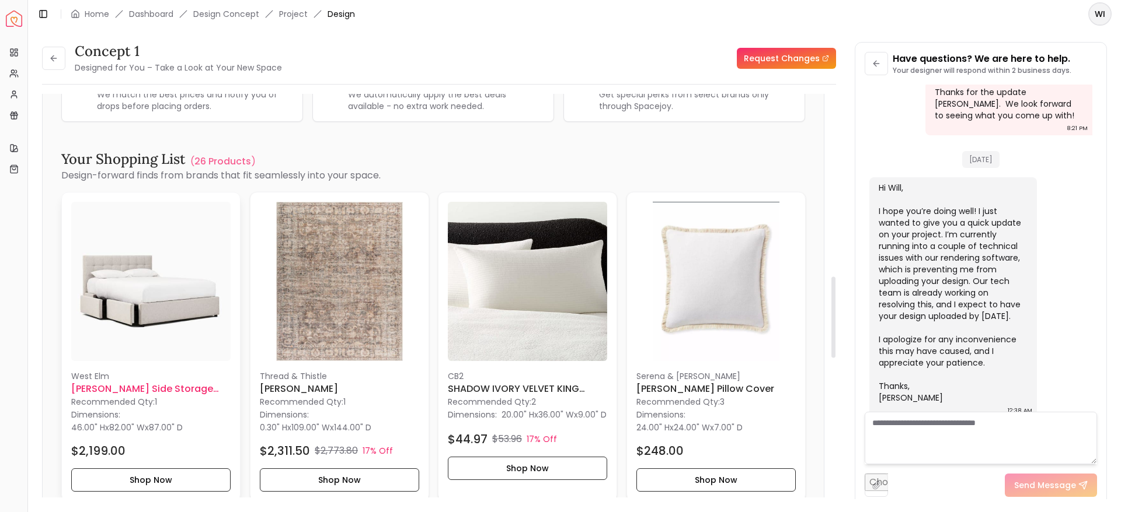
click at [197, 325] on img at bounding box center [150, 281] width 159 height 159
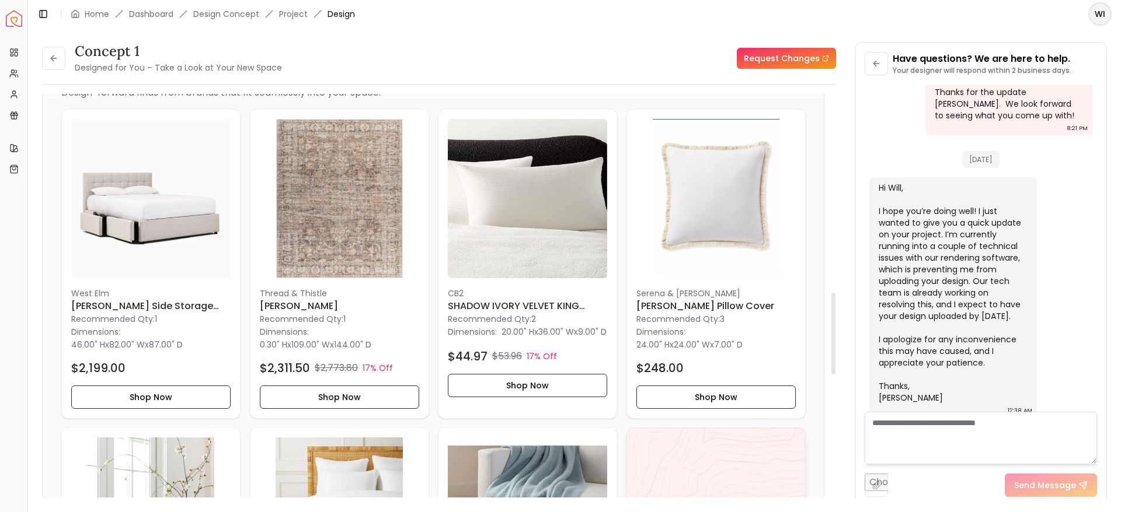
scroll to position [985, 0]
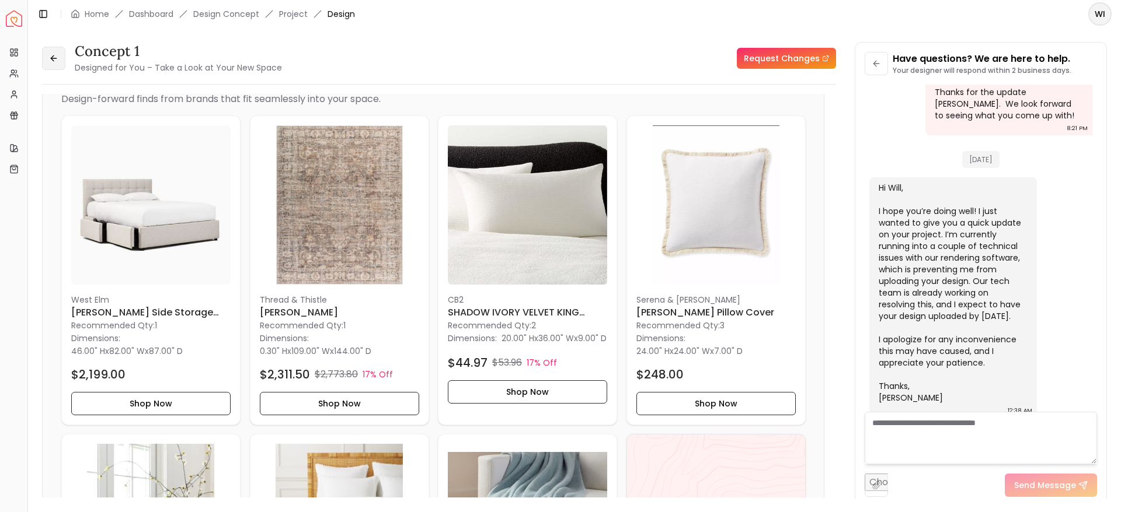
click at [54, 55] on icon at bounding box center [53, 58] width 9 height 9
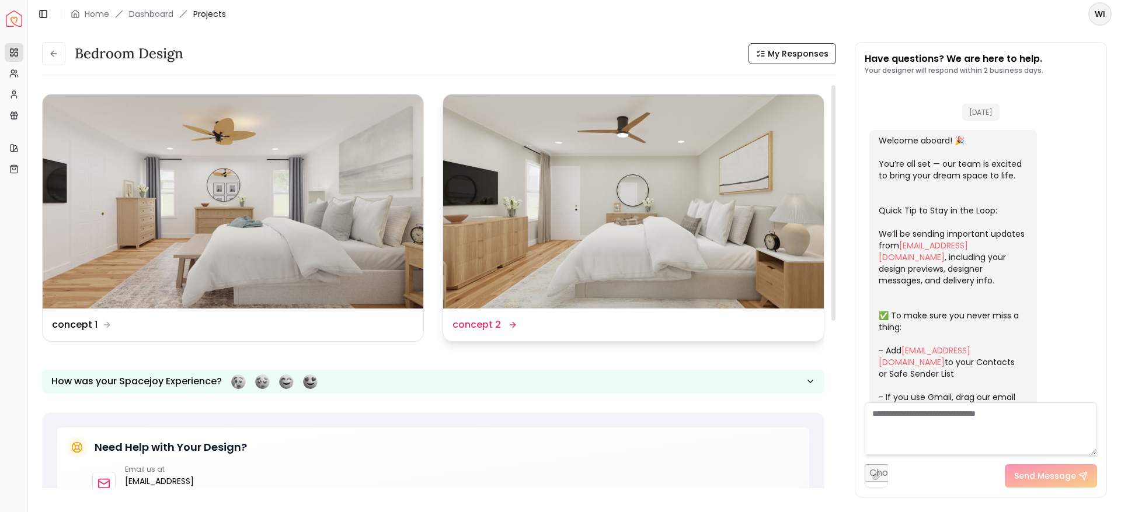
scroll to position [889, 0]
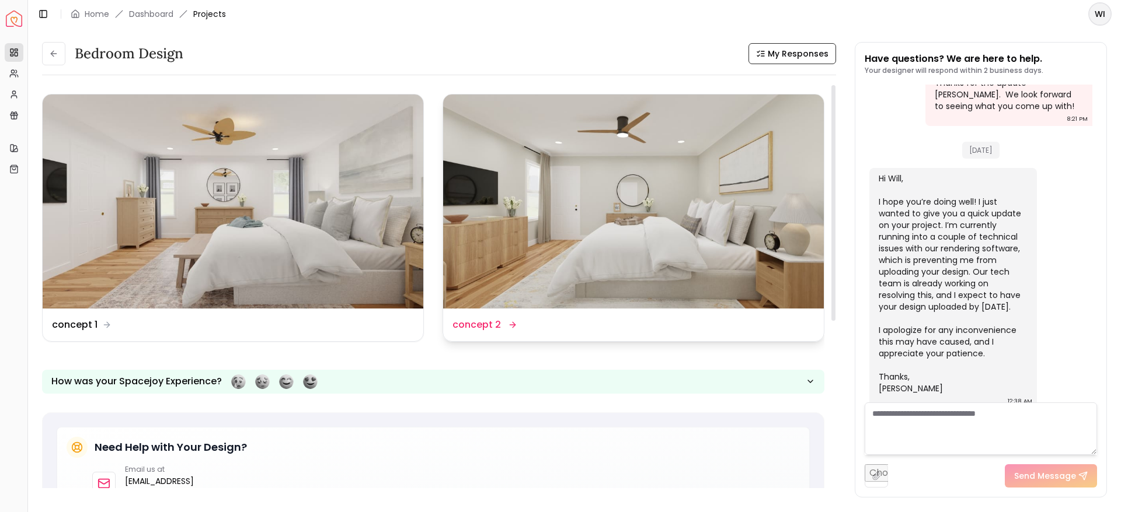
click at [622, 189] on img at bounding box center [633, 202] width 381 height 214
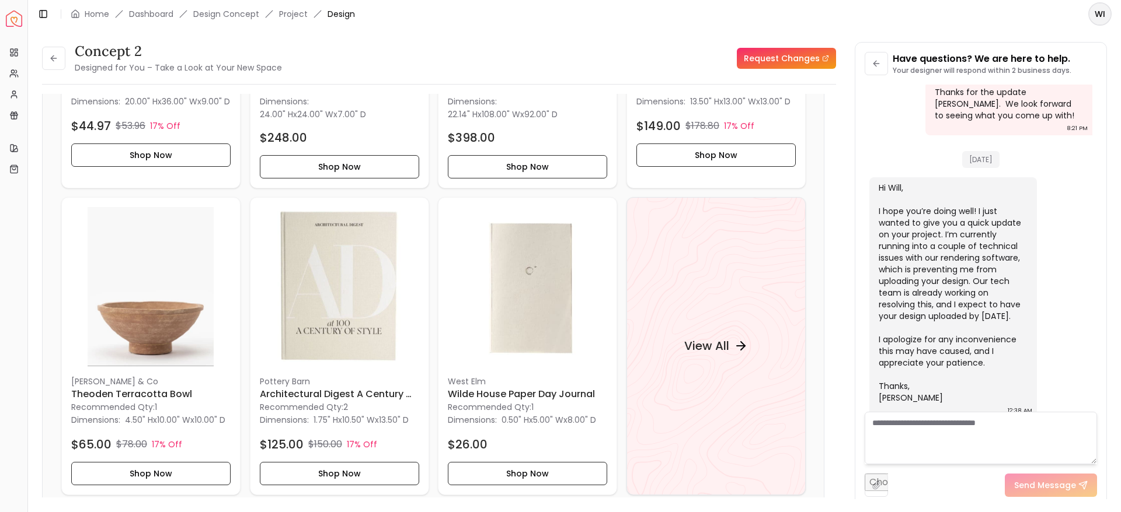
scroll to position [1225, 0]
click at [723, 371] on div "View All" at bounding box center [715, 347] width 179 height 298
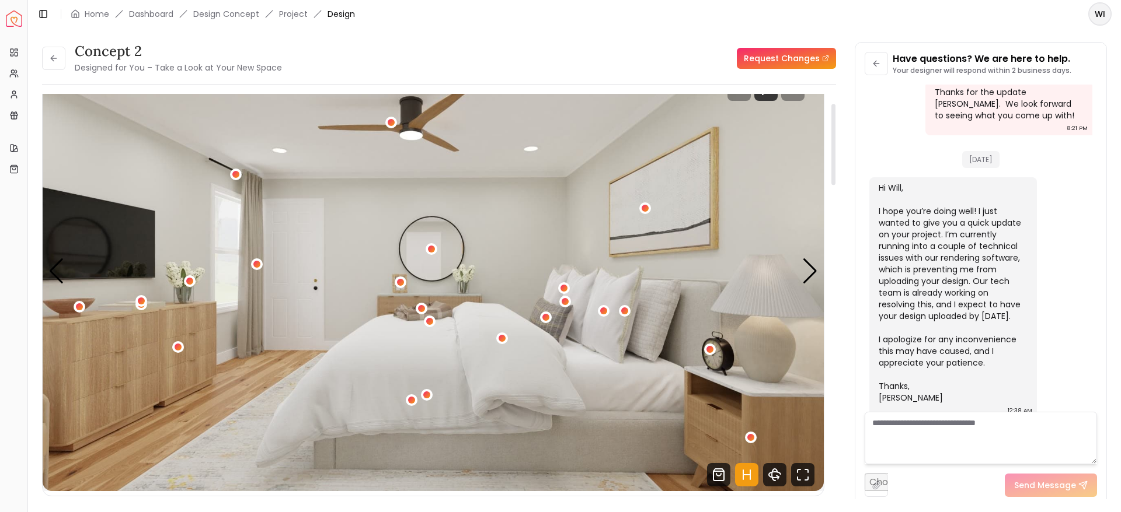
scroll to position [0, 0]
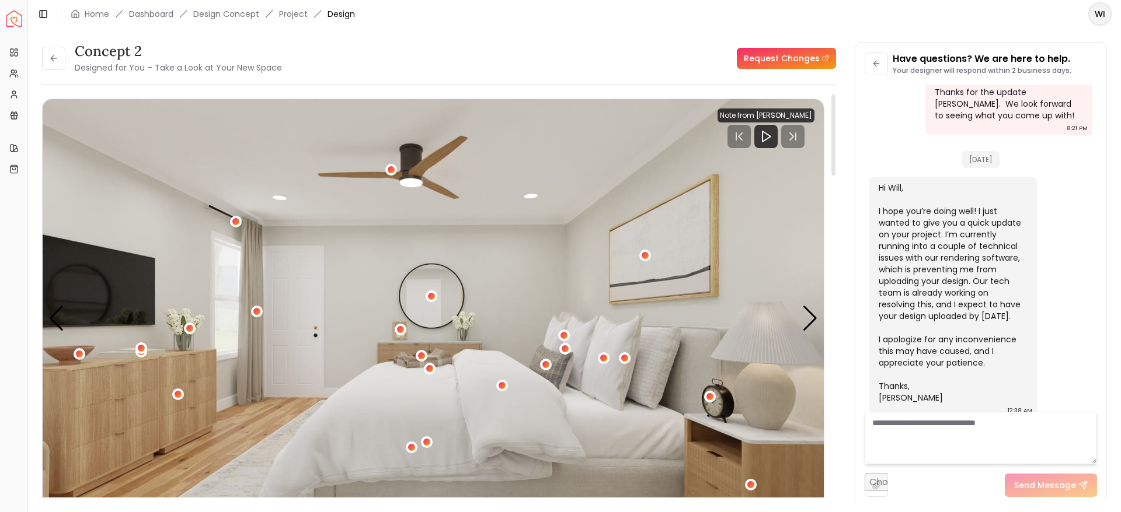
click at [126, 215] on img "1 / 4" at bounding box center [433, 319] width 781 height 440
click at [55, 63] on button at bounding box center [53, 58] width 23 height 23
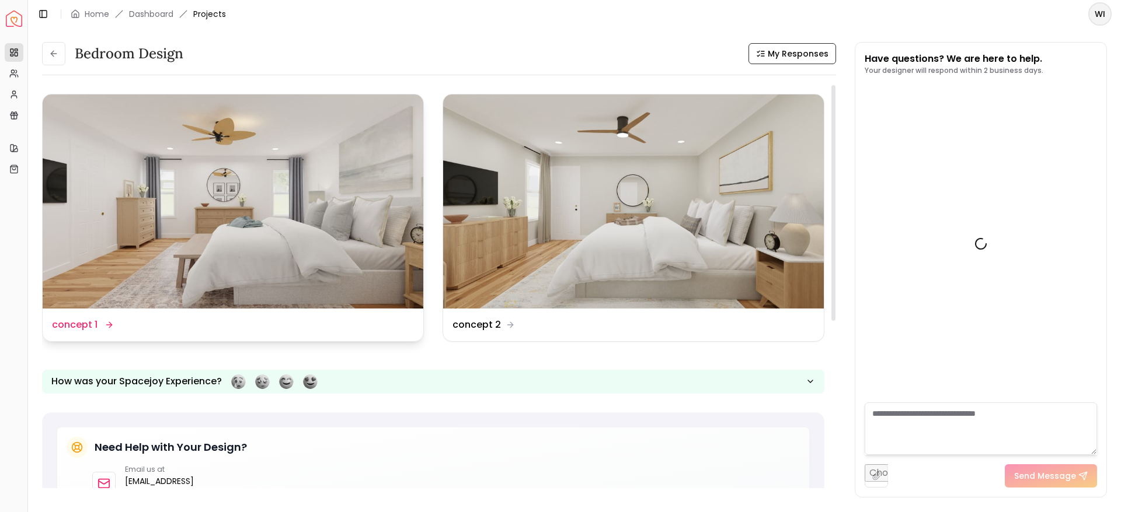
click at [138, 165] on img at bounding box center [233, 202] width 381 height 214
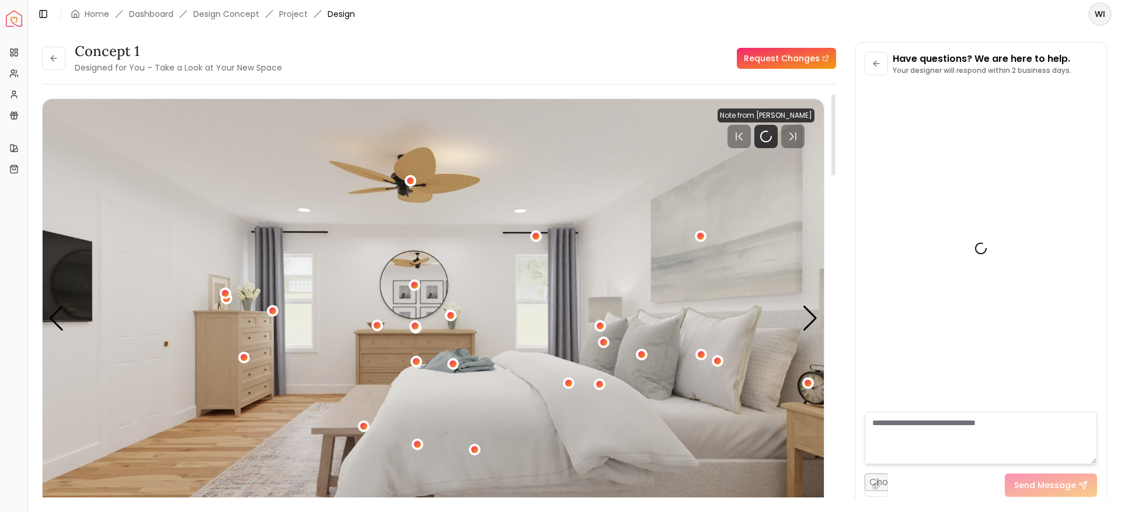
scroll to position [880, 0]
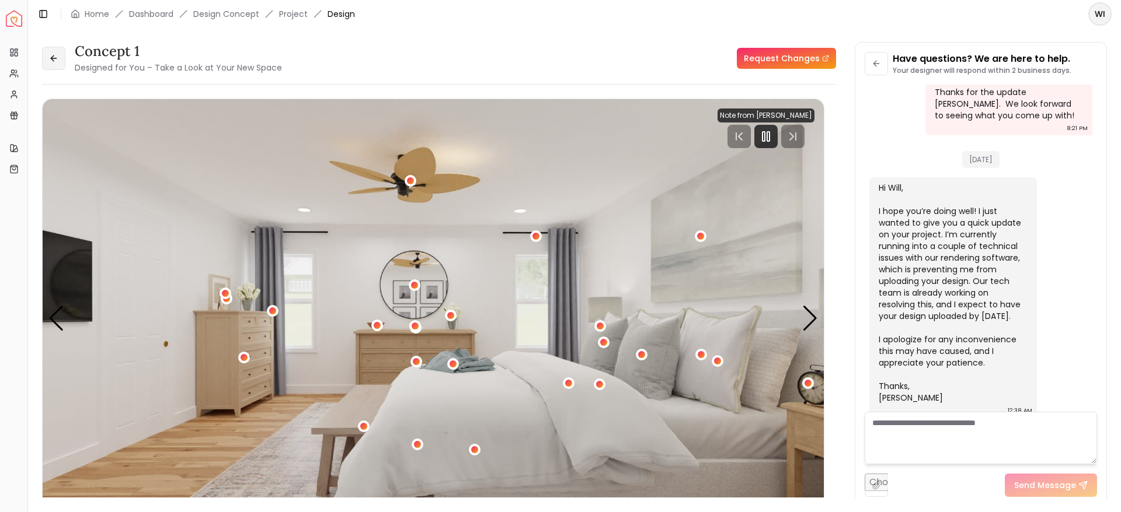
click at [54, 67] on button at bounding box center [53, 58] width 23 height 23
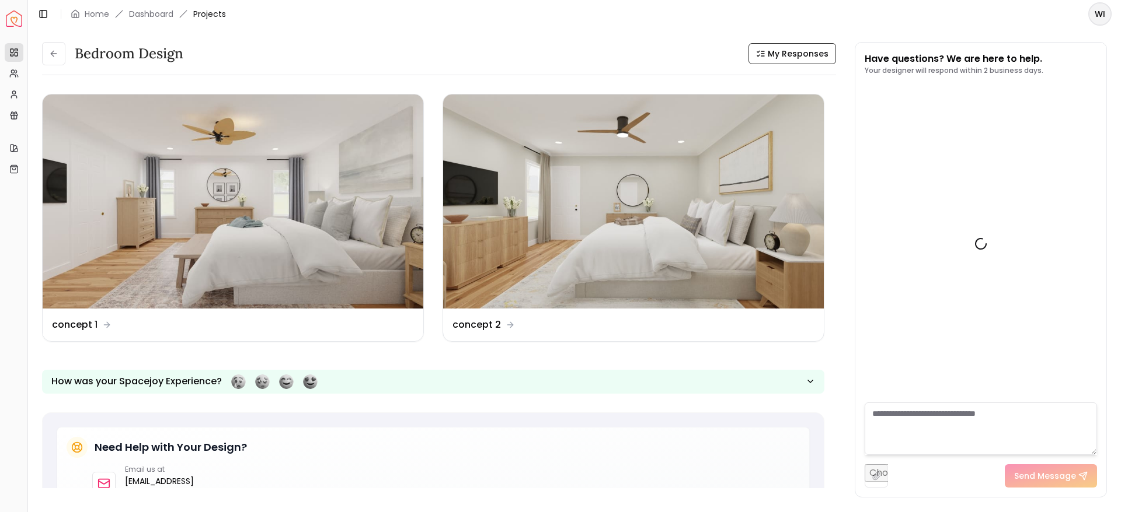
scroll to position [889, 0]
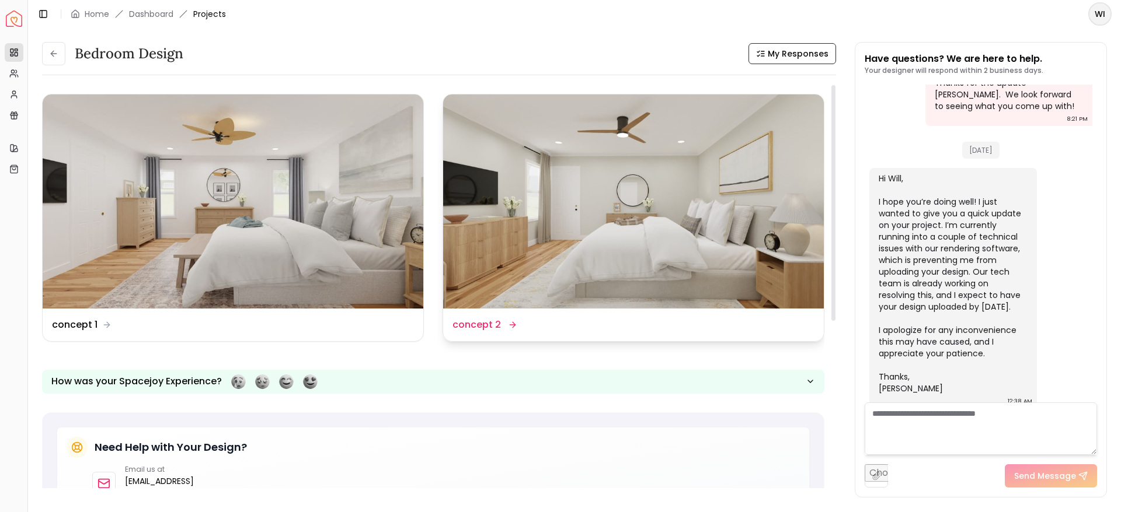
click at [657, 173] on img at bounding box center [633, 202] width 381 height 214
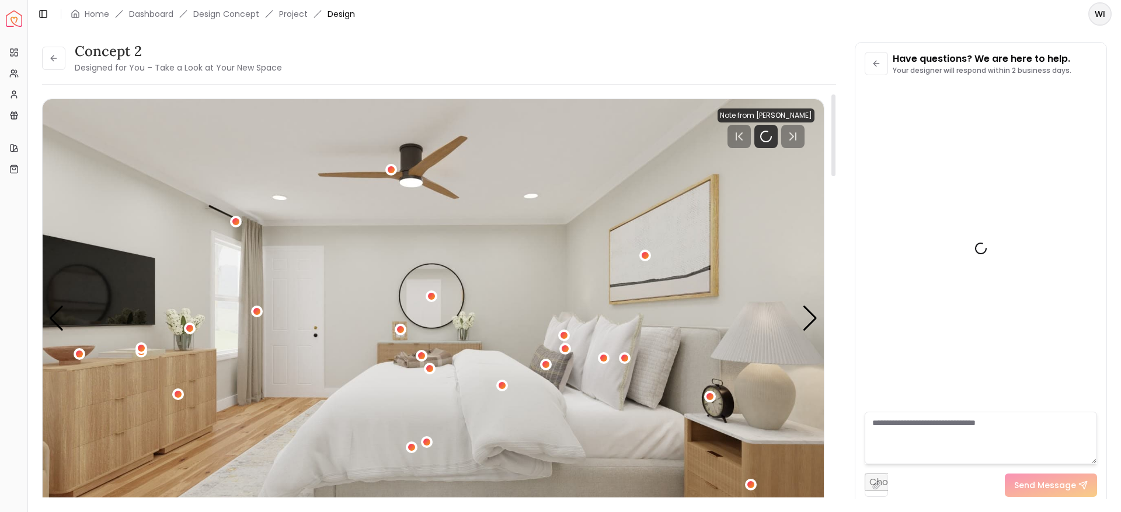
scroll to position [880, 0]
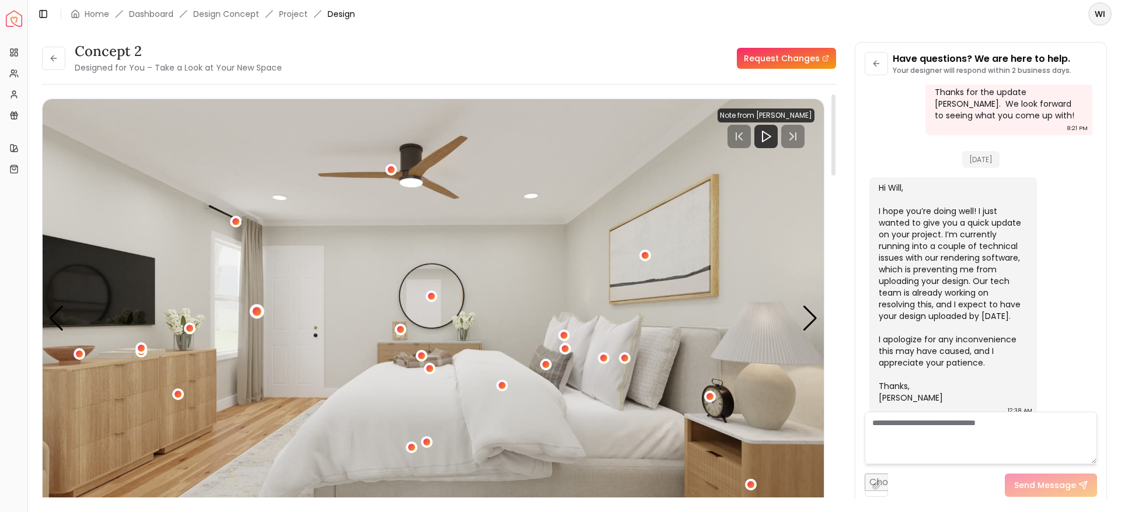
click at [258, 310] on div "1 / 4" at bounding box center [257, 312] width 9 height 9
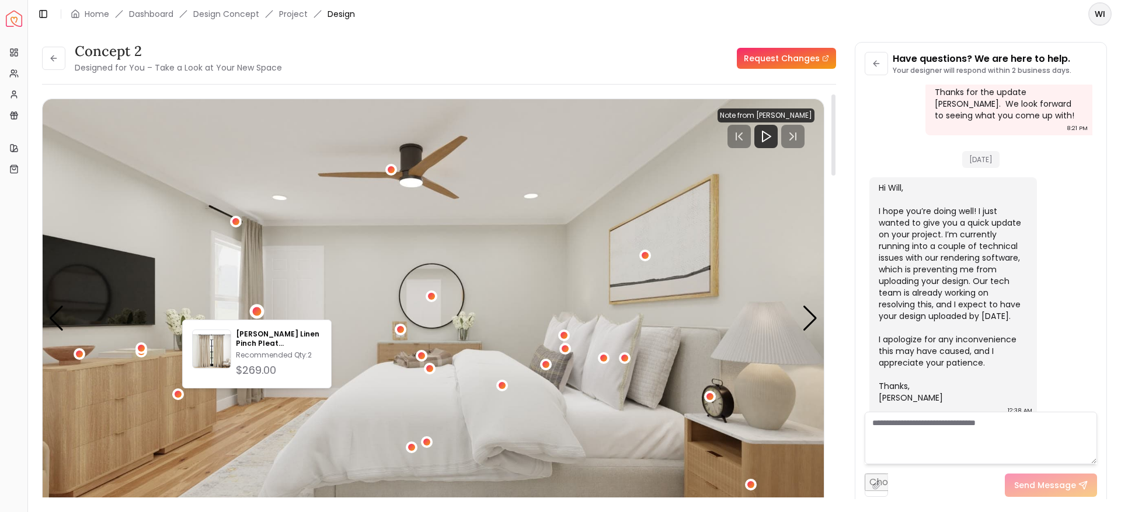
click at [295, 275] on img "1 / 4" at bounding box center [433, 319] width 781 height 440
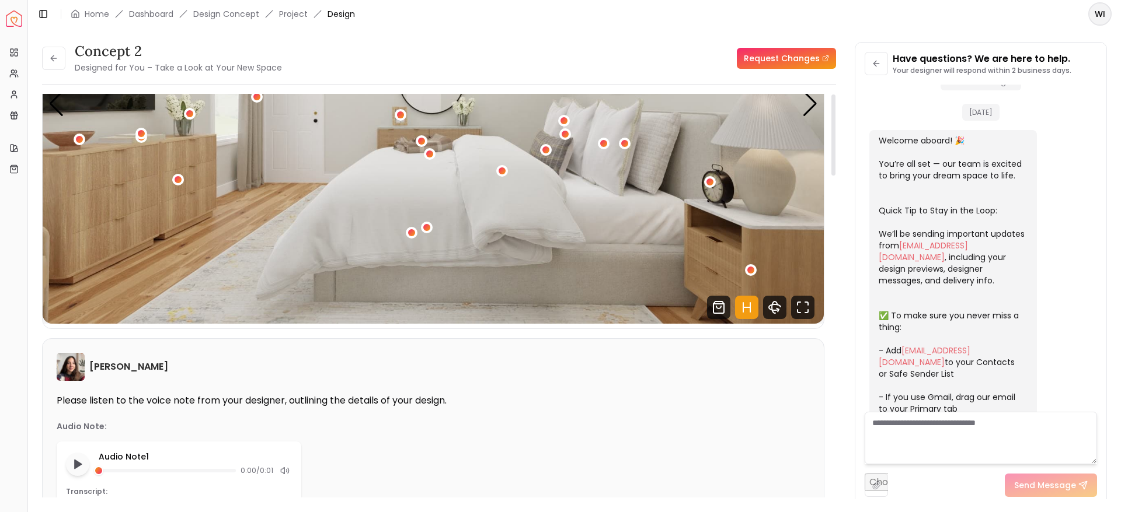
scroll to position [0, 0]
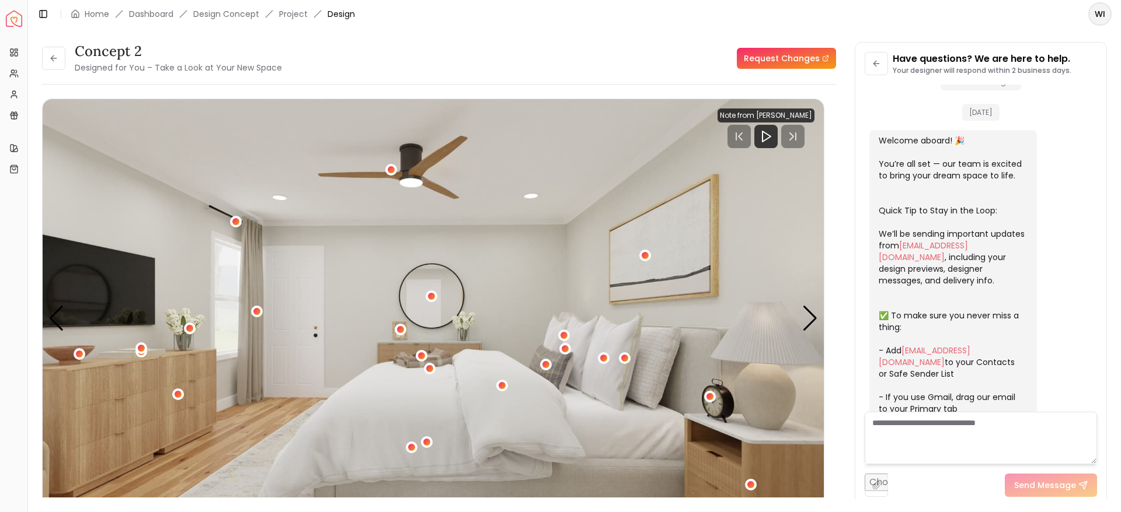
click at [915, 433] on textarea at bounding box center [980, 438] width 232 height 53
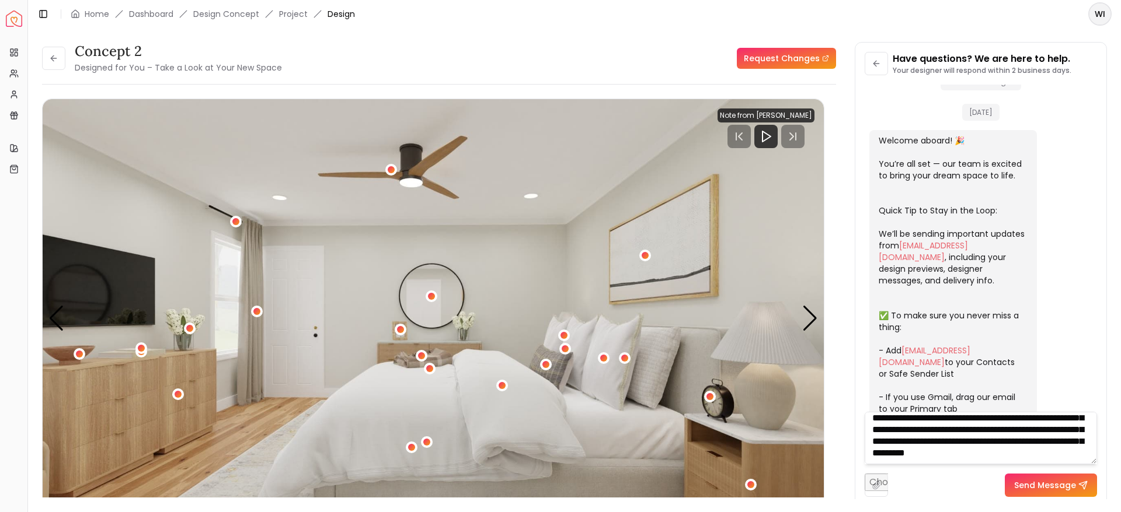
scroll to position [47, 0]
click at [810, 315] on div "Next slide" at bounding box center [810, 319] width 16 height 26
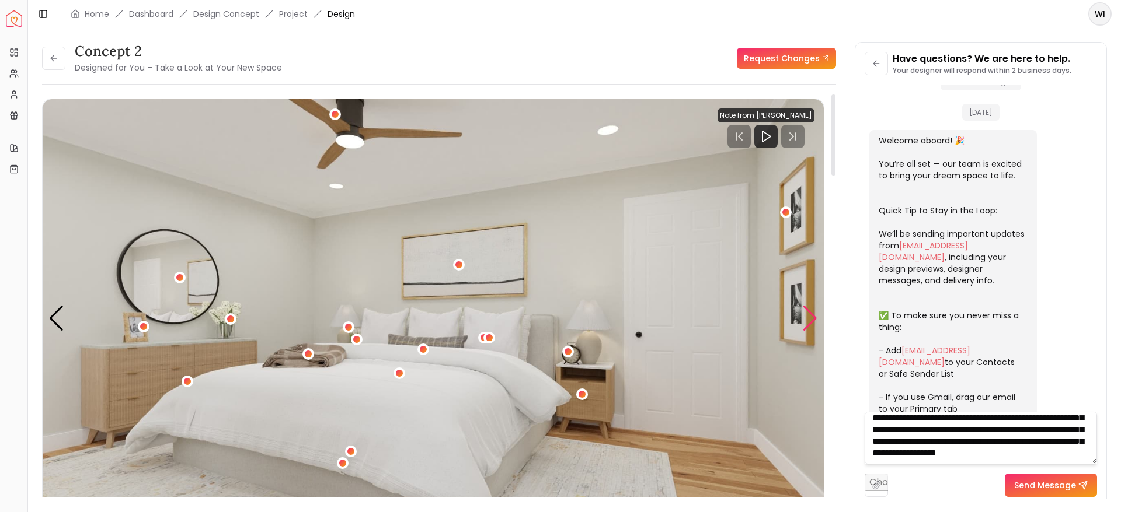
click at [810, 315] on div "Next slide" at bounding box center [810, 319] width 16 height 26
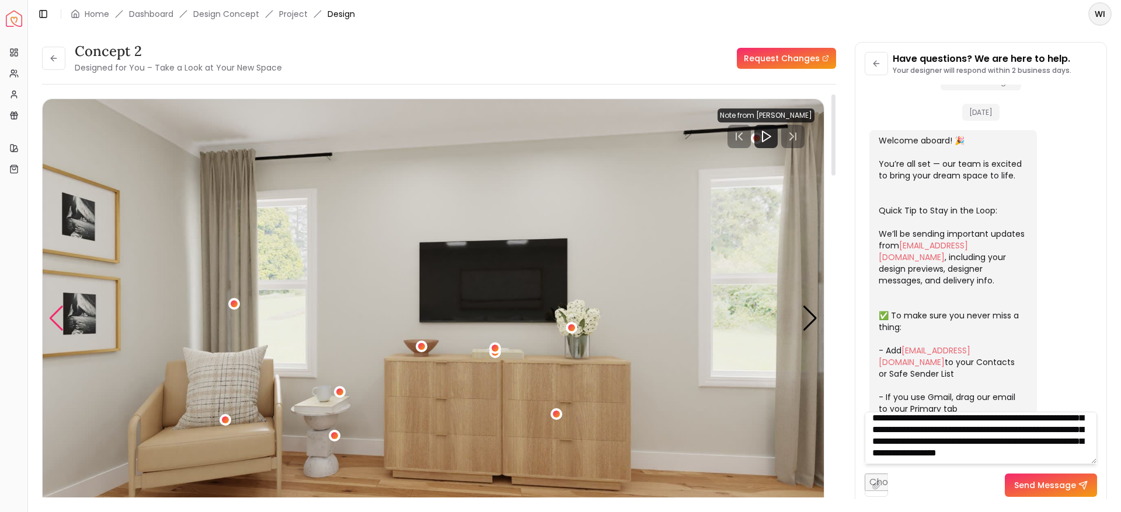
click at [52, 314] on div "Previous slide" at bounding box center [56, 319] width 16 height 26
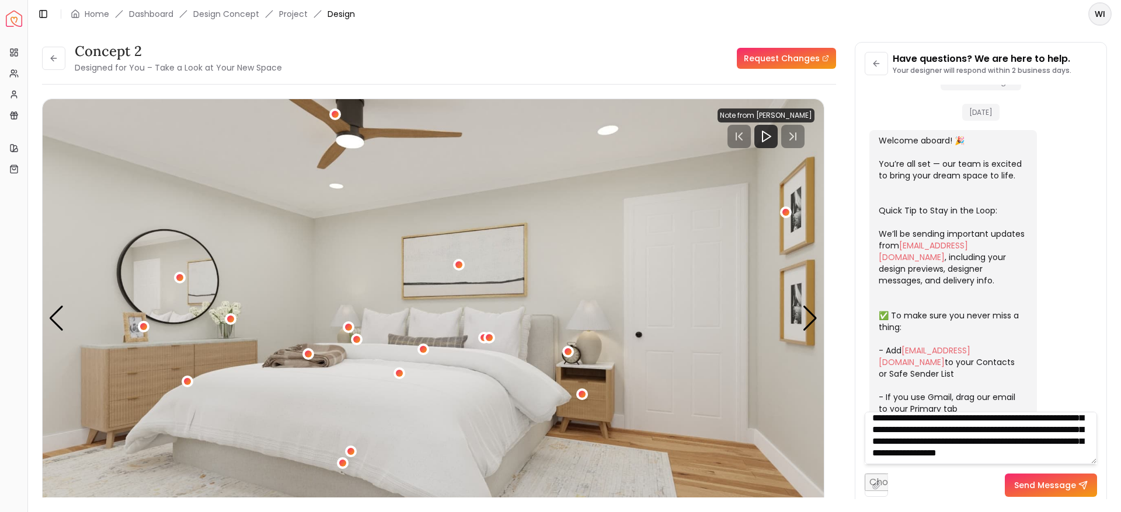
scroll to position [30, 0]
click at [999, 428] on textarea "**********" at bounding box center [980, 438] width 232 height 53
click at [984, 436] on textarea "**********" at bounding box center [980, 438] width 232 height 53
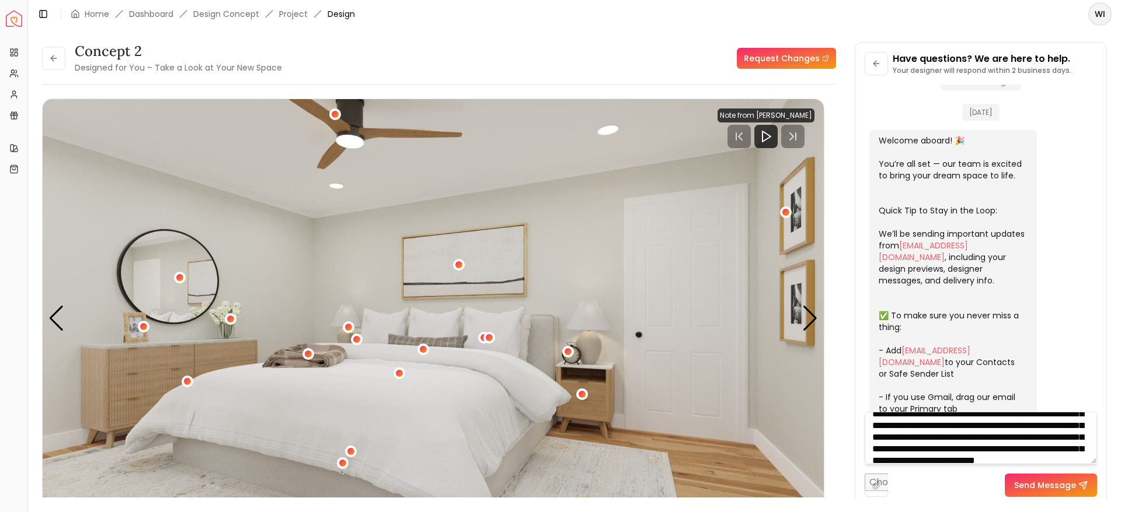
click at [1016, 427] on textarea "**********" at bounding box center [980, 438] width 232 height 53
click at [924, 434] on textarea "**********" at bounding box center [980, 438] width 232 height 53
click at [944, 433] on textarea "**********" at bounding box center [980, 438] width 232 height 53
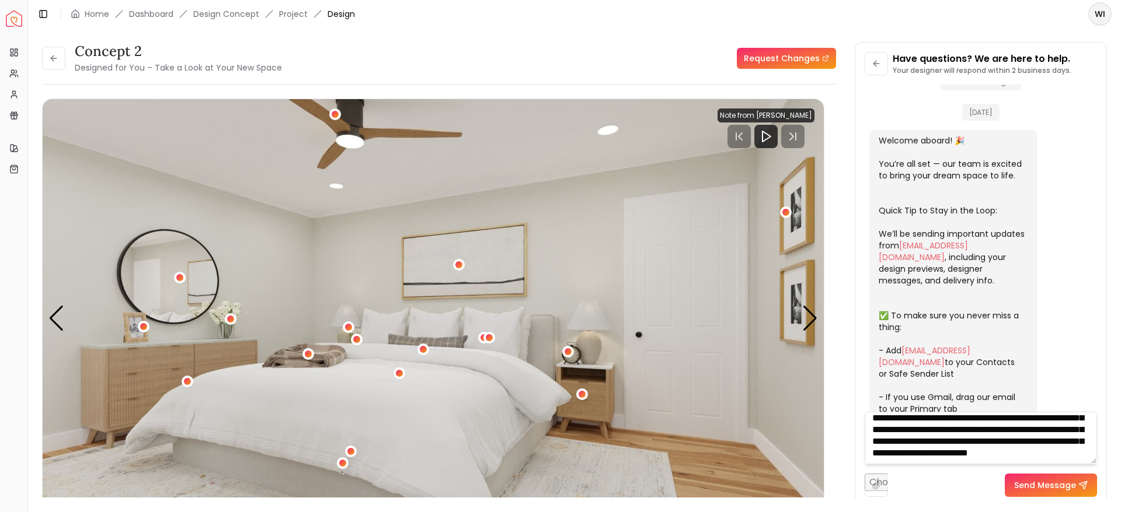
scroll to position [51, 0]
click at [1029, 416] on textarea "**********" at bounding box center [980, 438] width 232 height 53
click at [950, 441] on textarea "**********" at bounding box center [980, 438] width 232 height 53
type textarea "**********"
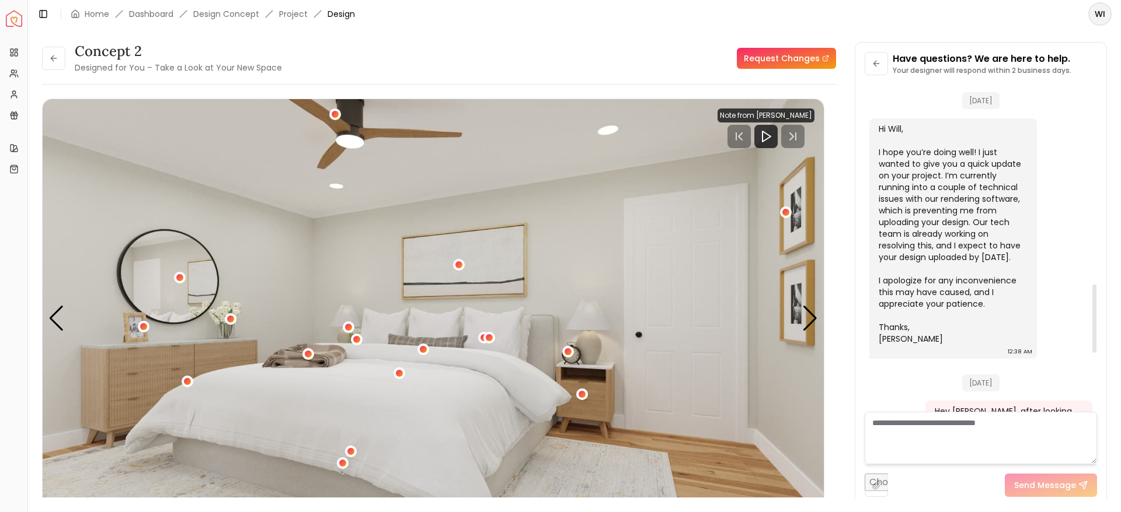
scroll to position [1234, 0]
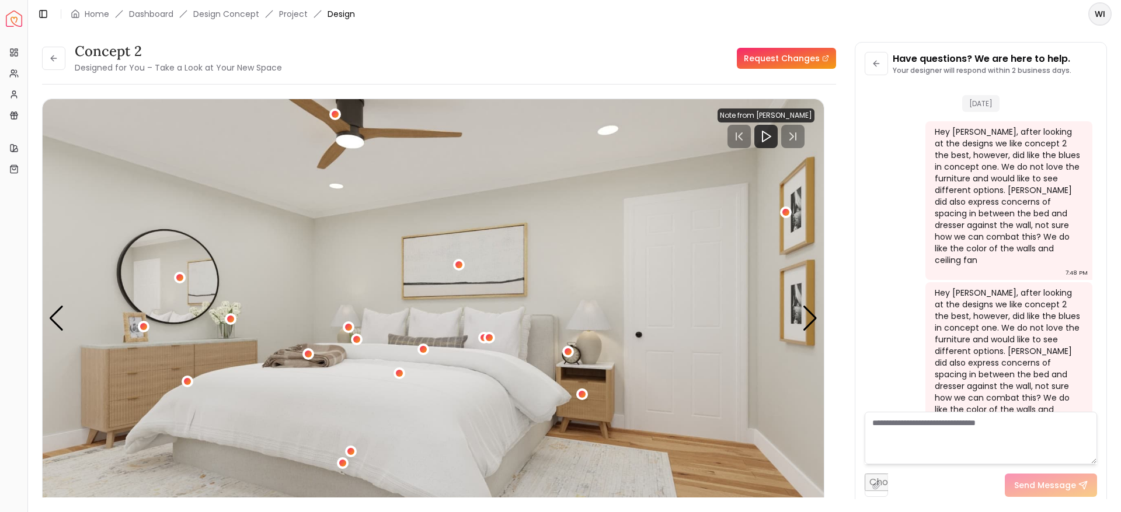
click at [961, 445] on textarea at bounding box center [980, 438] width 232 height 53
click at [1007, 419] on textarea "**********" at bounding box center [980, 438] width 232 height 53
click at [1052, 423] on textarea "**********" at bounding box center [980, 438] width 232 height 53
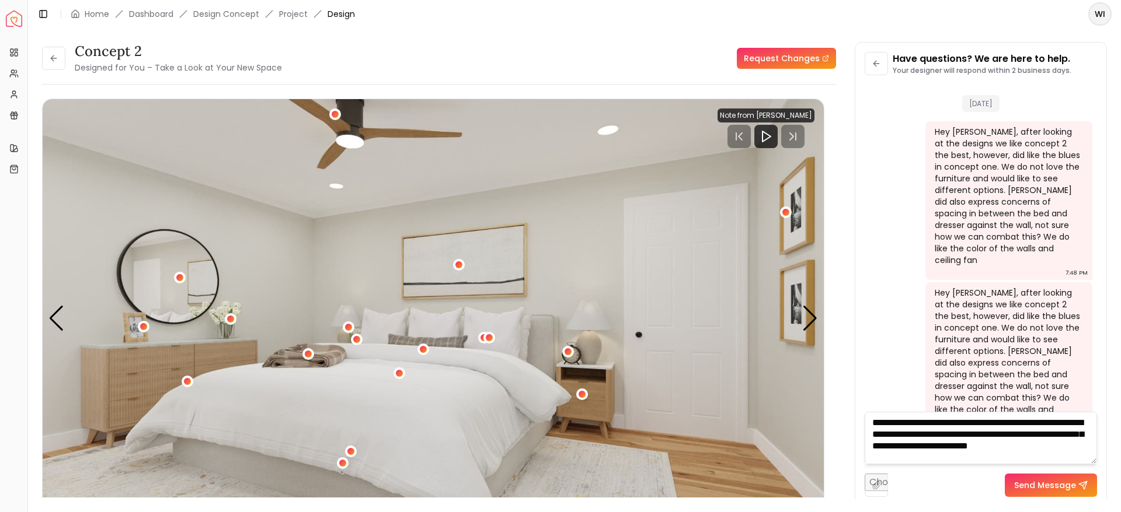
scroll to position [1, 0]
click at [908, 432] on textarea "**********" at bounding box center [980, 438] width 232 height 53
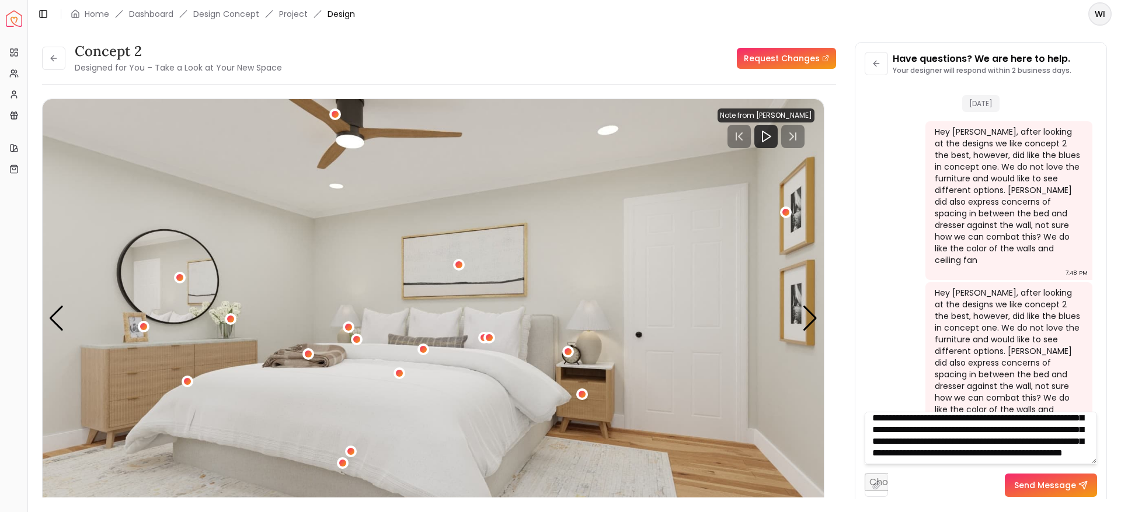
type textarea "**********"
click at [1057, 484] on button "Send Message" at bounding box center [1051, 485] width 92 height 23
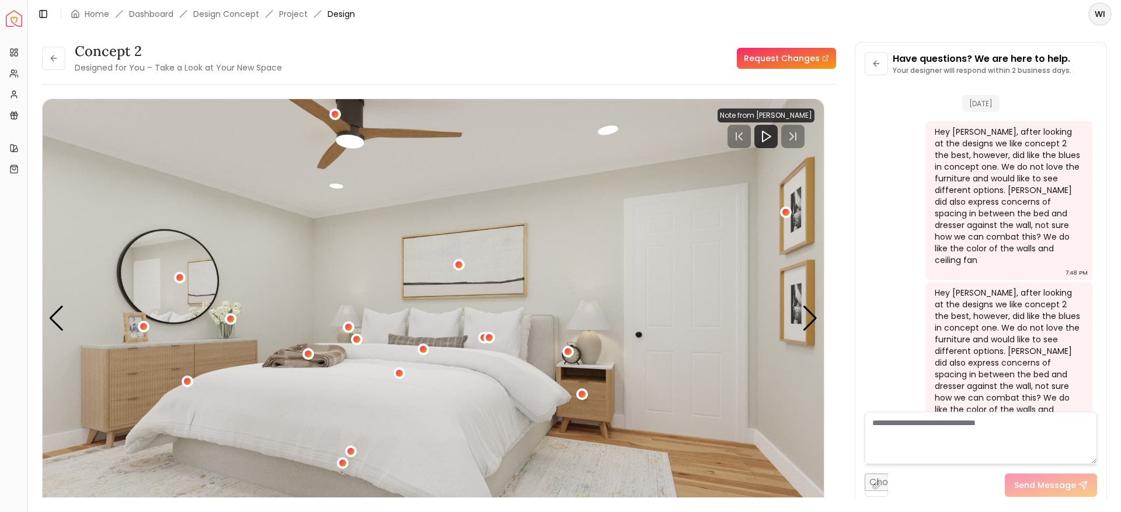
scroll to position [0, 0]
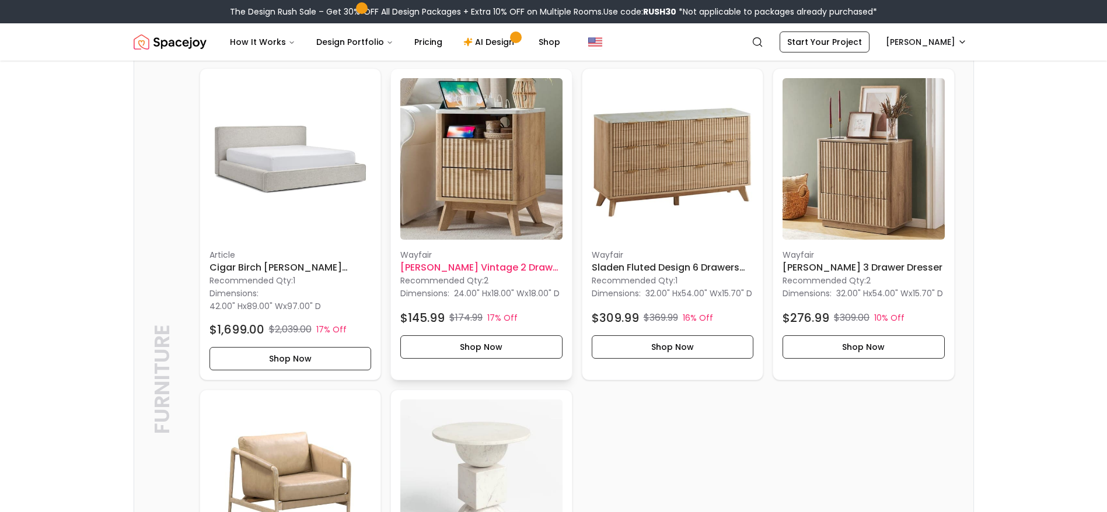
scroll to position [2646, 0]
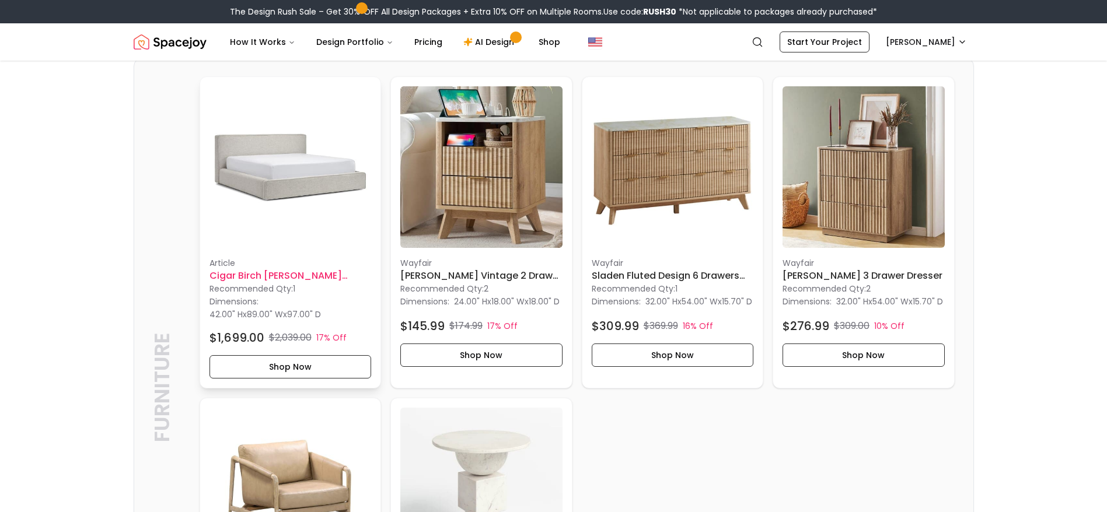
click at [277, 214] on img at bounding box center [291, 167] width 162 height 162
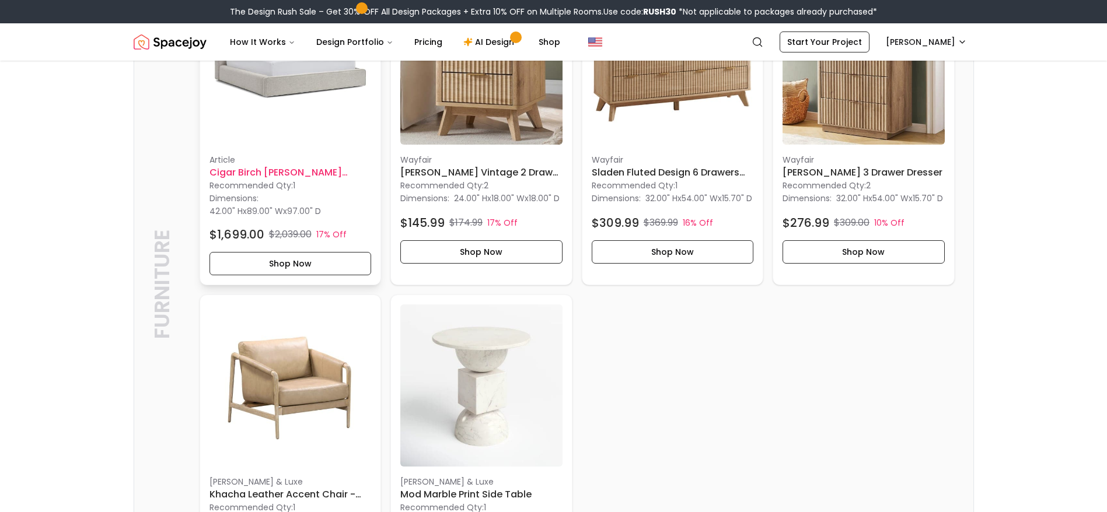
scroll to position [2615, 0]
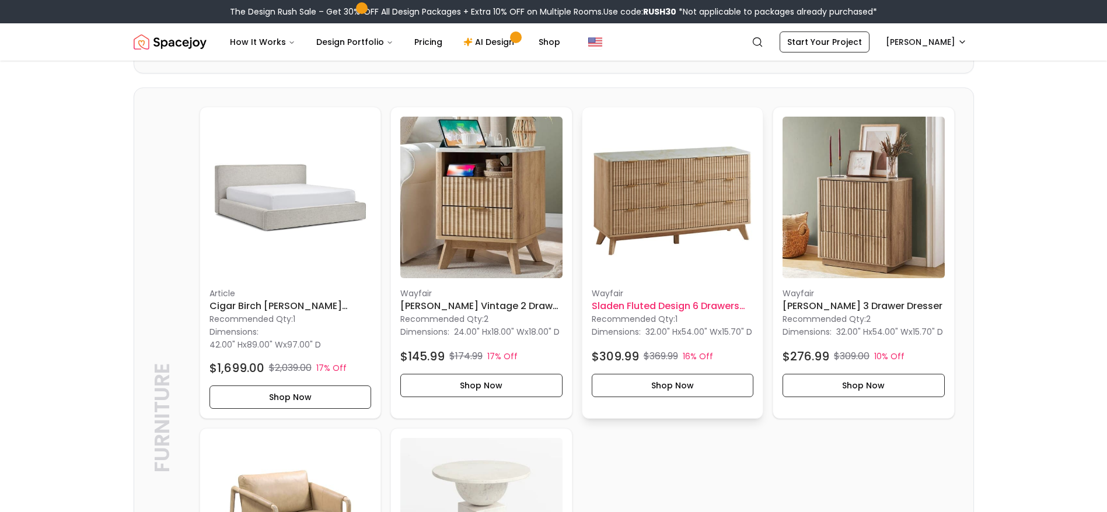
click at [682, 217] on img at bounding box center [673, 198] width 162 height 162
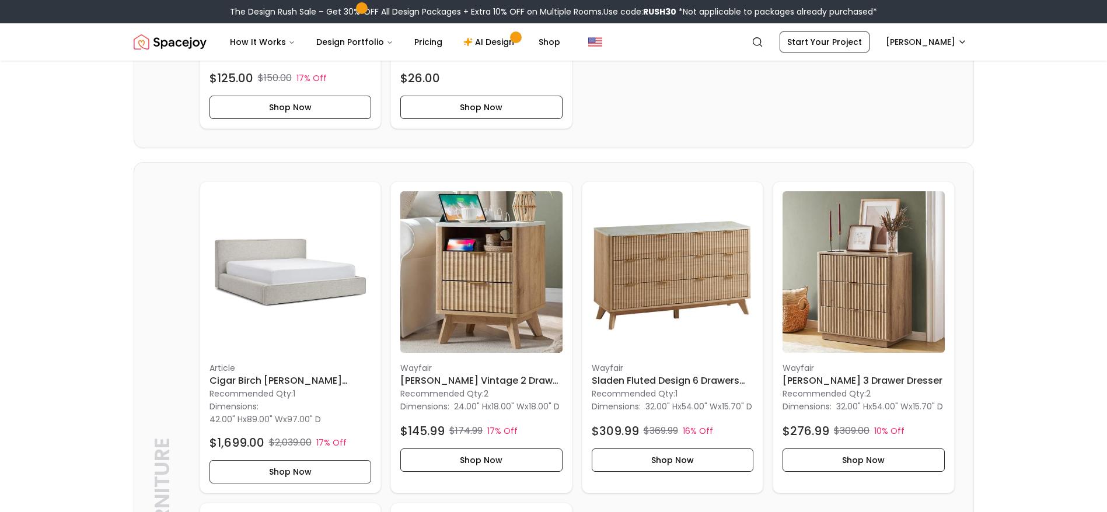
scroll to position [2547, 0]
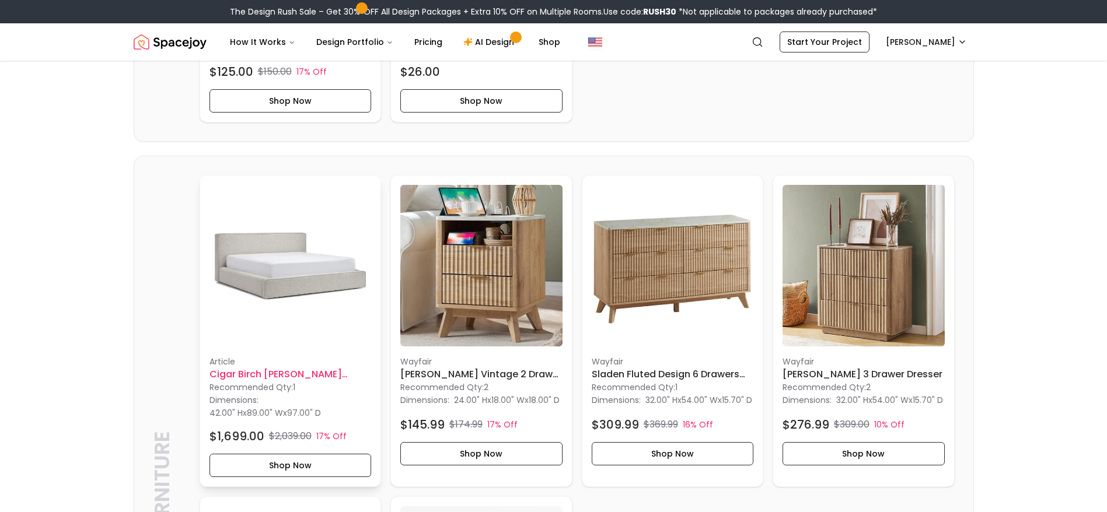
click at [312, 281] on img at bounding box center [291, 266] width 162 height 162
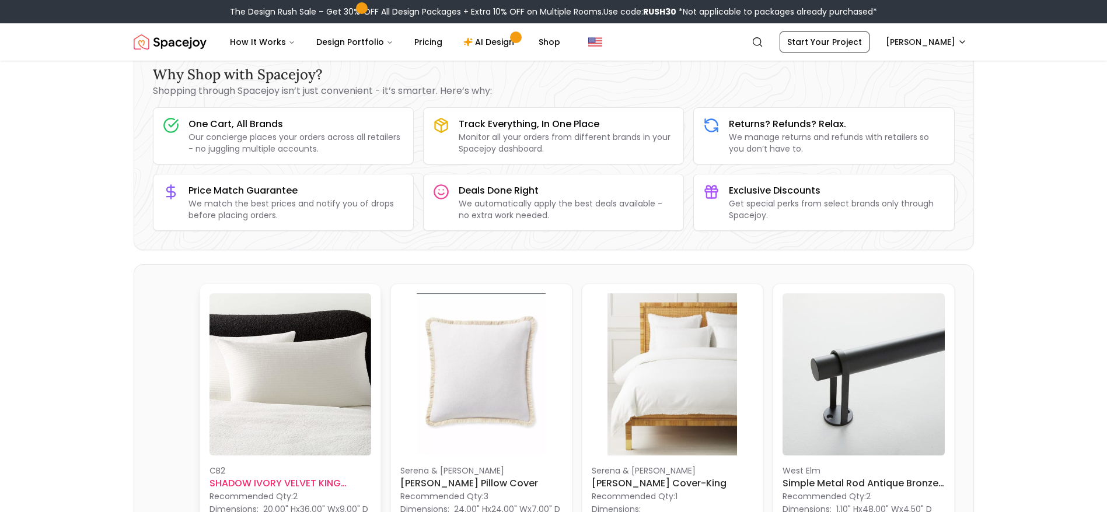
scroll to position [0, 0]
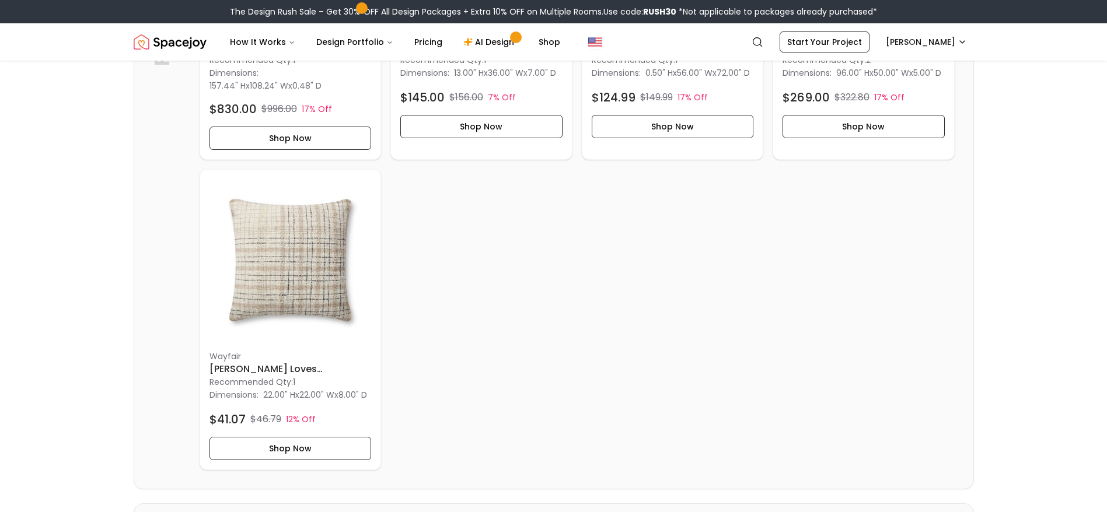
scroll to position [832, 0]
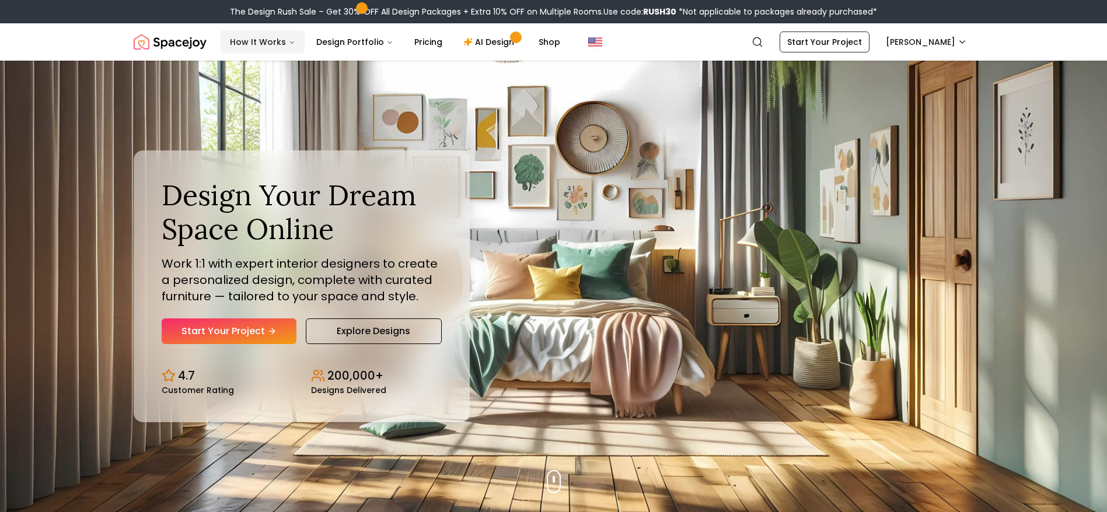
click at [266, 46] on button "How It Works" at bounding box center [263, 41] width 84 height 23
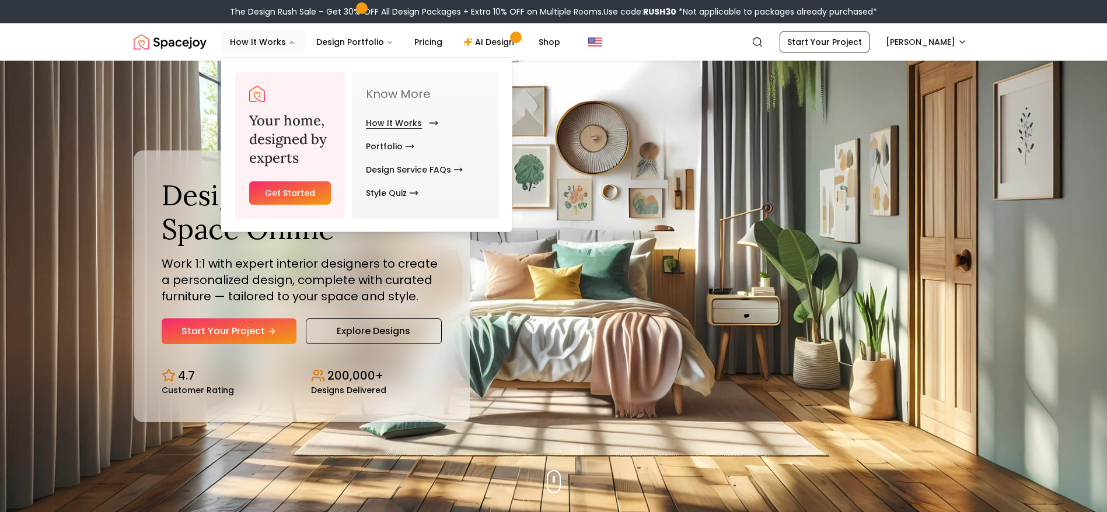
click at [393, 122] on link "How It Works" at bounding box center [400, 122] width 68 height 23
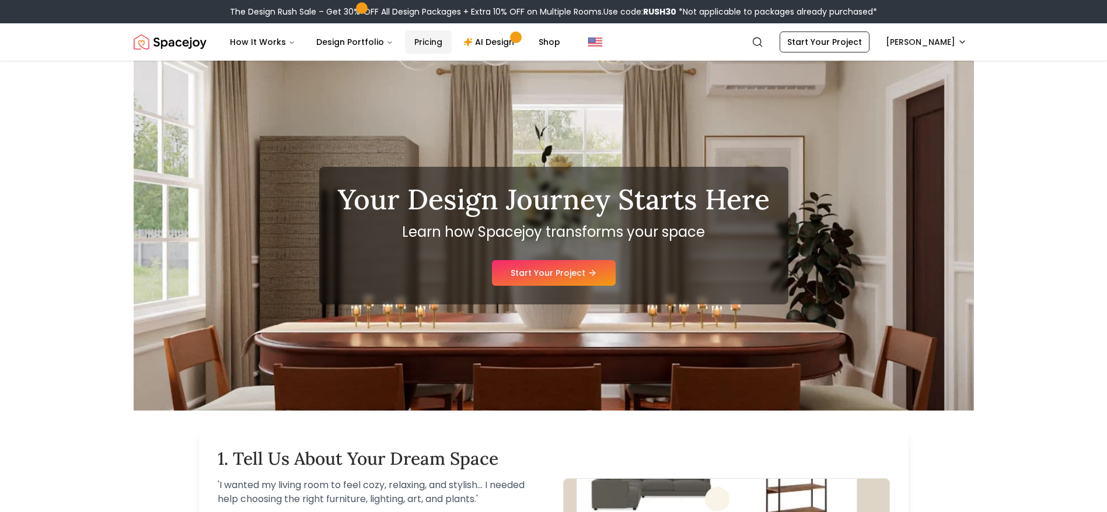
click at [414, 47] on link "Pricing" at bounding box center [428, 41] width 47 height 23
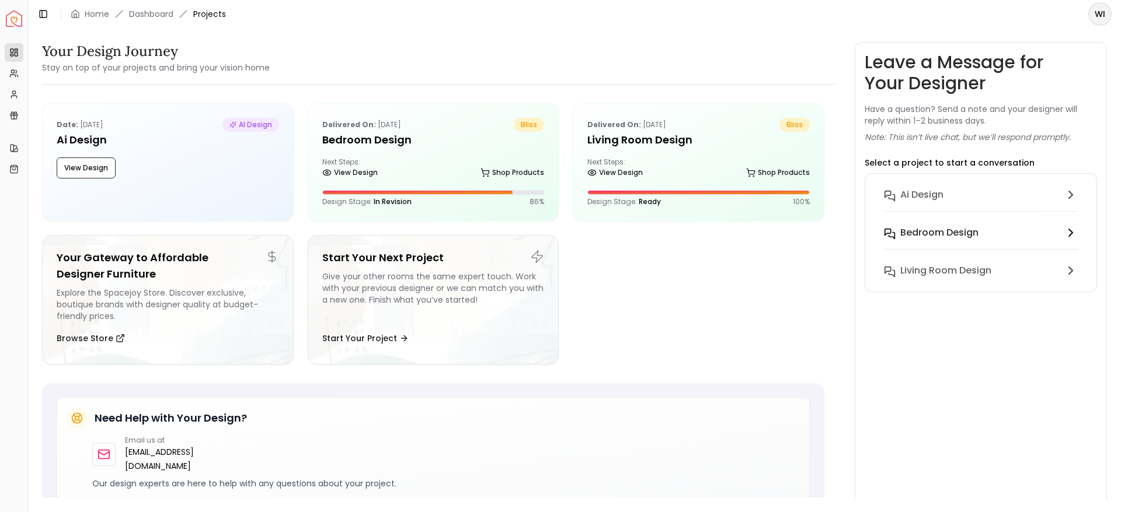
click at [982, 239] on div "Bedroom design" at bounding box center [979, 233] width 159 height 14
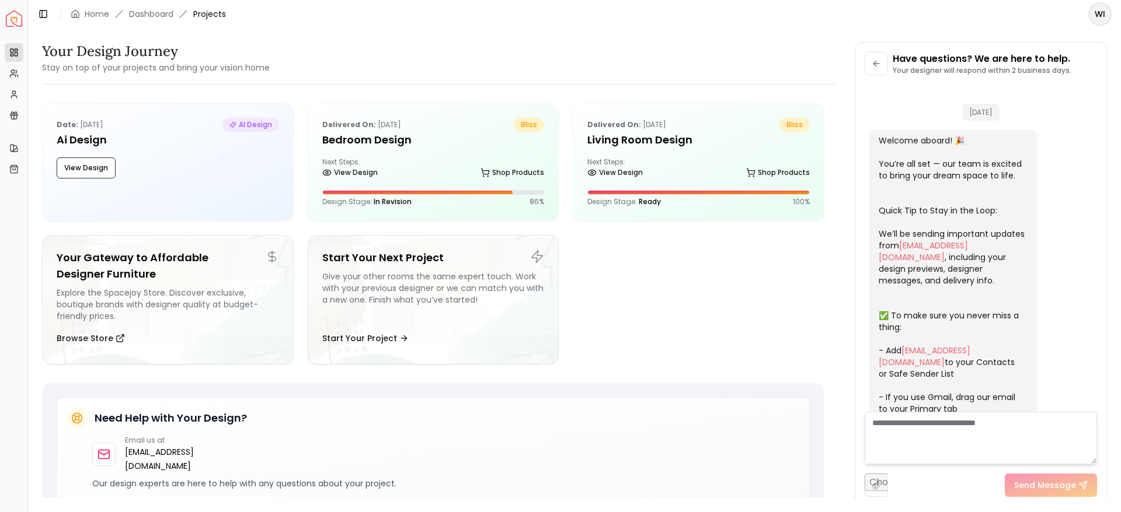
scroll to position [1622, 0]
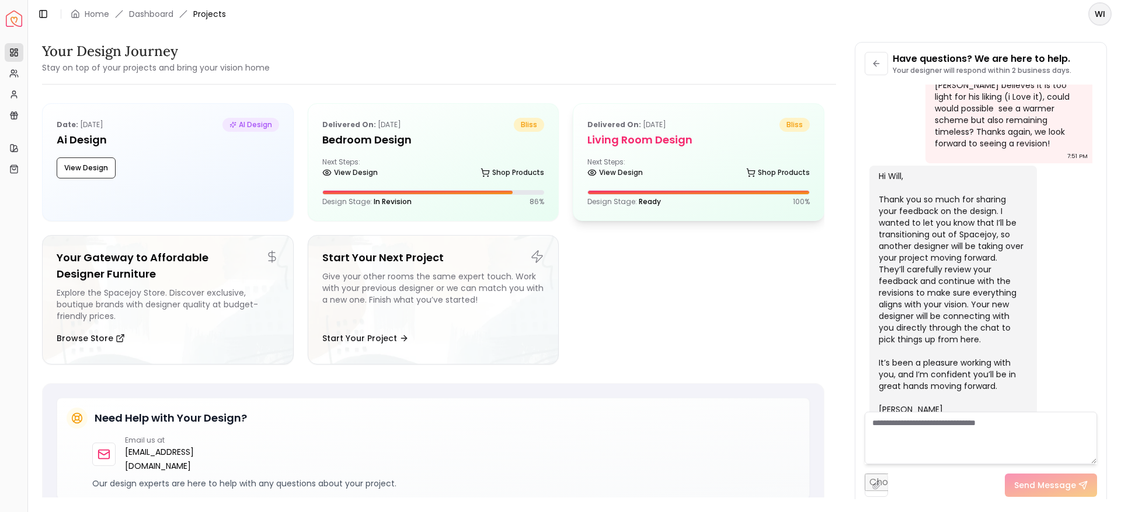
click at [653, 160] on div "Next Steps: View Design Shop Products" at bounding box center [698, 169] width 222 height 23
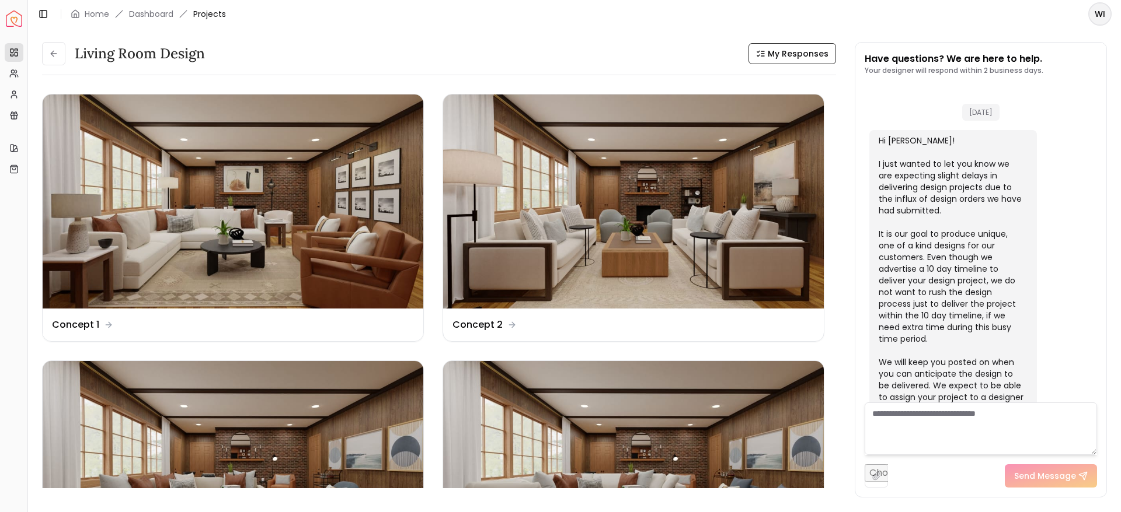
scroll to position [2467, 0]
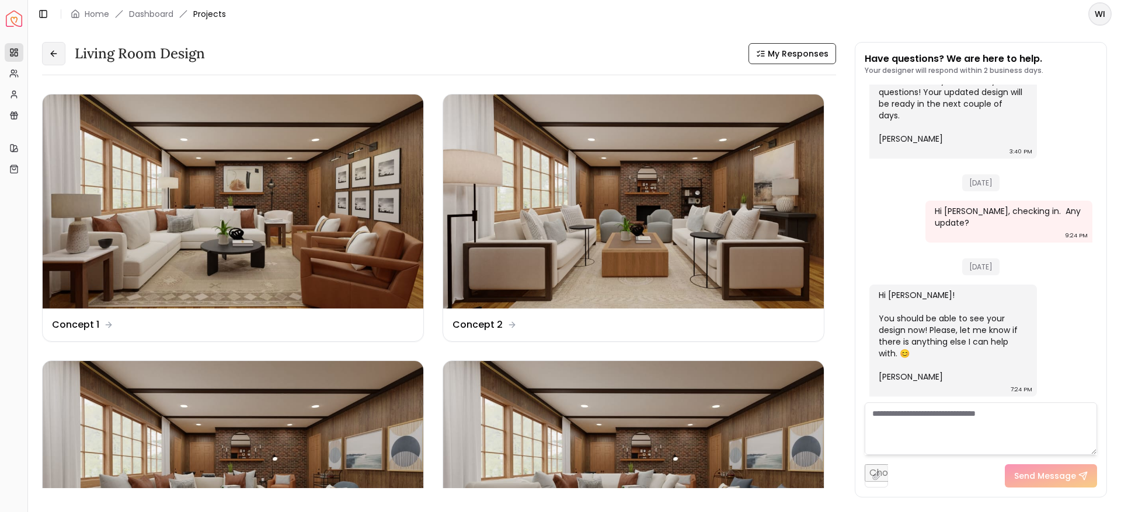
click at [55, 51] on icon at bounding box center [53, 53] width 9 height 9
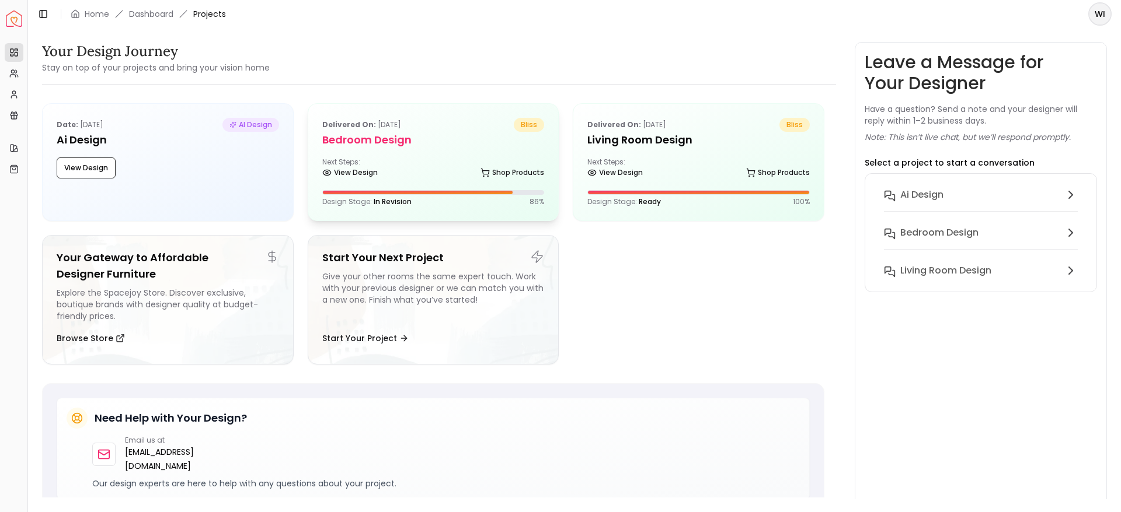
click at [438, 162] on div "Next Steps: View Design Shop Products" at bounding box center [433, 169] width 222 height 23
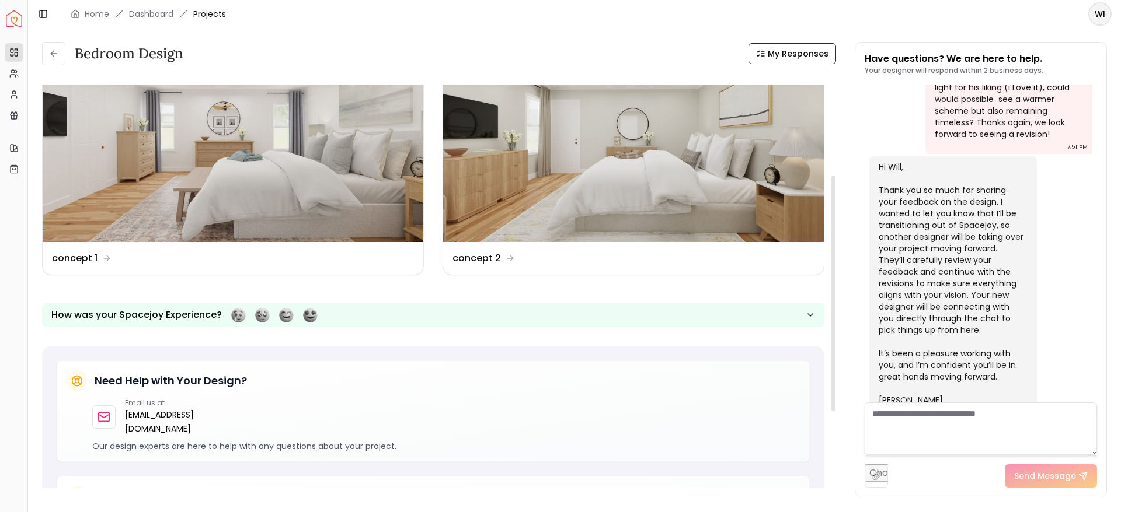
scroll to position [302, 0]
